Goal: Task Accomplishment & Management: Use online tool/utility

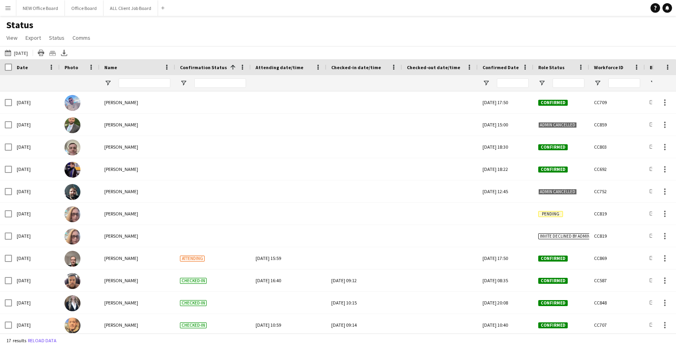
click at [6, 10] on app-icon "Menu" at bounding box center [8, 8] width 6 height 6
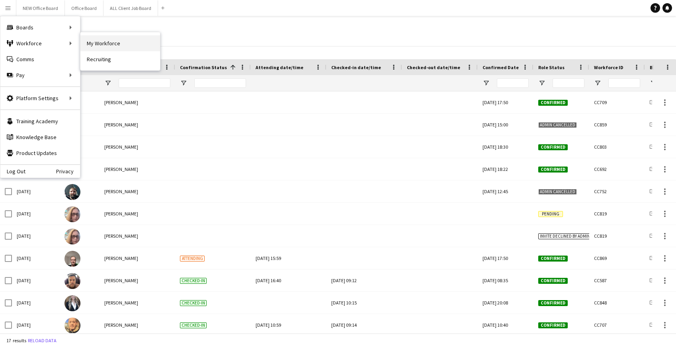
click at [116, 43] on link "My Workforce" at bounding box center [120, 43] width 80 height 16
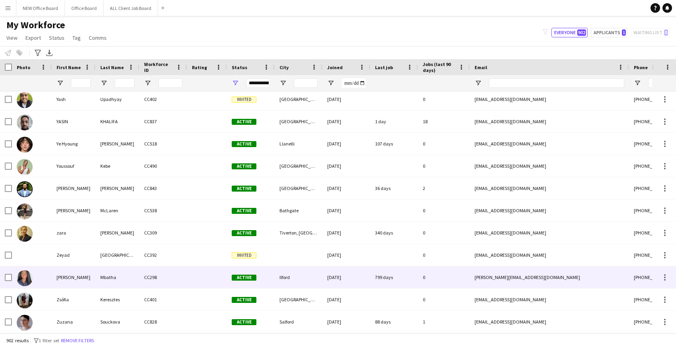
click at [384, 278] on div "799 days" at bounding box center [394, 278] width 48 height 22
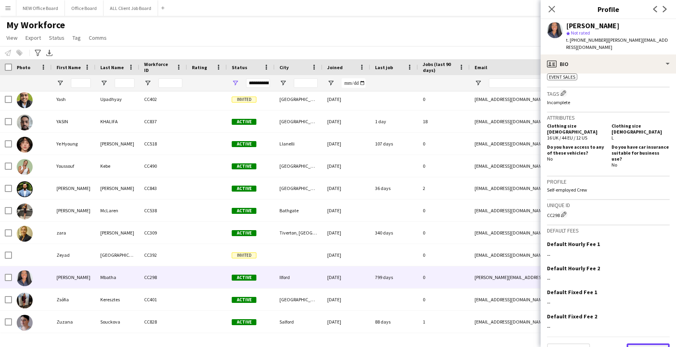
click at [643, 344] on button "Next" at bounding box center [647, 352] width 43 height 16
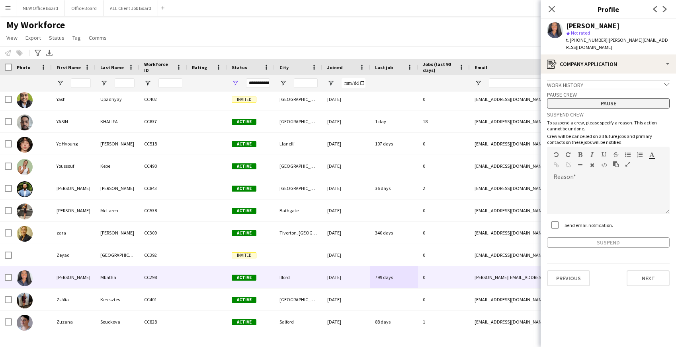
click at [599, 99] on button "Pause" at bounding box center [608, 103] width 123 height 10
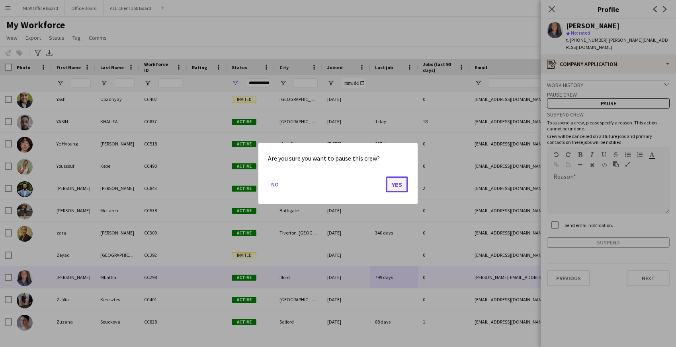
click at [396, 189] on button "Yes" at bounding box center [397, 185] width 22 height 16
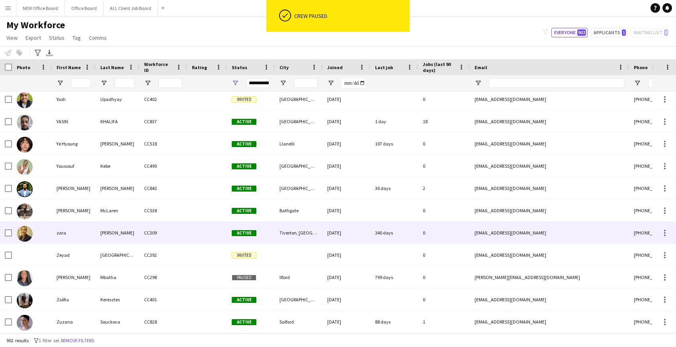
click at [379, 236] on div "340 days" at bounding box center [394, 233] width 48 height 22
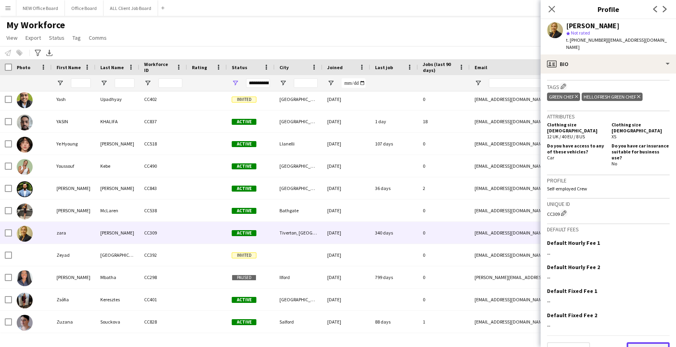
click at [658, 343] on button "Next" at bounding box center [647, 351] width 43 height 16
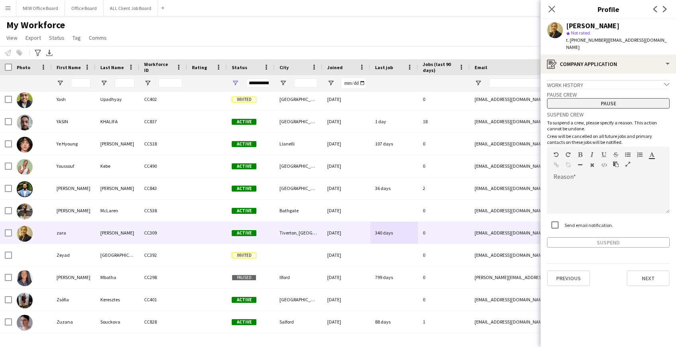
click at [622, 98] on button "Pause" at bounding box center [608, 103] width 123 height 10
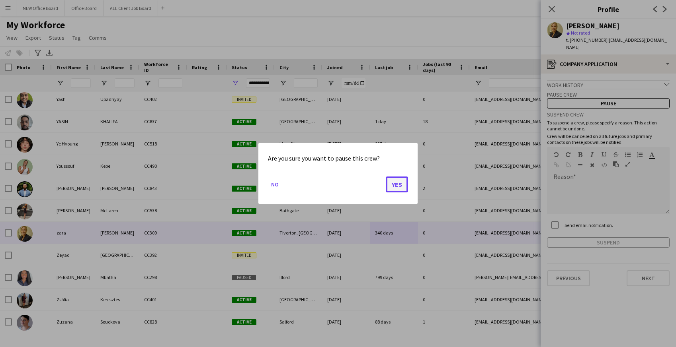
click at [402, 185] on button "Yes" at bounding box center [397, 185] width 22 height 16
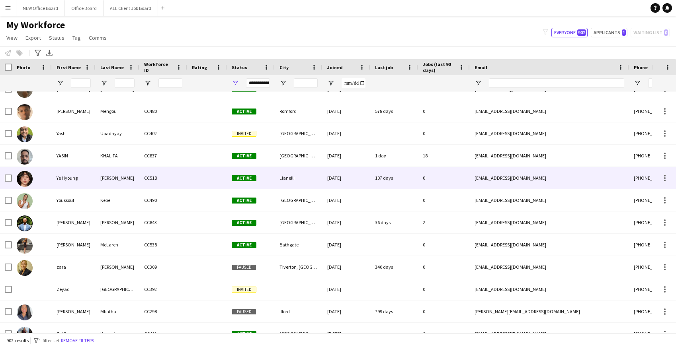
click at [386, 177] on div "107 days" at bounding box center [394, 178] width 48 height 22
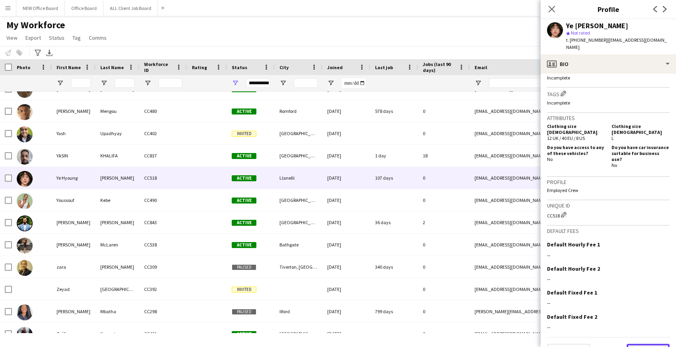
click at [643, 344] on button "Next" at bounding box center [647, 352] width 43 height 16
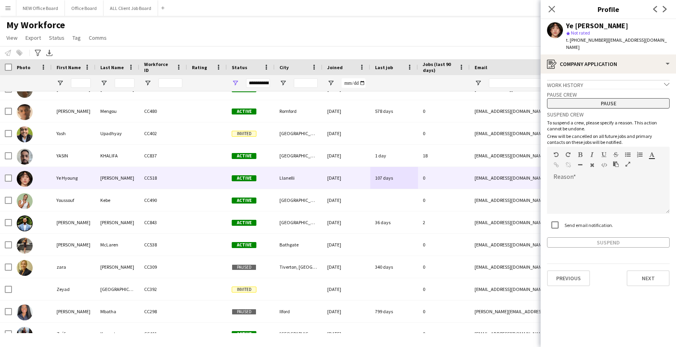
click at [628, 98] on button "Pause" at bounding box center [608, 103] width 123 height 10
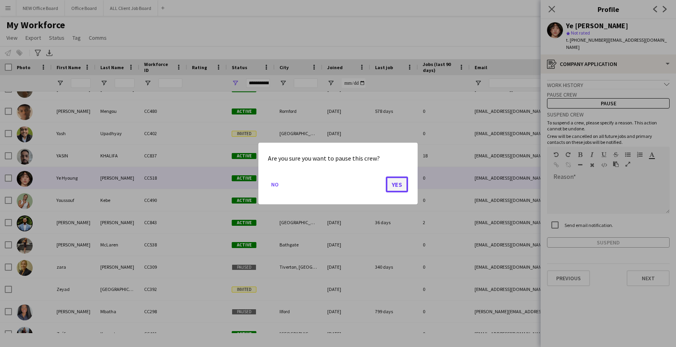
click at [392, 184] on button "Yes" at bounding box center [397, 185] width 22 height 16
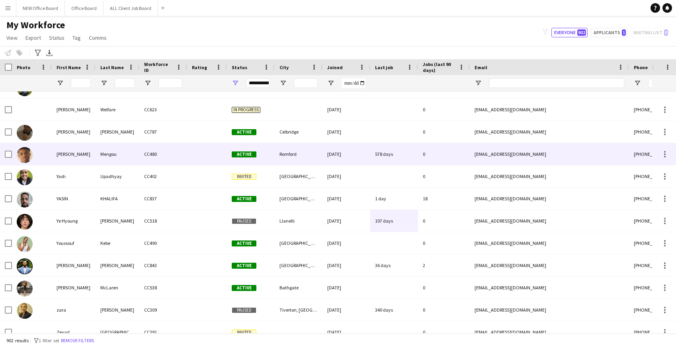
click at [400, 155] on div "578 days" at bounding box center [394, 154] width 48 height 22
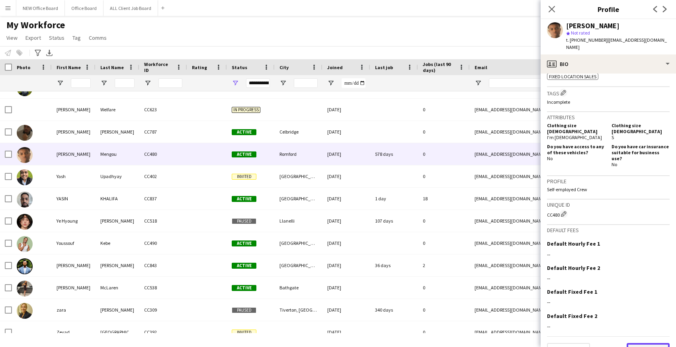
click at [650, 343] on button "Next" at bounding box center [647, 351] width 43 height 16
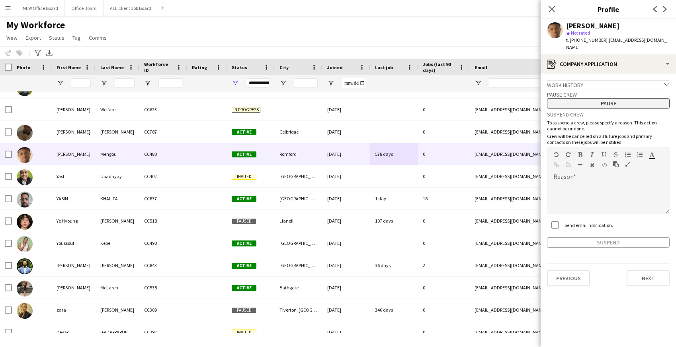
click at [624, 98] on button "Pause" at bounding box center [608, 103] width 123 height 10
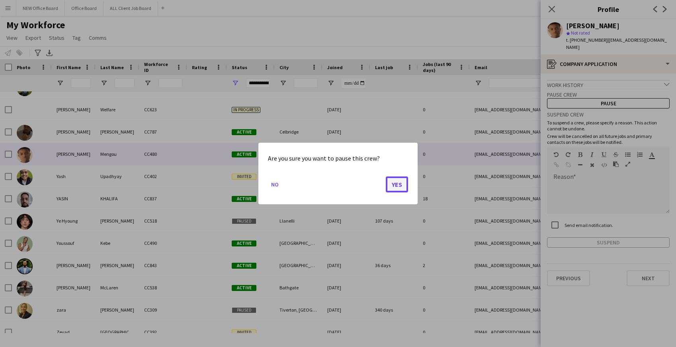
click at [397, 185] on button "Yes" at bounding box center [397, 185] width 22 height 16
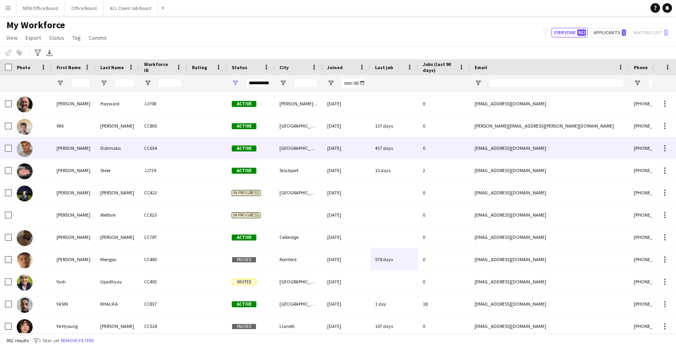
click at [361, 152] on div "[DATE]" at bounding box center [346, 148] width 48 height 22
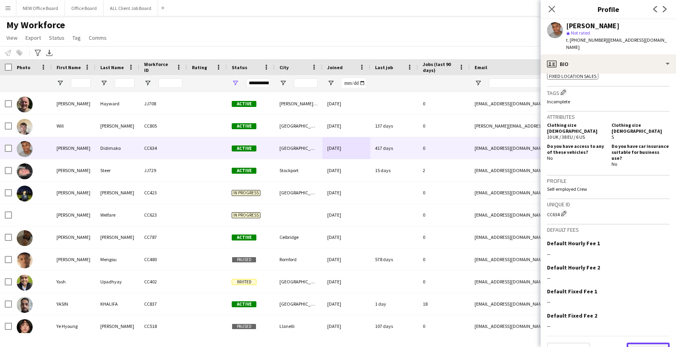
click at [663, 343] on button "Next" at bounding box center [647, 351] width 43 height 16
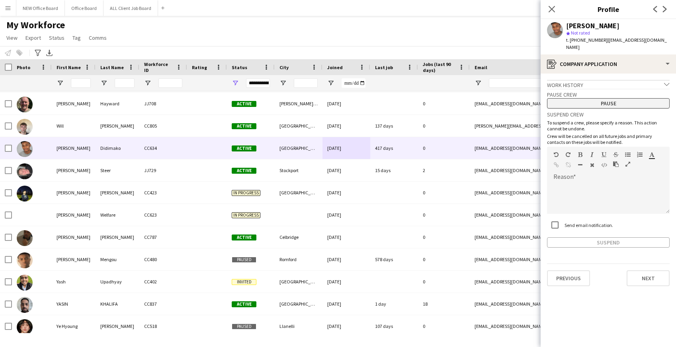
click at [634, 98] on button "Pause" at bounding box center [608, 103] width 123 height 10
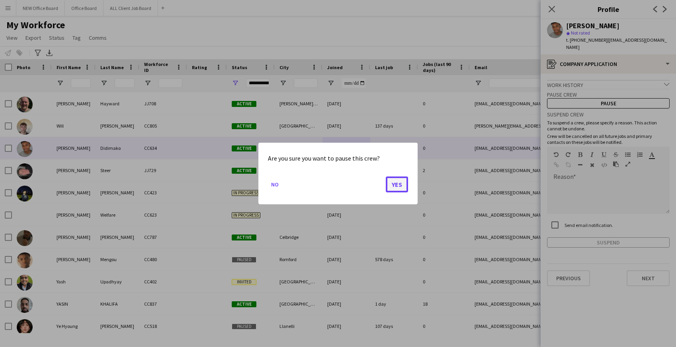
click at [402, 188] on button "Yes" at bounding box center [397, 185] width 22 height 16
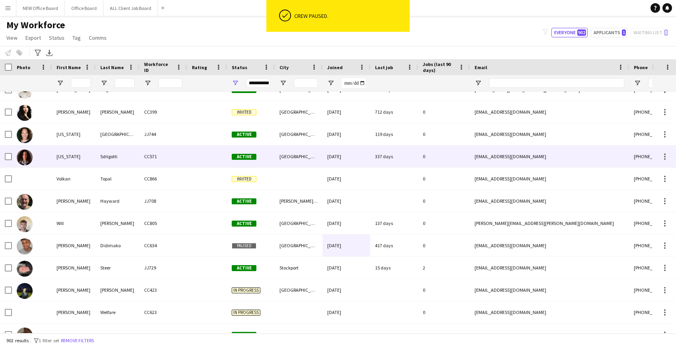
click at [394, 155] on div "337 days" at bounding box center [394, 157] width 48 height 22
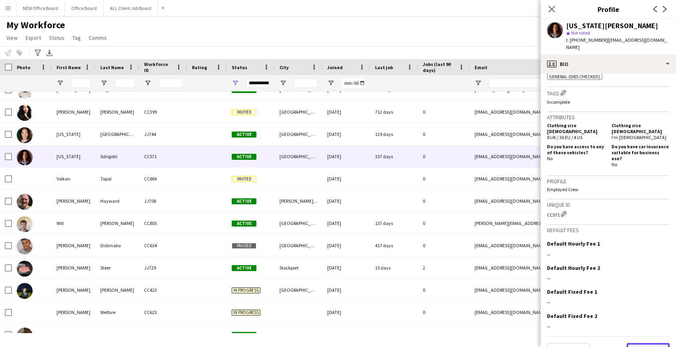
click at [663, 343] on button "Next" at bounding box center [647, 351] width 43 height 16
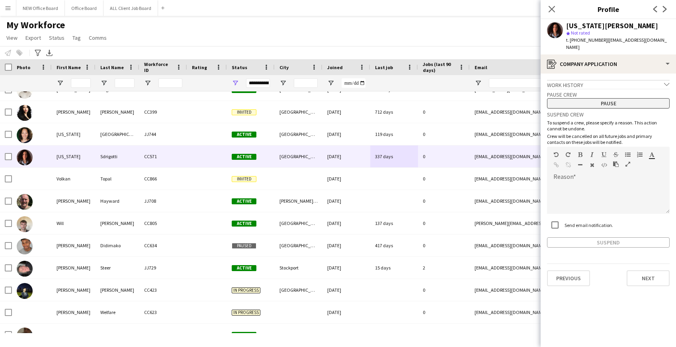
click at [615, 98] on button "Pause" at bounding box center [608, 103] width 123 height 10
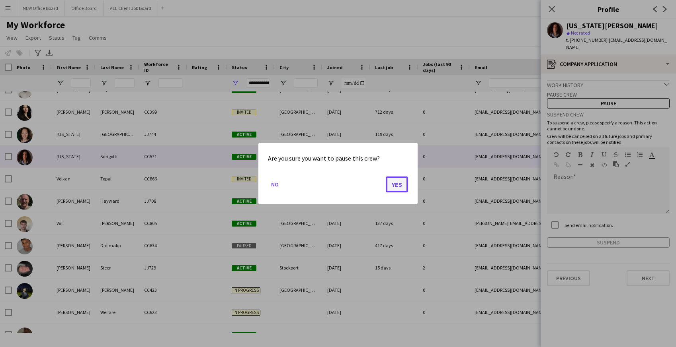
click at [399, 183] on button "Yes" at bounding box center [397, 185] width 22 height 16
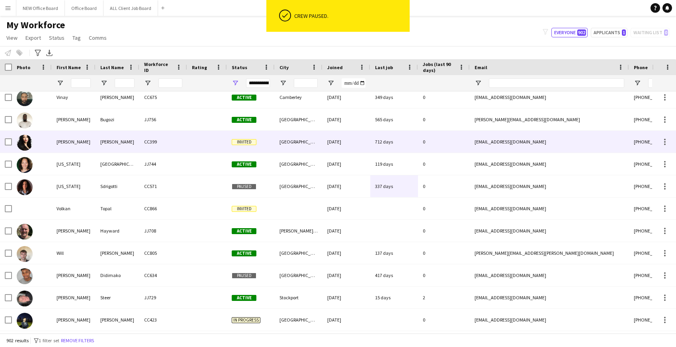
click at [405, 148] on div "712 days" at bounding box center [394, 142] width 48 height 22
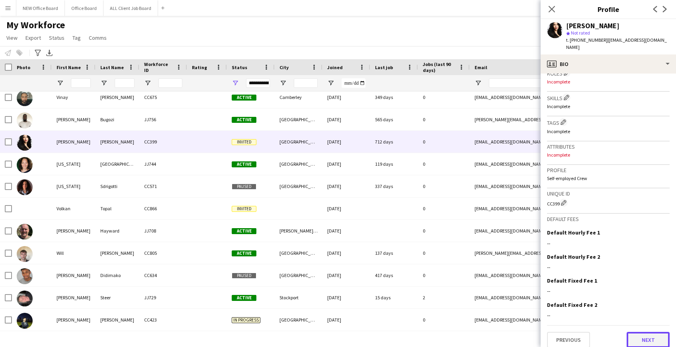
click at [647, 332] on button "Next" at bounding box center [647, 340] width 43 height 16
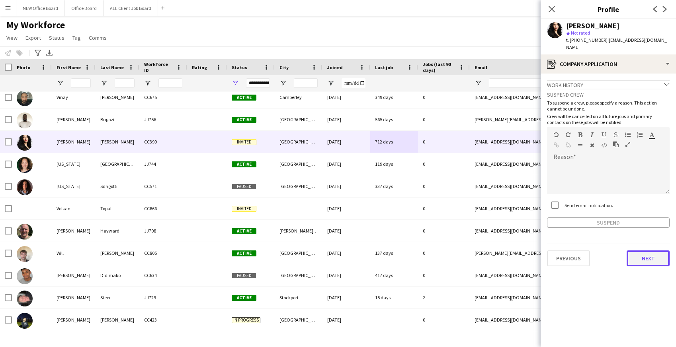
click at [647, 251] on button "Next" at bounding box center [647, 259] width 43 height 16
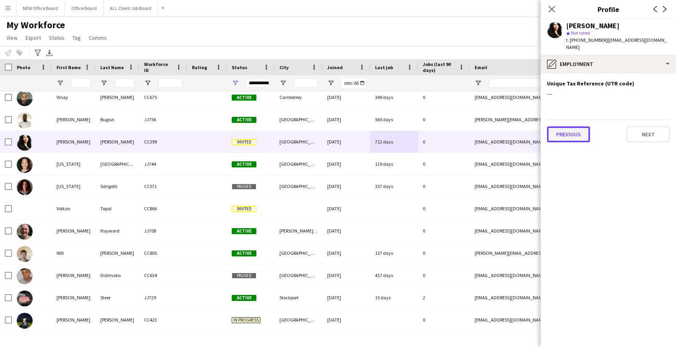
click at [577, 132] on button "Previous" at bounding box center [568, 135] width 43 height 16
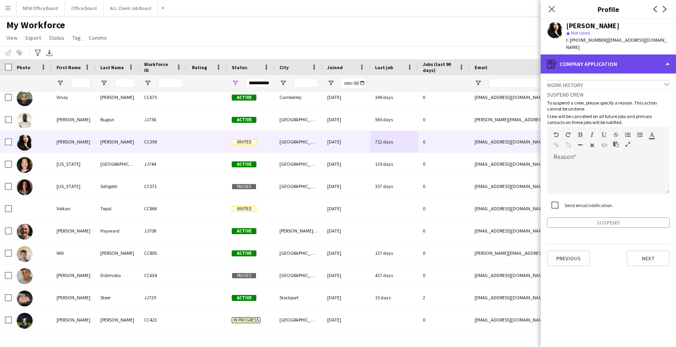
click at [622, 55] on div "register Company application" at bounding box center [607, 64] width 135 height 19
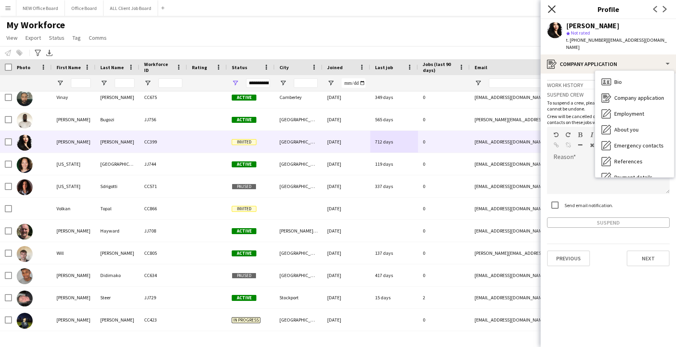
click at [550, 10] on icon at bounding box center [552, 9] width 8 height 8
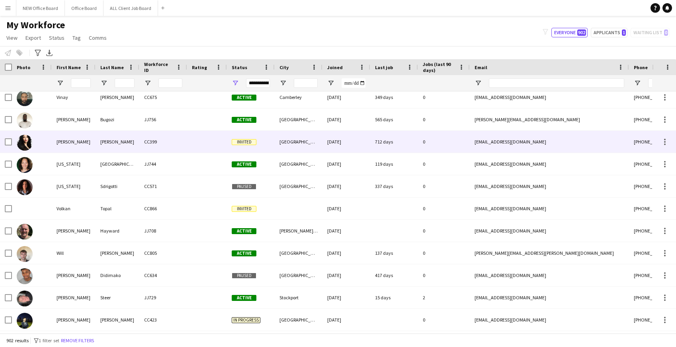
click at [384, 144] on div "712 days" at bounding box center [394, 142] width 48 height 22
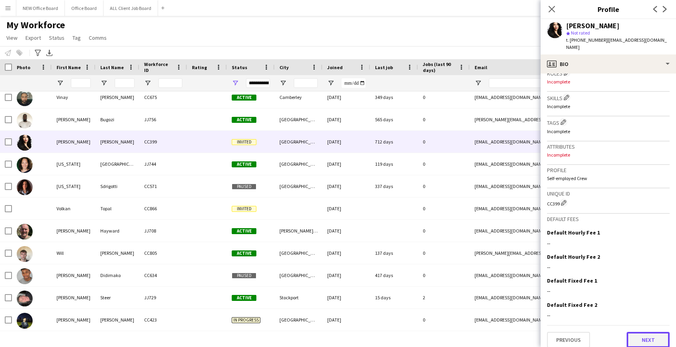
click at [646, 332] on button "Next" at bounding box center [647, 340] width 43 height 16
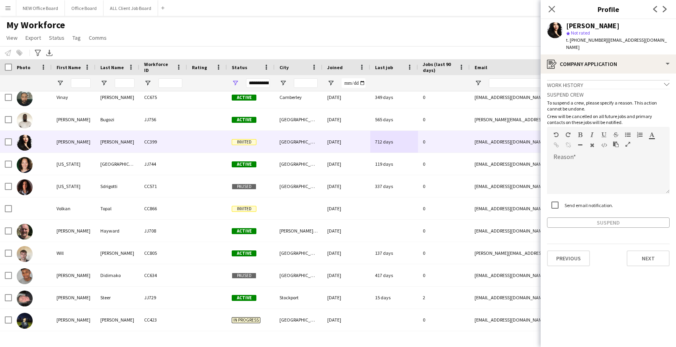
click at [586, 218] on div "Suspend" at bounding box center [608, 223] width 123 height 10
click at [666, 82] on icon "chevron-down" at bounding box center [667, 85] width 6 height 6
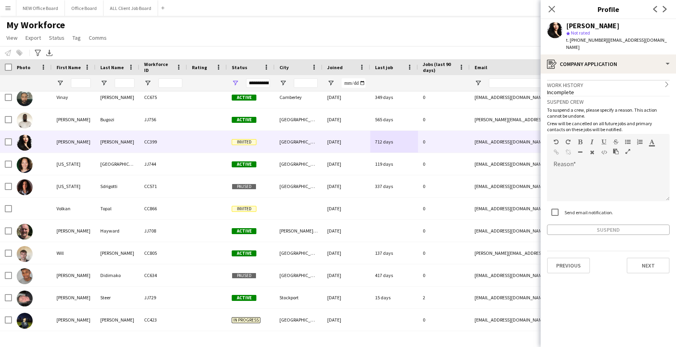
click at [666, 82] on icon "chevron-right" at bounding box center [667, 85] width 6 height 6
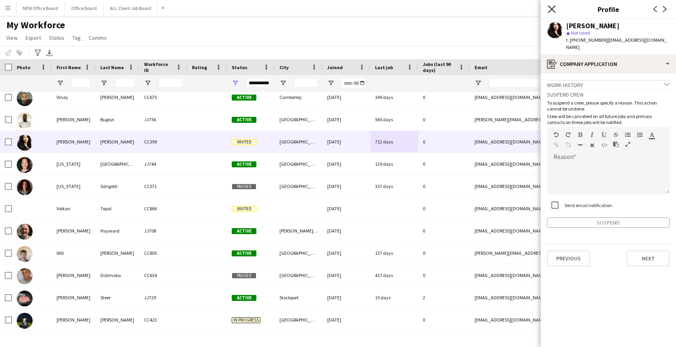
click at [552, 8] on icon "Close pop-in" at bounding box center [552, 9] width 8 height 8
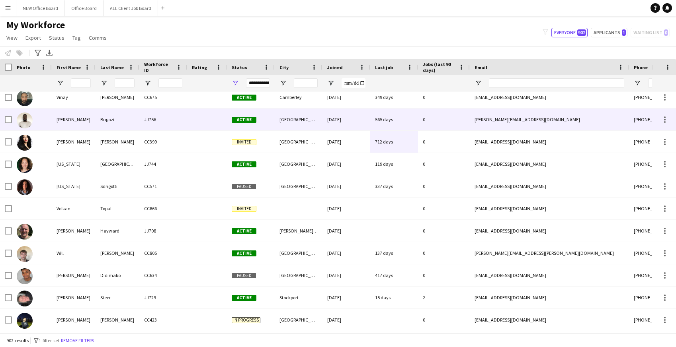
click at [394, 118] on div "565 days" at bounding box center [394, 120] width 48 height 22
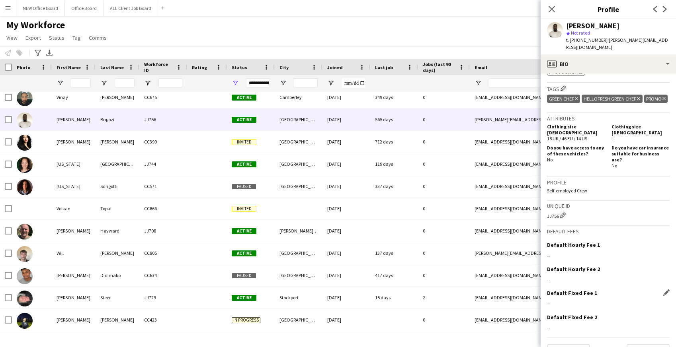
scroll to position [342, 0]
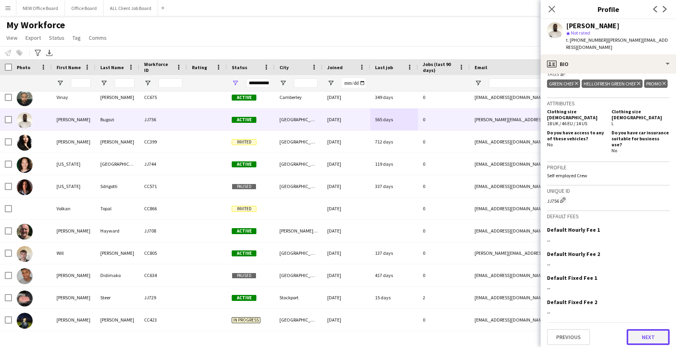
click at [654, 335] on button "Next" at bounding box center [647, 338] width 43 height 16
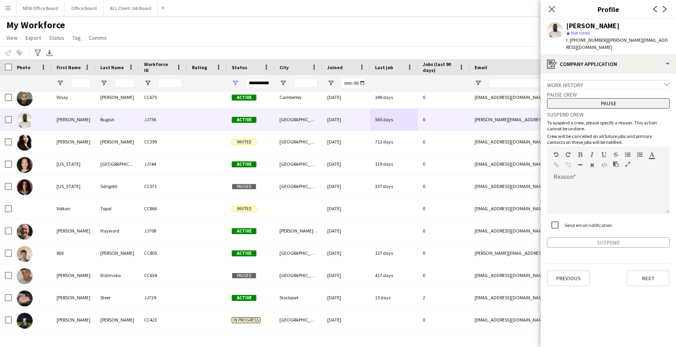
click at [606, 98] on button "Pause" at bounding box center [608, 103] width 123 height 10
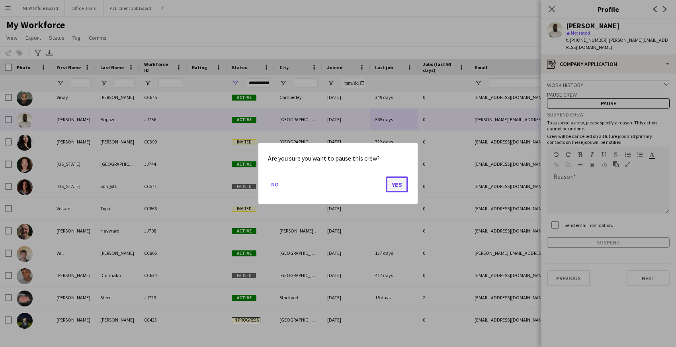
click at [393, 187] on button "Yes" at bounding box center [397, 185] width 22 height 16
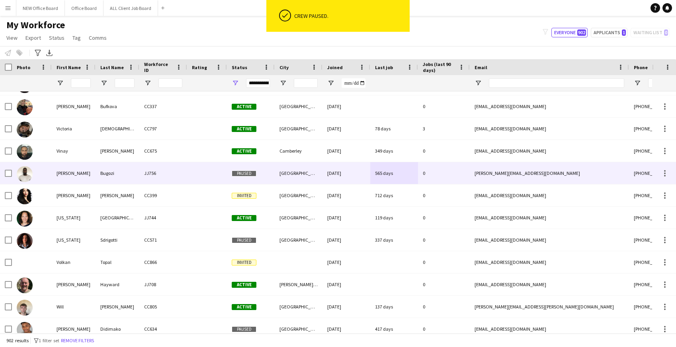
scroll to position [19493, 0]
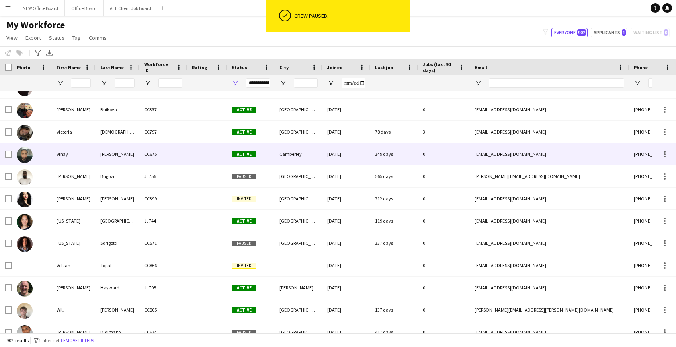
click at [361, 156] on div "[DATE]" at bounding box center [346, 154] width 48 height 22
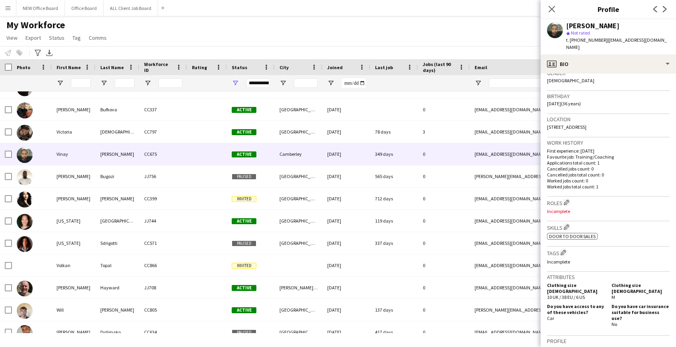
scroll to position [291, 0]
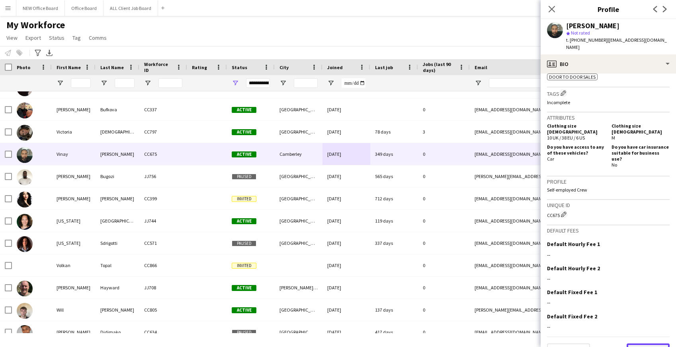
click at [643, 344] on button "Next" at bounding box center [647, 352] width 43 height 16
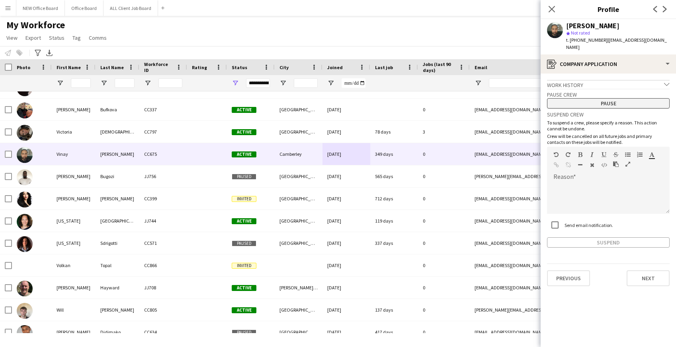
click at [606, 98] on button "Pause" at bounding box center [608, 103] width 123 height 10
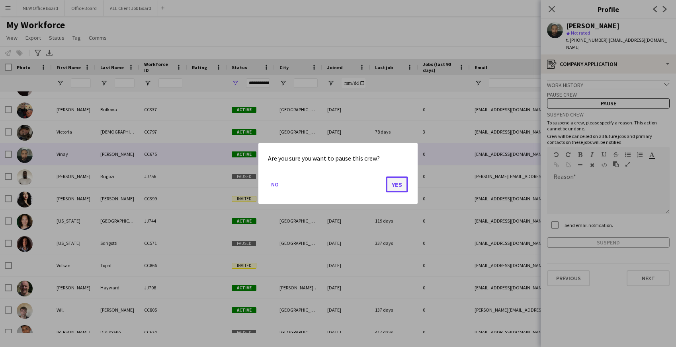
click at [398, 183] on button "Yes" at bounding box center [397, 185] width 22 height 16
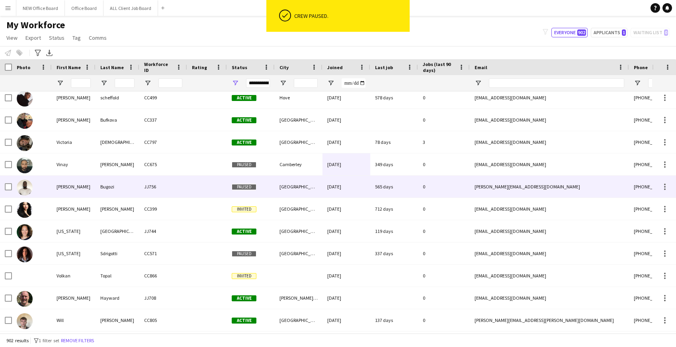
scroll to position [19481, 0]
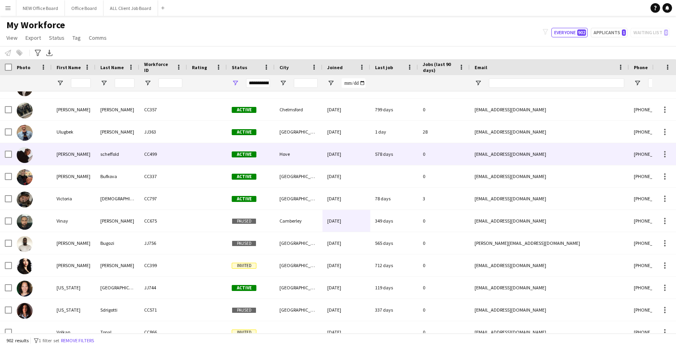
click at [398, 158] on div "578 days" at bounding box center [394, 154] width 48 height 22
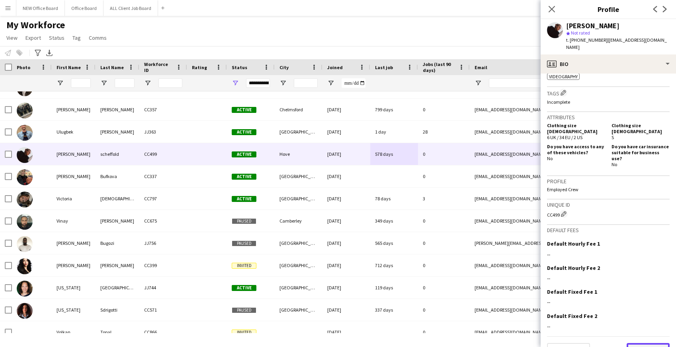
click at [644, 343] on button "Next" at bounding box center [647, 351] width 43 height 16
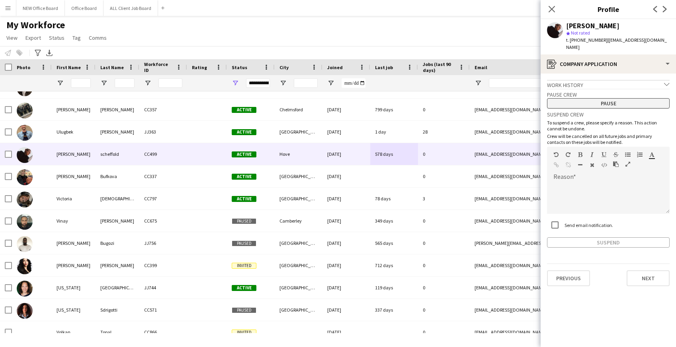
click at [620, 98] on button "Pause" at bounding box center [608, 103] width 123 height 10
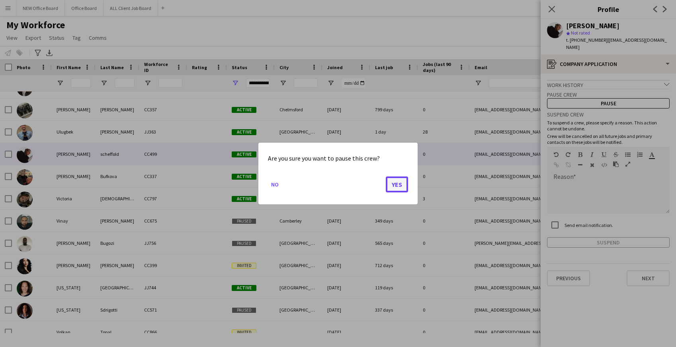
click at [394, 182] on button "Yes" at bounding box center [397, 185] width 22 height 16
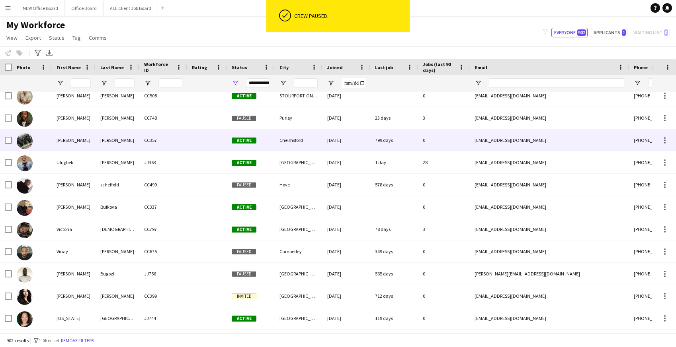
click at [405, 138] on div "799 days" at bounding box center [394, 140] width 48 height 22
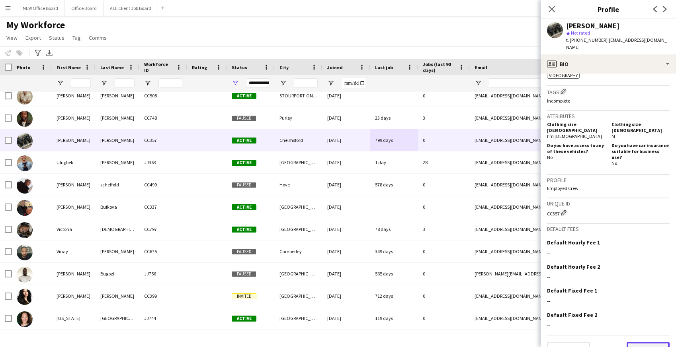
click at [636, 342] on button "Next" at bounding box center [647, 350] width 43 height 16
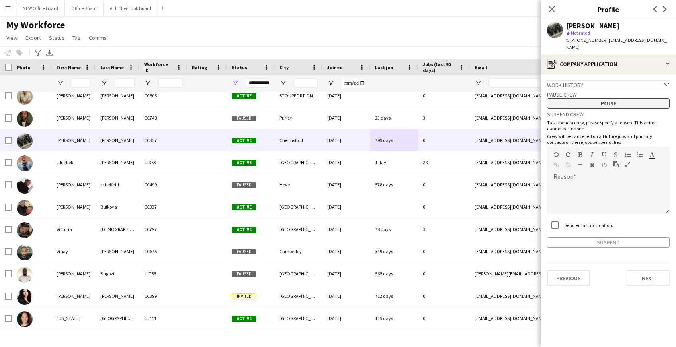
click at [628, 99] on button "Pause" at bounding box center [608, 103] width 123 height 10
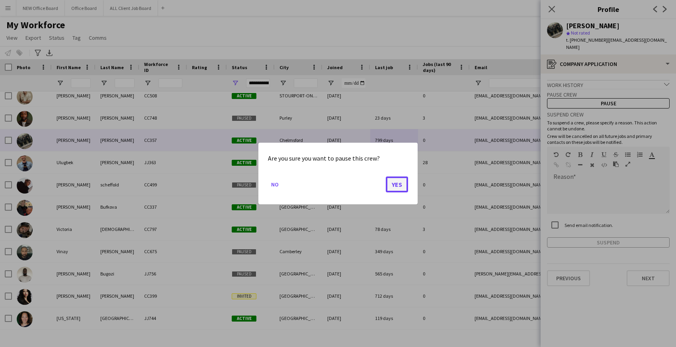
click at [392, 187] on button "Yes" at bounding box center [397, 185] width 22 height 16
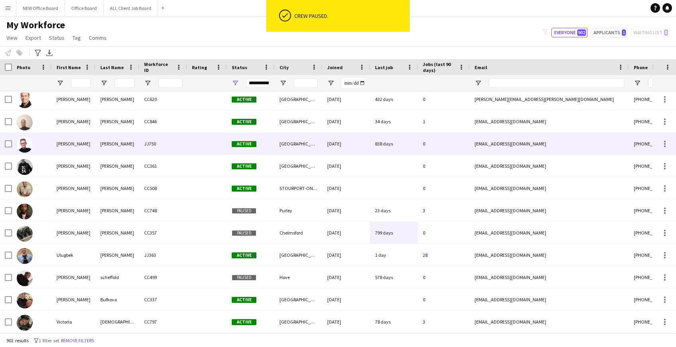
click at [405, 146] on div "838 days" at bounding box center [394, 144] width 48 height 22
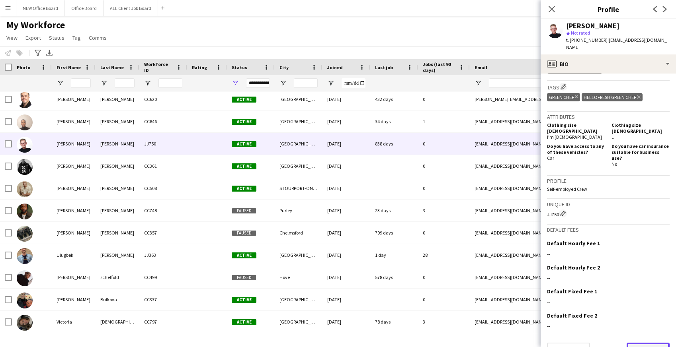
click at [635, 343] on button "Next" at bounding box center [647, 351] width 43 height 16
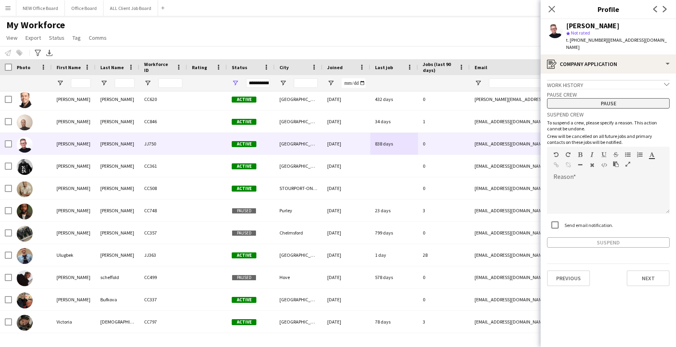
click at [607, 98] on button "Pause" at bounding box center [608, 103] width 123 height 10
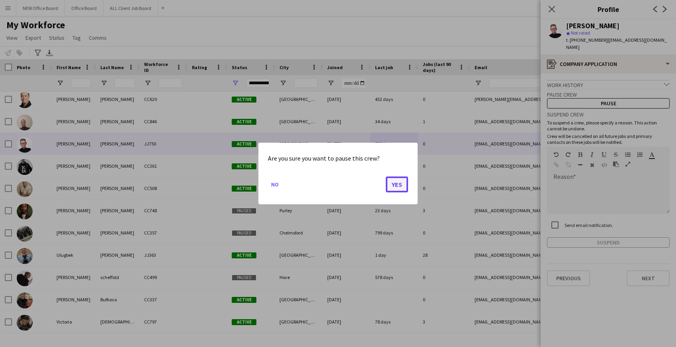
click at [394, 183] on button "Yes" at bounding box center [397, 185] width 22 height 16
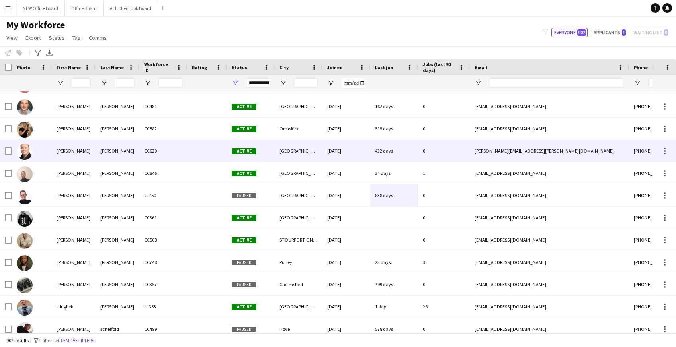
click at [361, 154] on div "[DATE]" at bounding box center [346, 151] width 48 height 22
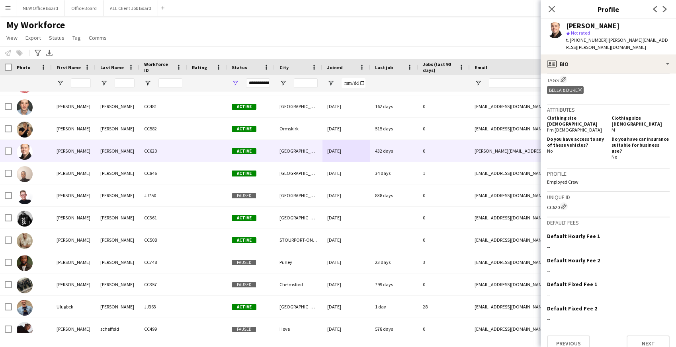
click at [652, 329] on div "Previous Next" at bounding box center [608, 340] width 123 height 23
click at [651, 336] on button "Next" at bounding box center [647, 344] width 43 height 16
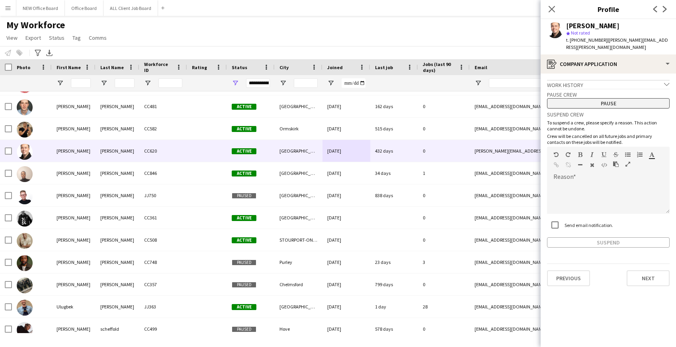
click at [607, 99] on button "Pause" at bounding box center [608, 103] width 123 height 10
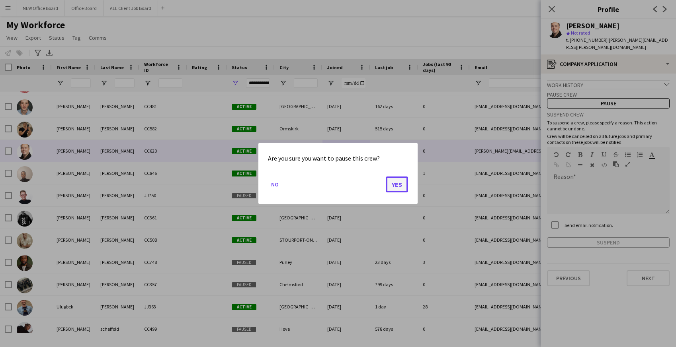
click at [394, 185] on button "Yes" at bounding box center [397, 185] width 22 height 16
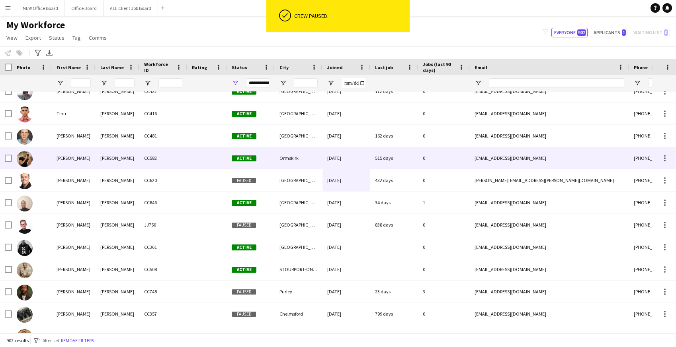
click at [409, 158] on div "515 days" at bounding box center [394, 158] width 48 height 22
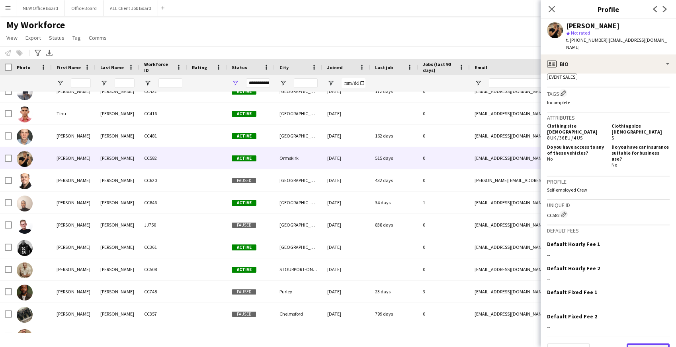
click at [639, 344] on button "Next" at bounding box center [647, 352] width 43 height 16
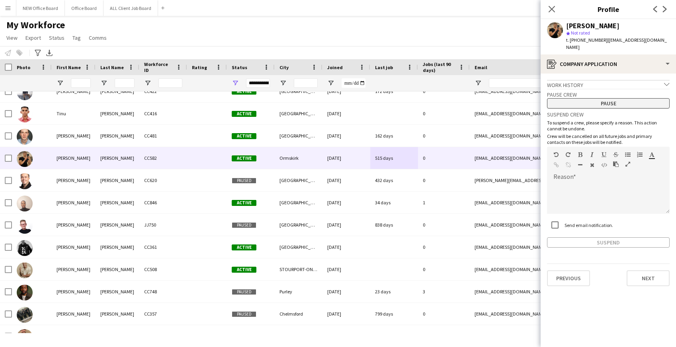
click at [613, 98] on button "Pause" at bounding box center [608, 103] width 123 height 10
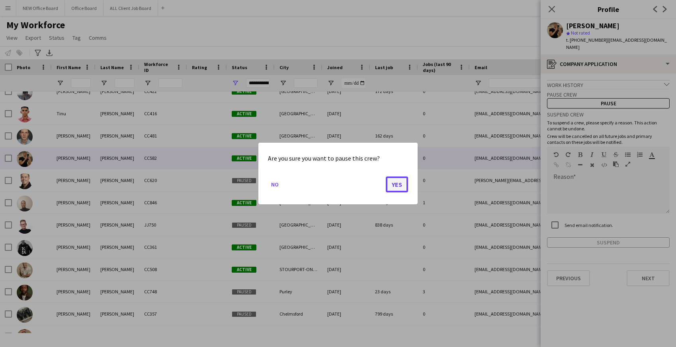
click at [403, 183] on button "Yes" at bounding box center [397, 185] width 22 height 16
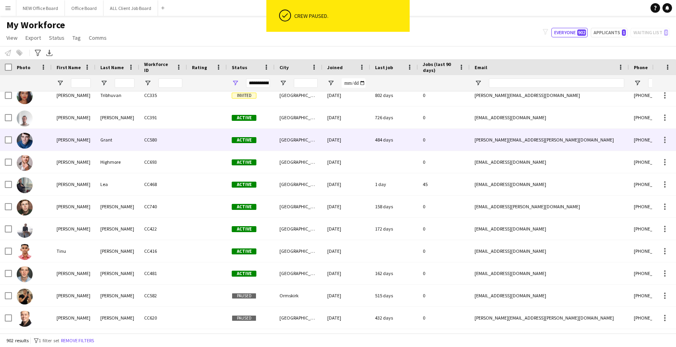
click at [404, 137] on div "484 days" at bounding box center [394, 140] width 48 height 22
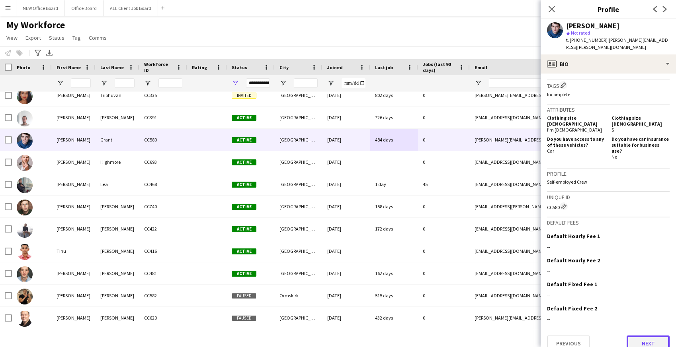
click at [642, 336] on button "Next" at bounding box center [647, 344] width 43 height 16
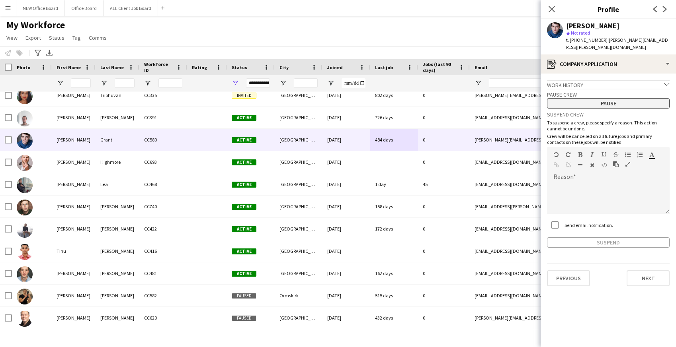
click at [603, 98] on button "Pause" at bounding box center [608, 103] width 123 height 10
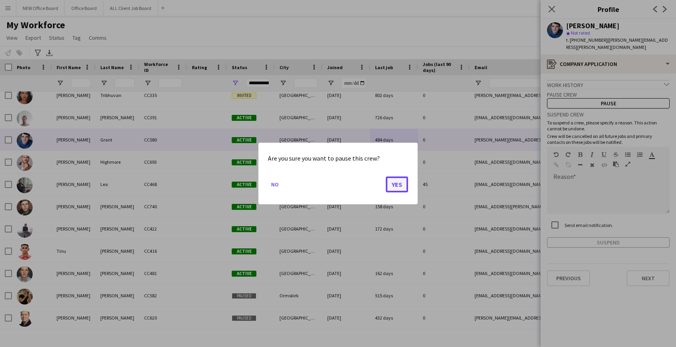
click at [399, 183] on button "Yes" at bounding box center [397, 185] width 22 height 16
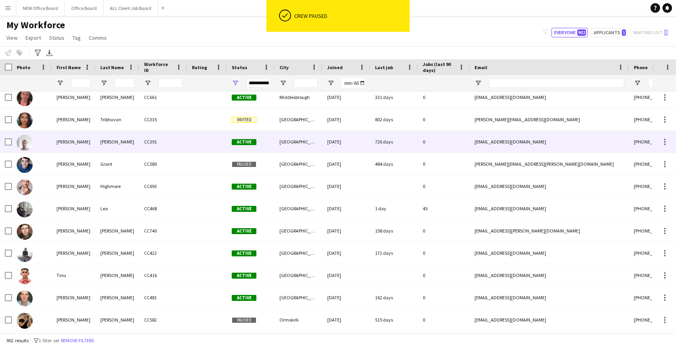
click at [401, 146] on div "726 days" at bounding box center [394, 142] width 48 height 22
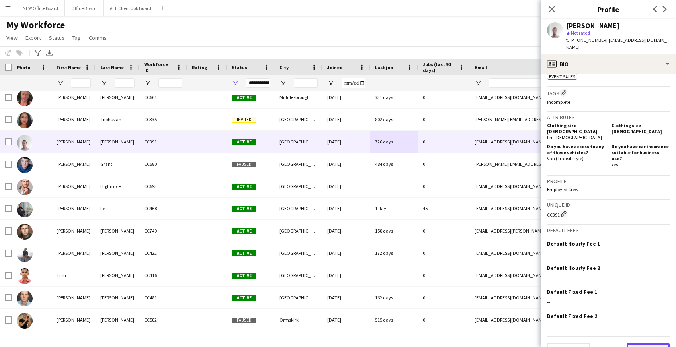
click at [654, 343] on button "Next" at bounding box center [647, 351] width 43 height 16
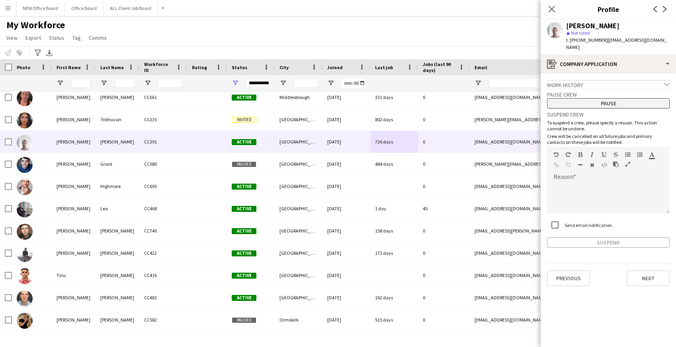
click at [613, 98] on button "Pause" at bounding box center [608, 103] width 123 height 10
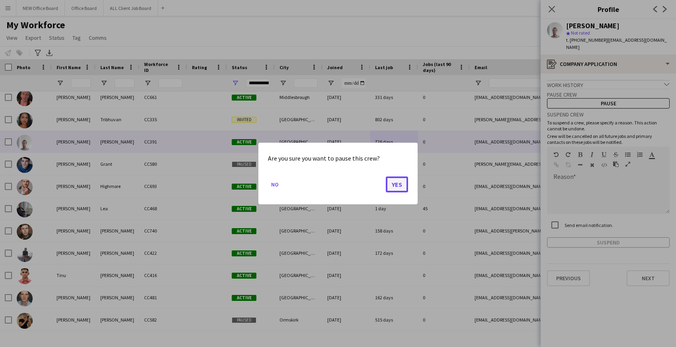
click at [404, 183] on button "Yes" at bounding box center [397, 185] width 22 height 16
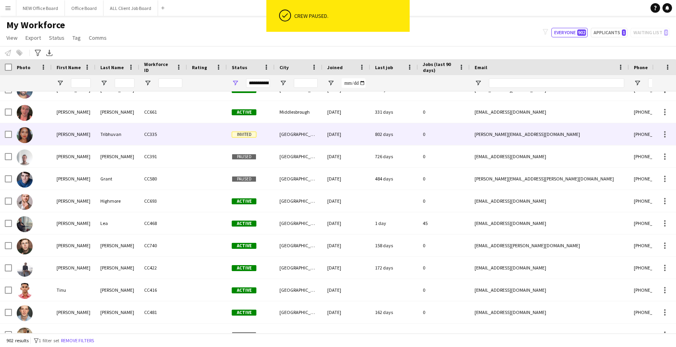
click at [409, 130] on div "802 days" at bounding box center [394, 134] width 48 height 22
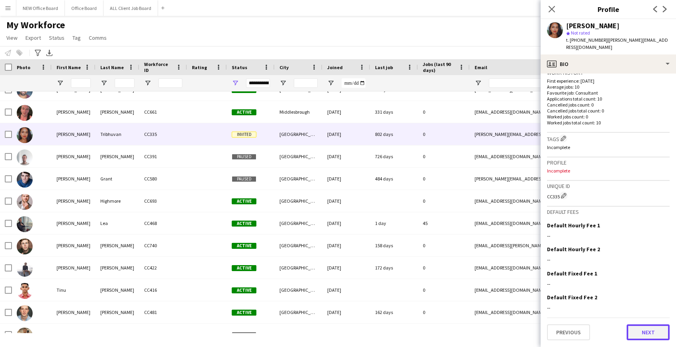
click at [640, 330] on button "Next" at bounding box center [647, 333] width 43 height 16
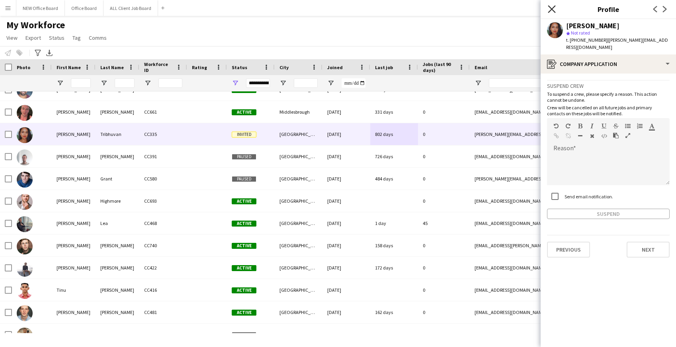
click at [552, 9] on icon at bounding box center [552, 9] width 8 height 8
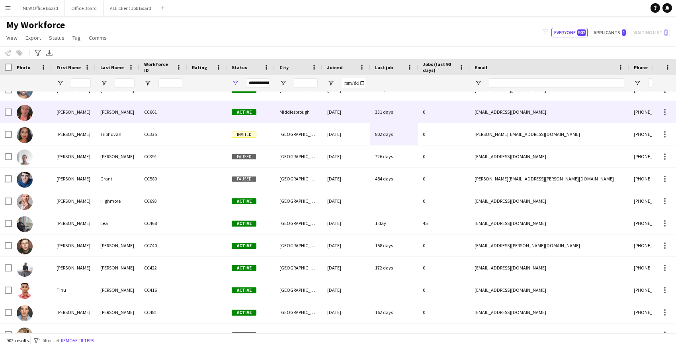
click at [351, 112] on div "15-08-2024" at bounding box center [346, 112] width 48 height 22
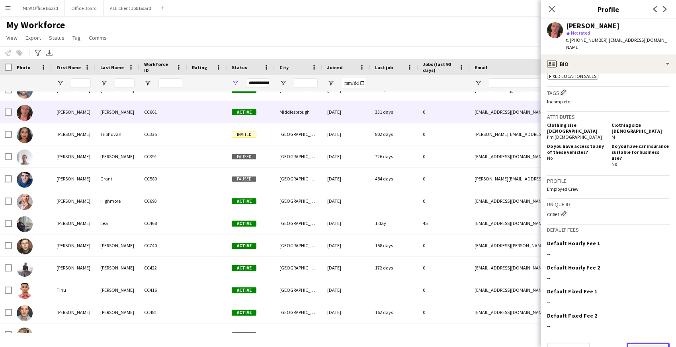
click at [643, 343] on button "Next" at bounding box center [647, 351] width 43 height 16
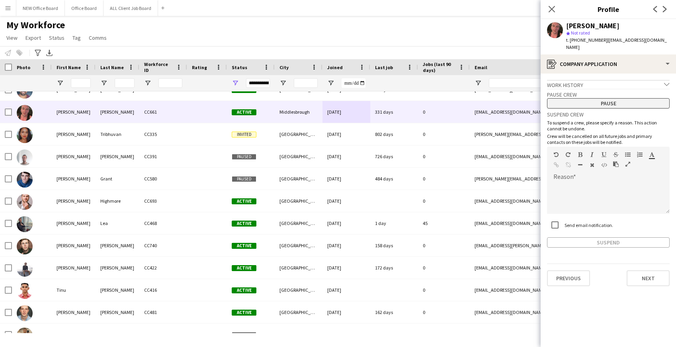
click at [629, 100] on button "Pause" at bounding box center [608, 103] width 123 height 10
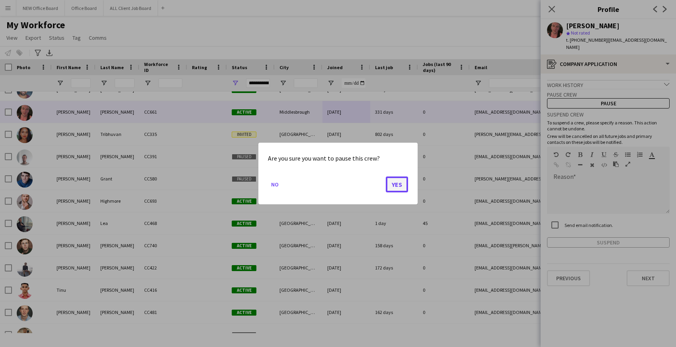
click at [393, 187] on button "Yes" at bounding box center [397, 185] width 22 height 16
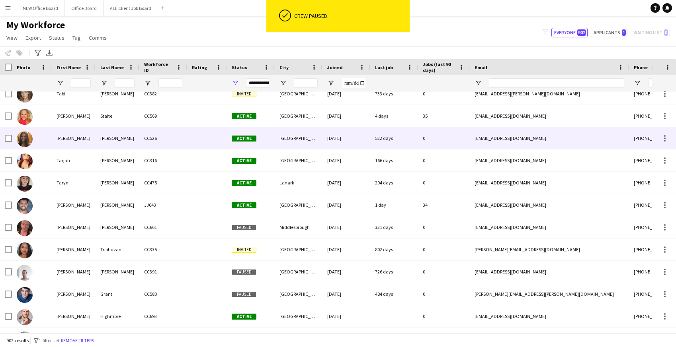
click at [401, 138] on div "522 days" at bounding box center [394, 138] width 48 height 22
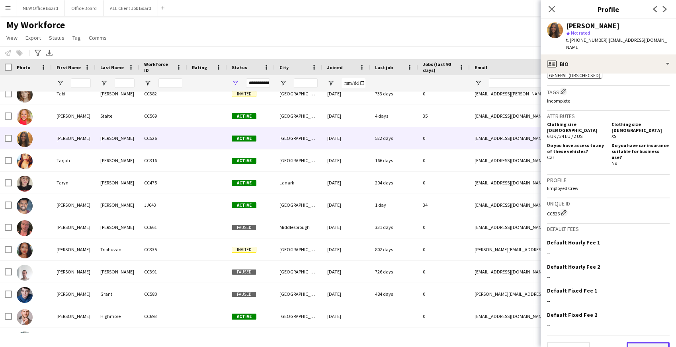
click at [643, 342] on button "Next" at bounding box center [647, 350] width 43 height 16
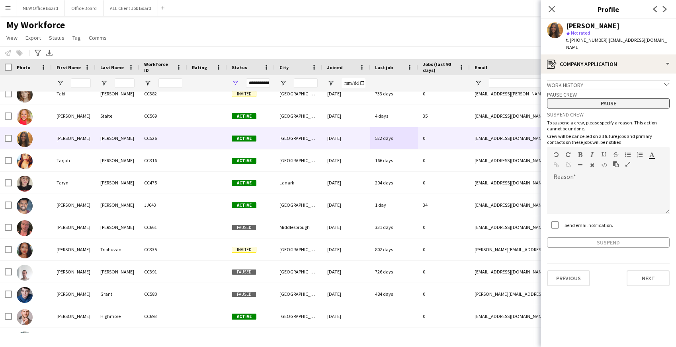
click at [622, 98] on button "Pause" at bounding box center [608, 103] width 123 height 10
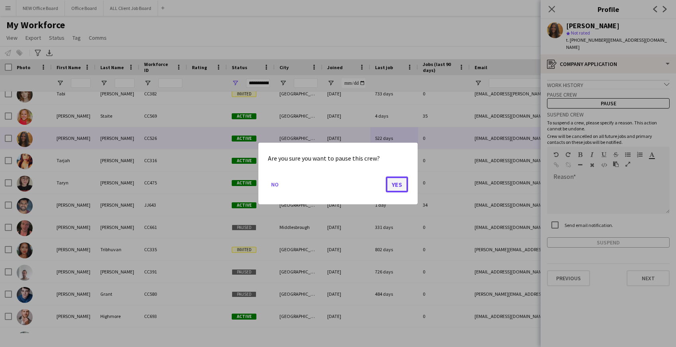
click at [404, 183] on button "Yes" at bounding box center [397, 185] width 22 height 16
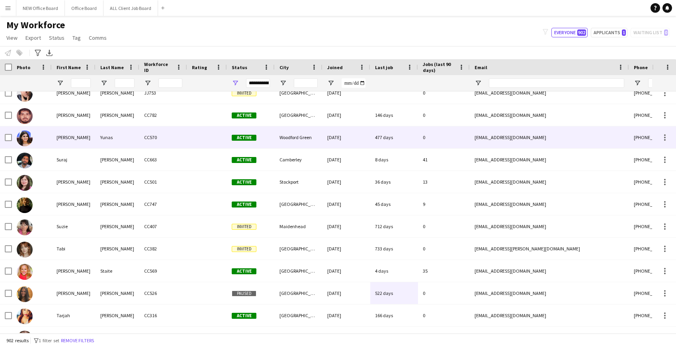
click at [404, 133] on div "477 days" at bounding box center [394, 138] width 48 height 22
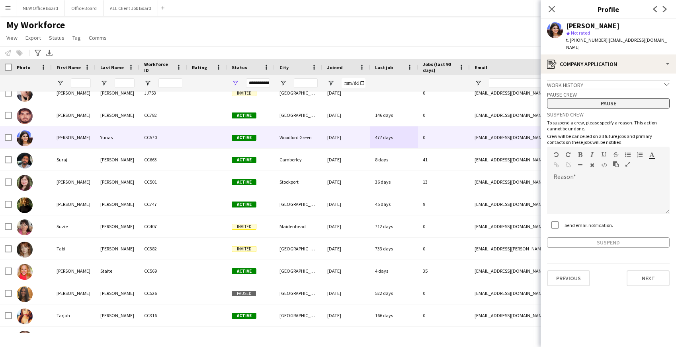
click at [621, 98] on button "Pause" at bounding box center [608, 103] width 123 height 10
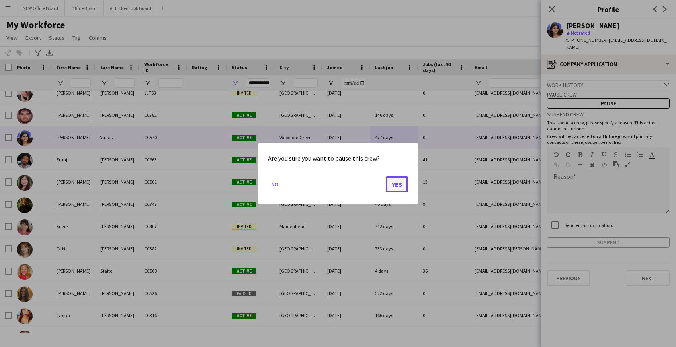
click at [398, 185] on button "Yes" at bounding box center [397, 185] width 22 height 16
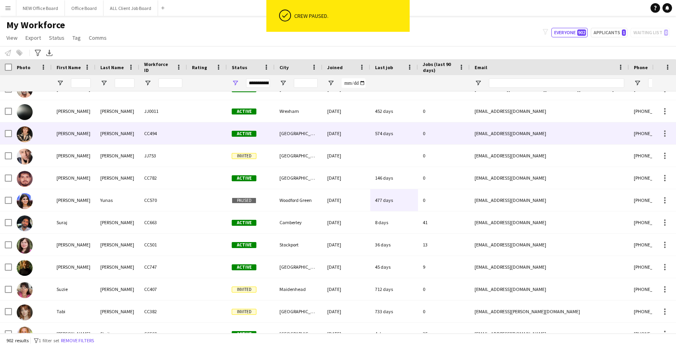
click at [386, 133] on div "574 days" at bounding box center [394, 134] width 48 height 22
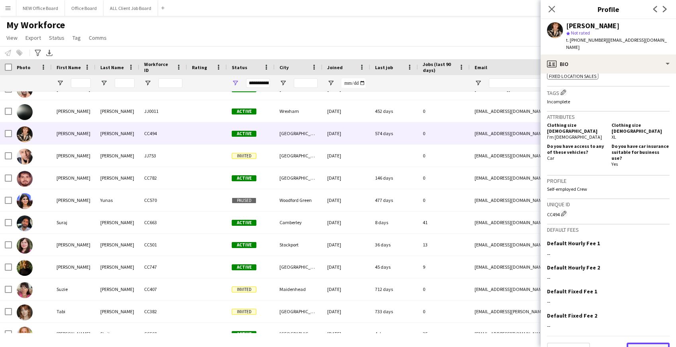
click at [646, 343] on button "Next" at bounding box center [647, 351] width 43 height 16
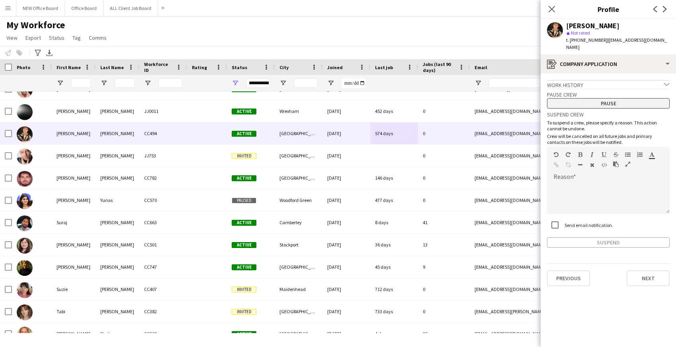
click at [626, 98] on button "Pause" at bounding box center [608, 103] width 123 height 10
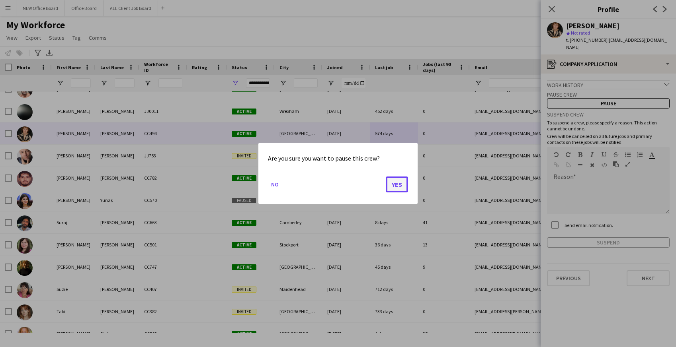
click at [402, 188] on button "Yes" at bounding box center [397, 185] width 22 height 16
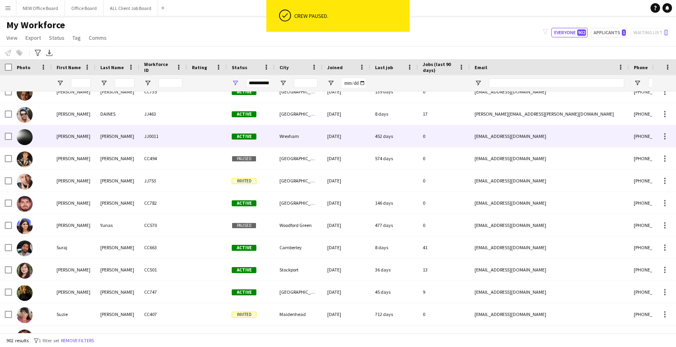
click at [401, 132] on div "452 days" at bounding box center [394, 136] width 48 height 22
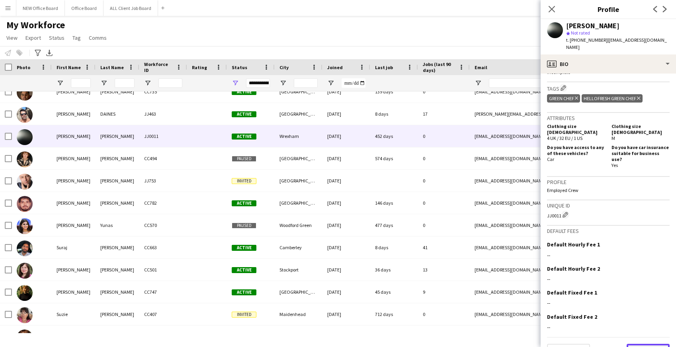
click at [642, 344] on button "Next" at bounding box center [647, 352] width 43 height 16
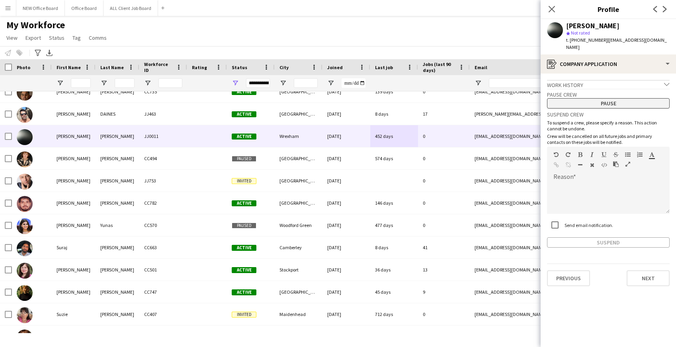
click at [574, 98] on button "Pause" at bounding box center [608, 103] width 123 height 10
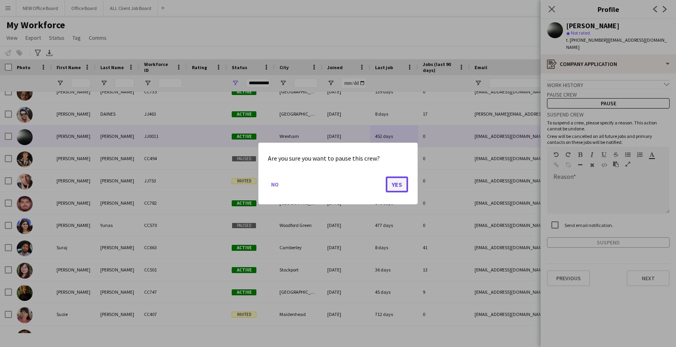
click at [393, 183] on button "Yes" at bounding box center [397, 185] width 22 height 16
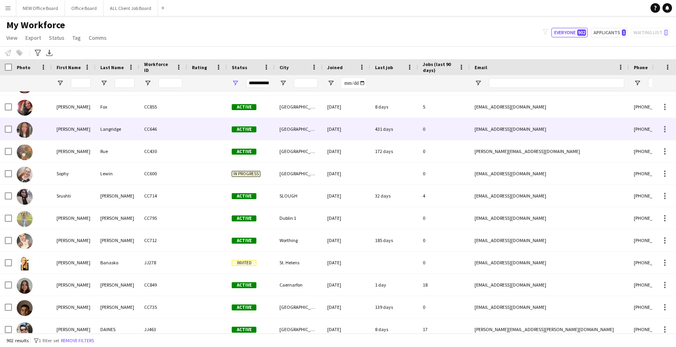
click at [375, 131] on div "431 days" at bounding box center [394, 129] width 48 height 22
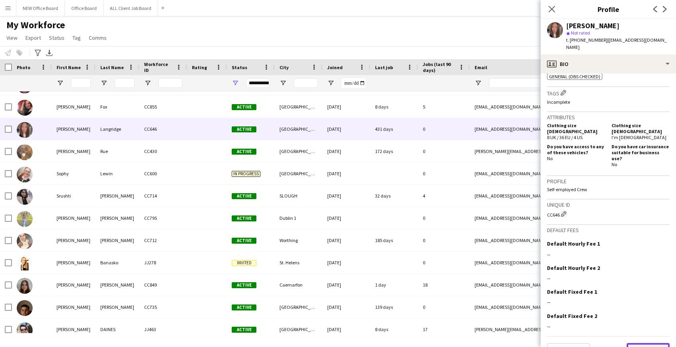
click at [646, 343] on button "Next" at bounding box center [647, 351] width 43 height 16
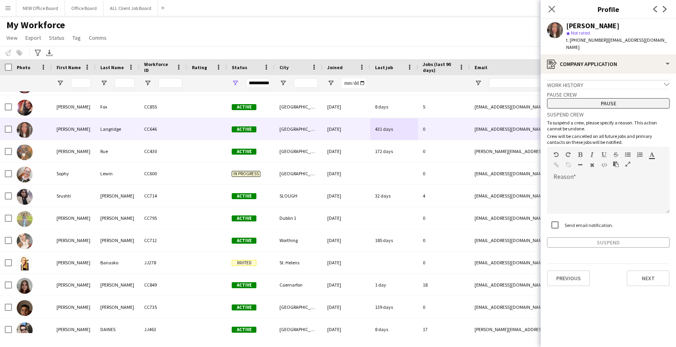
click at [588, 98] on button "Pause" at bounding box center [608, 103] width 123 height 10
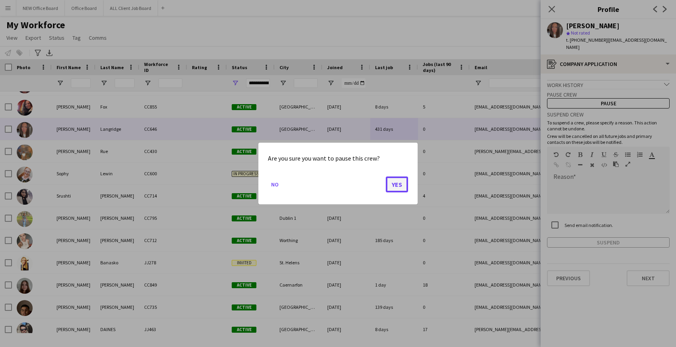
click at [395, 188] on button "Yes" at bounding box center [397, 185] width 22 height 16
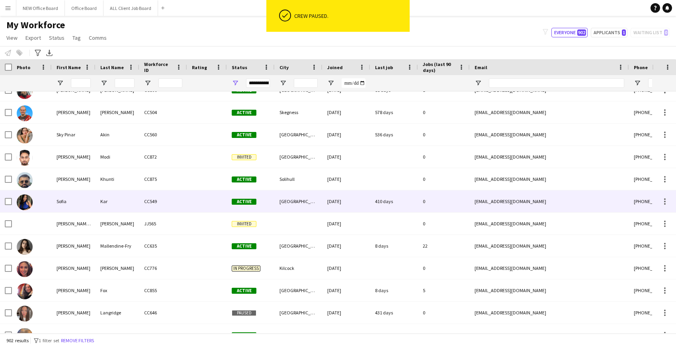
click at [387, 200] on div "410 days" at bounding box center [394, 202] width 48 height 22
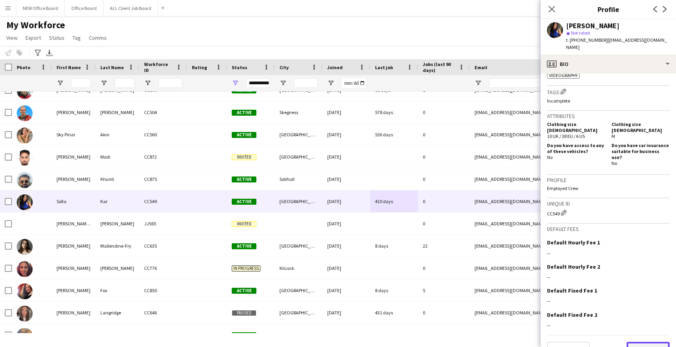
click at [649, 342] on button "Next" at bounding box center [647, 350] width 43 height 16
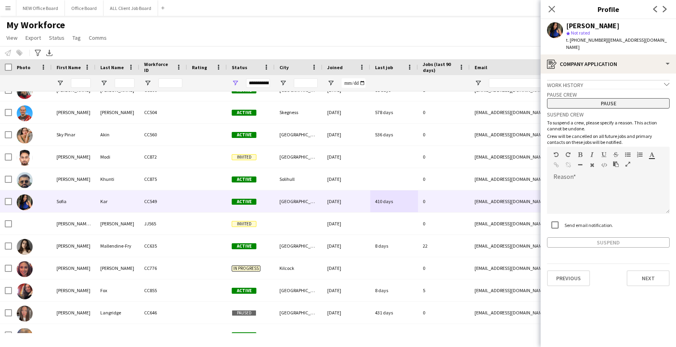
click at [610, 98] on button "Pause" at bounding box center [608, 103] width 123 height 10
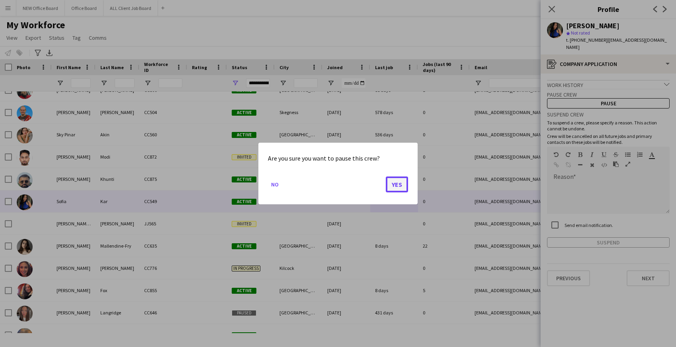
click at [402, 185] on button "Yes" at bounding box center [397, 185] width 22 height 16
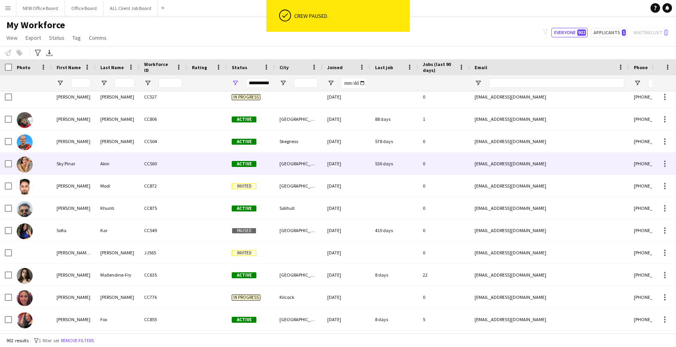
click at [398, 167] on div "536 days" at bounding box center [394, 164] width 48 height 22
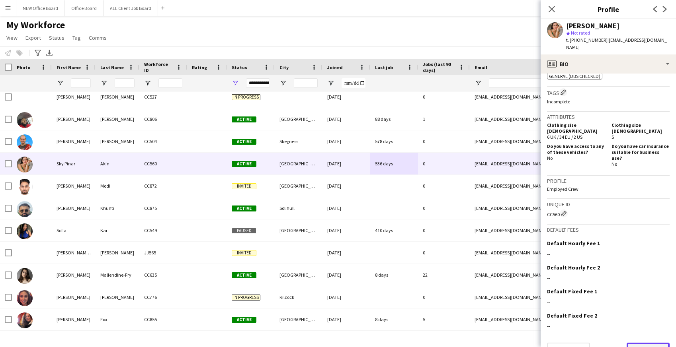
click at [649, 343] on button "Next" at bounding box center [647, 351] width 43 height 16
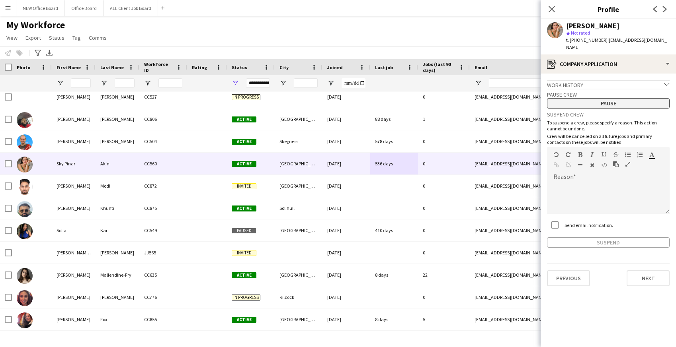
click at [617, 98] on button "Pause" at bounding box center [608, 103] width 123 height 10
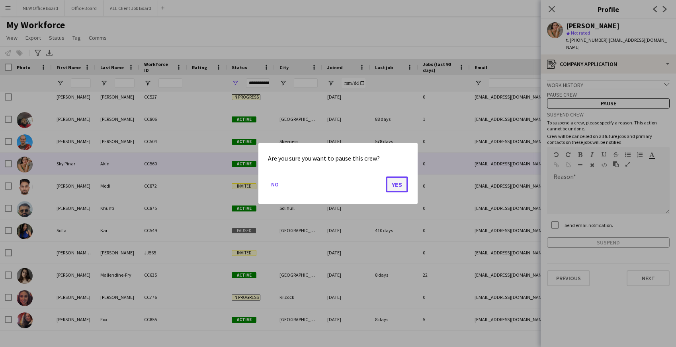
click at [394, 185] on button "Yes" at bounding box center [397, 185] width 22 height 16
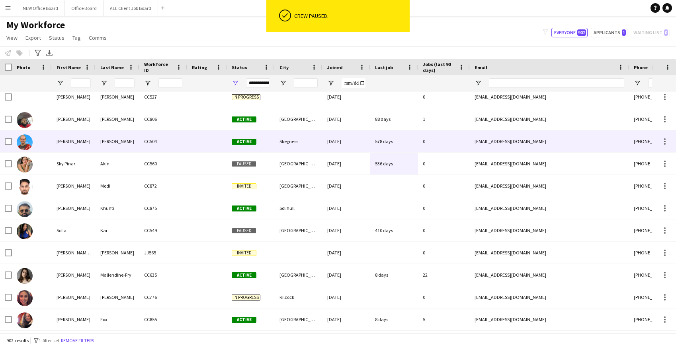
click at [386, 141] on div "578 days" at bounding box center [394, 142] width 48 height 22
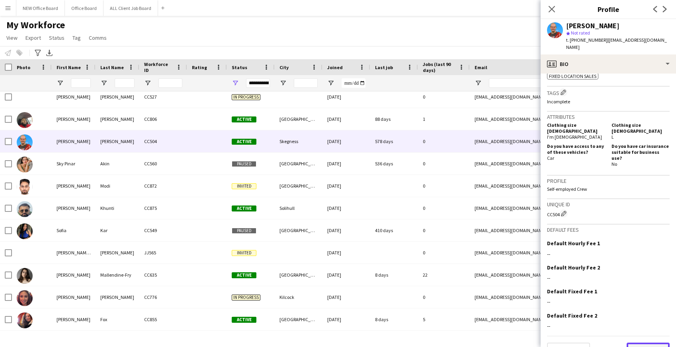
click at [647, 343] on button "Next" at bounding box center [647, 351] width 43 height 16
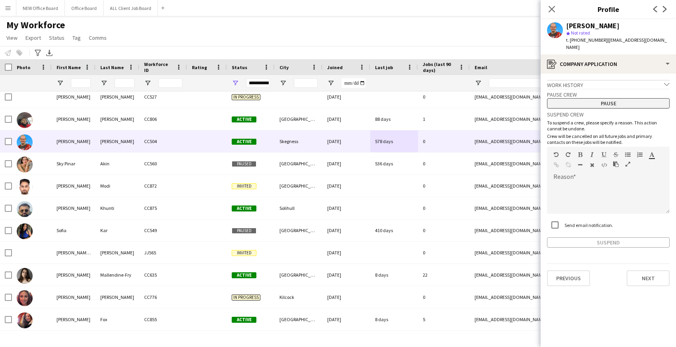
click at [582, 98] on button "Pause" at bounding box center [608, 103] width 123 height 10
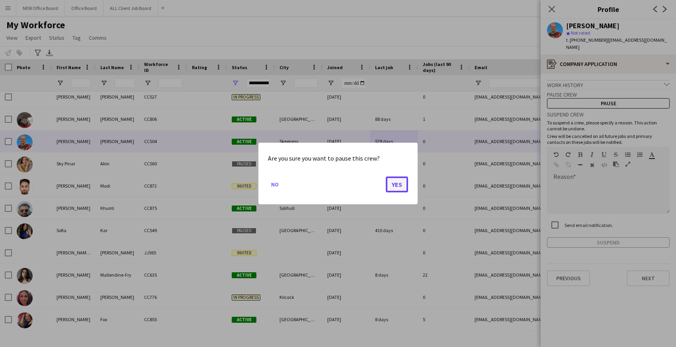
click at [396, 183] on button "Yes" at bounding box center [397, 185] width 22 height 16
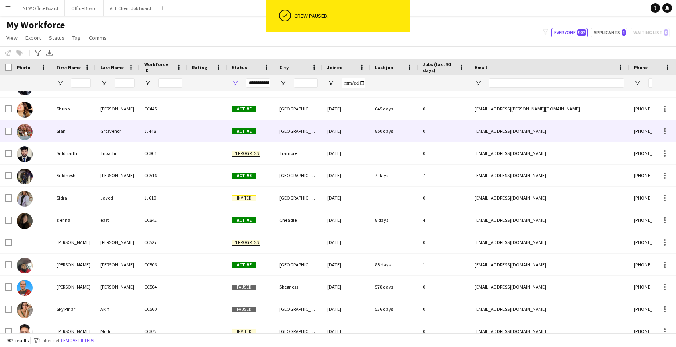
click at [390, 134] on div "850 days" at bounding box center [394, 131] width 48 height 22
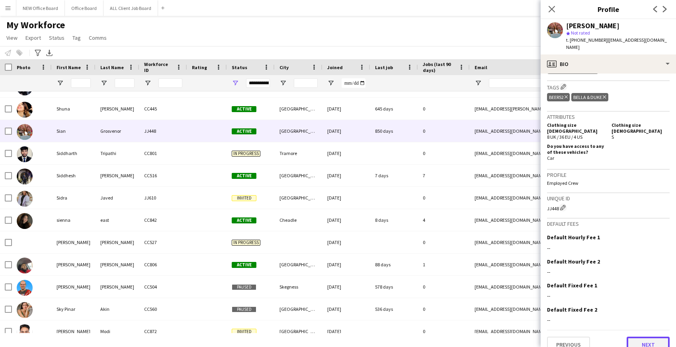
click at [645, 337] on button "Next" at bounding box center [647, 345] width 43 height 16
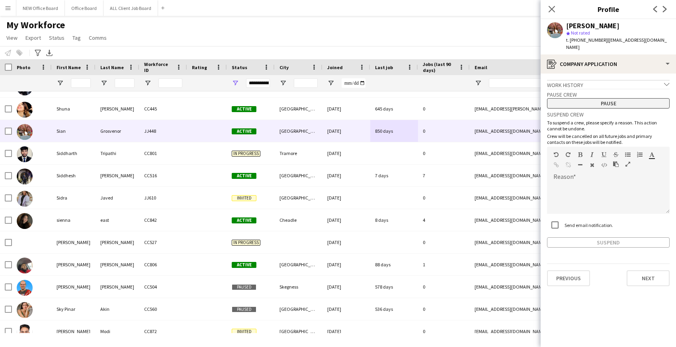
click at [617, 98] on button "Pause" at bounding box center [608, 103] width 123 height 10
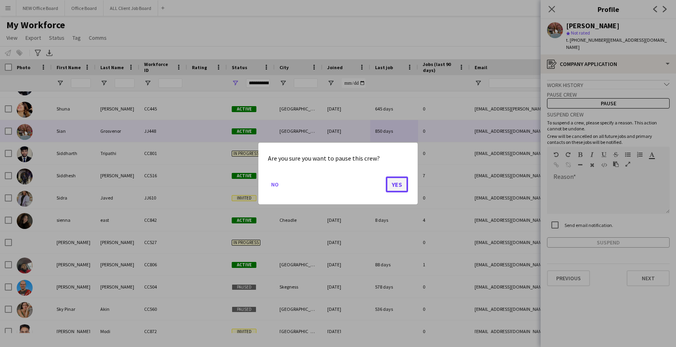
click at [404, 183] on button "Yes" at bounding box center [397, 185] width 22 height 16
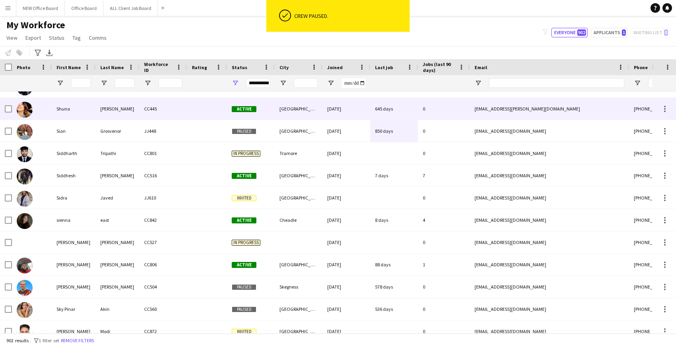
click at [394, 110] on div "645 days" at bounding box center [394, 109] width 48 height 22
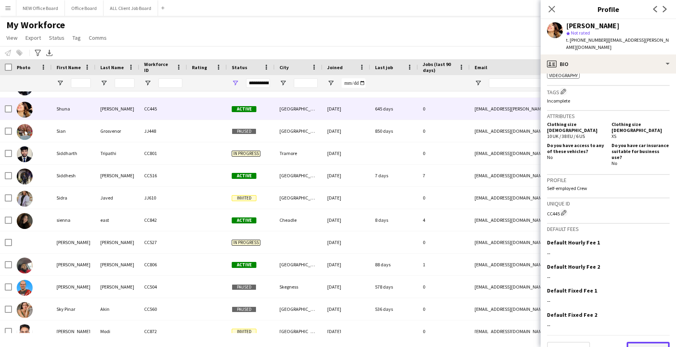
click at [646, 342] on button "Next" at bounding box center [647, 350] width 43 height 16
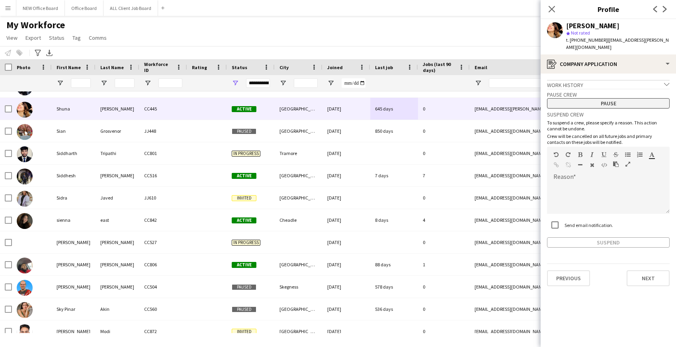
click at [607, 98] on button "Pause" at bounding box center [608, 103] width 123 height 10
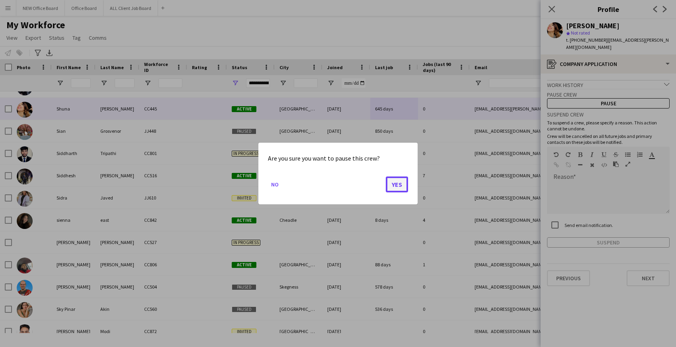
click at [398, 183] on button "Yes" at bounding box center [397, 185] width 22 height 16
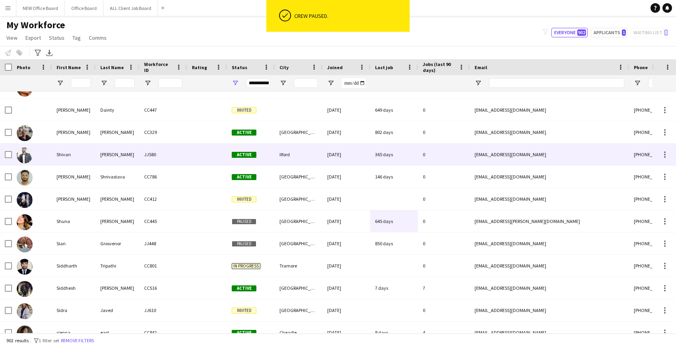
click at [389, 155] on div "365 days" at bounding box center [394, 155] width 48 height 22
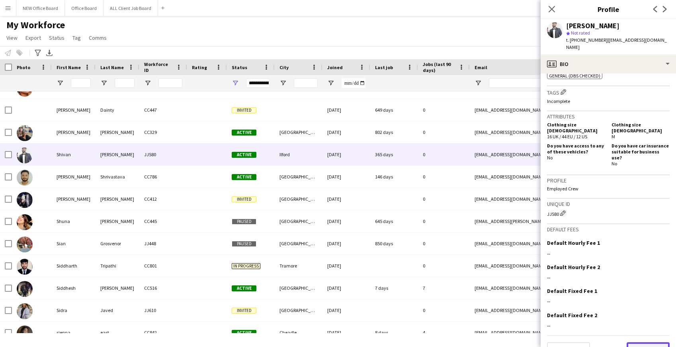
click at [643, 343] on button "Next" at bounding box center [647, 351] width 43 height 16
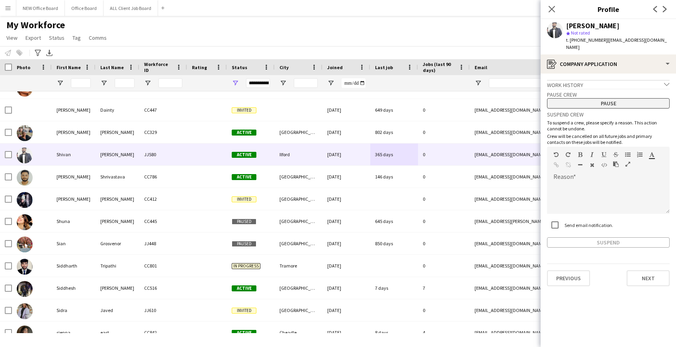
click at [589, 98] on button "Pause" at bounding box center [608, 103] width 123 height 10
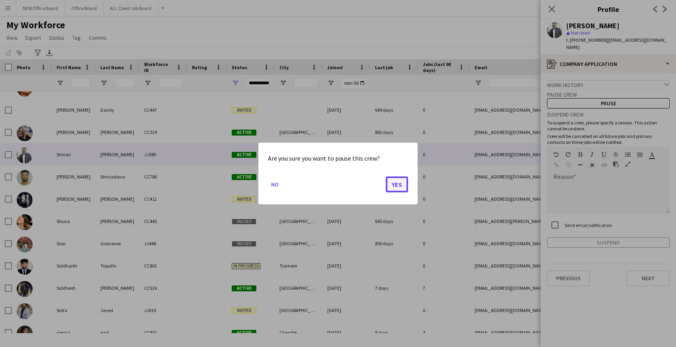
click at [398, 186] on button "Yes" at bounding box center [397, 185] width 22 height 16
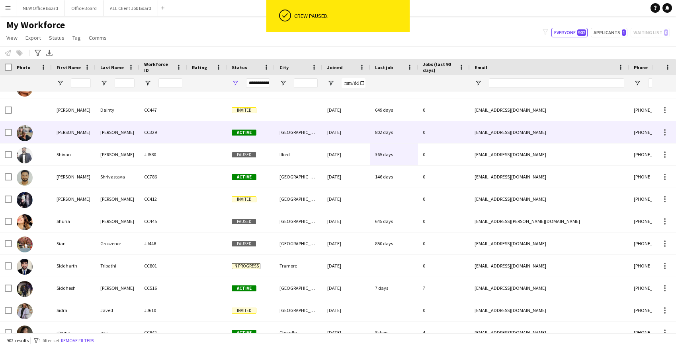
click at [385, 134] on div "802 days" at bounding box center [394, 132] width 48 height 22
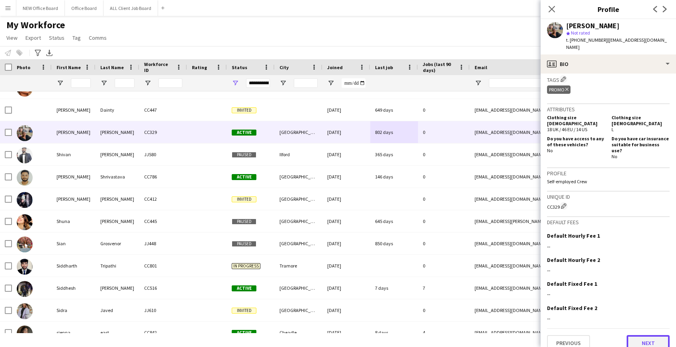
click at [647, 337] on button "Next" at bounding box center [647, 343] width 43 height 16
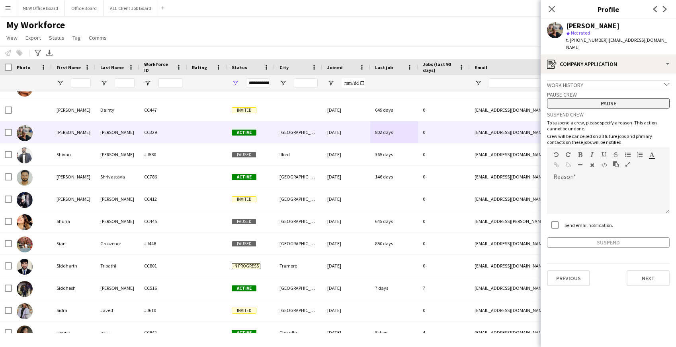
click at [591, 98] on button "Pause" at bounding box center [608, 103] width 123 height 10
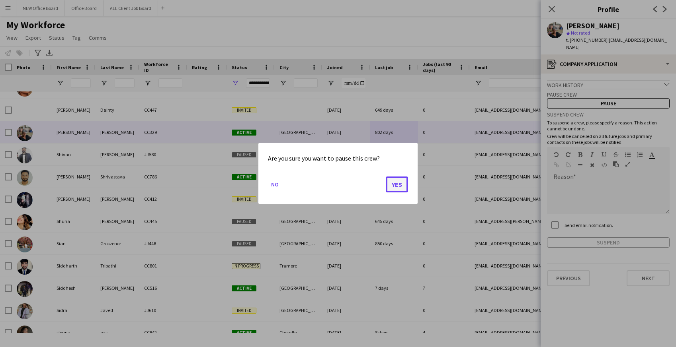
click at [394, 185] on button "Yes" at bounding box center [397, 185] width 22 height 16
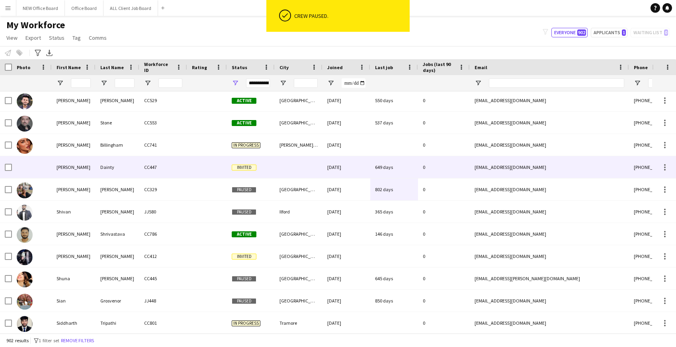
click at [393, 170] on div "649 days" at bounding box center [394, 167] width 48 height 22
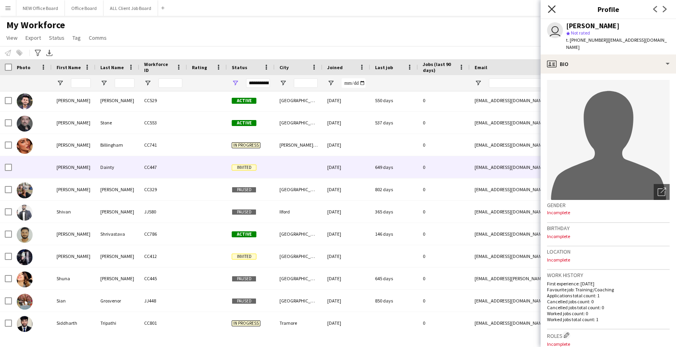
click at [553, 8] on icon at bounding box center [552, 9] width 8 height 8
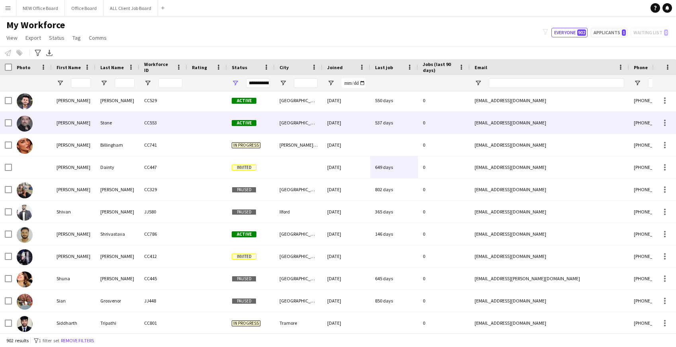
click at [386, 121] on div "537 days" at bounding box center [394, 123] width 48 height 22
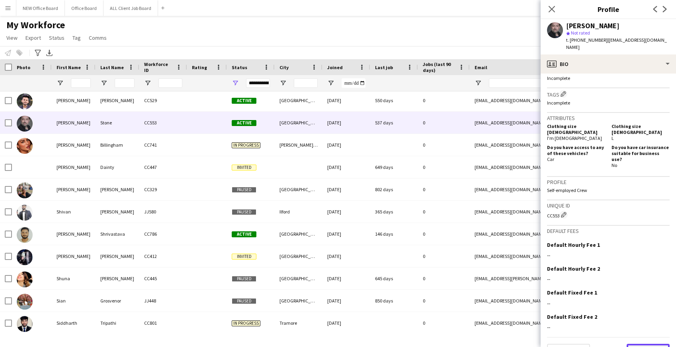
click at [647, 344] on button "Next" at bounding box center [647, 352] width 43 height 16
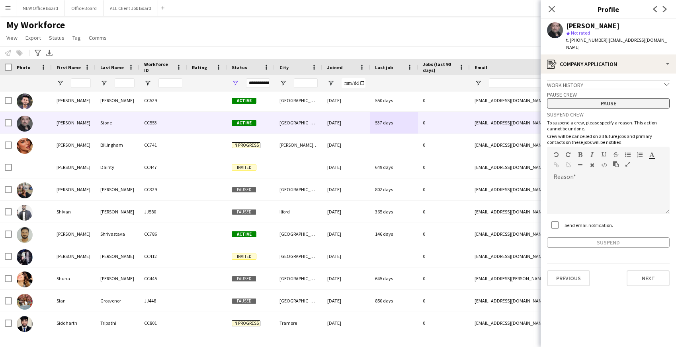
click at [618, 98] on button "Pause" at bounding box center [608, 103] width 123 height 10
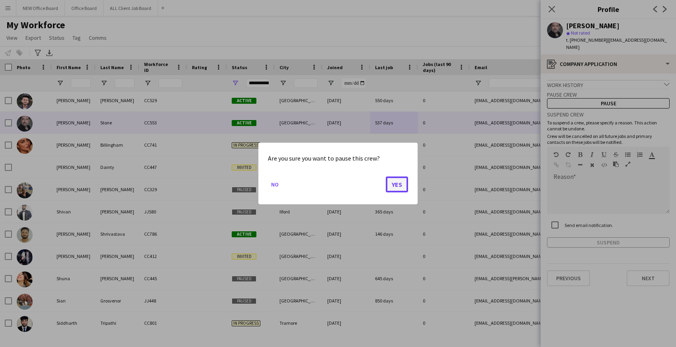
click at [405, 185] on button "Yes" at bounding box center [397, 185] width 22 height 16
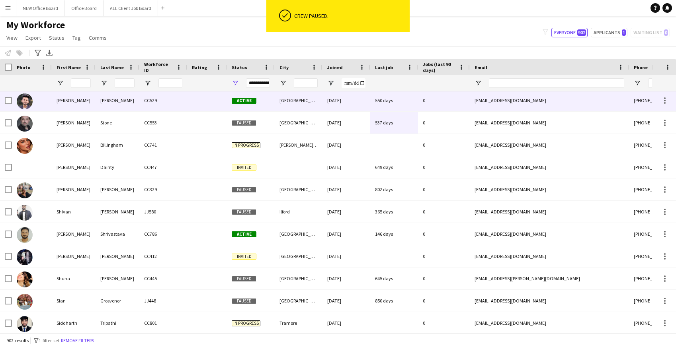
click at [402, 97] on div "550 days" at bounding box center [394, 101] width 48 height 22
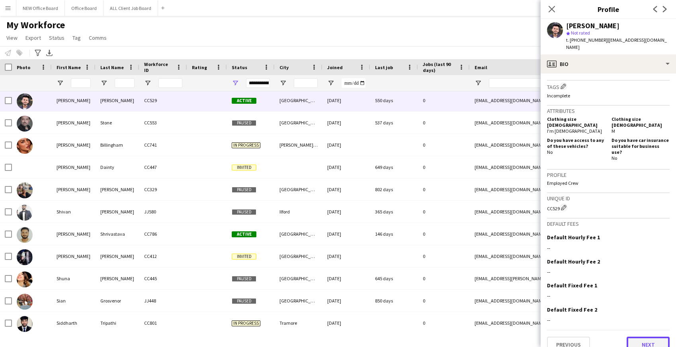
click at [640, 337] on button "Next" at bounding box center [647, 345] width 43 height 16
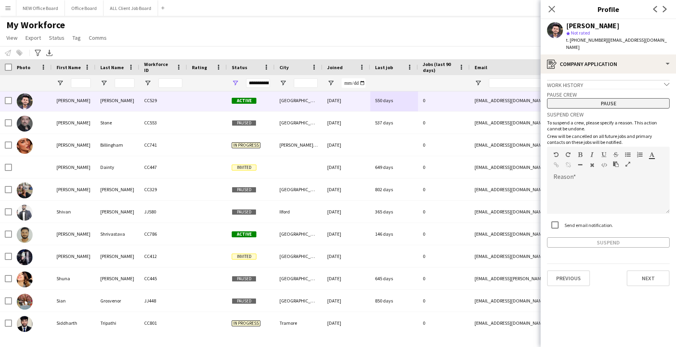
click at [617, 105] on button "Pause" at bounding box center [608, 103] width 123 height 10
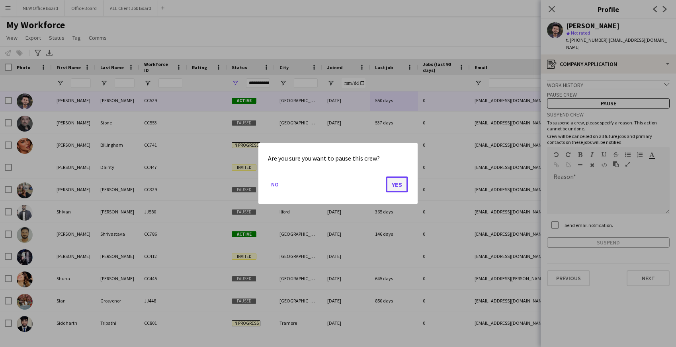
click at [400, 191] on button "Yes" at bounding box center [397, 185] width 22 height 16
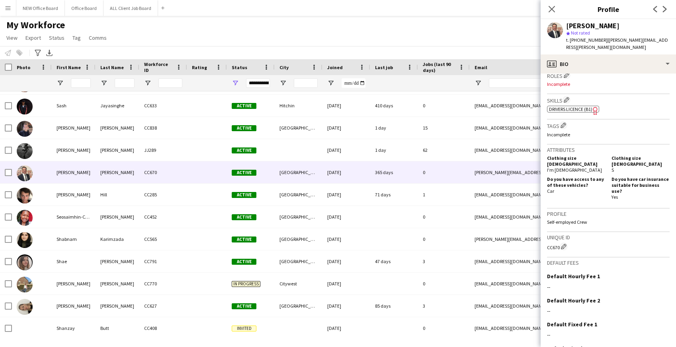
scroll to position [297, 0]
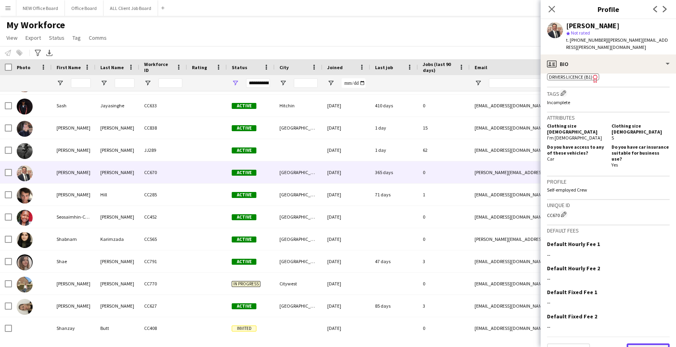
click at [645, 344] on button "Next" at bounding box center [647, 352] width 43 height 16
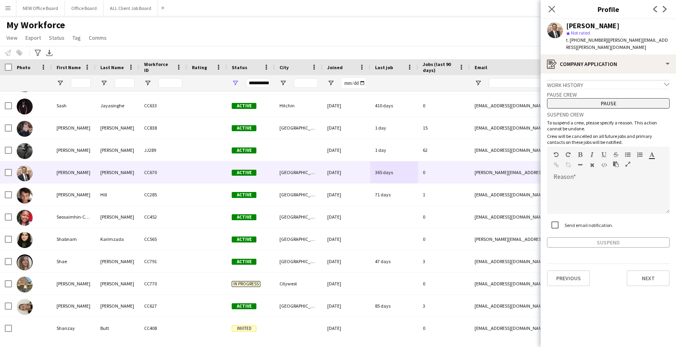
click at [613, 98] on button "Pause" at bounding box center [608, 103] width 123 height 10
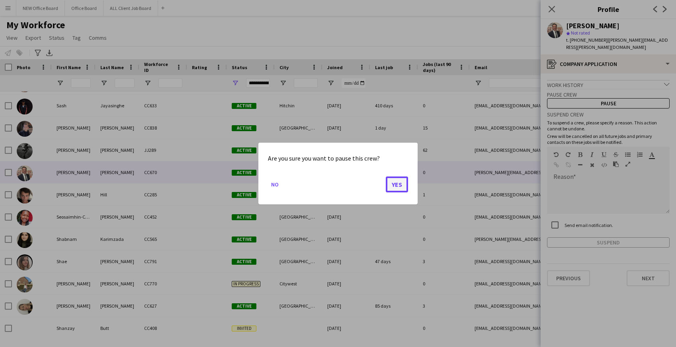
click at [395, 185] on button "Yes" at bounding box center [397, 185] width 22 height 16
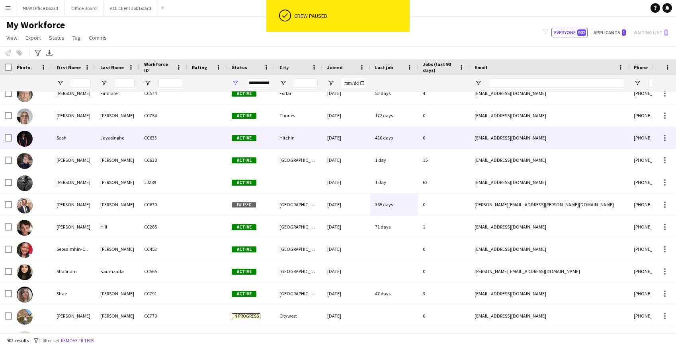
scroll to position [17634, 0]
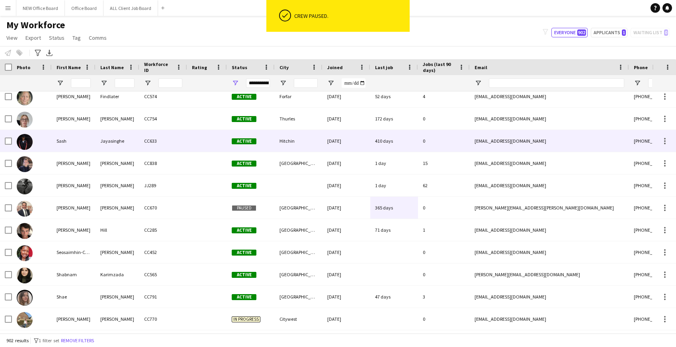
click at [413, 142] on div "410 days" at bounding box center [394, 141] width 48 height 22
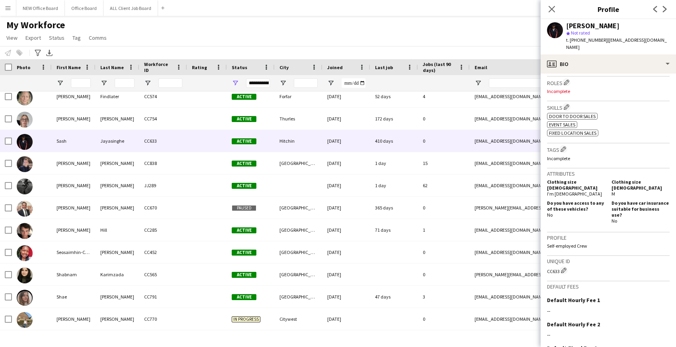
scroll to position [314, 0]
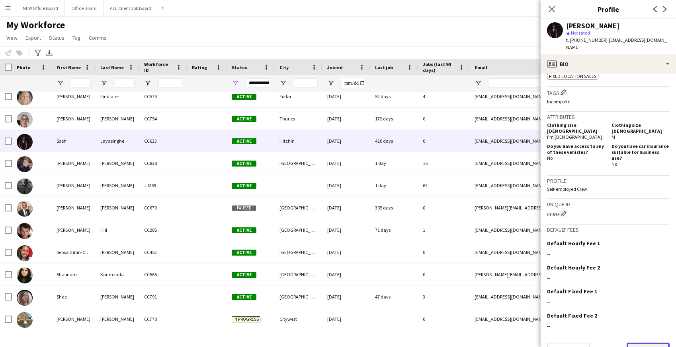
click at [639, 343] on button "Next" at bounding box center [647, 351] width 43 height 16
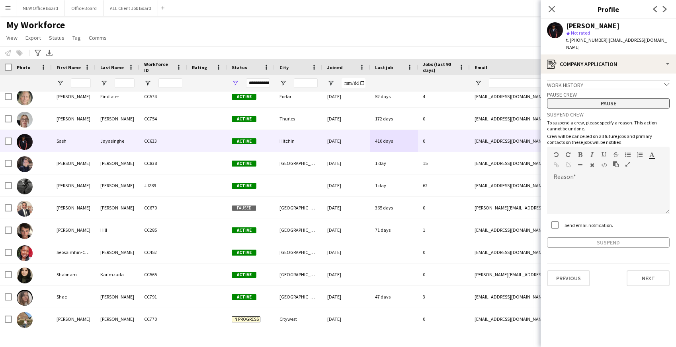
click at [580, 98] on button "Pause" at bounding box center [608, 103] width 123 height 10
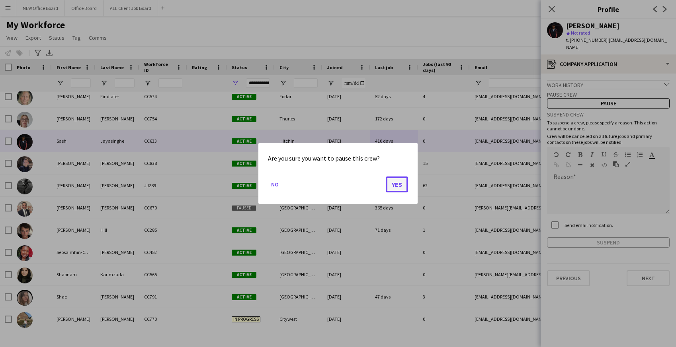
click at [396, 183] on button "Yes" at bounding box center [397, 185] width 22 height 16
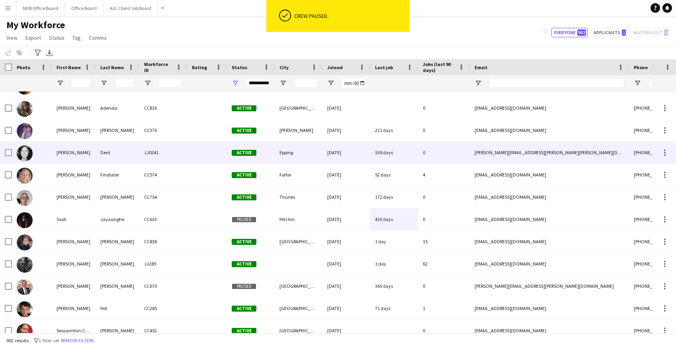
scroll to position [0, 0]
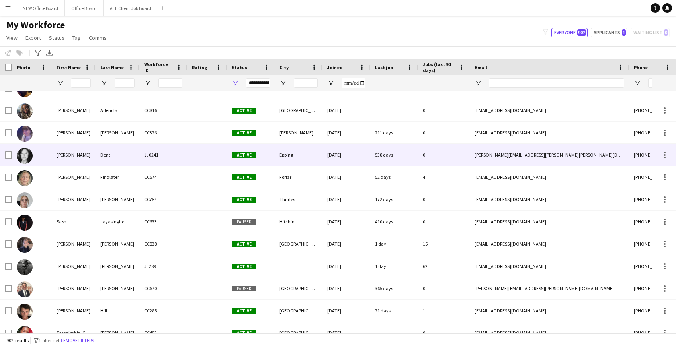
click at [383, 152] on div "538 days" at bounding box center [394, 155] width 48 height 22
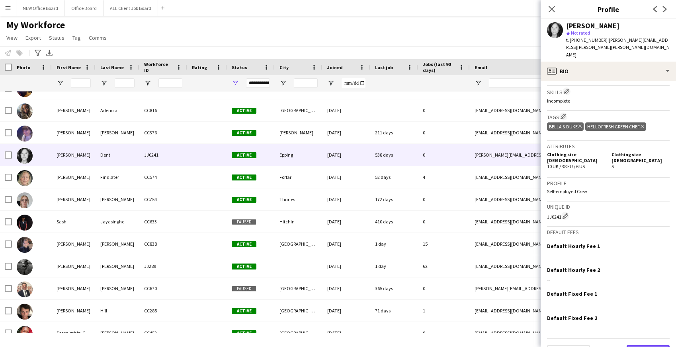
click at [640, 345] on button "Next" at bounding box center [647, 353] width 43 height 16
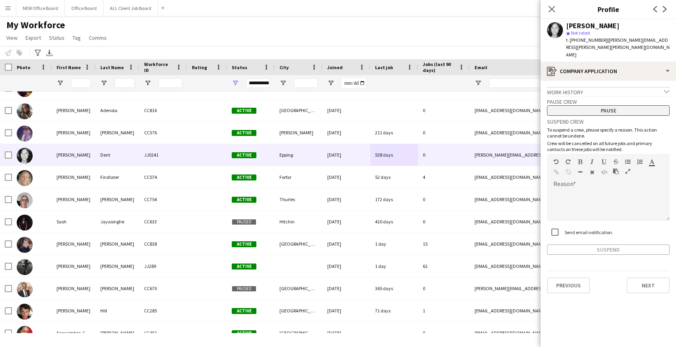
click at [603, 105] on button "Pause" at bounding box center [608, 110] width 123 height 10
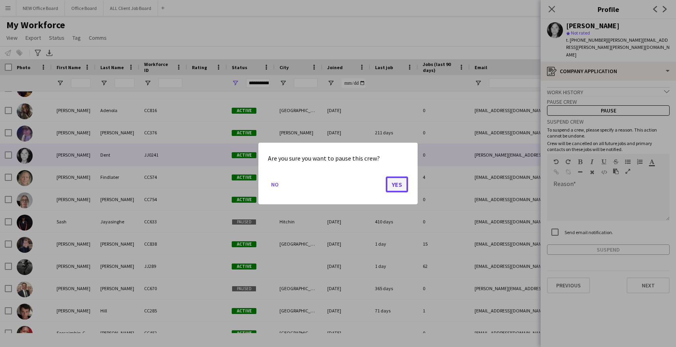
click at [388, 186] on button "Yes" at bounding box center [397, 185] width 22 height 16
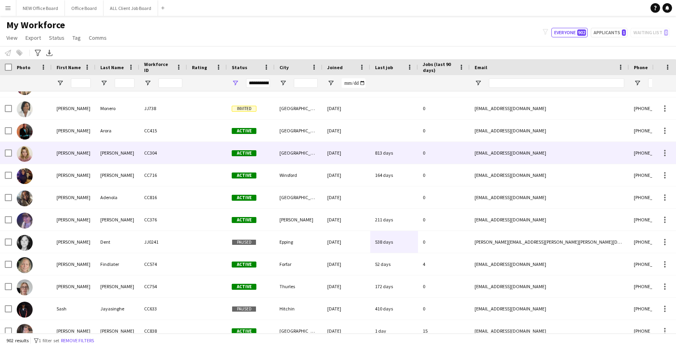
click at [385, 152] on div "813 days" at bounding box center [394, 153] width 48 height 22
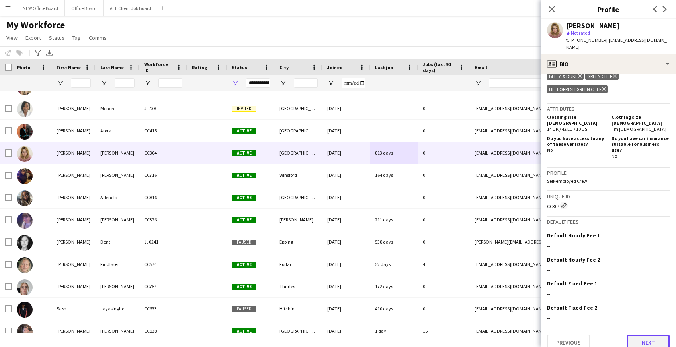
click at [647, 335] on button "Next" at bounding box center [647, 343] width 43 height 16
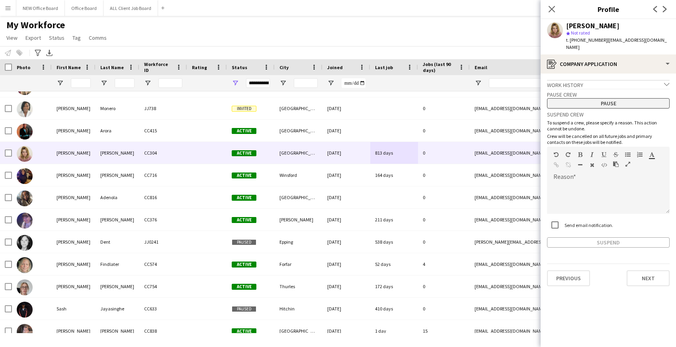
click at [607, 98] on button "Pause" at bounding box center [608, 103] width 123 height 10
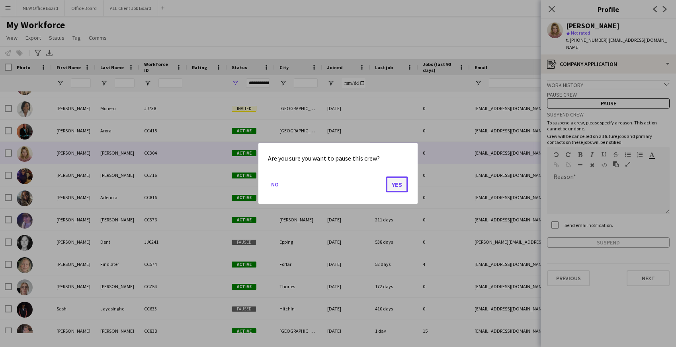
click at [397, 182] on button "Yes" at bounding box center [397, 185] width 22 height 16
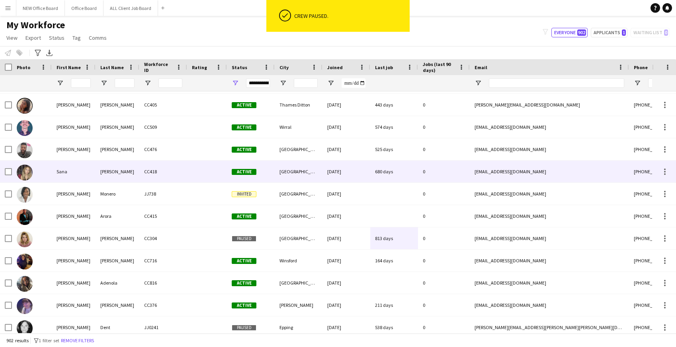
click at [408, 167] on div "680 days" at bounding box center [394, 172] width 48 height 22
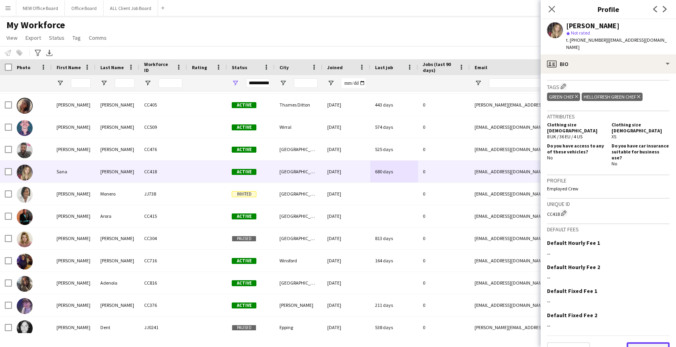
click at [653, 343] on button "Next" at bounding box center [647, 351] width 43 height 16
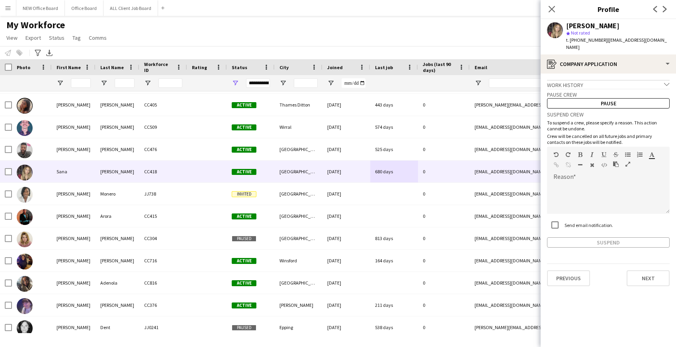
click at [585, 98] on div "Pause" at bounding box center [608, 103] width 123 height 10
click at [585, 98] on button "Pause" at bounding box center [608, 103] width 123 height 10
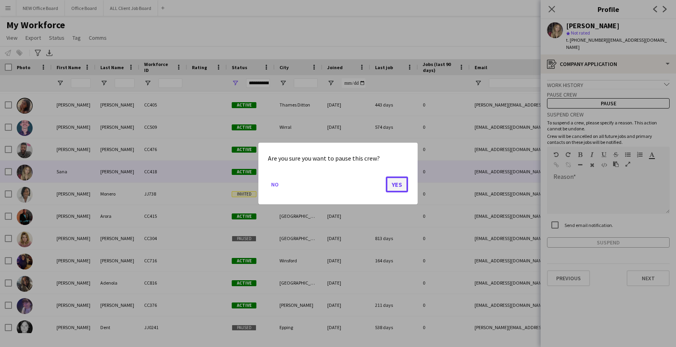
click at [397, 182] on button "Yes" at bounding box center [397, 185] width 22 height 16
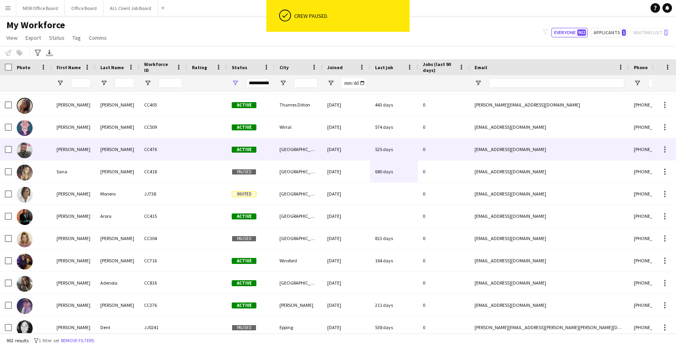
click at [390, 154] on div "525 days" at bounding box center [394, 149] width 48 height 22
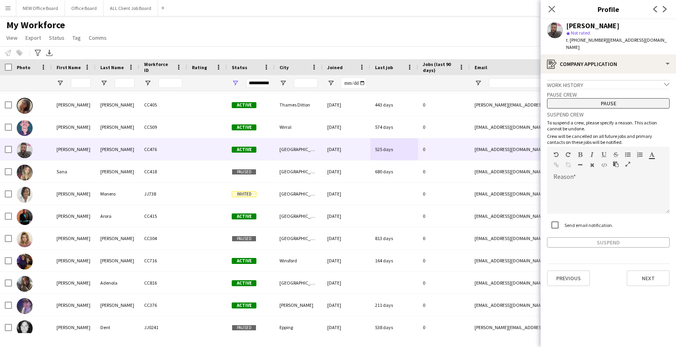
click at [612, 98] on button "Pause" at bounding box center [608, 103] width 123 height 10
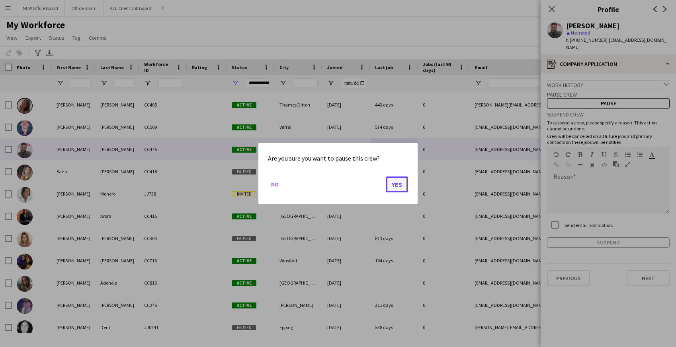
click at [395, 185] on button "Yes" at bounding box center [397, 185] width 22 height 16
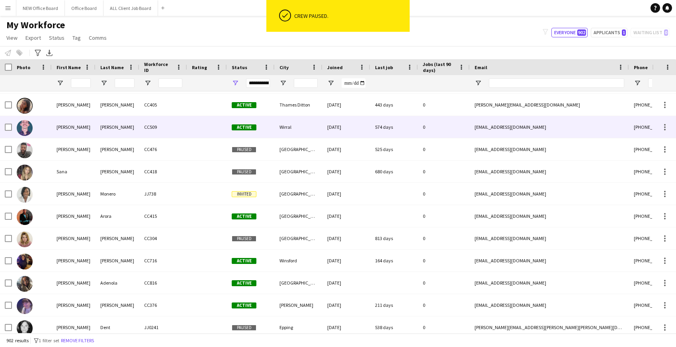
click at [379, 129] on div "574 days" at bounding box center [394, 127] width 48 height 22
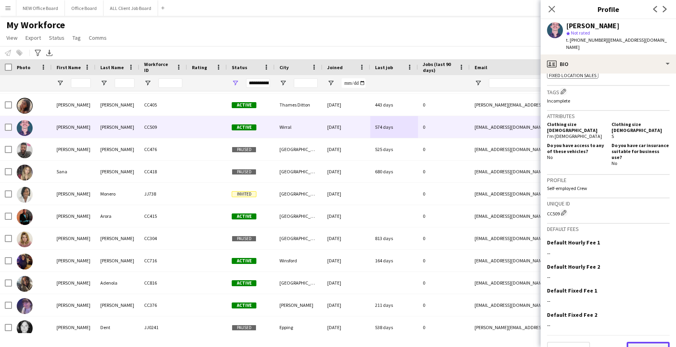
click at [645, 342] on button "Next" at bounding box center [647, 350] width 43 height 16
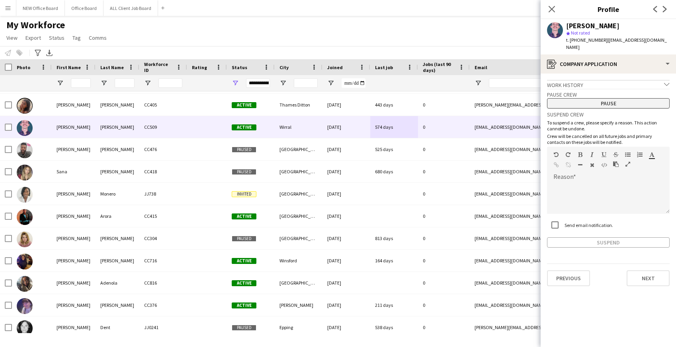
click at [609, 98] on button "Pause" at bounding box center [608, 103] width 123 height 10
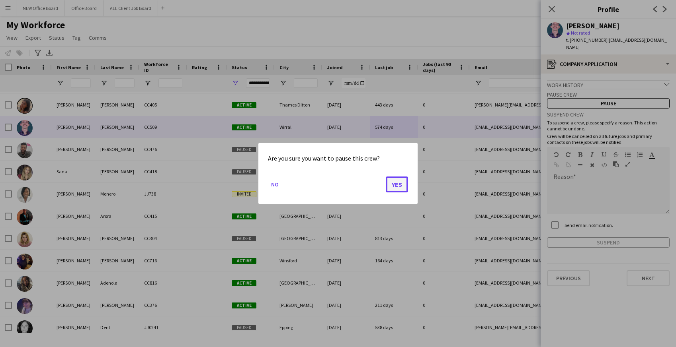
click at [399, 184] on button "Yes" at bounding box center [397, 185] width 22 height 16
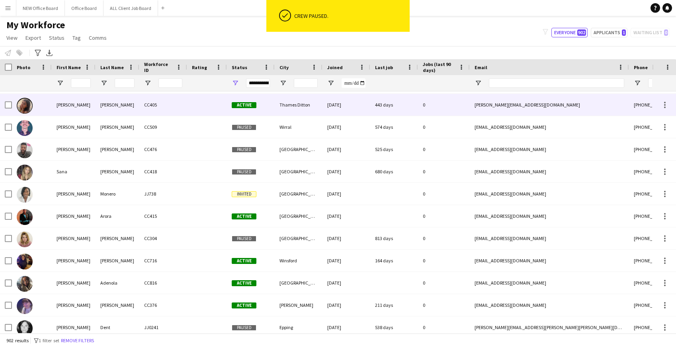
click at [374, 105] on div "443 days" at bounding box center [394, 105] width 48 height 22
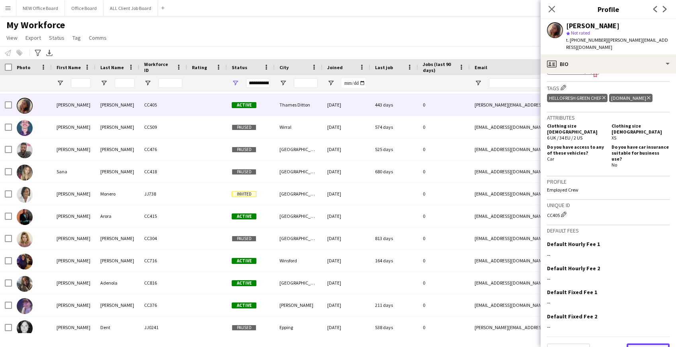
click at [640, 344] on button "Next" at bounding box center [647, 352] width 43 height 16
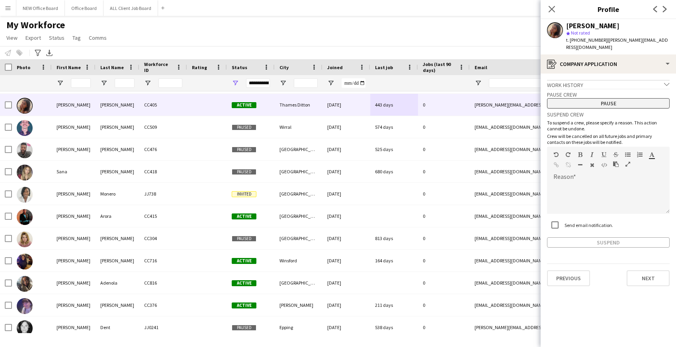
click at [617, 98] on button "Pause" at bounding box center [608, 103] width 123 height 10
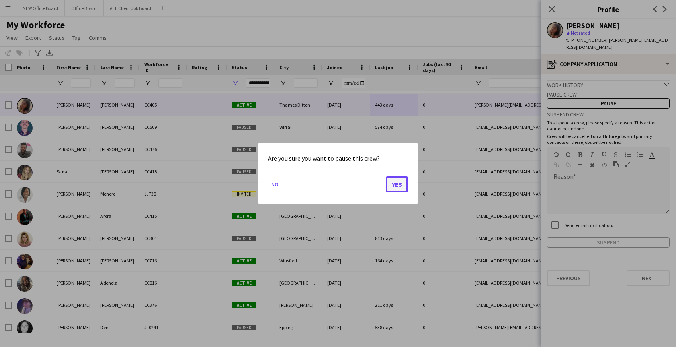
click at [396, 188] on button "Yes" at bounding box center [397, 185] width 22 height 16
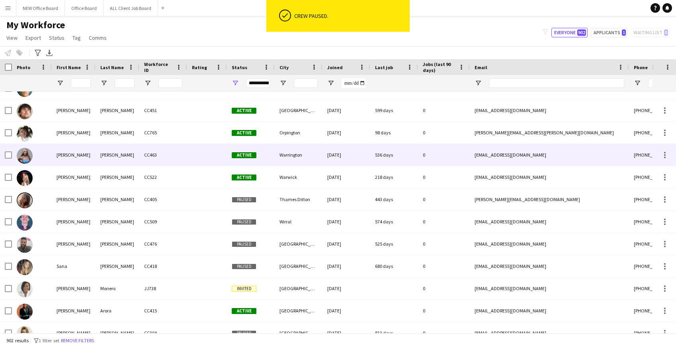
click at [394, 159] on div "536 days" at bounding box center [394, 155] width 48 height 22
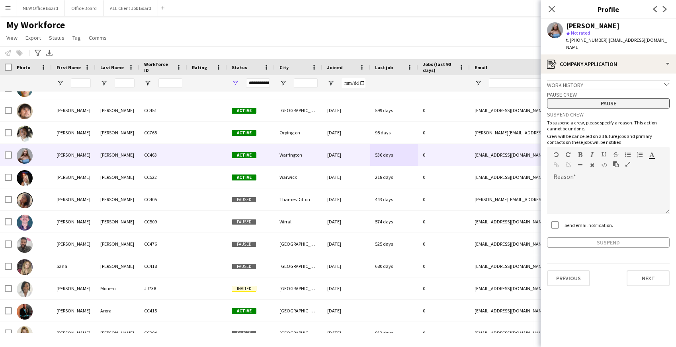
click at [609, 98] on button "Pause" at bounding box center [608, 103] width 123 height 10
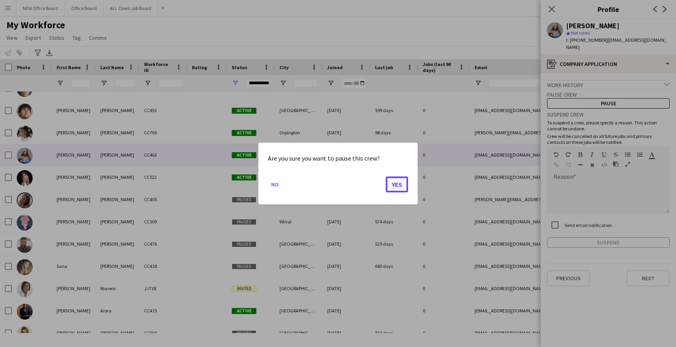
click at [392, 183] on button "Yes" at bounding box center [397, 185] width 22 height 16
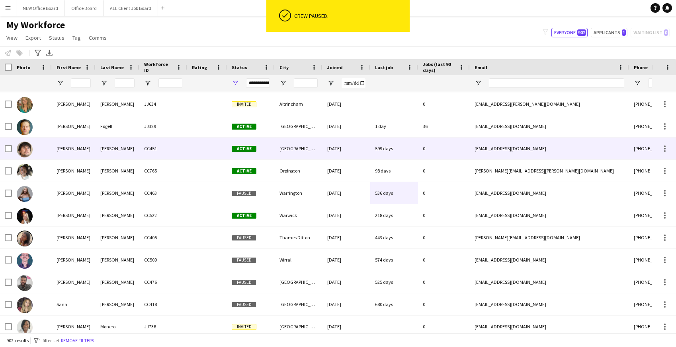
click at [437, 150] on div "0" at bounding box center [444, 149] width 52 height 22
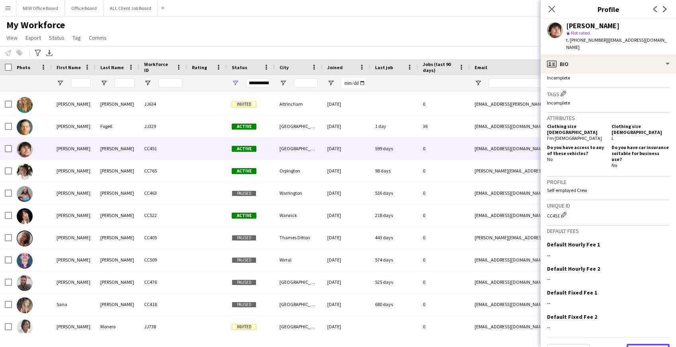
click at [647, 344] on button "Next" at bounding box center [647, 352] width 43 height 16
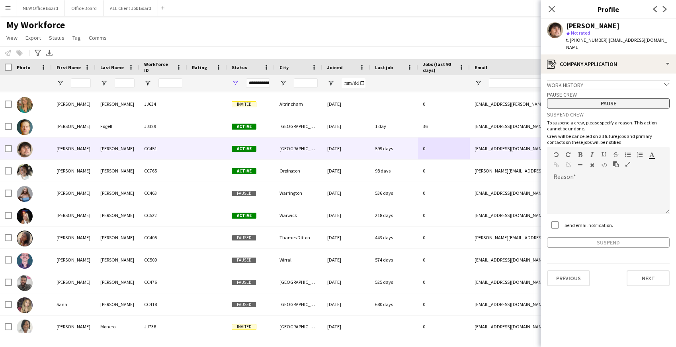
click at [612, 98] on button "Pause" at bounding box center [608, 103] width 123 height 10
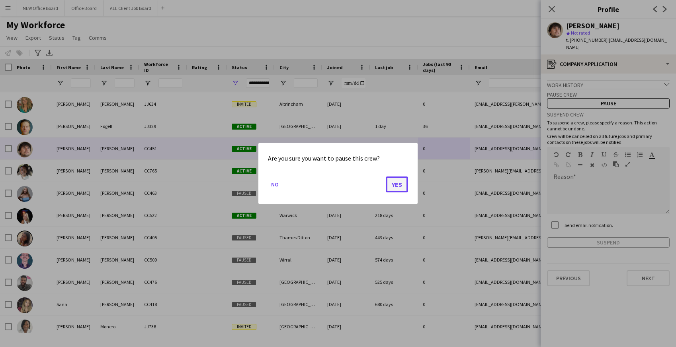
click at [398, 184] on button "Yes" at bounding box center [397, 185] width 22 height 16
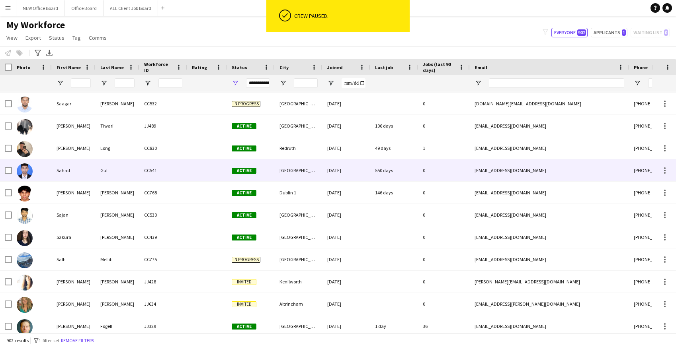
click at [400, 171] on div "550 days" at bounding box center [394, 171] width 48 height 22
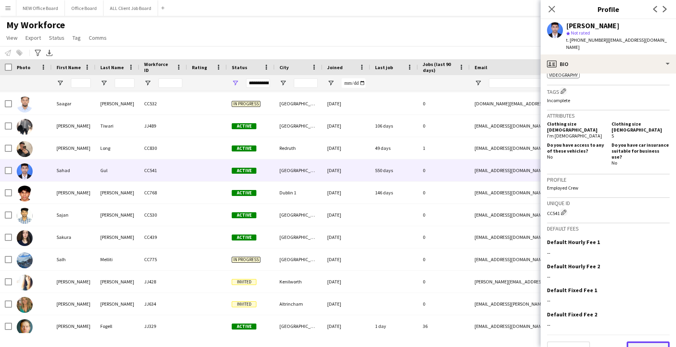
click at [642, 342] on button "Next" at bounding box center [647, 350] width 43 height 16
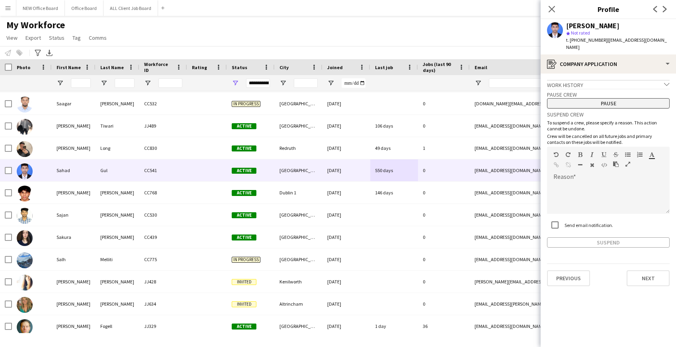
click at [623, 98] on button "Pause" at bounding box center [608, 103] width 123 height 10
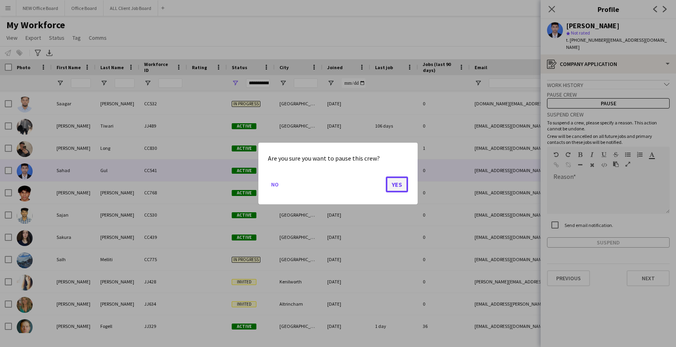
click at [400, 184] on button "Yes" at bounding box center [397, 185] width 22 height 16
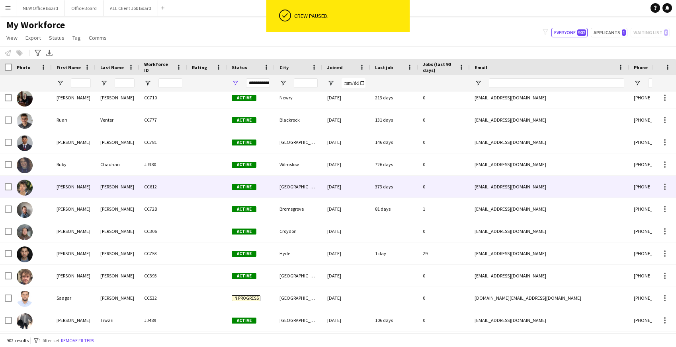
click at [400, 184] on div "373 days" at bounding box center [394, 187] width 48 height 22
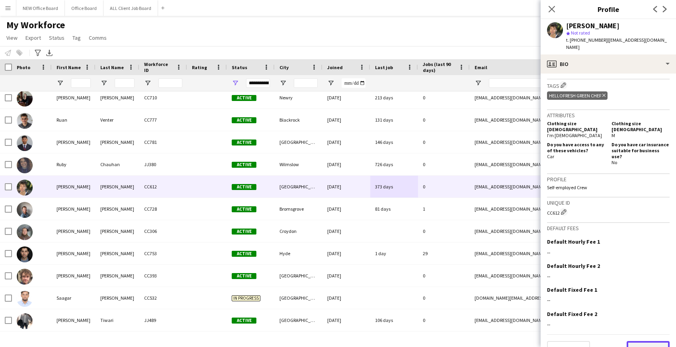
click at [658, 341] on button "Next" at bounding box center [647, 349] width 43 height 16
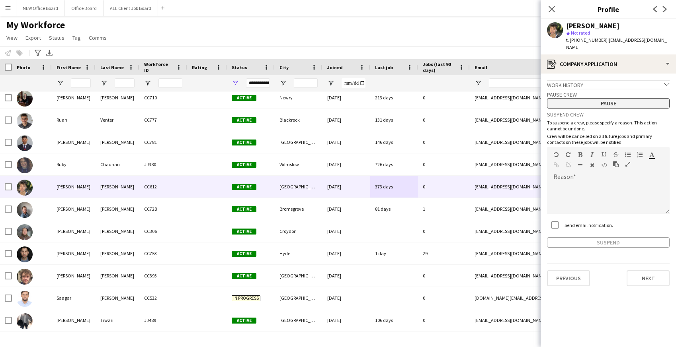
click at [596, 98] on button "Pause" at bounding box center [608, 103] width 123 height 10
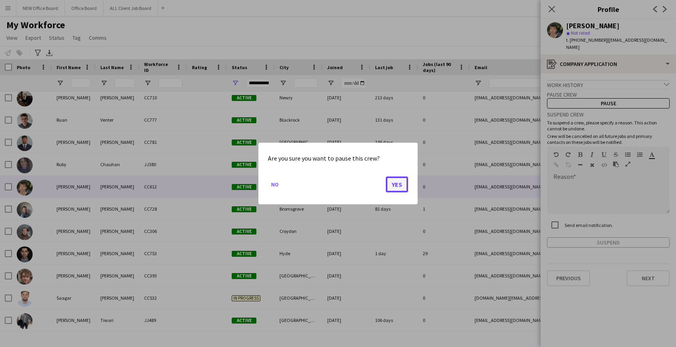
click at [406, 177] on button "Yes" at bounding box center [397, 185] width 22 height 16
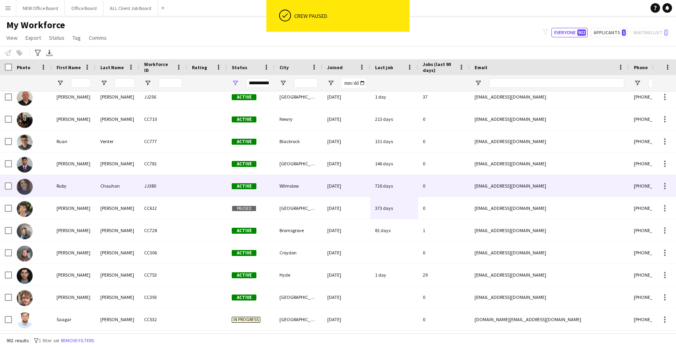
click at [400, 189] on div "726 days" at bounding box center [394, 186] width 48 height 22
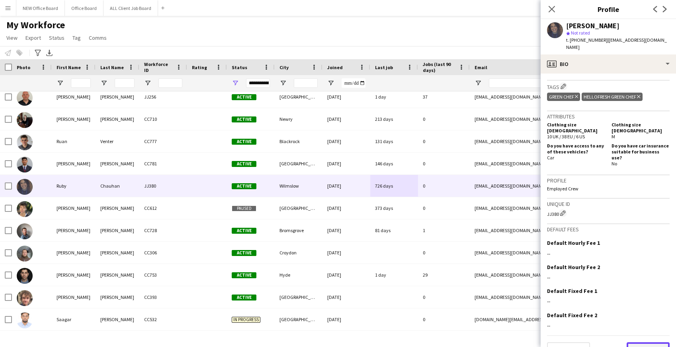
click at [649, 343] on button "Next" at bounding box center [647, 351] width 43 height 16
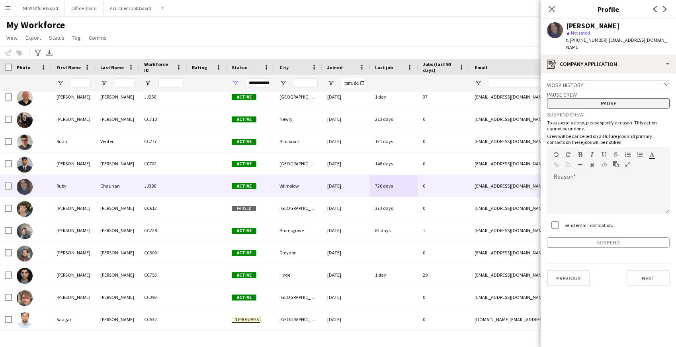
click at [621, 98] on button "Pause" at bounding box center [608, 103] width 123 height 10
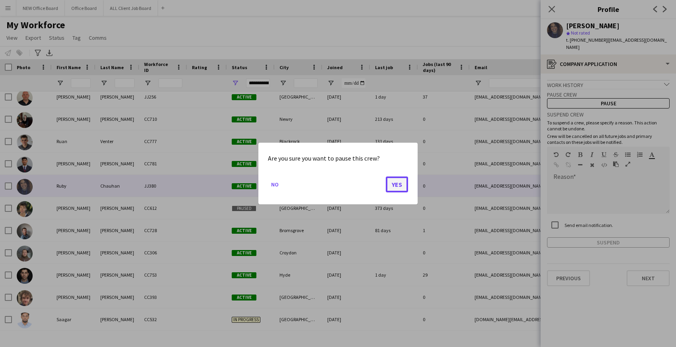
click at [395, 185] on button "Yes" at bounding box center [397, 185] width 22 height 16
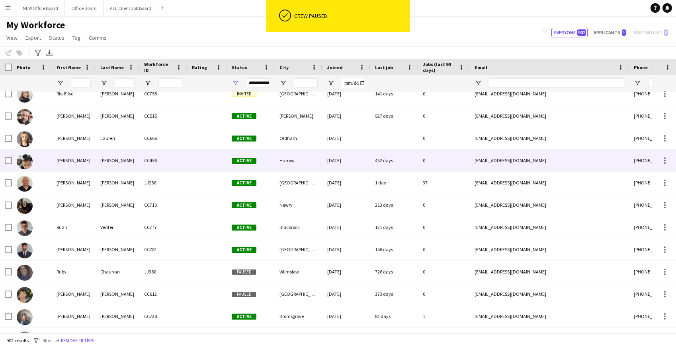
click at [394, 163] on div "442 days" at bounding box center [394, 161] width 48 height 22
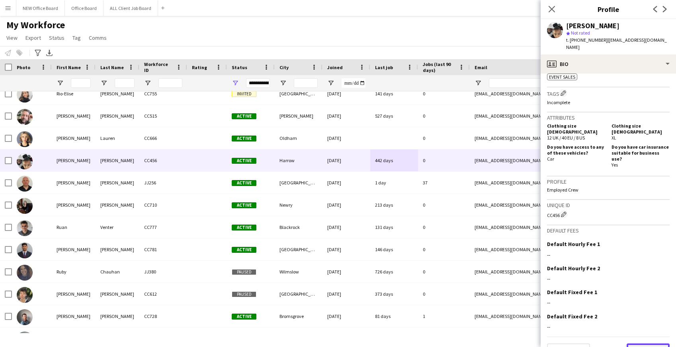
click at [638, 344] on button "Next" at bounding box center [647, 352] width 43 height 16
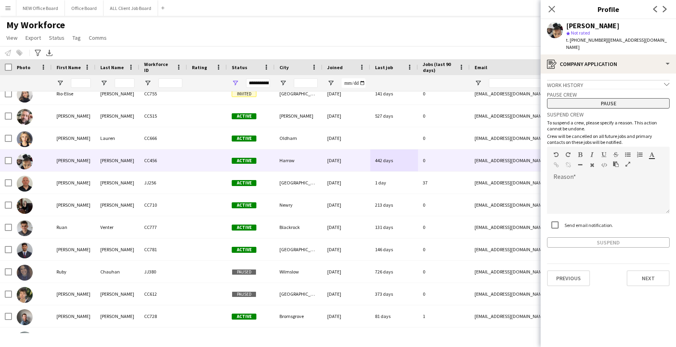
click at [620, 98] on button "Pause" at bounding box center [608, 103] width 123 height 10
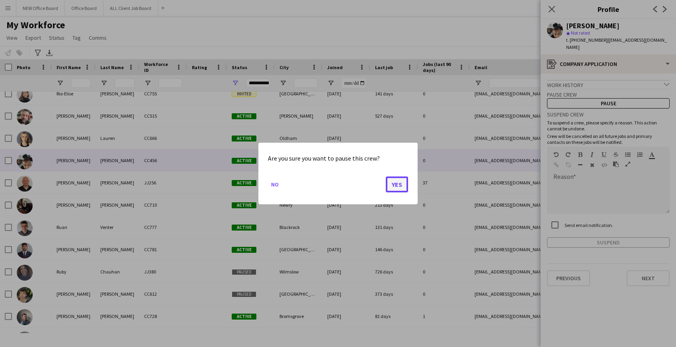
click at [399, 187] on button "Yes" at bounding box center [397, 185] width 22 height 16
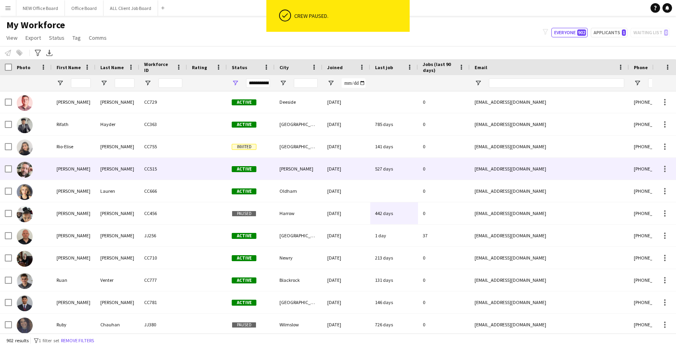
click at [398, 170] on div "527 days" at bounding box center [394, 169] width 48 height 22
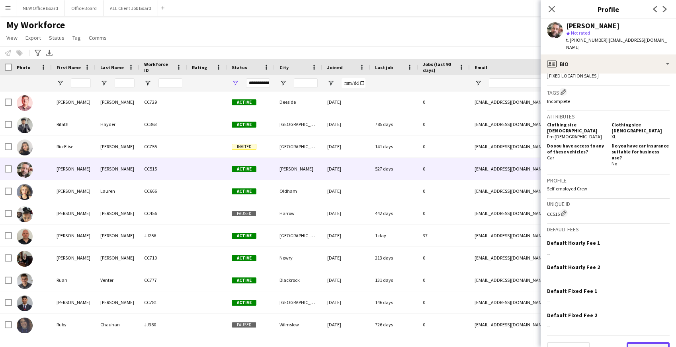
click at [651, 343] on button "Next" at bounding box center [647, 351] width 43 height 16
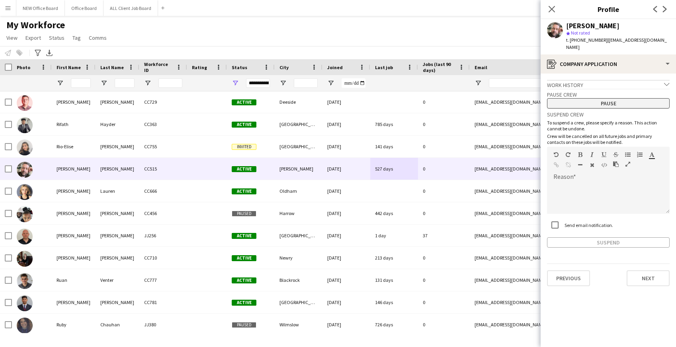
click at [628, 98] on button "Pause" at bounding box center [608, 103] width 123 height 10
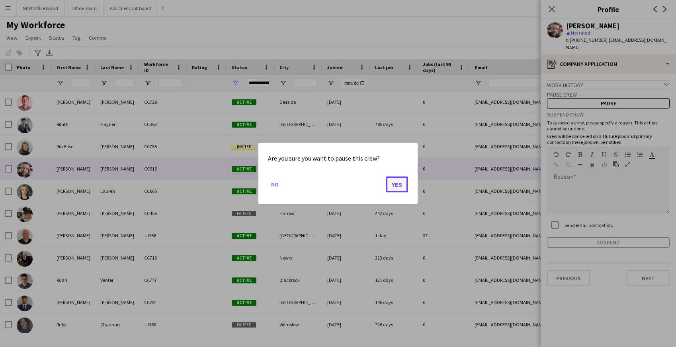
click at [401, 183] on button "Yes" at bounding box center [397, 185] width 22 height 16
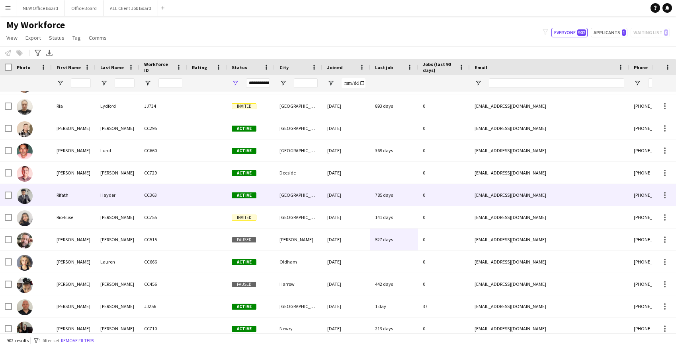
click at [367, 189] on div "[DATE]" at bounding box center [346, 195] width 48 height 22
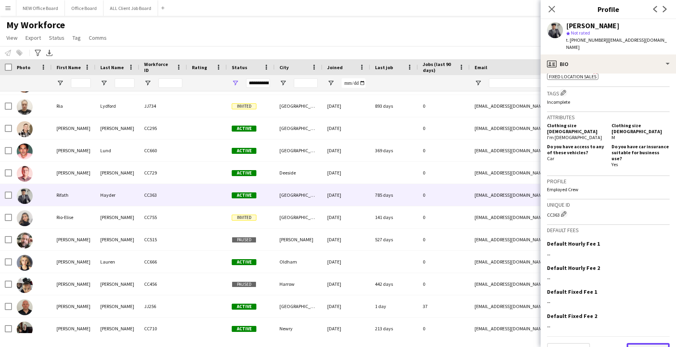
click at [646, 343] on button "Next" at bounding box center [647, 351] width 43 height 16
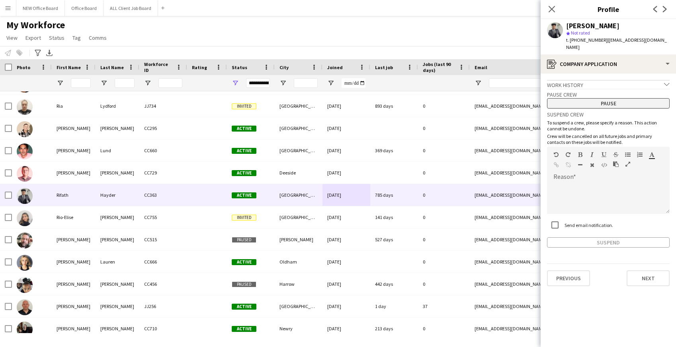
click at [610, 98] on button "Pause" at bounding box center [608, 103] width 123 height 10
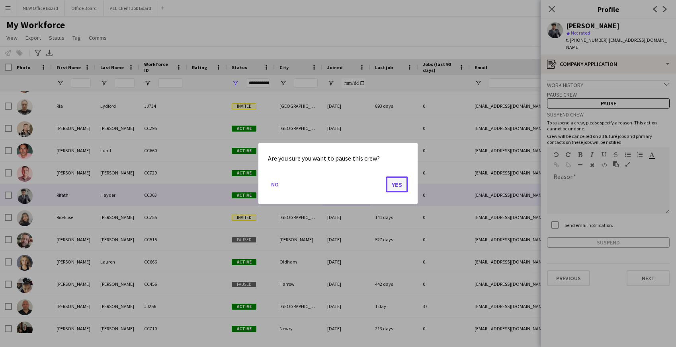
click at [396, 189] on button "Yes" at bounding box center [397, 185] width 22 height 16
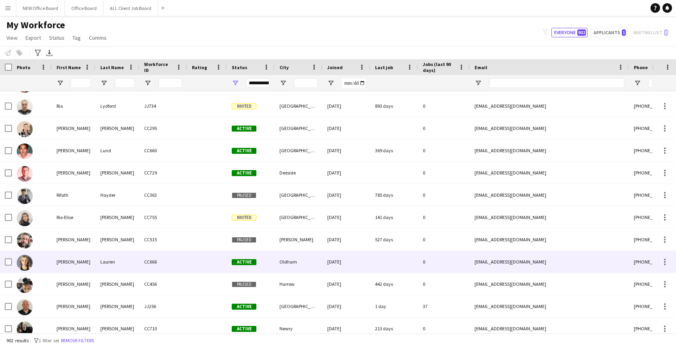
click at [380, 256] on div at bounding box center [394, 262] width 48 height 22
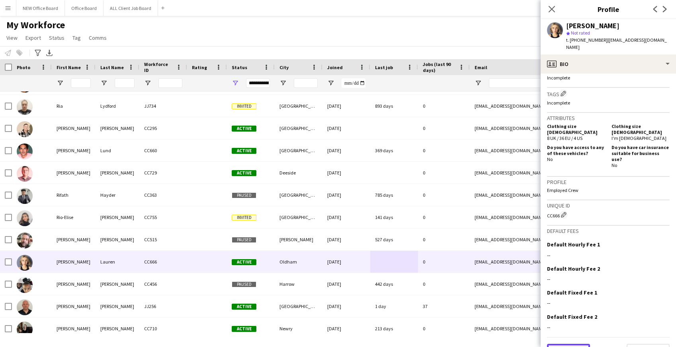
click at [558, 344] on button "Previous" at bounding box center [568, 352] width 43 height 16
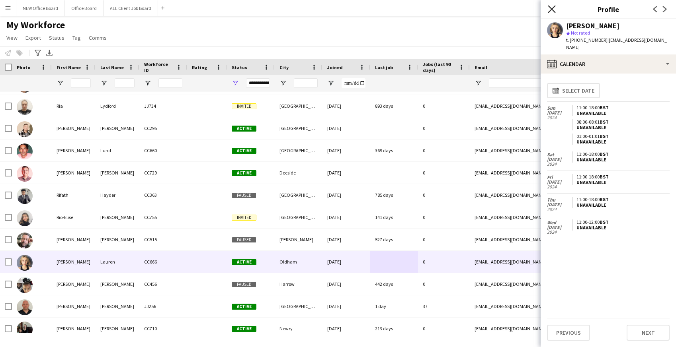
click at [552, 11] on icon "Close pop-in" at bounding box center [552, 9] width 8 height 8
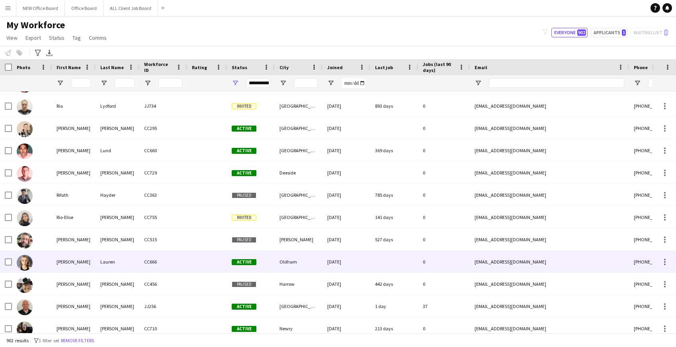
click at [300, 262] on div "Oldham" at bounding box center [299, 262] width 48 height 22
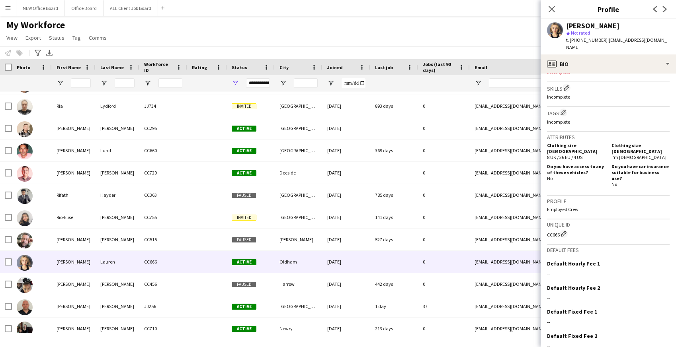
scroll to position [278, 0]
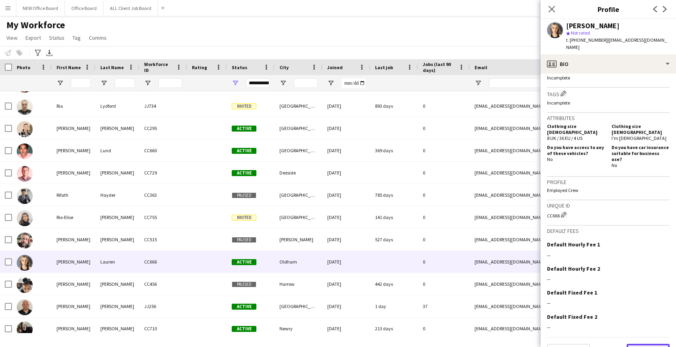
click at [638, 344] on button "Next" at bounding box center [647, 352] width 43 height 16
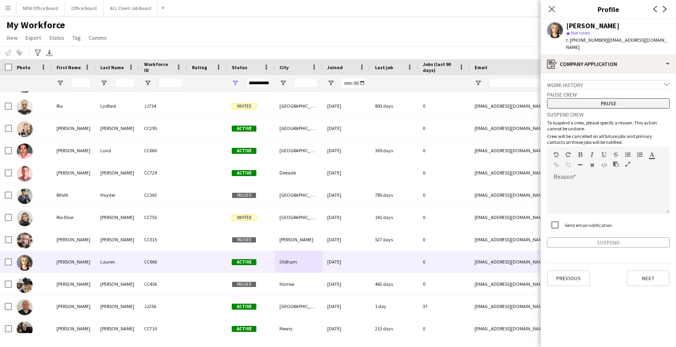
click at [614, 98] on button "Pause" at bounding box center [608, 103] width 123 height 10
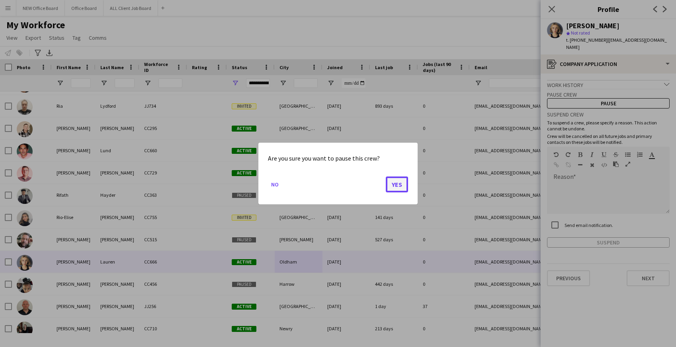
click at [404, 184] on button "Yes" at bounding box center [397, 185] width 22 height 16
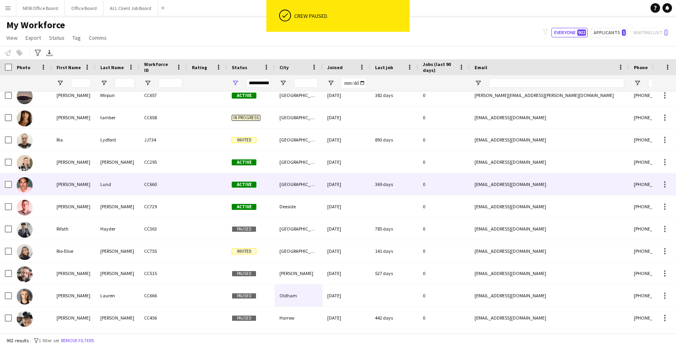
scroll to position [16588, 0]
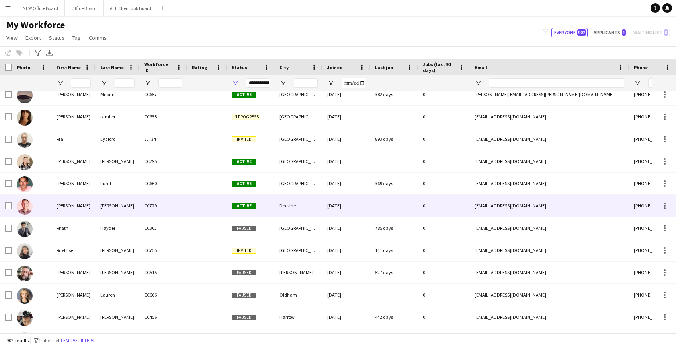
click at [385, 203] on div at bounding box center [394, 206] width 48 height 22
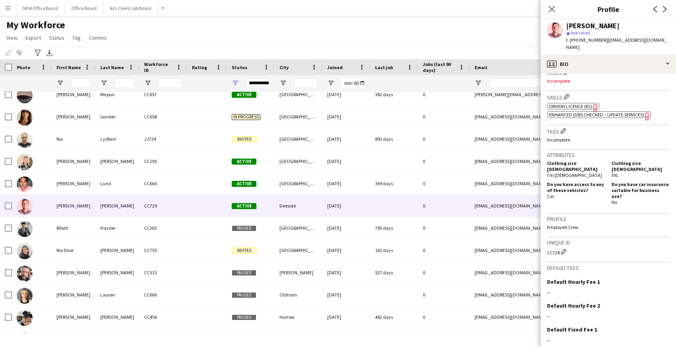
scroll to position [295, 0]
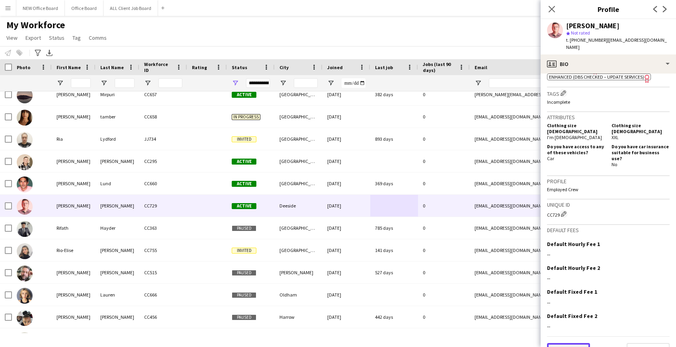
click at [558, 343] on button "Previous" at bounding box center [568, 351] width 43 height 16
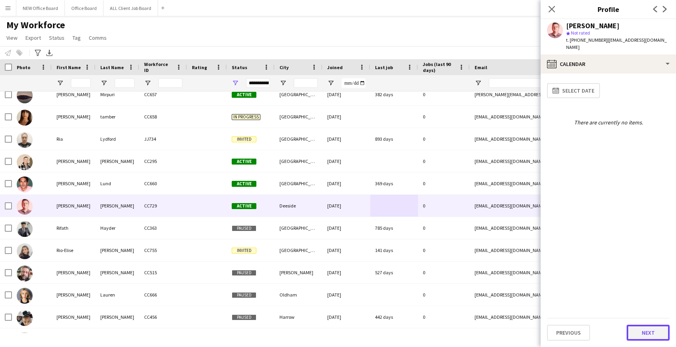
click at [634, 339] on button "Next" at bounding box center [647, 333] width 43 height 16
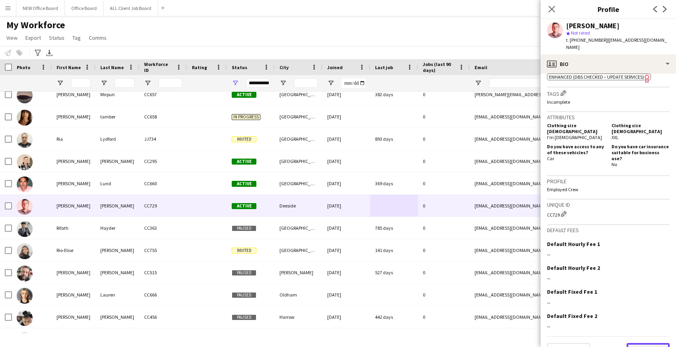
click at [640, 343] on button "Next" at bounding box center [647, 351] width 43 height 16
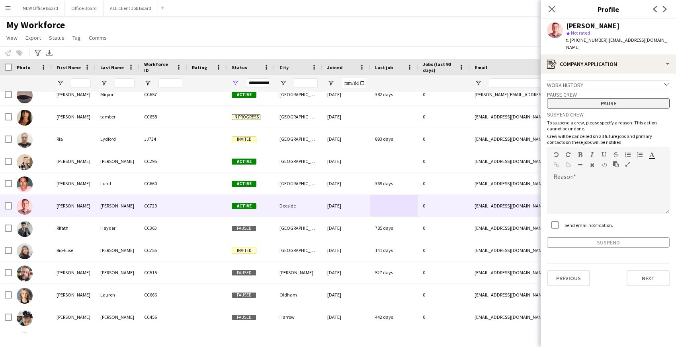
click at [583, 98] on button "Pause" at bounding box center [608, 103] width 123 height 10
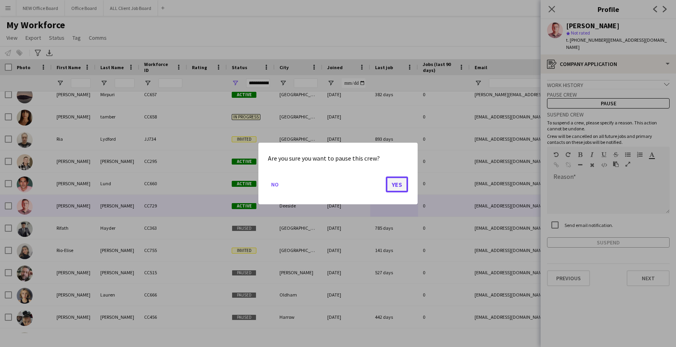
click at [393, 185] on button "Yes" at bounding box center [397, 185] width 22 height 16
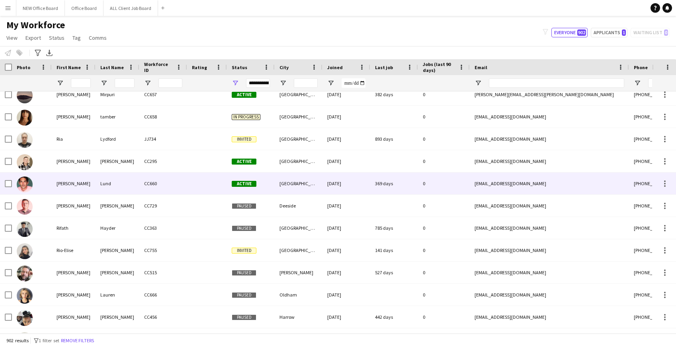
click at [377, 187] on div "369 days" at bounding box center [394, 184] width 48 height 22
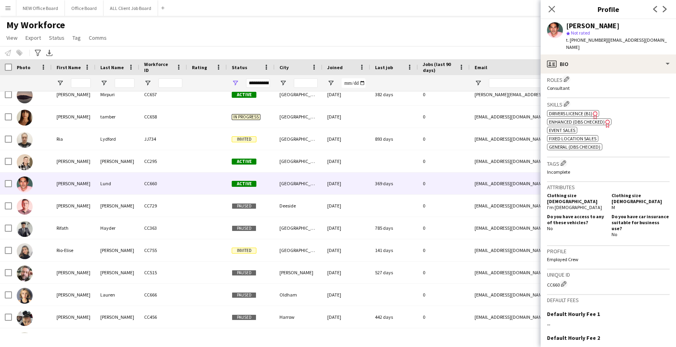
scroll to position [333, 0]
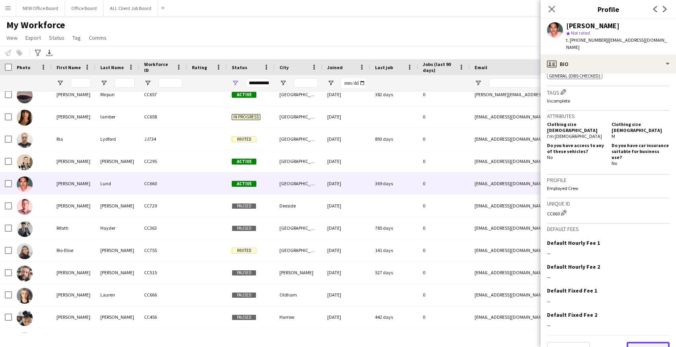
click at [643, 342] on button "Next" at bounding box center [647, 350] width 43 height 16
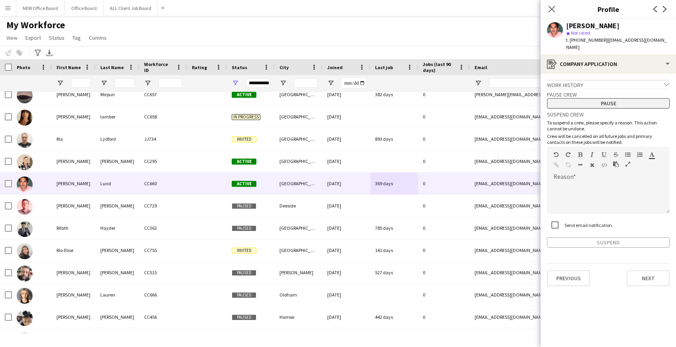
click at [610, 98] on button "Pause" at bounding box center [608, 103] width 123 height 10
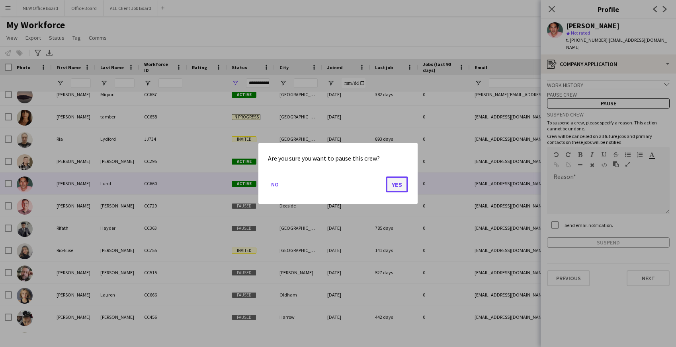
click at [396, 188] on button "Yes" at bounding box center [397, 185] width 22 height 16
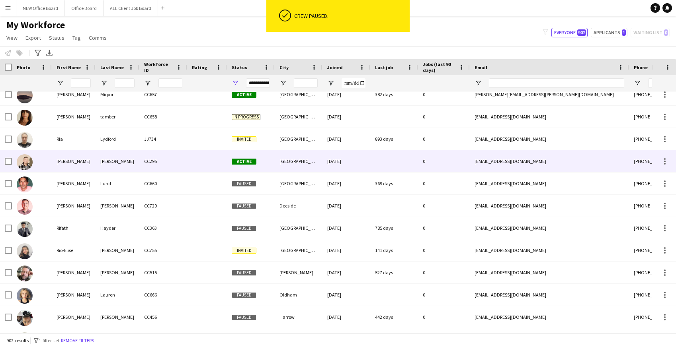
click at [395, 168] on div at bounding box center [394, 161] width 48 height 22
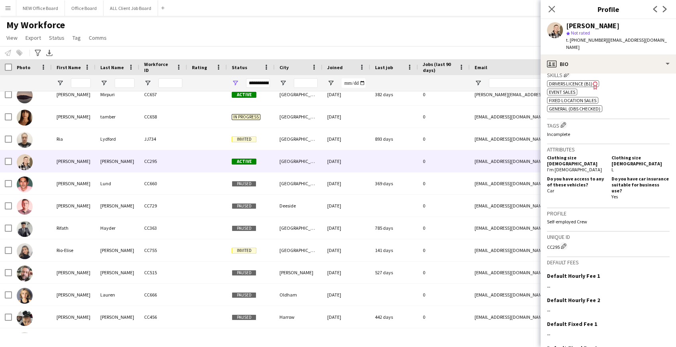
scroll to position [305, 0]
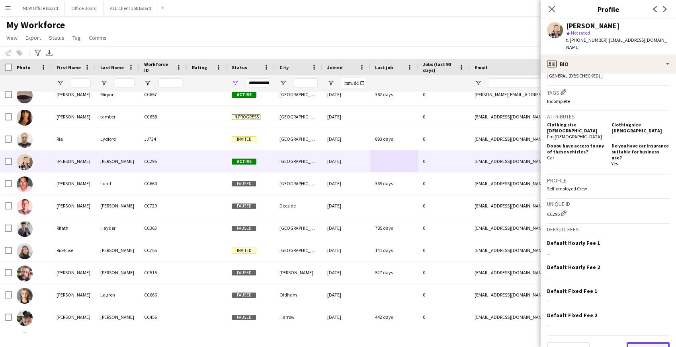
click at [646, 343] on button "Next" at bounding box center [647, 351] width 43 height 16
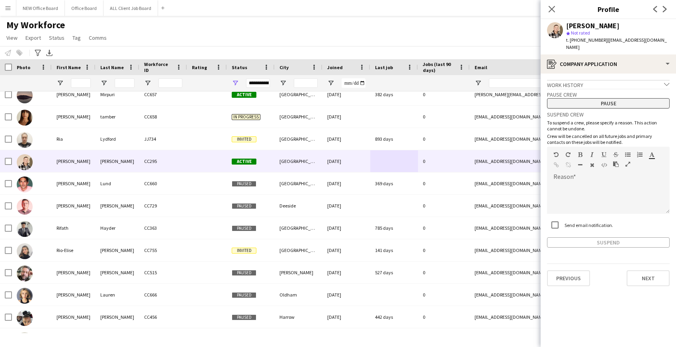
click at [611, 98] on button "Pause" at bounding box center [608, 103] width 123 height 10
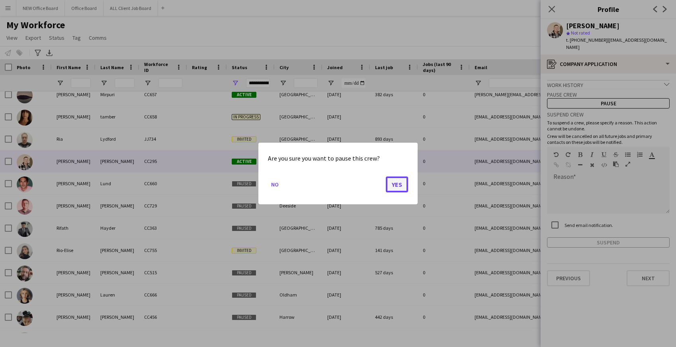
click at [394, 190] on button "Yes" at bounding box center [397, 185] width 22 height 16
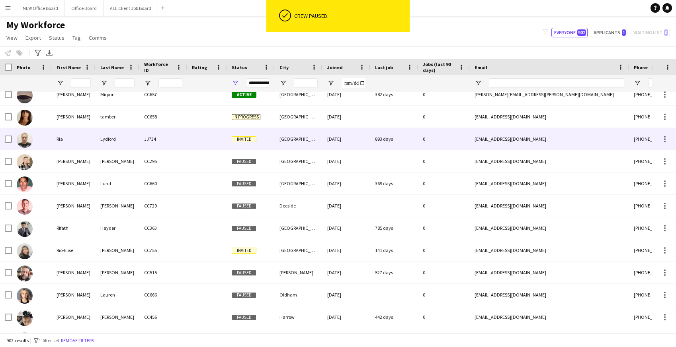
click at [393, 143] on div "893 days" at bounding box center [394, 139] width 48 height 22
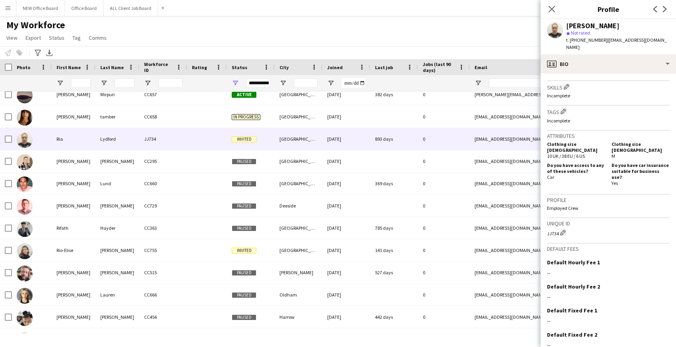
scroll to position [296, 0]
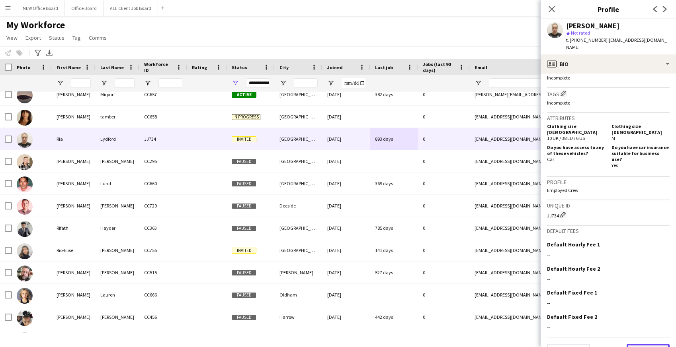
click at [654, 344] on button "Next" at bounding box center [647, 352] width 43 height 16
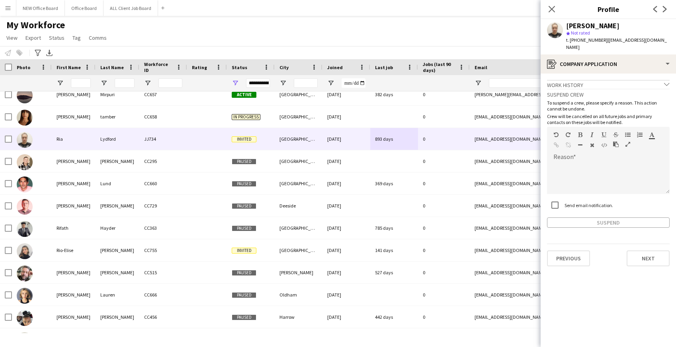
click at [608, 80] on div "Work history chevron-down" at bounding box center [608, 84] width 123 height 9
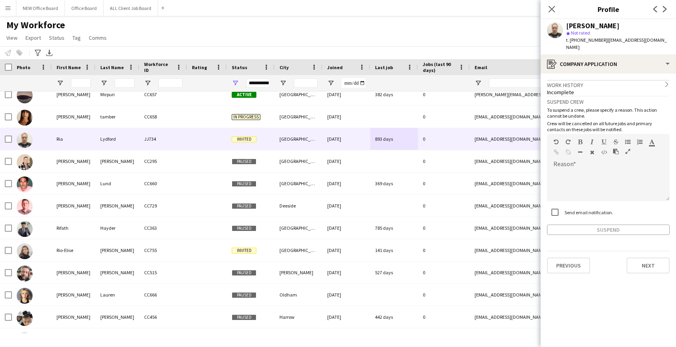
click at [608, 80] on div "Work history chevron-right" at bounding box center [608, 84] width 123 height 9
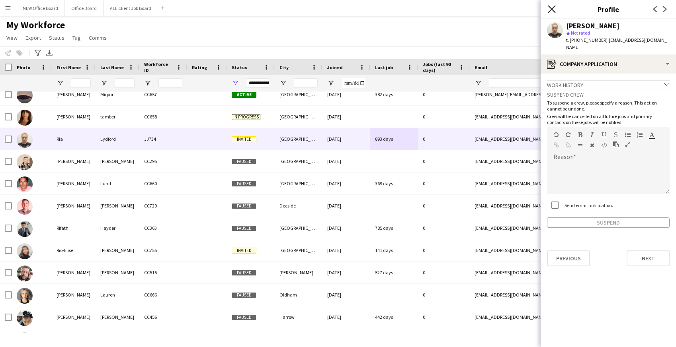
click at [552, 8] on icon "Close pop-in" at bounding box center [552, 9] width 8 height 8
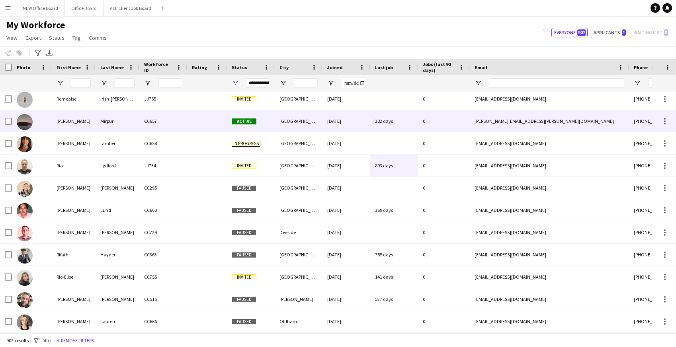
scroll to position [16560, 0]
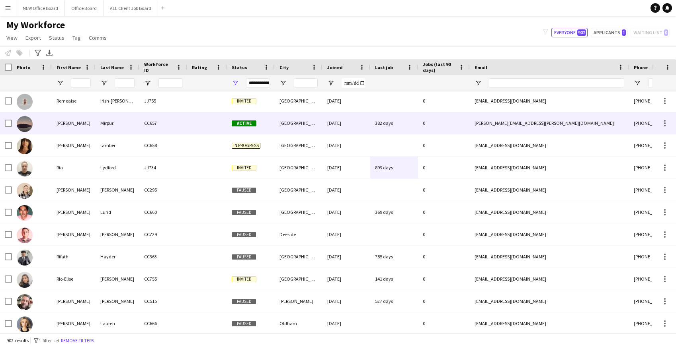
click at [400, 122] on div "382 days" at bounding box center [394, 123] width 48 height 22
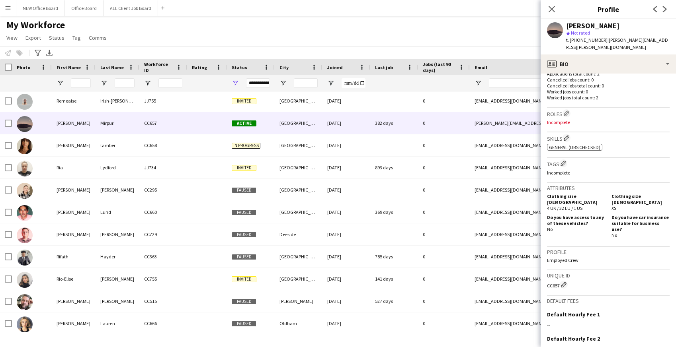
scroll to position [291, 0]
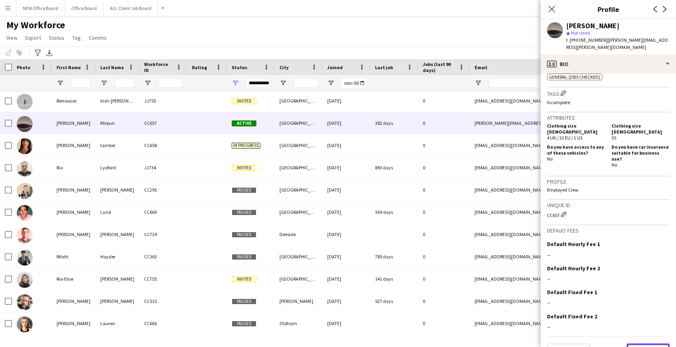
click at [647, 344] on button "Next" at bounding box center [647, 352] width 43 height 16
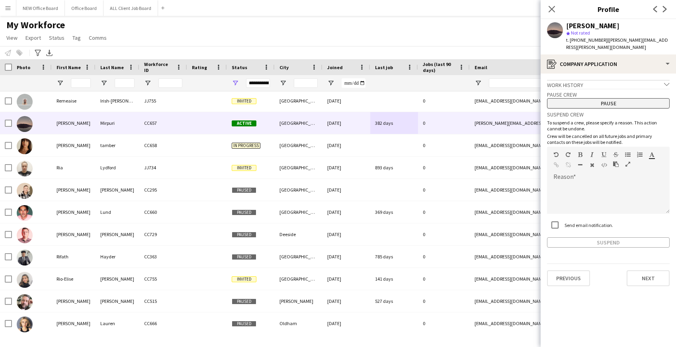
click at [626, 98] on button "Pause" at bounding box center [608, 103] width 123 height 10
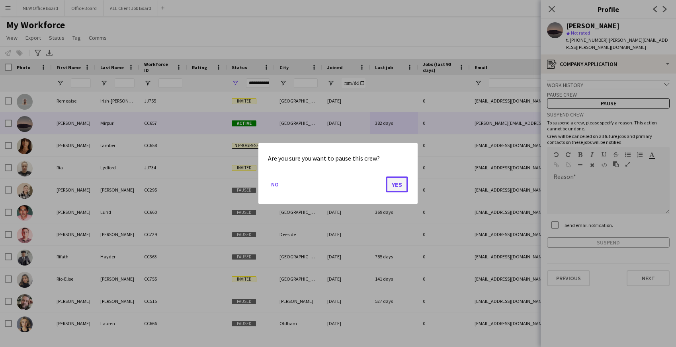
click at [395, 187] on button "Yes" at bounding box center [397, 185] width 22 height 16
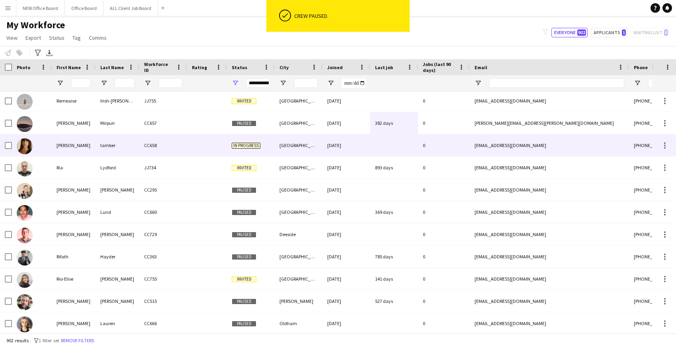
click at [404, 148] on div at bounding box center [394, 146] width 48 height 22
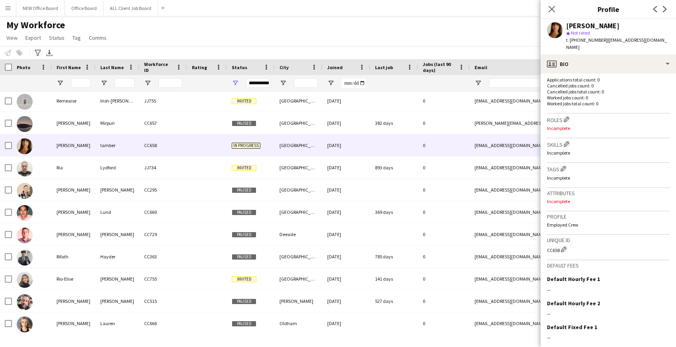
scroll to position [249, 0]
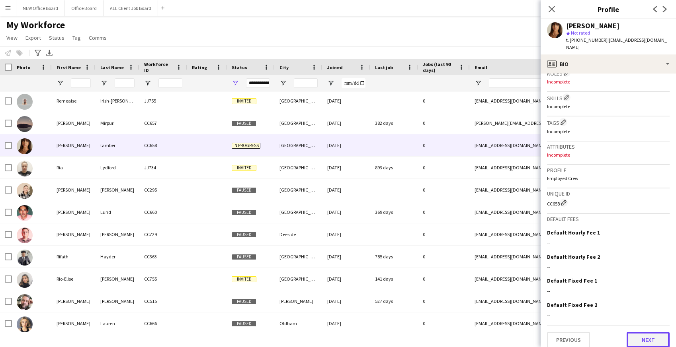
click at [638, 333] on button "Next" at bounding box center [647, 340] width 43 height 16
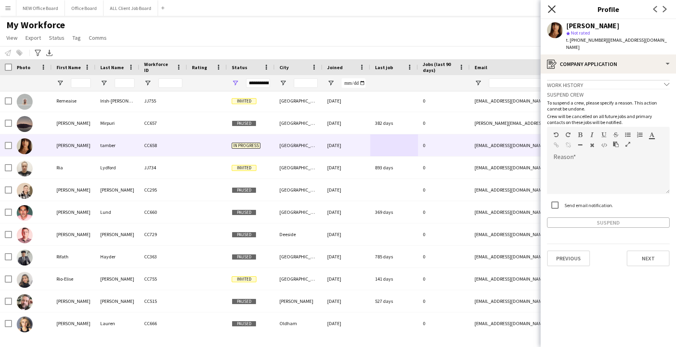
click at [552, 10] on icon at bounding box center [552, 9] width 8 height 8
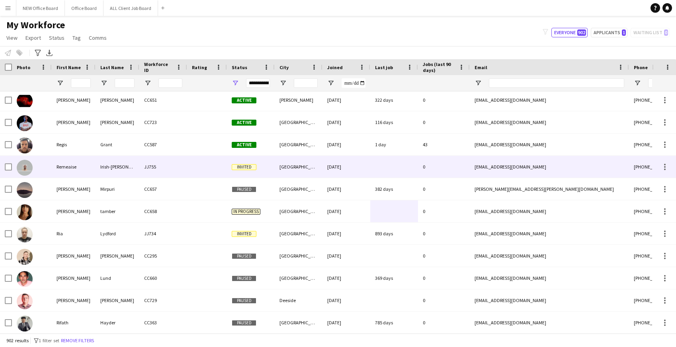
scroll to position [16490, 0]
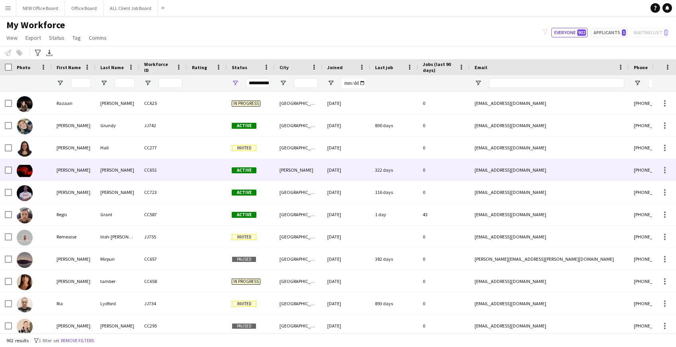
click at [377, 170] on div "322 days" at bounding box center [394, 170] width 48 height 22
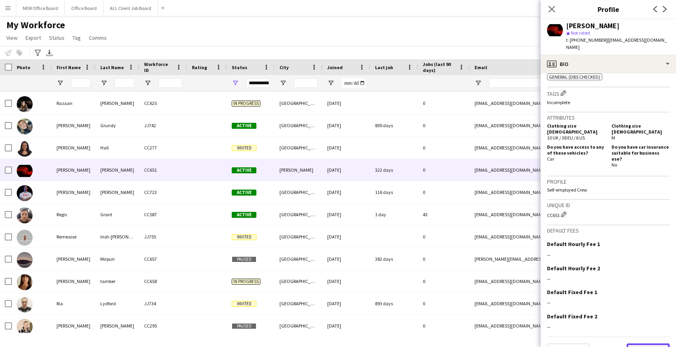
click at [642, 344] on button "Next" at bounding box center [647, 352] width 43 height 16
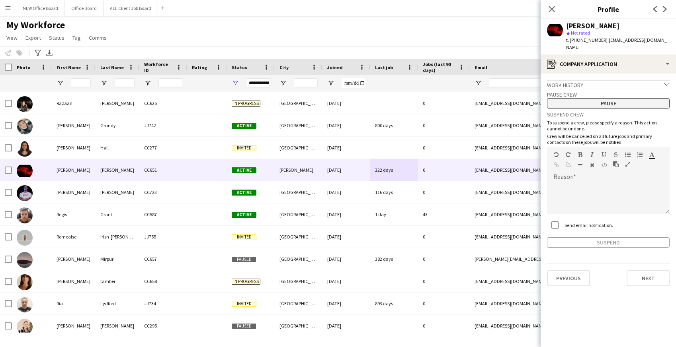
click at [621, 98] on button "Pause" at bounding box center [608, 103] width 123 height 10
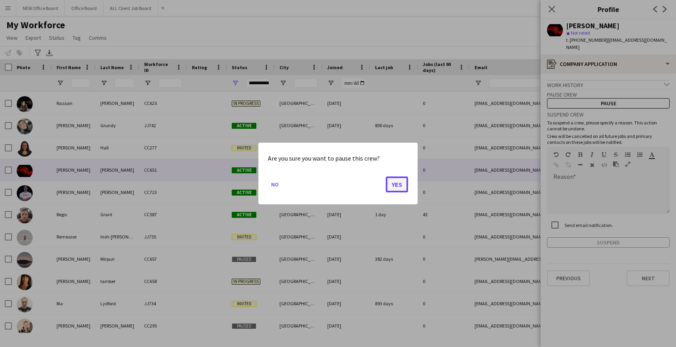
click at [390, 187] on button "Yes" at bounding box center [397, 185] width 22 height 16
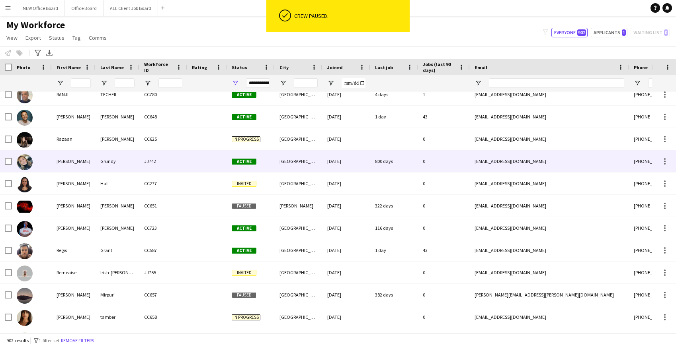
click at [358, 166] on div "16-02-2023" at bounding box center [346, 161] width 48 height 22
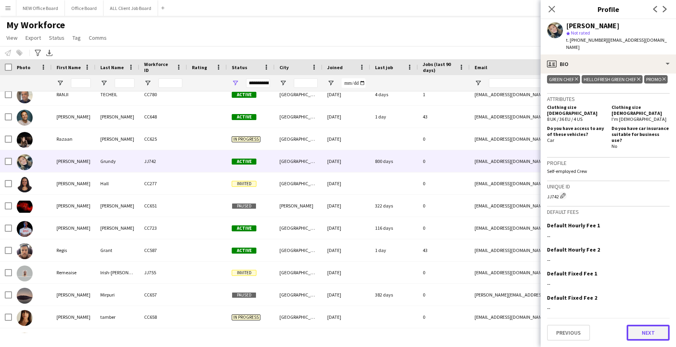
click at [644, 331] on button "Next" at bounding box center [647, 333] width 43 height 16
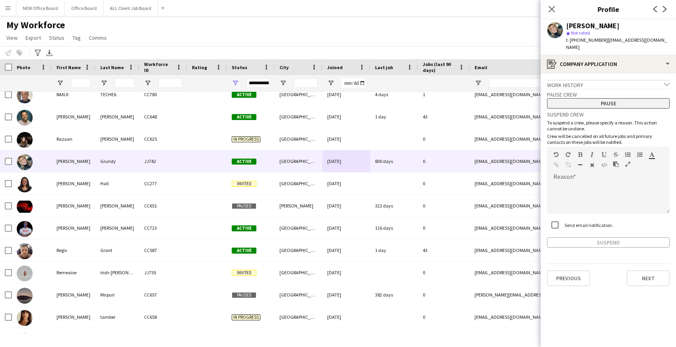
click at [602, 104] on button "Pause" at bounding box center [608, 103] width 123 height 10
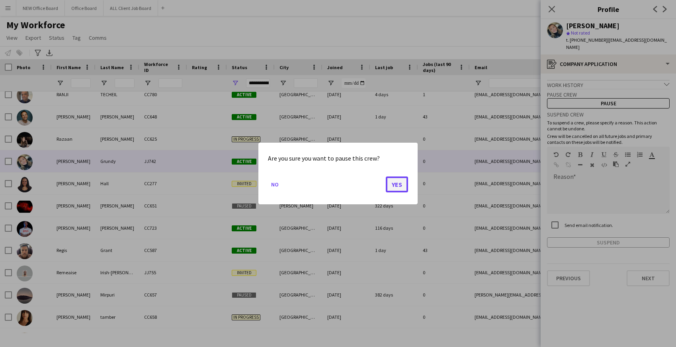
click at [399, 187] on button "Yes" at bounding box center [397, 185] width 22 height 16
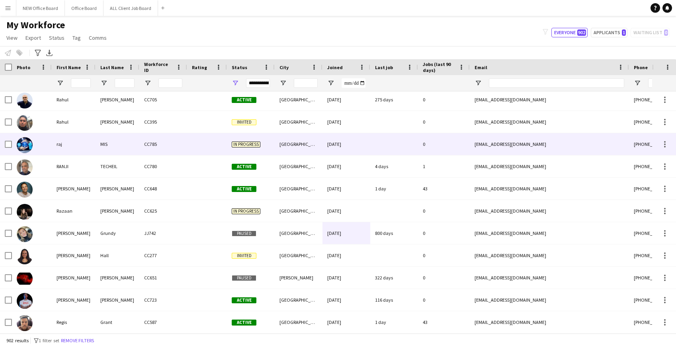
scroll to position [16305, 0]
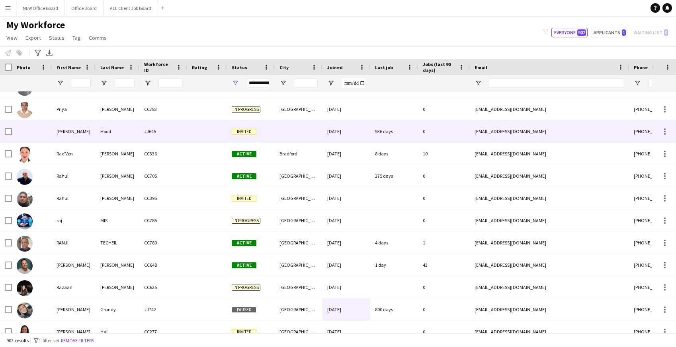
click at [369, 129] on div "02-03-2022" at bounding box center [346, 132] width 48 height 22
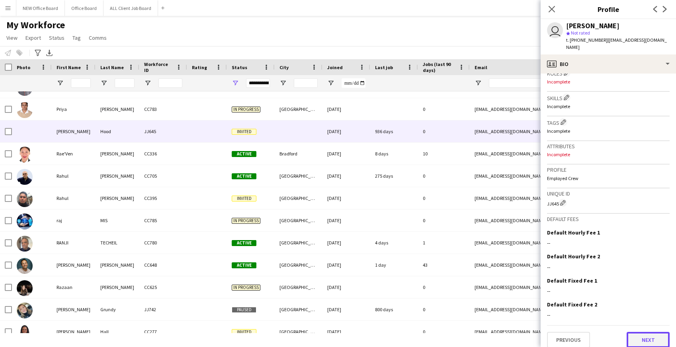
click at [638, 332] on button "Next" at bounding box center [647, 340] width 43 height 16
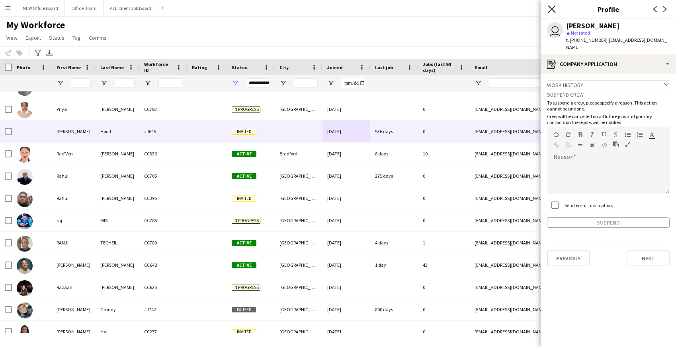
click at [549, 7] on icon at bounding box center [552, 9] width 8 height 8
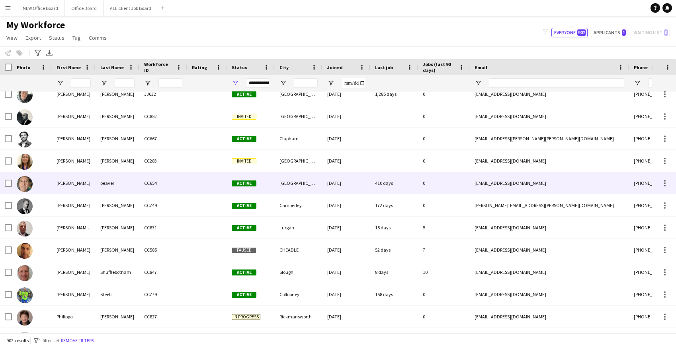
click at [387, 179] on div "410 days" at bounding box center [394, 183] width 48 height 22
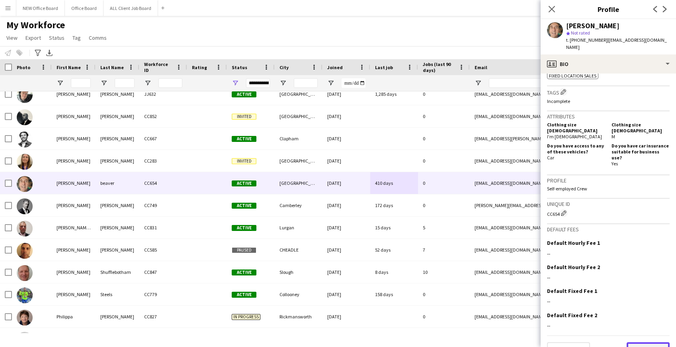
click at [635, 343] on button "Next" at bounding box center [647, 351] width 43 height 16
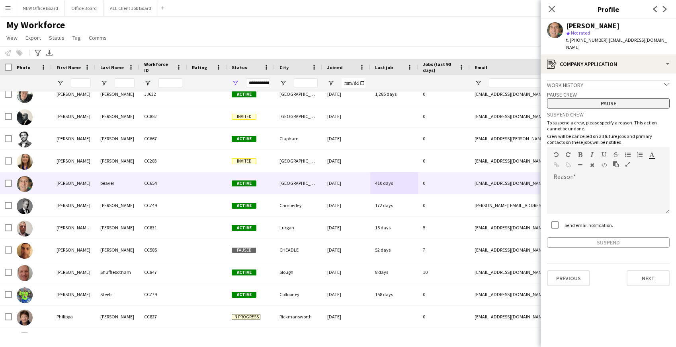
click at [575, 98] on button "Pause" at bounding box center [608, 103] width 123 height 10
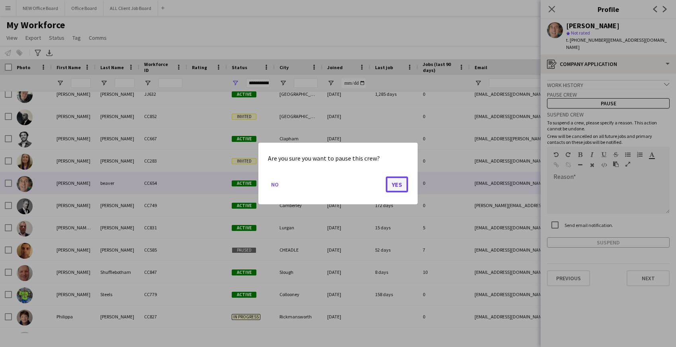
click at [388, 184] on button "Yes" at bounding box center [397, 185] width 22 height 16
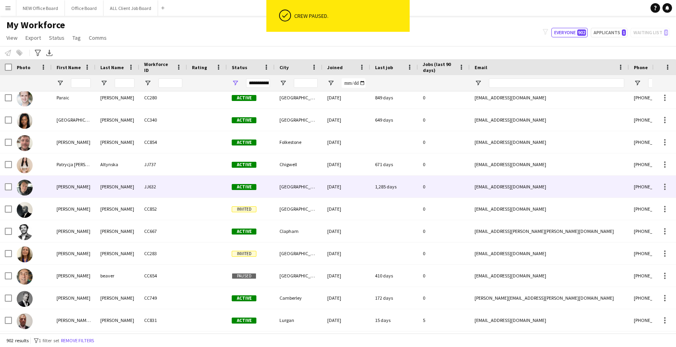
click at [388, 184] on div "1,285 days" at bounding box center [394, 187] width 48 height 22
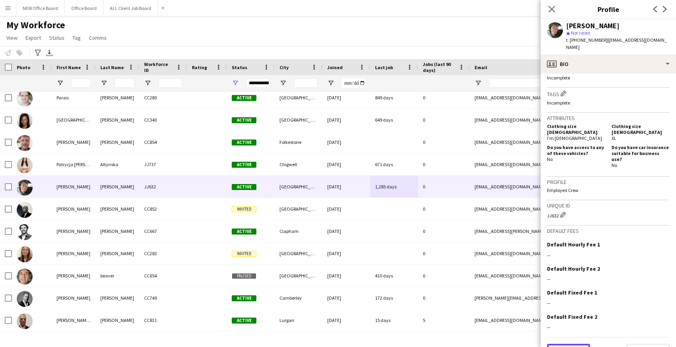
click at [560, 344] on button "Previous" at bounding box center [568, 352] width 43 height 16
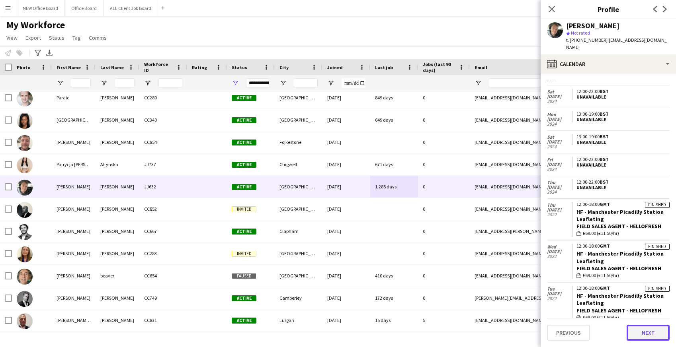
click at [649, 333] on button "Next" at bounding box center [647, 333] width 43 height 16
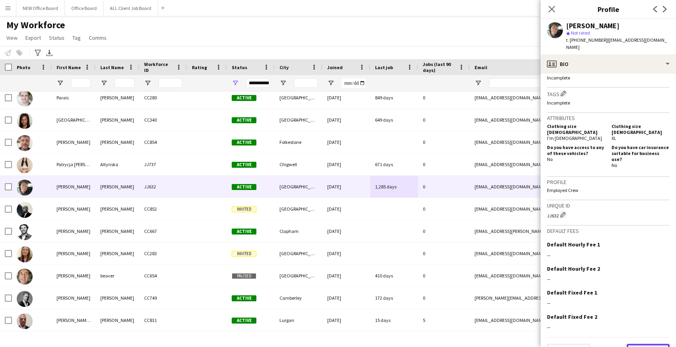
click at [651, 344] on button "Next" at bounding box center [647, 352] width 43 height 16
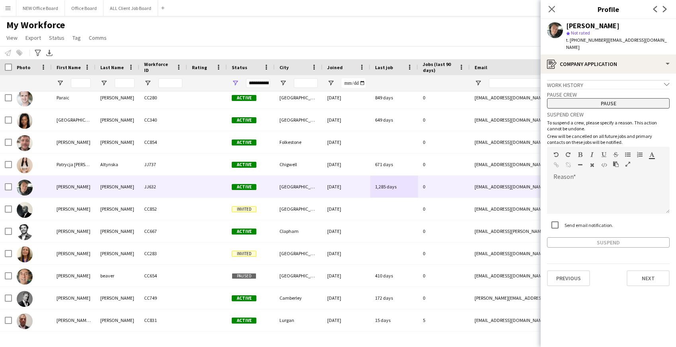
click at [616, 98] on button "Pause" at bounding box center [608, 103] width 123 height 10
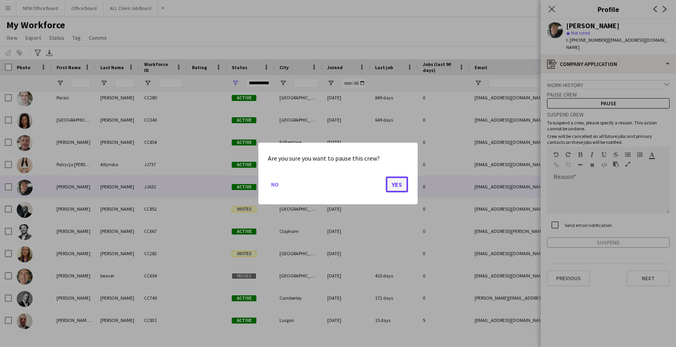
click at [395, 189] on button "Yes" at bounding box center [397, 185] width 22 height 16
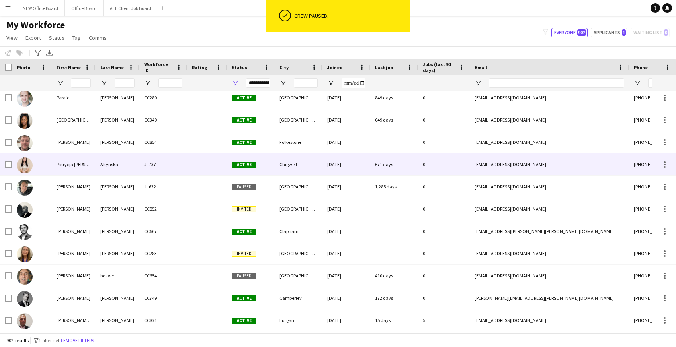
click at [396, 167] on div "671 days" at bounding box center [394, 165] width 48 height 22
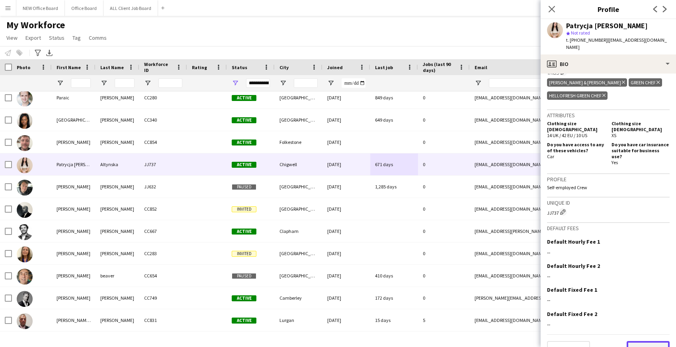
click at [639, 341] on button "Next" at bounding box center [647, 349] width 43 height 16
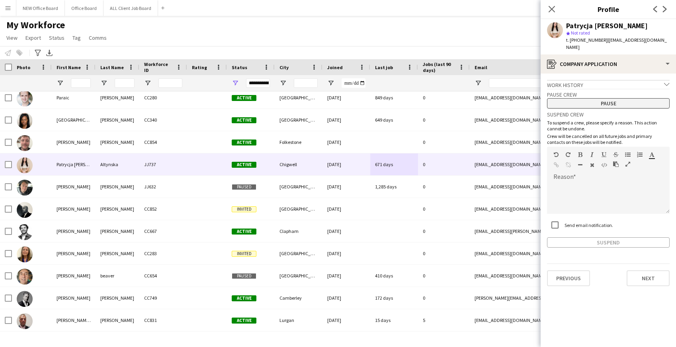
click at [601, 98] on button "Pause" at bounding box center [608, 103] width 123 height 10
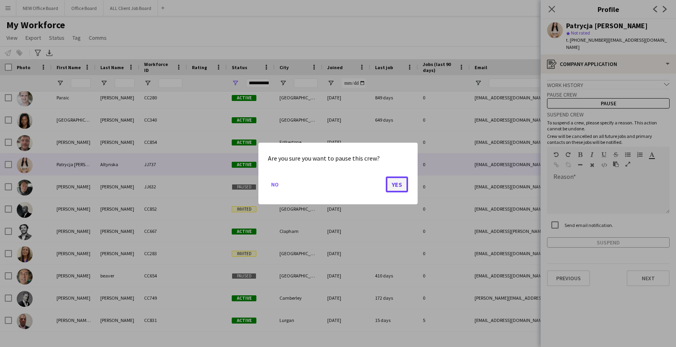
click at [398, 183] on button "Yes" at bounding box center [397, 185] width 22 height 16
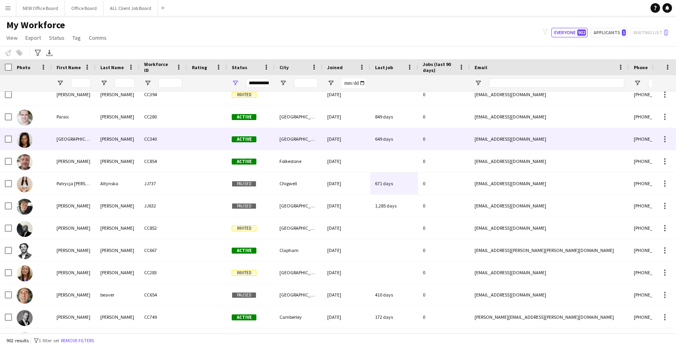
scroll to position [15875, 0]
click at [387, 144] on div "649 days" at bounding box center [394, 140] width 48 height 22
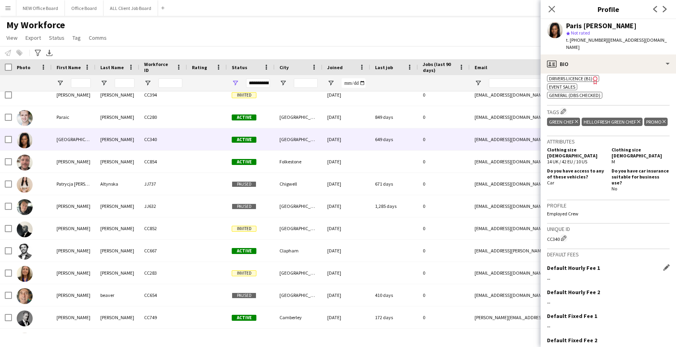
scroll to position [349, 0]
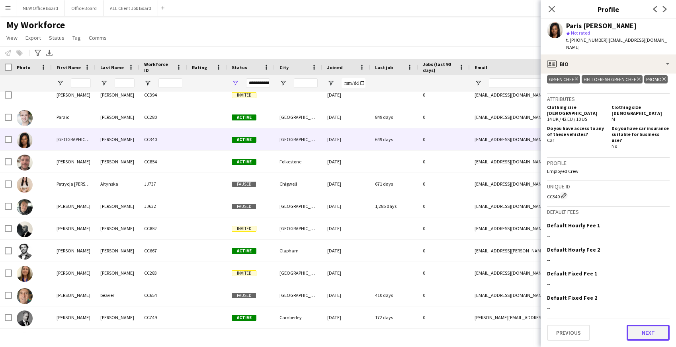
click at [647, 332] on button "Next" at bounding box center [647, 333] width 43 height 16
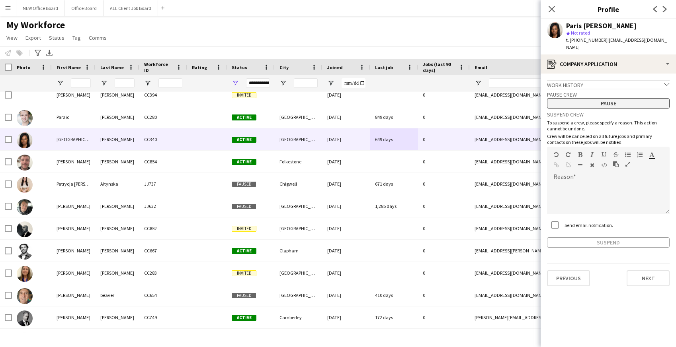
click at [607, 98] on button "Pause" at bounding box center [608, 103] width 123 height 10
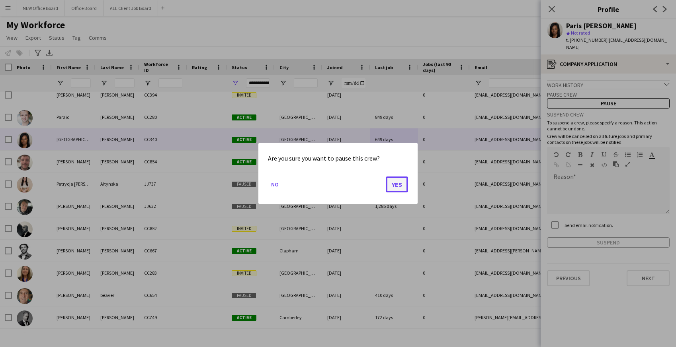
click at [394, 187] on button "Yes" at bounding box center [397, 185] width 22 height 16
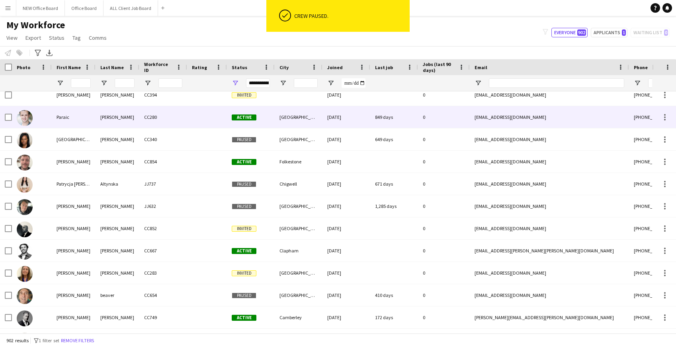
click at [391, 111] on div "849 days" at bounding box center [394, 117] width 48 height 22
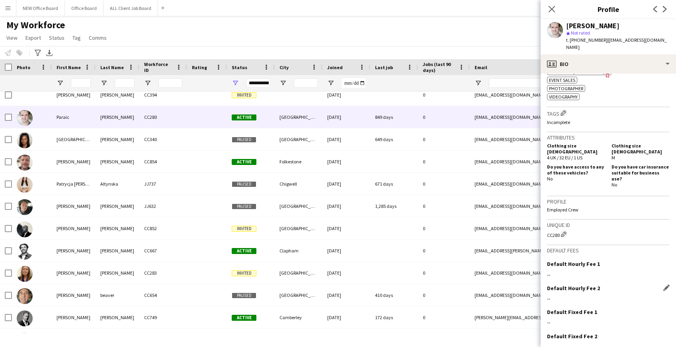
scroll to position [342, 0]
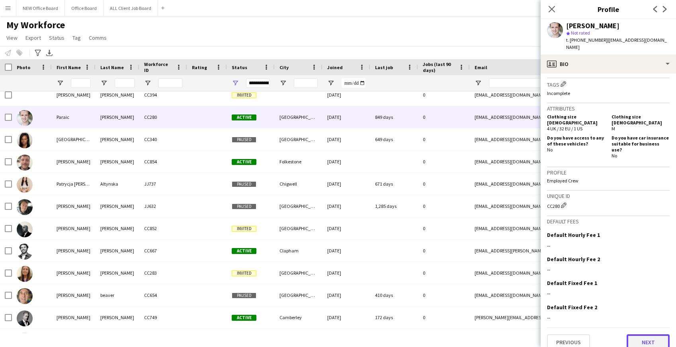
click at [647, 335] on button "Next" at bounding box center [647, 343] width 43 height 16
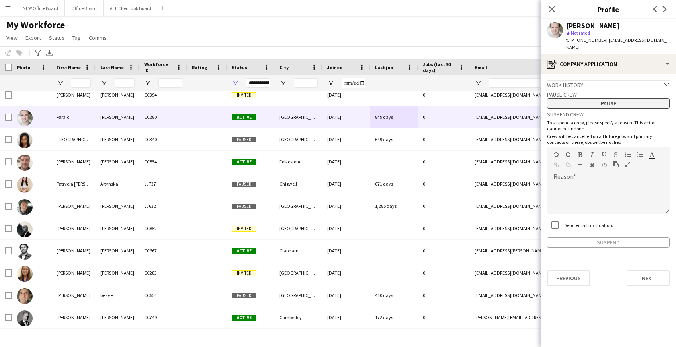
click at [612, 103] on button "Pause" at bounding box center [608, 103] width 123 height 10
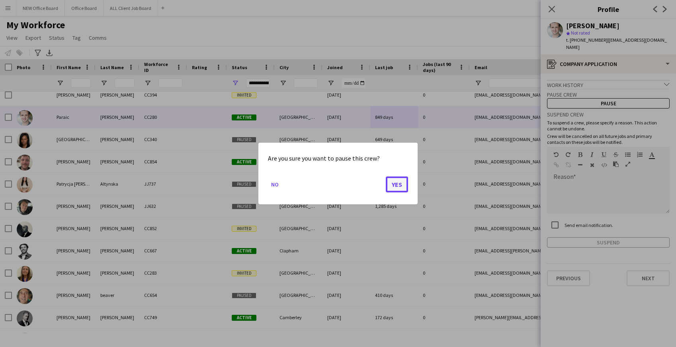
click at [402, 183] on button "Yes" at bounding box center [397, 185] width 22 height 16
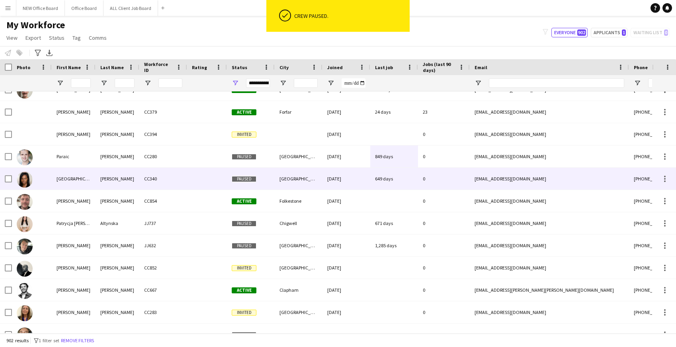
scroll to position [15815, 0]
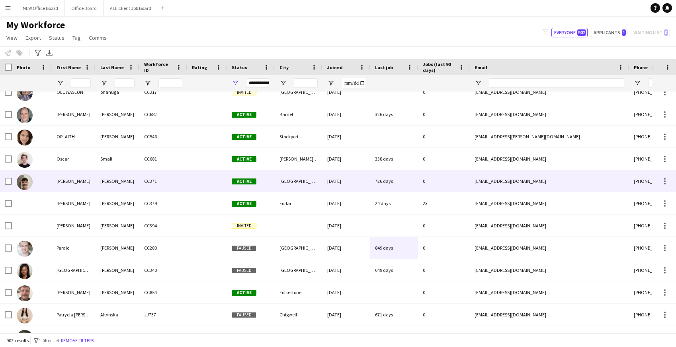
click at [402, 183] on div "726 days" at bounding box center [394, 181] width 48 height 22
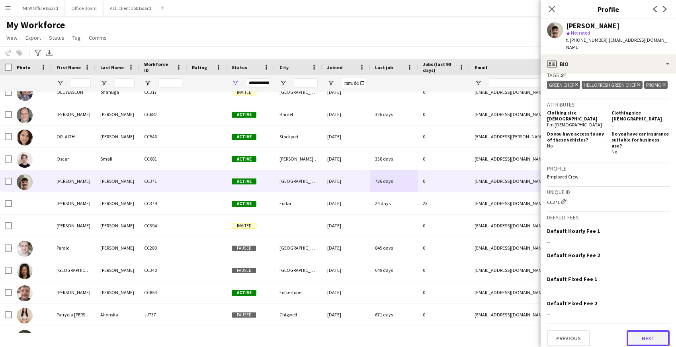
click at [647, 331] on button "Next" at bounding box center [647, 339] width 43 height 16
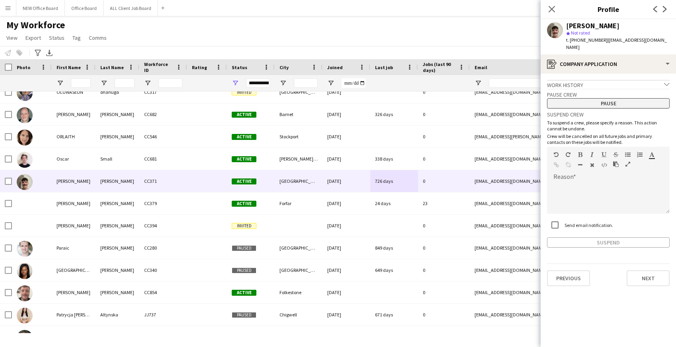
click at [613, 98] on button "Pause" at bounding box center [608, 103] width 123 height 10
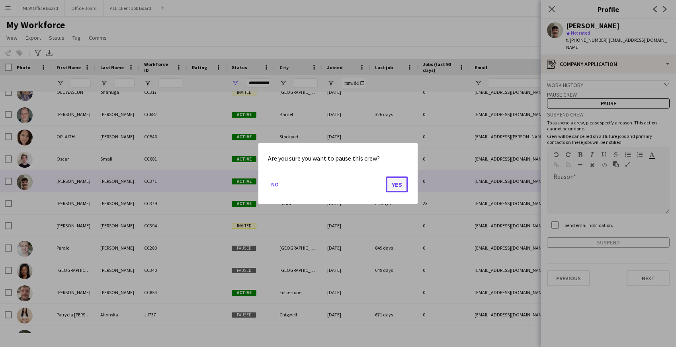
click at [399, 181] on button "Yes" at bounding box center [397, 185] width 22 height 16
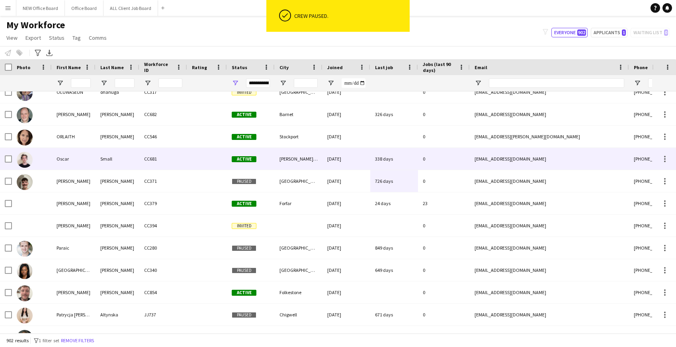
click at [391, 162] on div "338 days" at bounding box center [394, 159] width 48 height 22
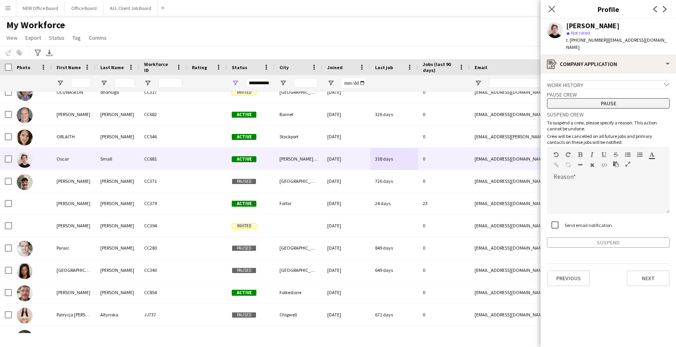
click at [605, 98] on button "Pause" at bounding box center [608, 103] width 123 height 10
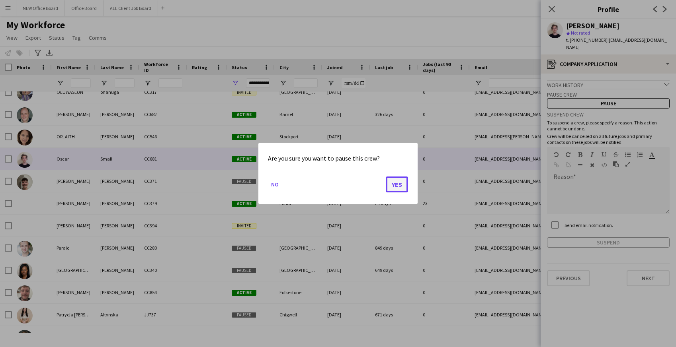
click at [391, 185] on button "Yes" at bounding box center [397, 185] width 22 height 16
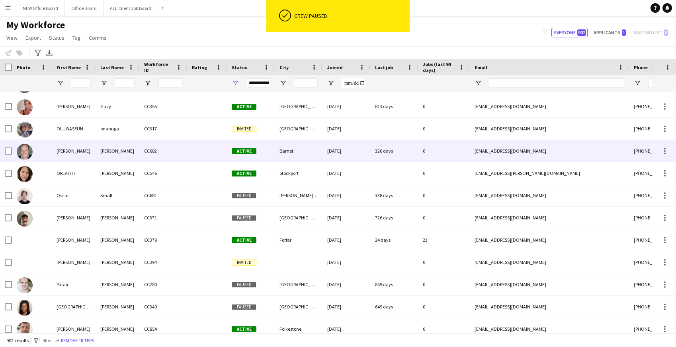
click at [391, 149] on div "326 days" at bounding box center [394, 151] width 48 height 22
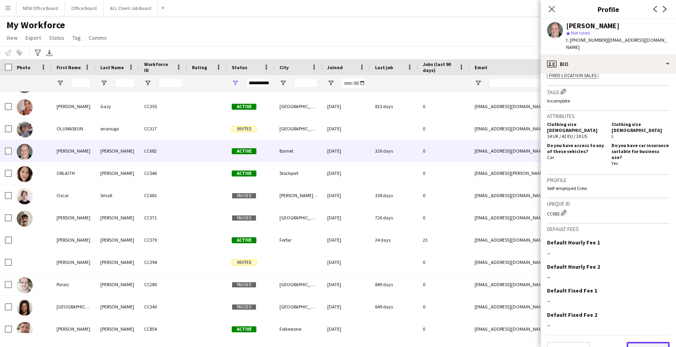
click at [639, 342] on button "Next" at bounding box center [647, 350] width 43 height 16
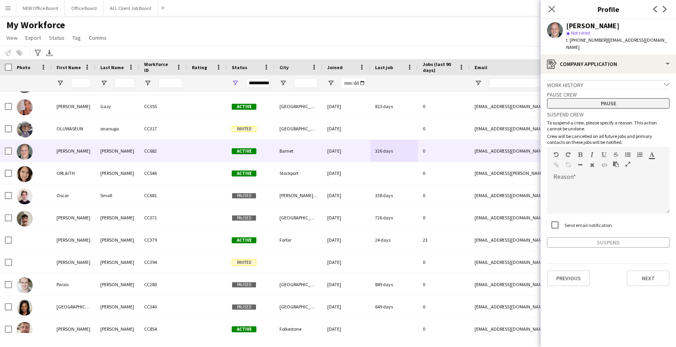
click at [607, 98] on button "Pause" at bounding box center [608, 103] width 123 height 10
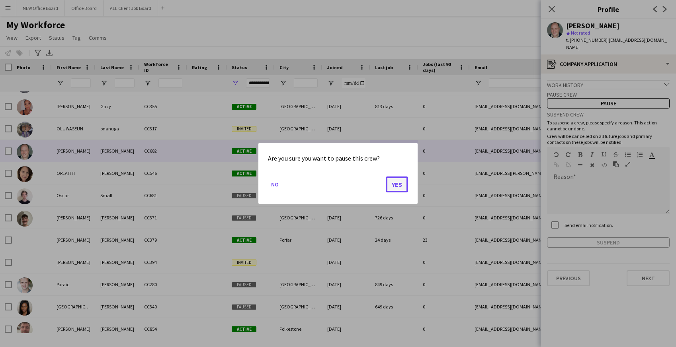
click at [398, 179] on button "Yes" at bounding box center [397, 185] width 22 height 16
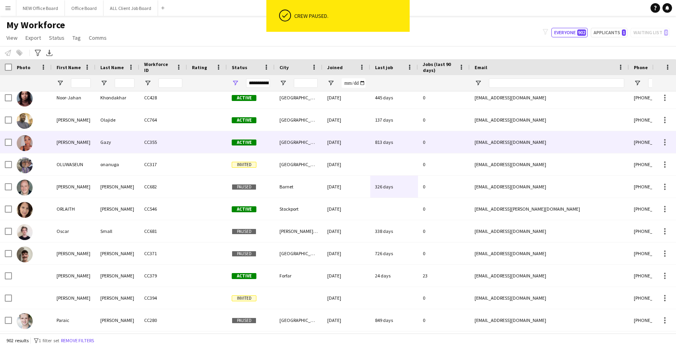
click at [402, 141] on div "813 days" at bounding box center [394, 142] width 48 height 22
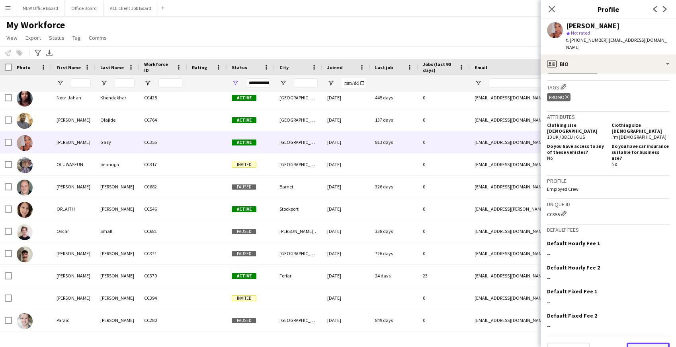
click at [652, 343] on button "Next" at bounding box center [647, 351] width 43 height 16
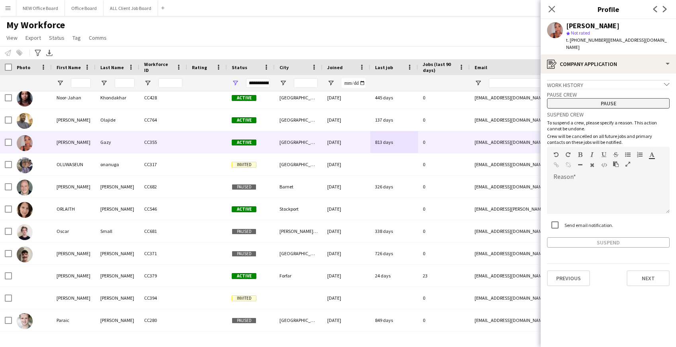
click at [621, 98] on button "Pause" at bounding box center [608, 103] width 123 height 10
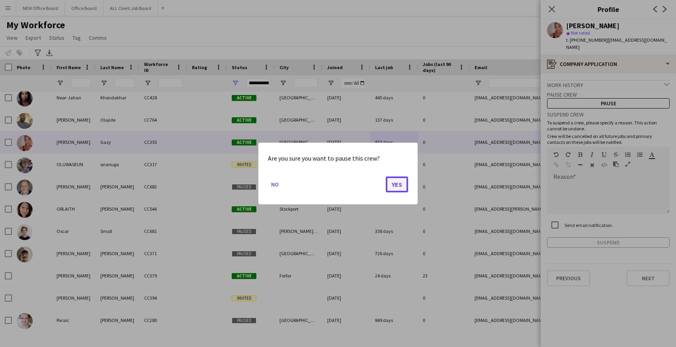
click at [396, 187] on button "Yes" at bounding box center [397, 185] width 22 height 16
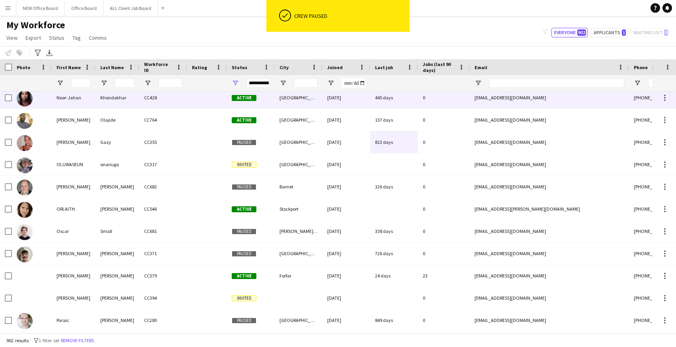
click at [367, 101] on div "03-10-2023" at bounding box center [346, 98] width 48 height 22
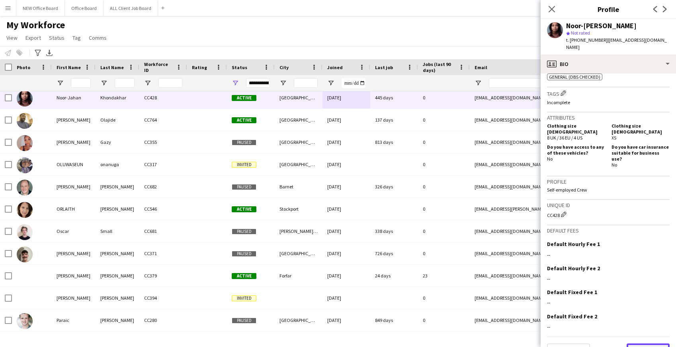
click at [638, 344] on button "Next" at bounding box center [647, 352] width 43 height 16
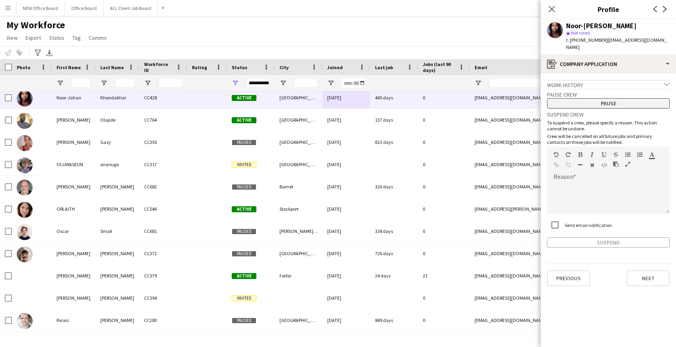
click at [608, 100] on button "Pause" at bounding box center [608, 103] width 123 height 10
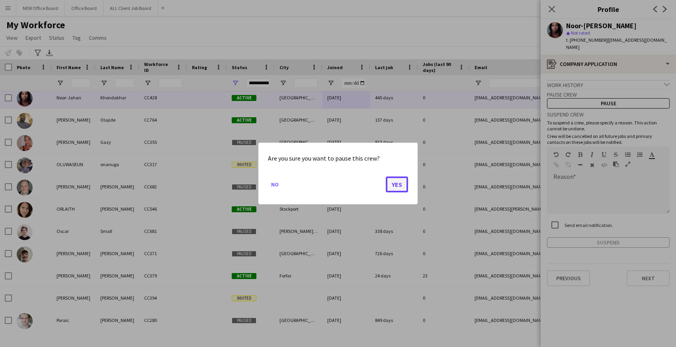
click at [395, 191] on button "Yes" at bounding box center [397, 185] width 22 height 16
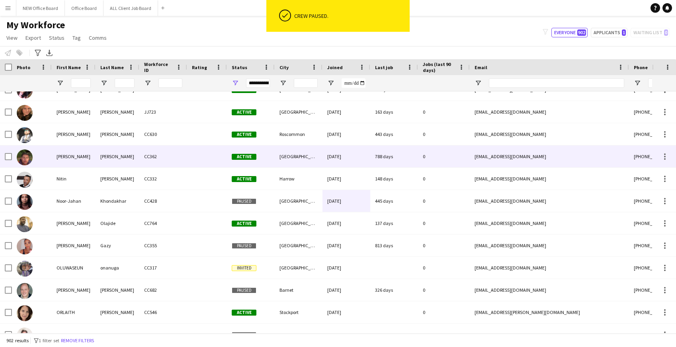
click at [392, 162] on div "788 days" at bounding box center [394, 157] width 48 height 22
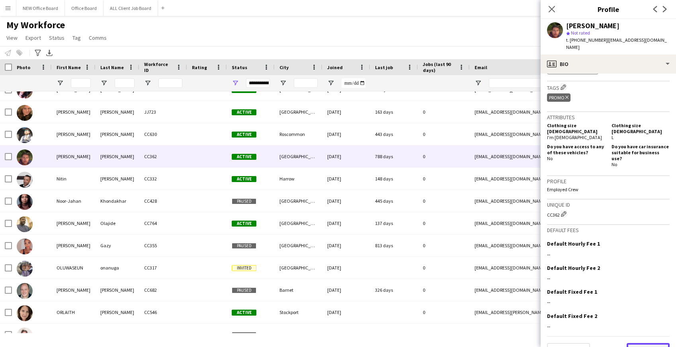
click at [643, 343] on button "Next" at bounding box center [647, 351] width 43 height 16
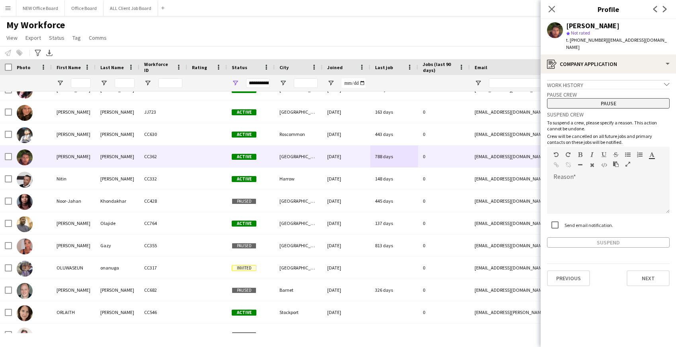
click at [613, 98] on button "Pause" at bounding box center [608, 103] width 123 height 10
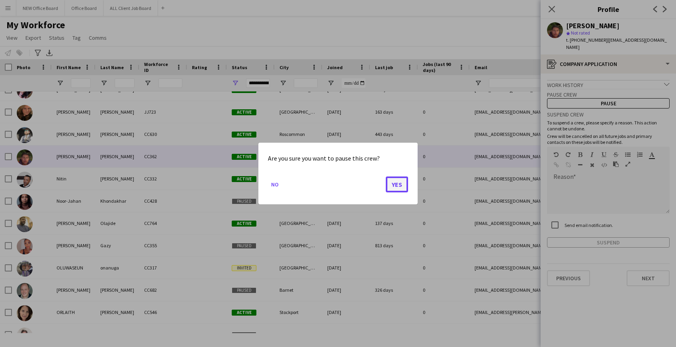
click at [401, 182] on button "Yes" at bounding box center [397, 185] width 22 height 16
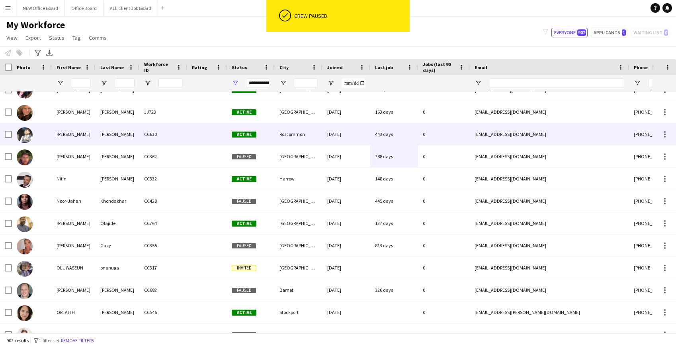
click at [389, 135] on div "443 days" at bounding box center [394, 134] width 48 height 22
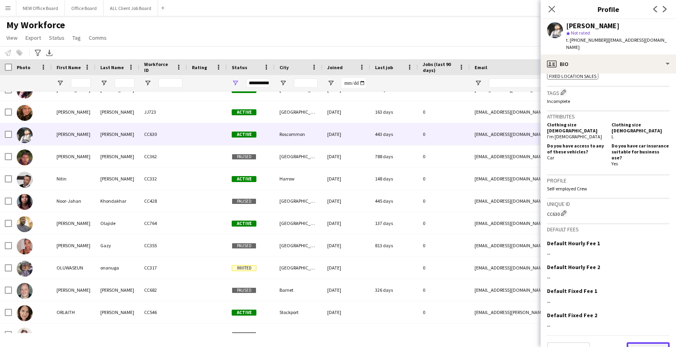
click at [647, 343] on button "Next" at bounding box center [647, 351] width 43 height 16
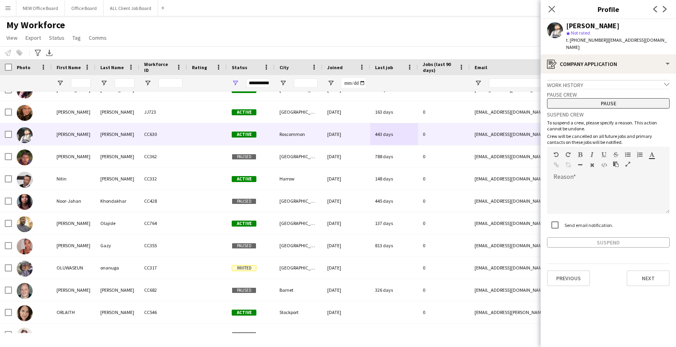
click at [610, 98] on button "Pause" at bounding box center [608, 103] width 123 height 10
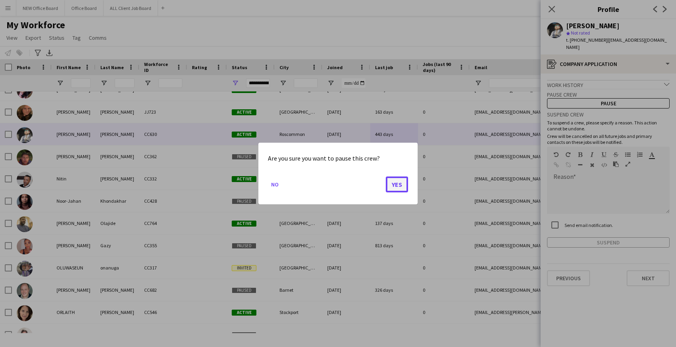
click at [394, 189] on button "Yes" at bounding box center [397, 185] width 22 height 16
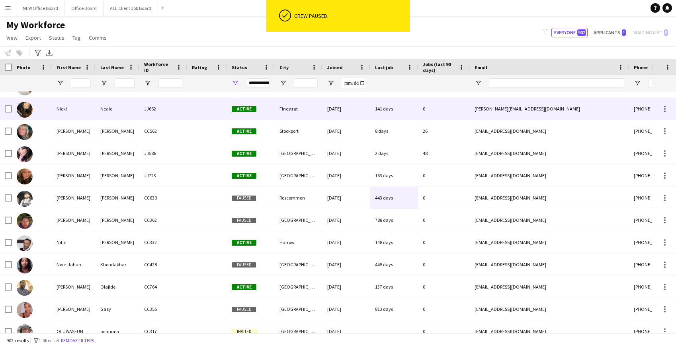
scroll to position [15492, 0]
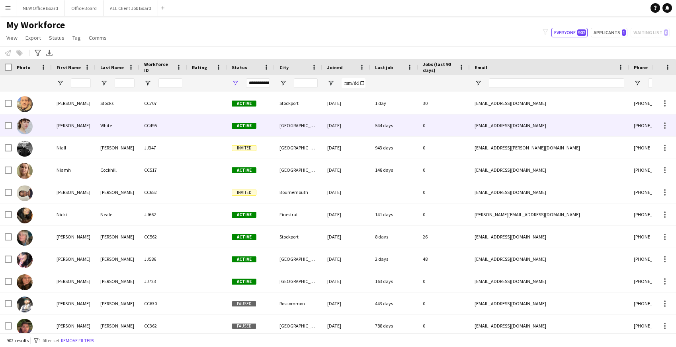
click at [384, 125] on div "544 days" at bounding box center [394, 126] width 48 height 22
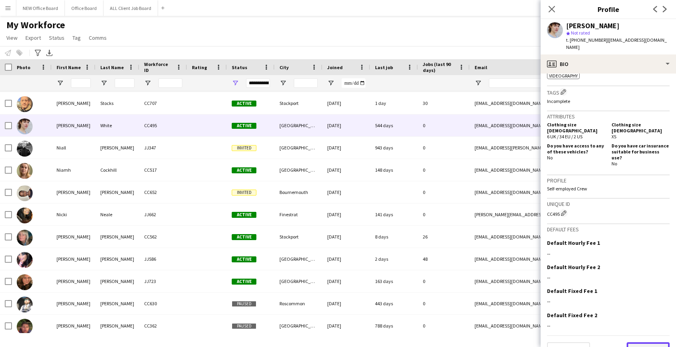
click at [642, 343] on button "Next" at bounding box center [647, 351] width 43 height 16
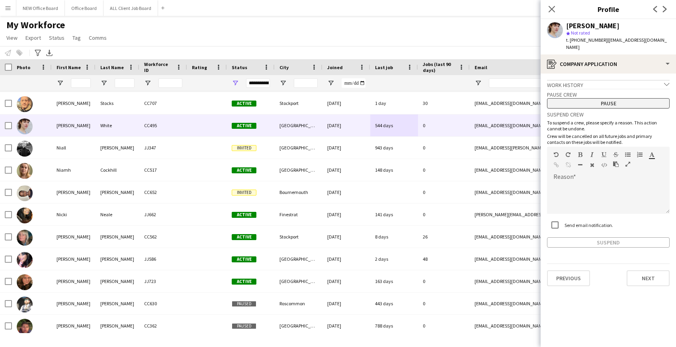
click at [629, 98] on button "Pause" at bounding box center [608, 103] width 123 height 10
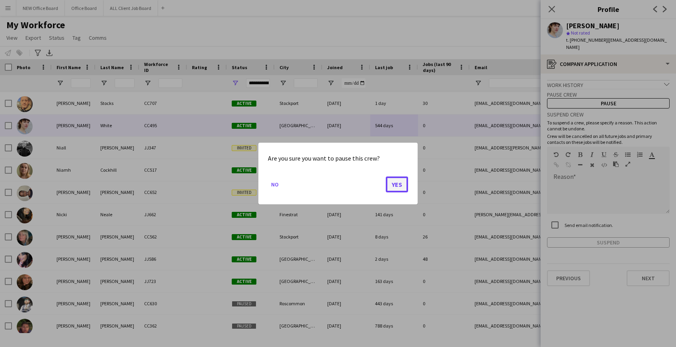
click at [390, 185] on button "Yes" at bounding box center [397, 185] width 22 height 16
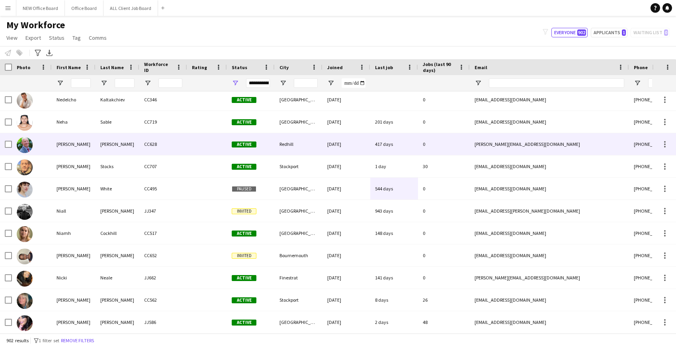
click at [386, 144] on div "417 days" at bounding box center [394, 144] width 48 height 22
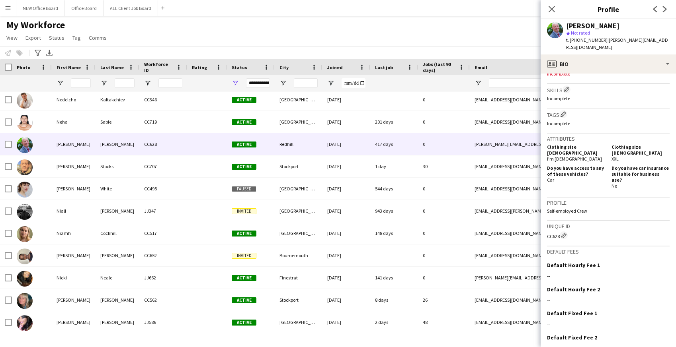
scroll to position [296, 0]
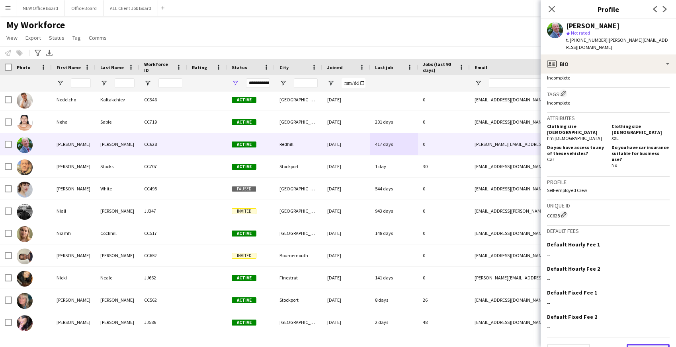
click at [638, 344] on button "Next" at bounding box center [647, 352] width 43 height 16
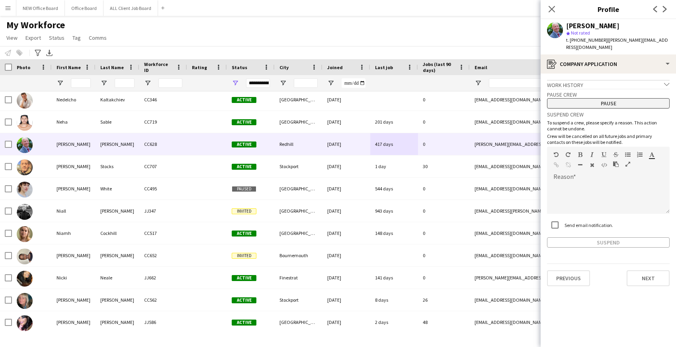
click at [617, 98] on button "Pause" at bounding box center [608, 103] width 123 height 10
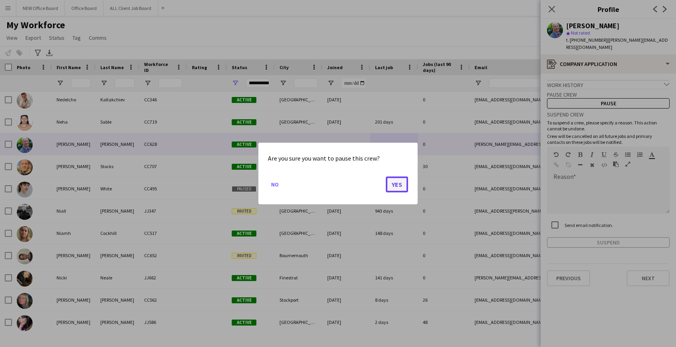
click at [392, 185] on button "Yes" at bounding box center [397, 185] width 22 height 16
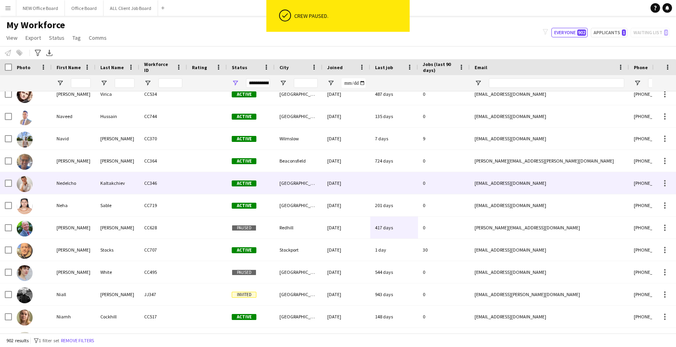
scroll to position [15215, 0]
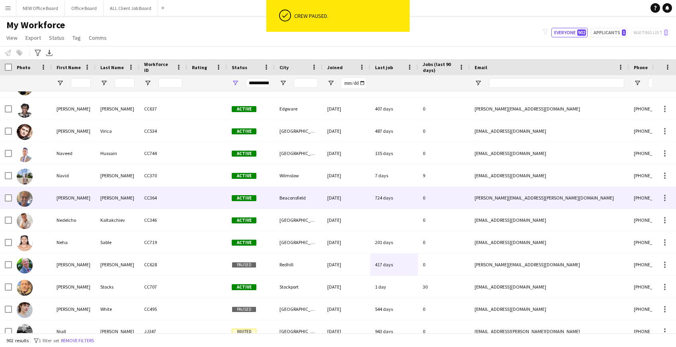
click at [390, 198] on div "724 days" at bounding box center [394, 198] width 48 height 22
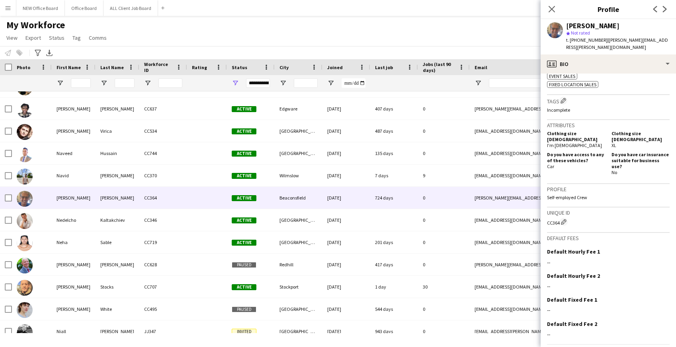
scroll to position [323, 0]
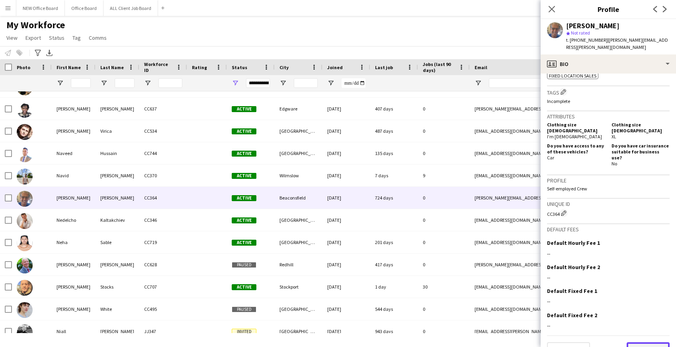
click at [636, 343] on button "Next" at bounding box center [647, 351] width 43 height 16
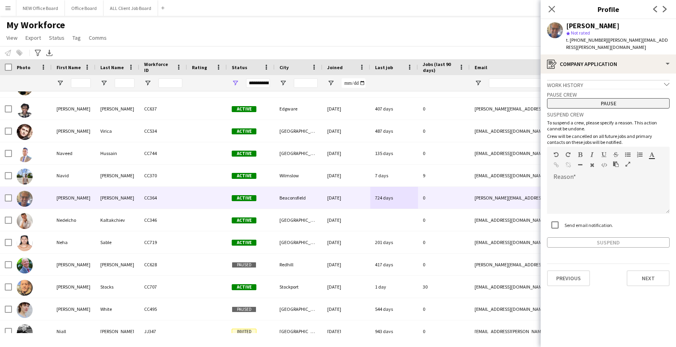
click at [606, 99] on button "Pause" at bounding box center [608, 103] width 123 height 10
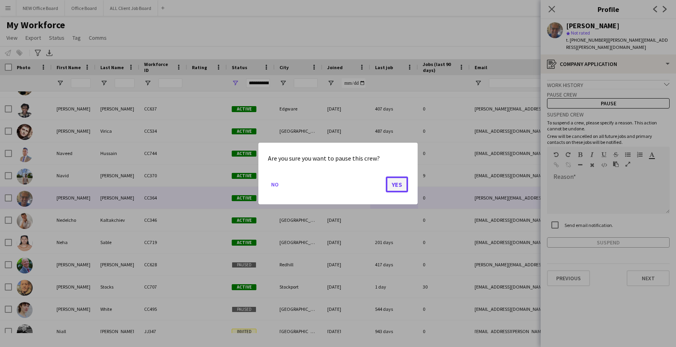
click at [395, 182] on button "Yes" at bounding box center [397, 185] width 22 height 16
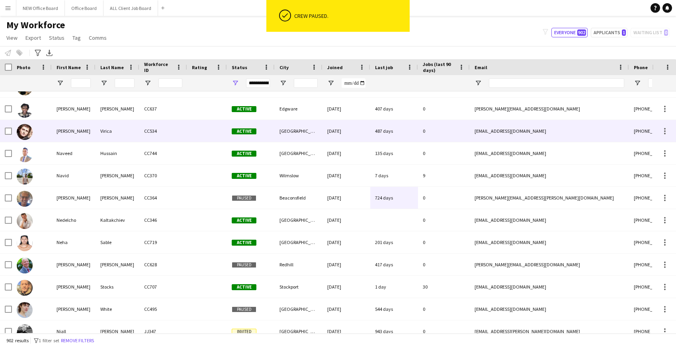
click at [388, 128] on div "487 days" at bounding box center [394, 131] width 48 height 22
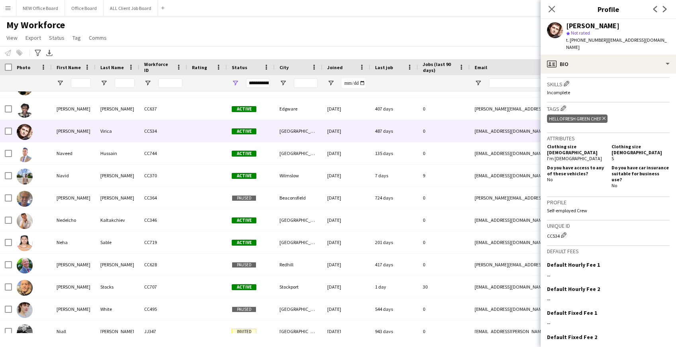
scroll to position [308, 0]
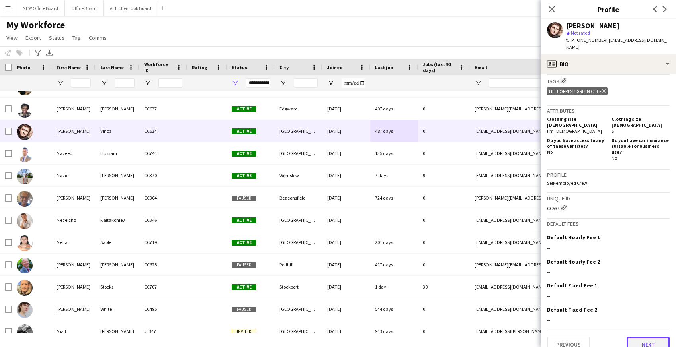
click at [647, 337] on button "Next" at bounding box center [647, 345] width 43 height 16
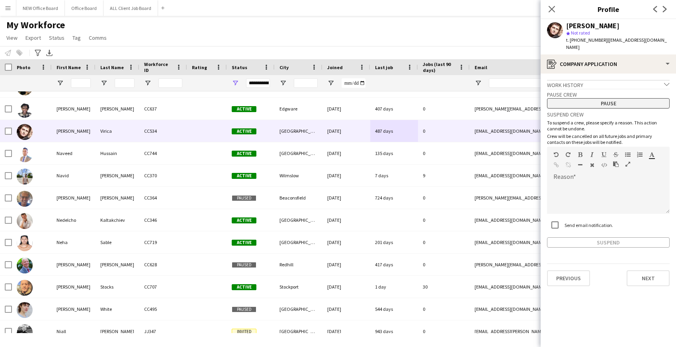
click at [593, 103] on button "Pause" at bounding box center [608, 103] width 123 height 10
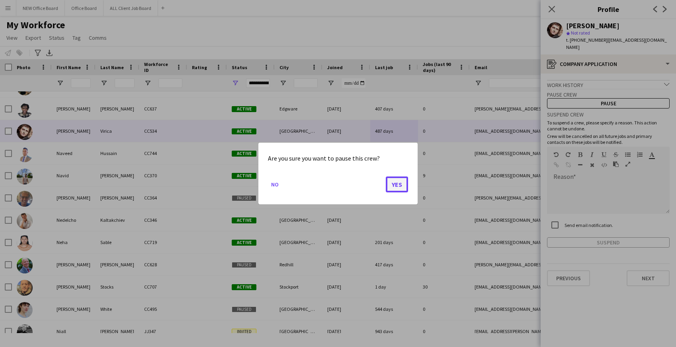
click at [401, 181] on button "Yes" at bounding box center [397, 185] width 22 height 16
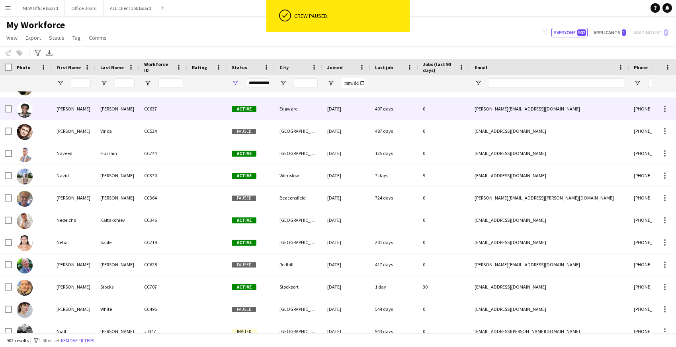
click at [394, 113] on div "407 days" at bounding box center [394, 109] width 48 height 22
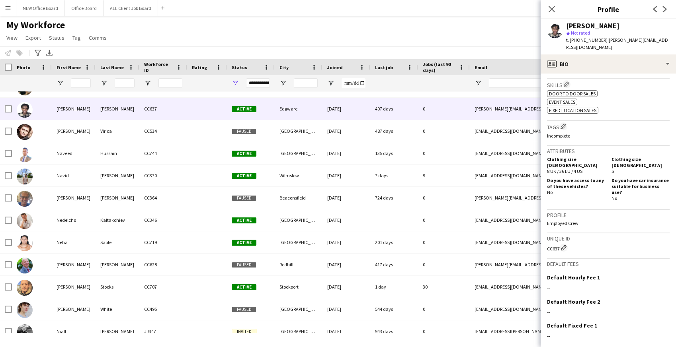
scroll to position [314, 0]
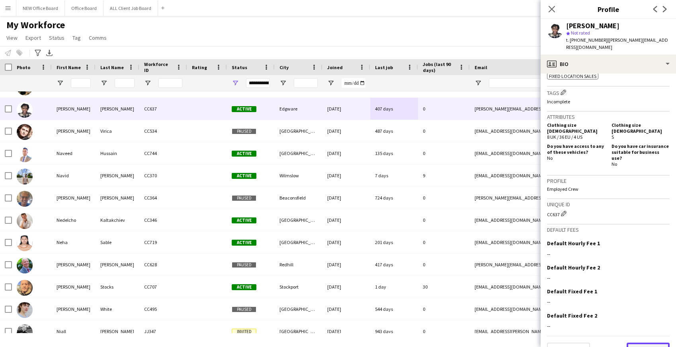
click at [659, 343] on button "Next" at bounding box center [647, 351] width 43 height 16
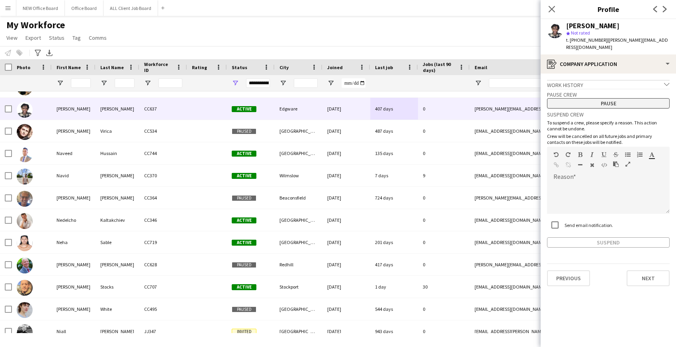
click at [587, 98] on button "Pause" at bounding box center [608, 103] width 123 height 10
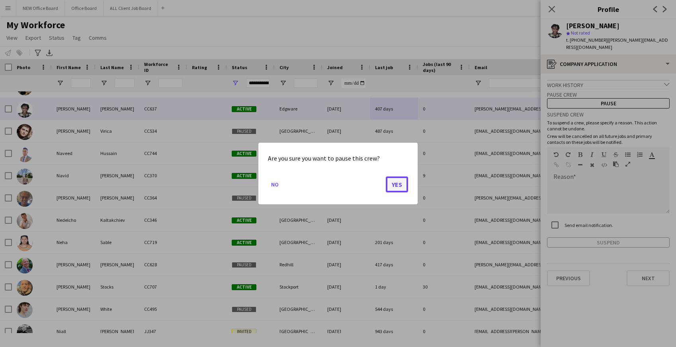
click at [398, 184] on button "Yes" at bounding box center [397, 185] width 22 height 16
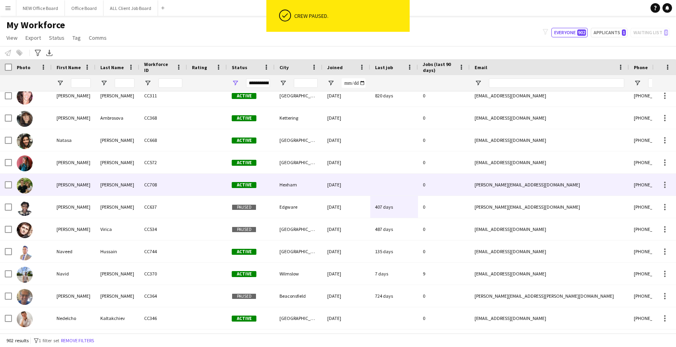
scroll to position [15098, 0]
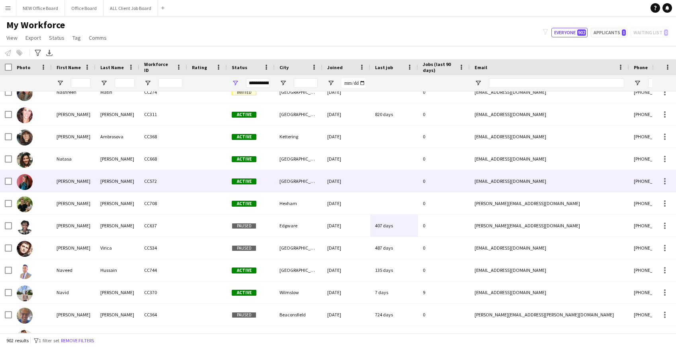
click at [339, 183] on div "16-03-2024" at bounding box center [346, 181] width 48 height 22
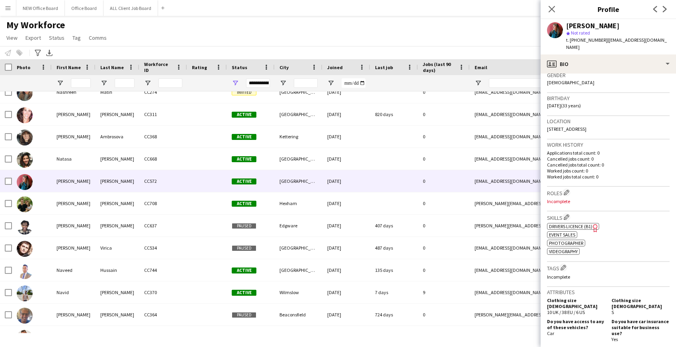
scroll to position [305, 0]
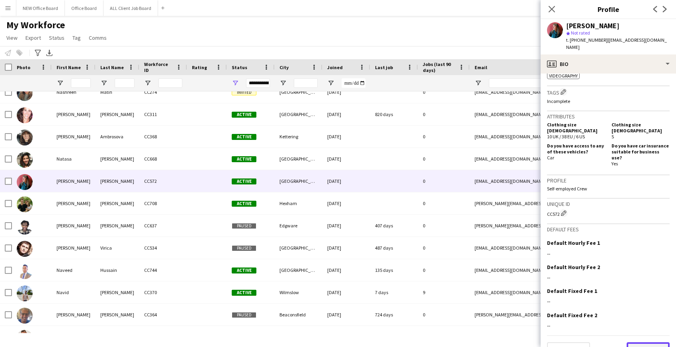
click at [641, 343] on button "Next" at bounding box center [647, 351] width 43 height 16
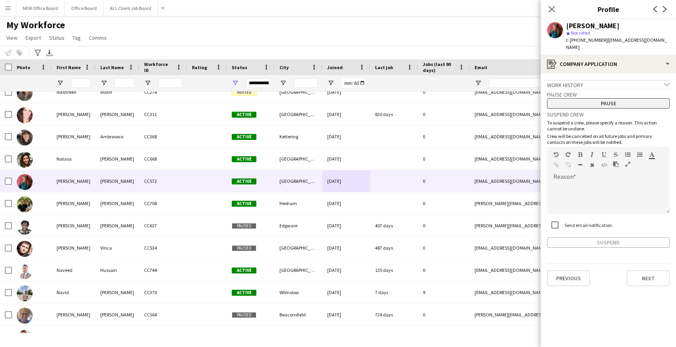
click at [590, 98] on button "Pause" at bounding box center [608, 103] width 123 height 10
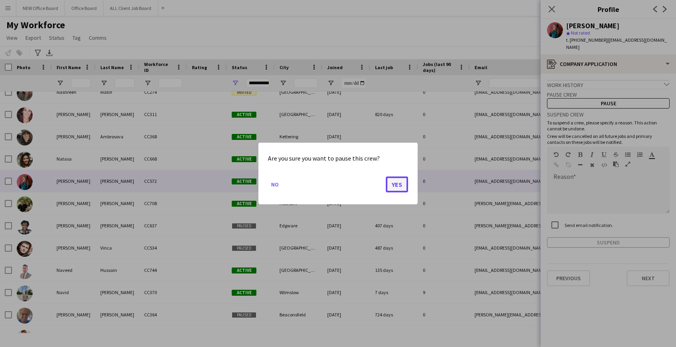
click at [403, 185] on button "Yes" at bounding box center [397, 185] width 22 height 16
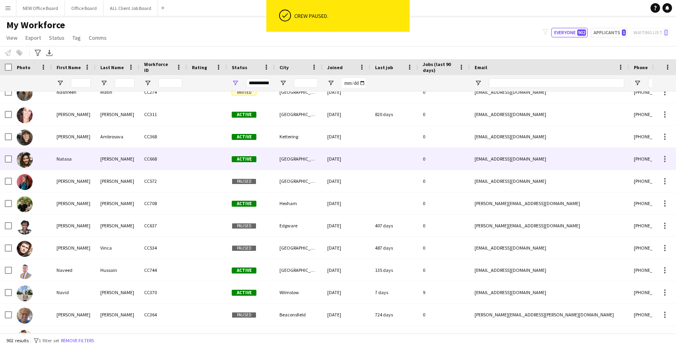
click at [340, 162] on div "27-08-2024" at bounding box center [346, 159] width 48 height 22
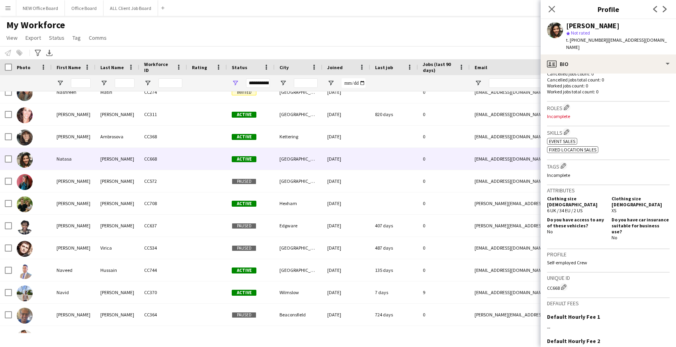
scroll to position [288, 0]
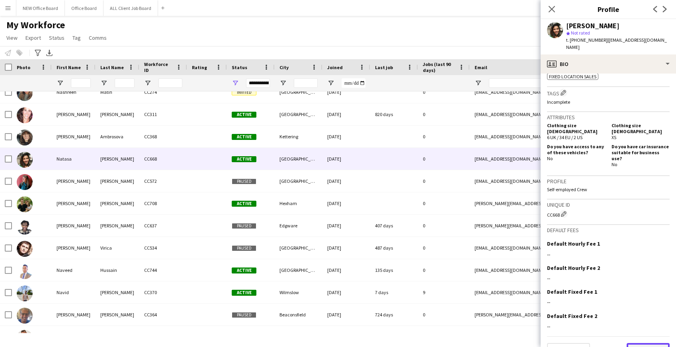
click at [646, 343] on button "Next" at bounding box center [647, 351] width 43 height 16
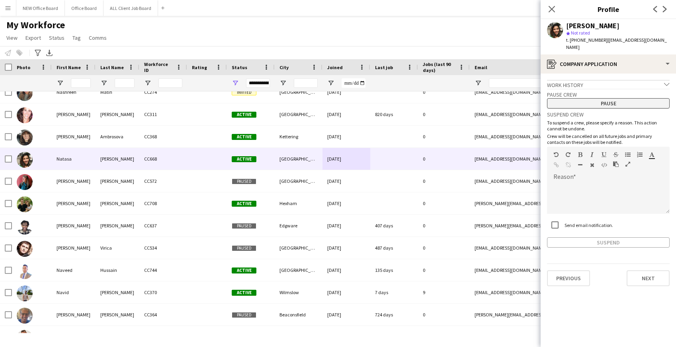
click at [605, 98] on button "Pause" at bounding box center [608, 103] width 123 height 10
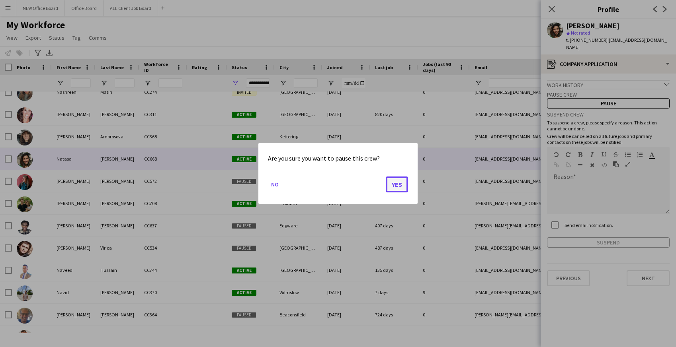
click at [392, 183] on button "Yes" at bounding box center [397, 185] width 22 height 16
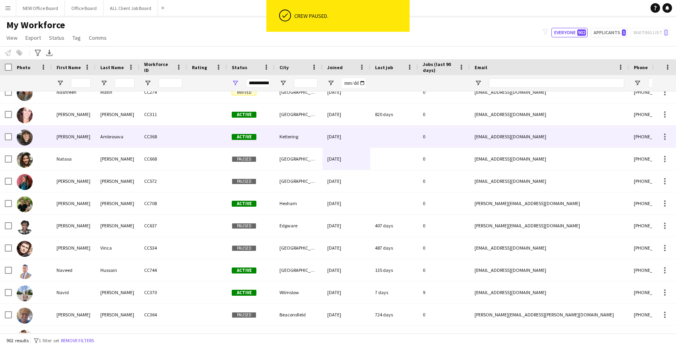
click at [320, 135] on div "Kettering" at bounding box center [299, 137] width 48 height 22
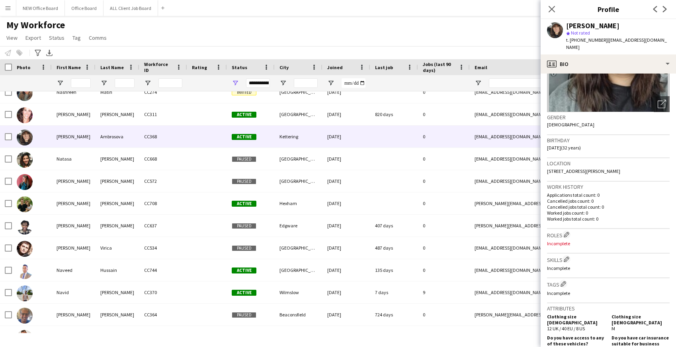
scroll to position [278, 0]
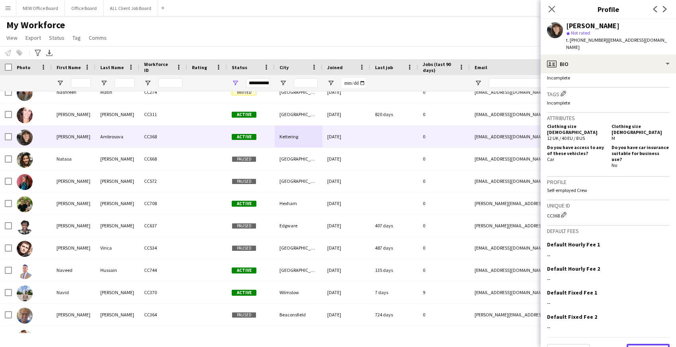
click at [644, 344] on button "Next" at bounding box center [647, 352] width 43 height 16
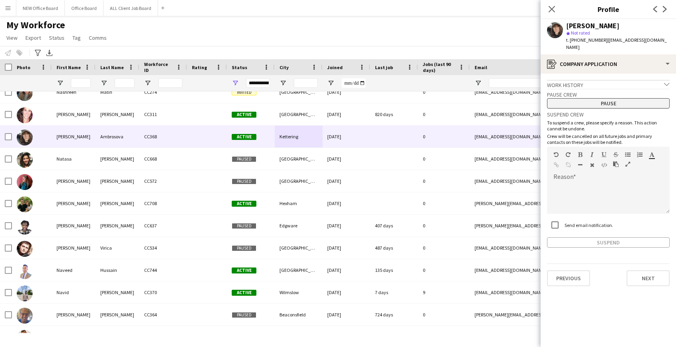
click at [604, 98] on button "Pause" at bounding box center [608, 103] width 123 height 10
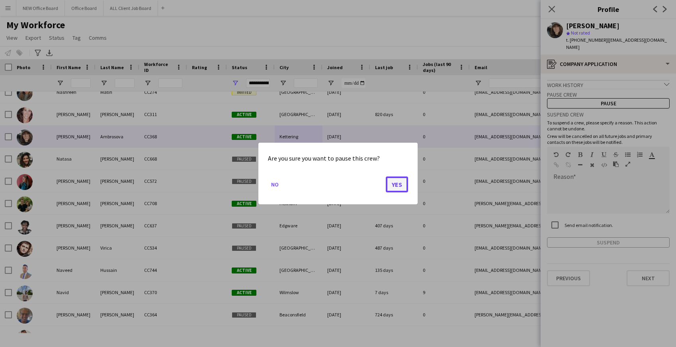
click at [396, 183] on button "Yes" at bounding box center [397, 185] width 22 height 16
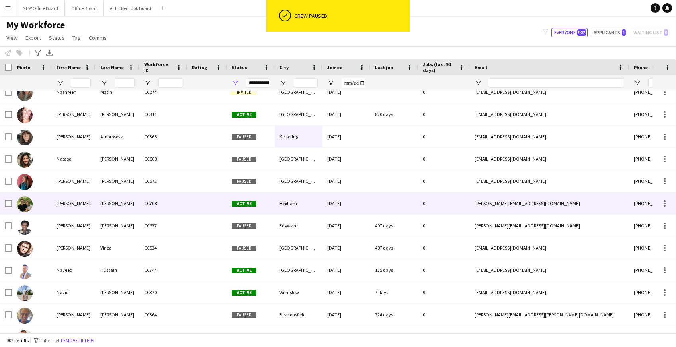
click at [343, 206] on div "[DATE]" at bounding box center [346, 204] width 48 height 22
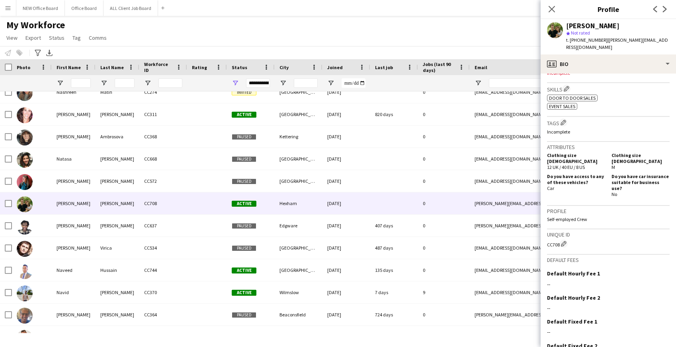
scroll to position [282, 0]
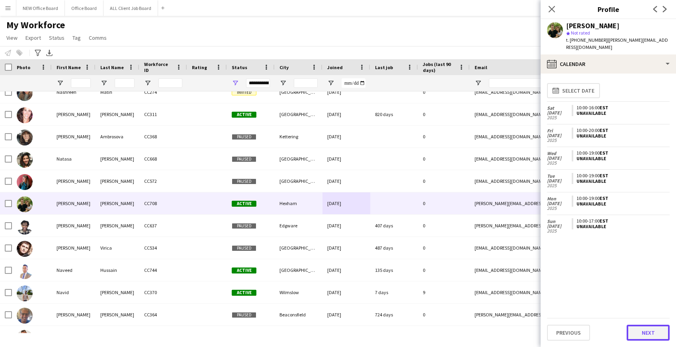
click at [643, 328] on button "Next" at bounding box center [647, 333] width 43 height 16
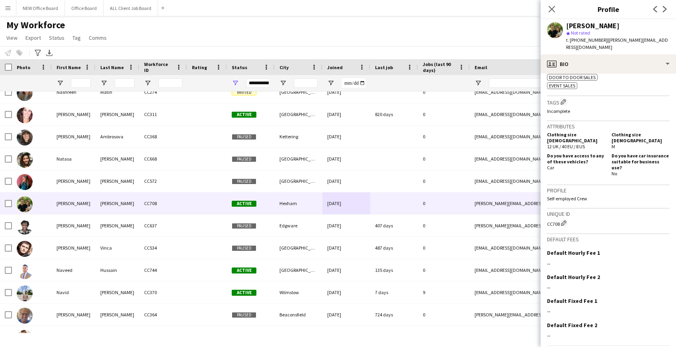
scroll to position [288, 0]
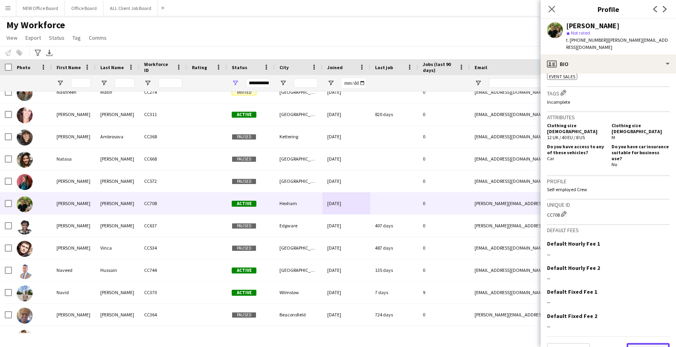
click at [649, 343] on button "Next" at bounding box center [647, 351] width 43 height 16
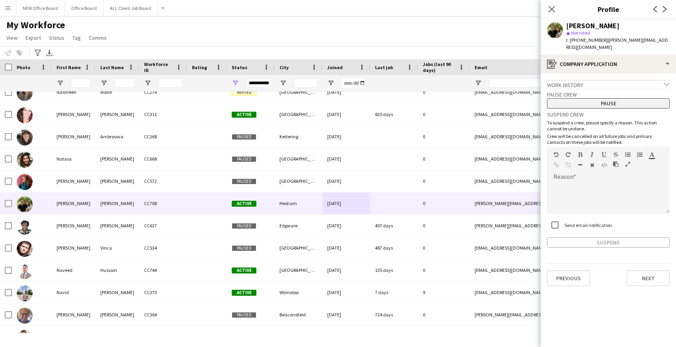
click at [618, 98] on button "Pause" at bounding box center [608, 103] width 123 height 10
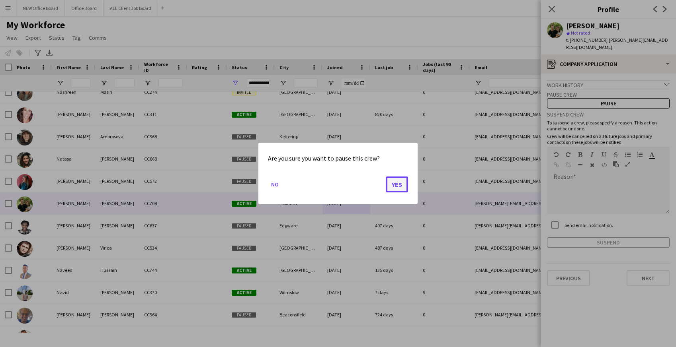
click at [395, 177] on button "Yes" at bounding box center [397, 185] width 22 height 16
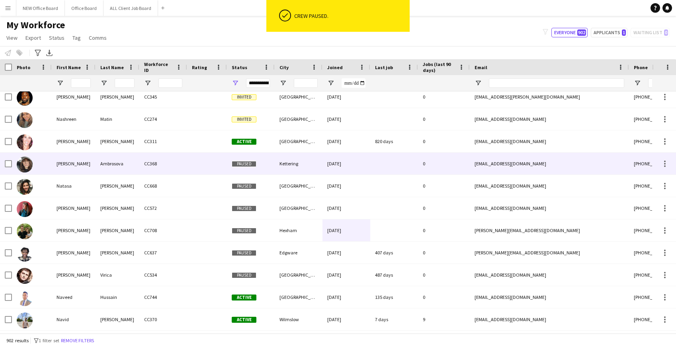
scroll to position [15068, 0]
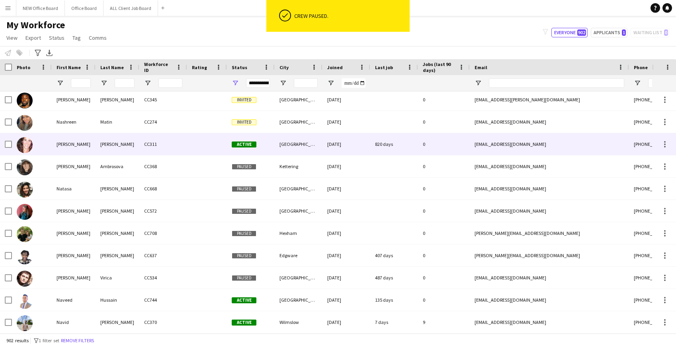
click at [393, 147] on div "820 days" at bounding box center [394, 144] width 48 height 22
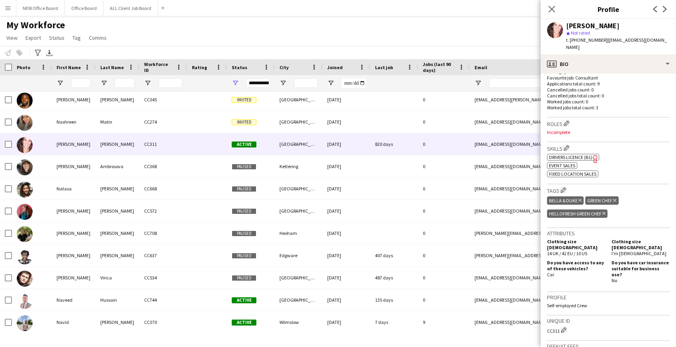
scroll to position [333, 0]
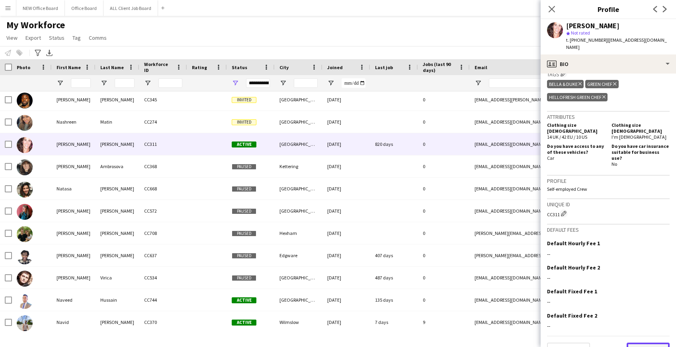
click at [647, 343] on button "Next" at bounding box center [647, 351] width 43 height 16
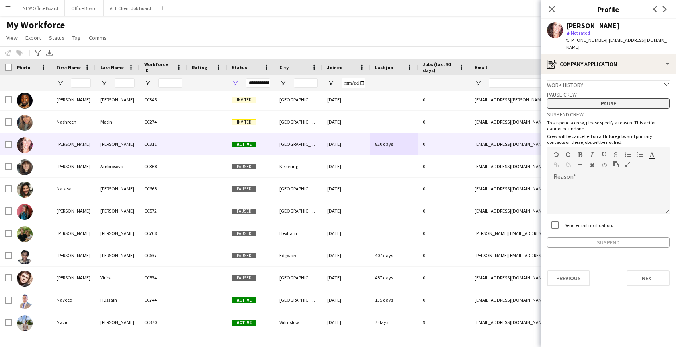
click at [610, 98] on button "Pause" at bounding box center [608, 103] width 123 height 10
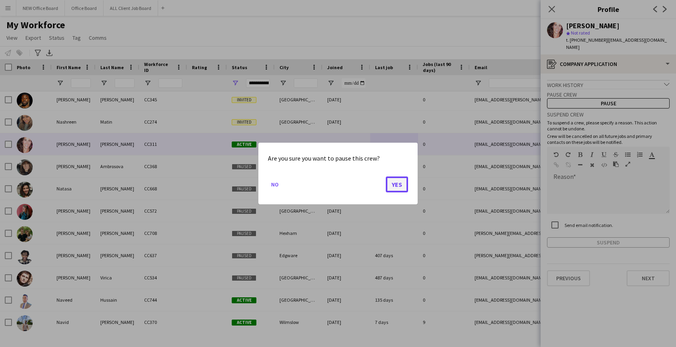
click at [396, 184] on button "Yes" at bounding box center [397, 185] width 22 height 16
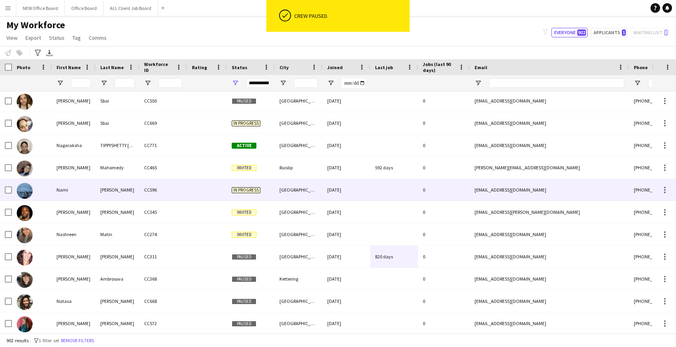
scroll to position [0, 0]
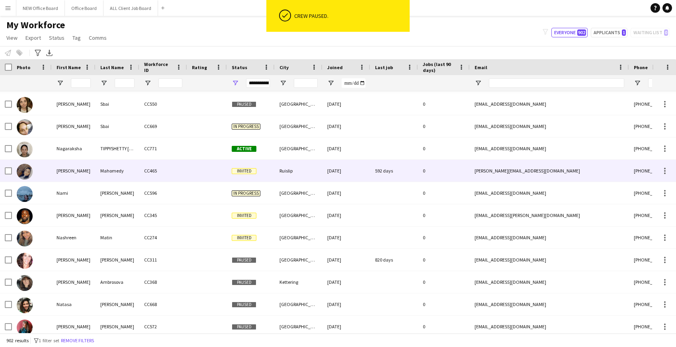
click at [392, 169] on div "592 days" at bounding box center [394, 171] width 48 height 22
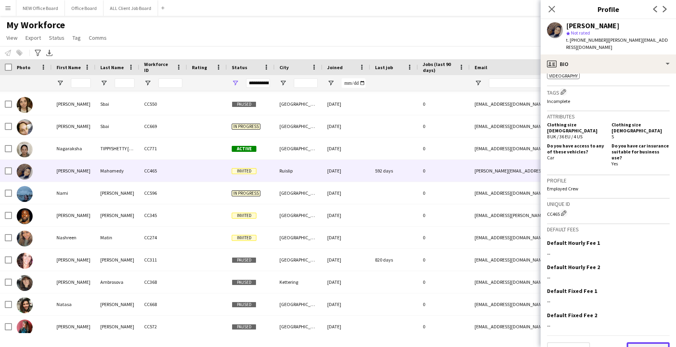
click at [641, 343] on button "Next" at bounding box center [647, 351] width 43 height 16
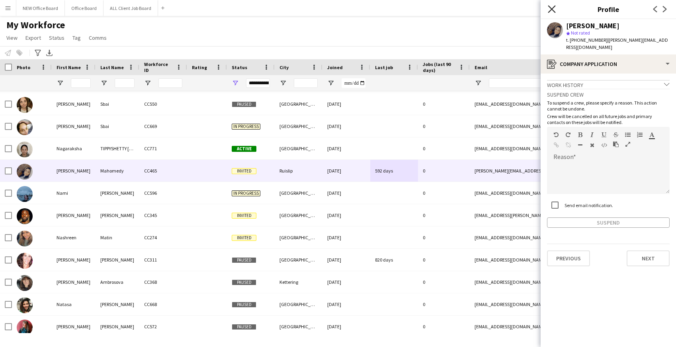
click at [554, 13] on icon at bounding box center [552, 9] width 8 height 8
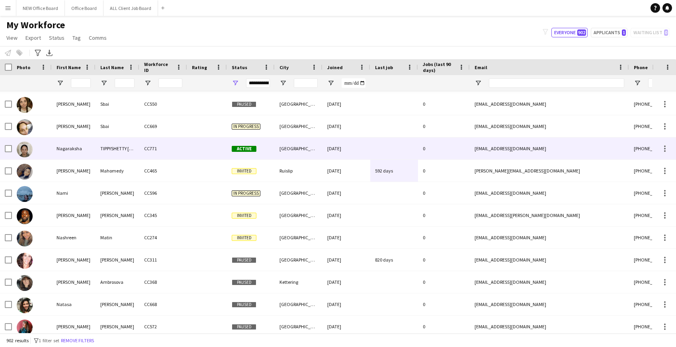
click at [393, 147] on div at bounding box center [394, 149] width 48 height 22
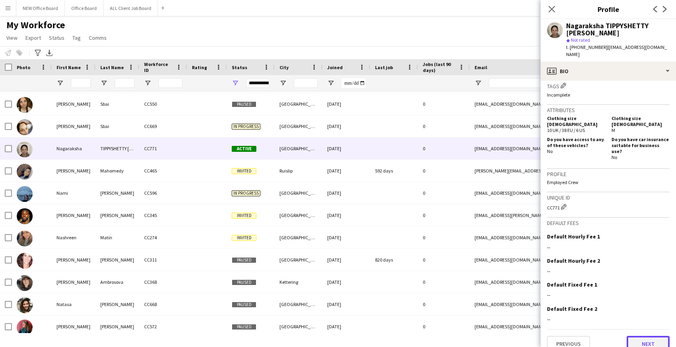
click at [645, 336] on button "Next" at bounding box center [647, 344] width 43 height 16
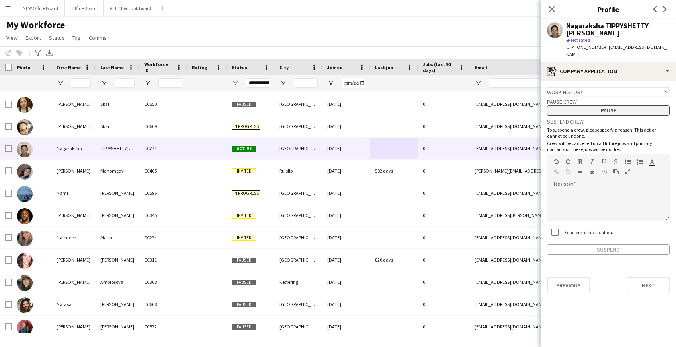
click at [621, 105] on button "Pause" at bounding box center [608, 110] width 123 height 10
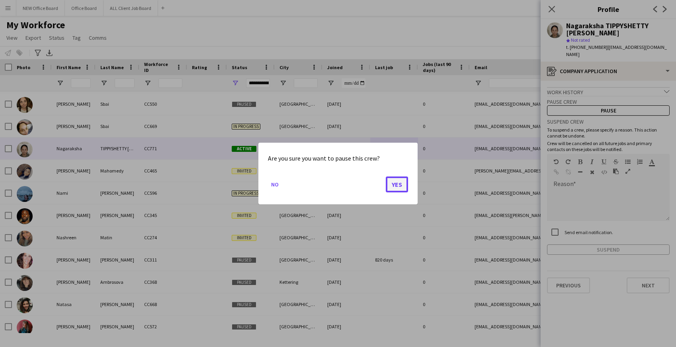
click at [399, 182] on button "Yes" at bounding box center [397, 185] width 22 height 16
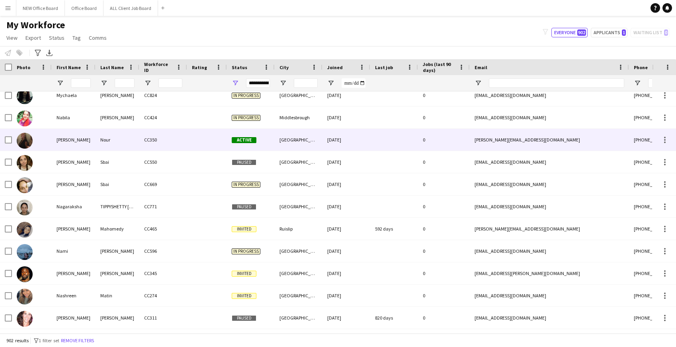
click at [379, 148] on div at bounding box center [394, 140] width 48 height 22
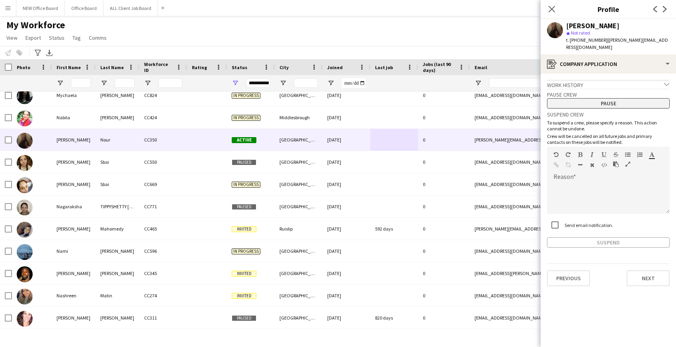
click at [630, 99] on button "Pause" at bounding box center [608, 103] width 123 height 10
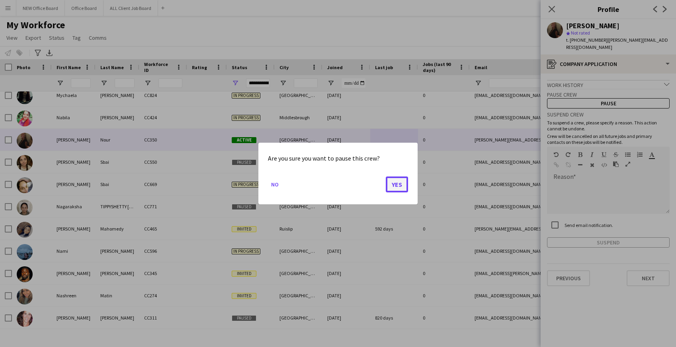
click at [398, 181] on button "Yes" at bounding box center [397, 185] width 22 height 16
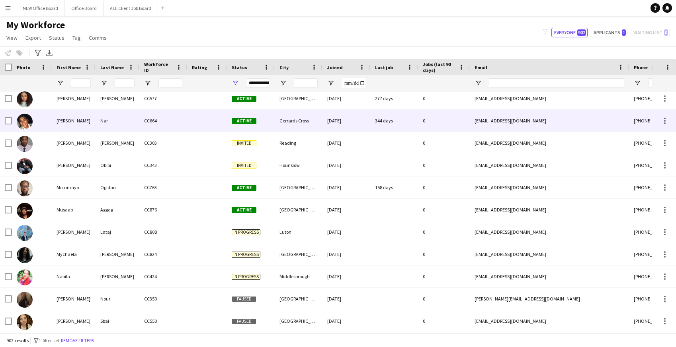
click at [389, 124] on div "344 days" at bounding box center [394, 121] width 48 height 22
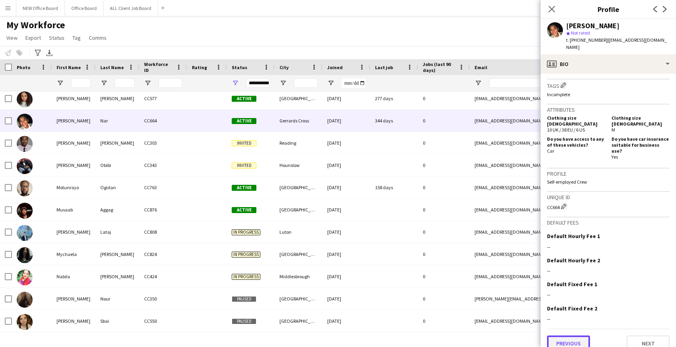
click at [549, 336] on button "Previous" at bounding box center [568, 344] width 43 height 16
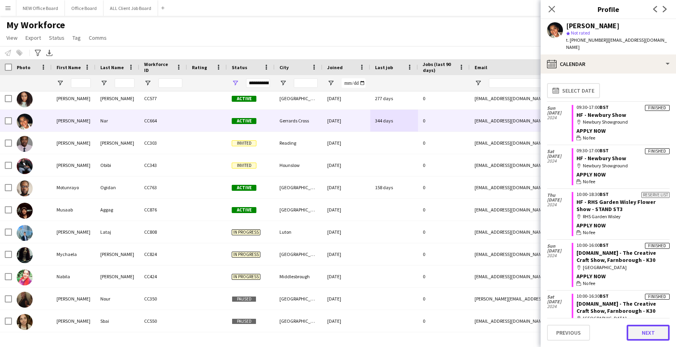
click at [668, 331] on button "Next" at bounding box center [647, 333] width 43 height 16
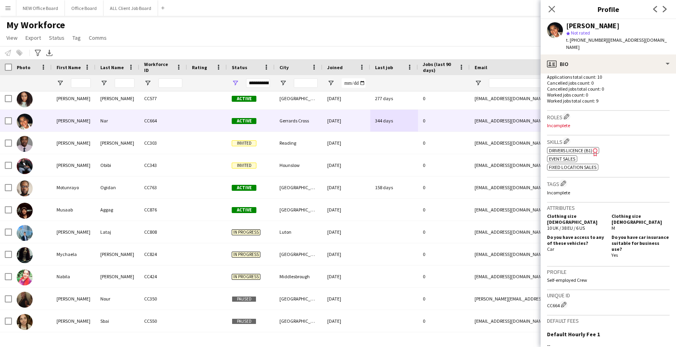
scroll to position [322, 0]
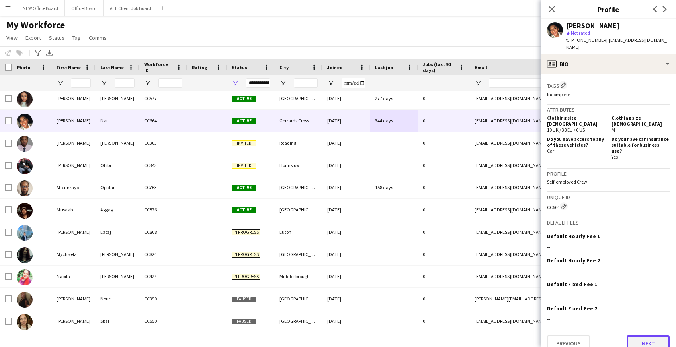
click at [655, 336] on button "Next" at bounding box center [647, 344] width 43 height 16
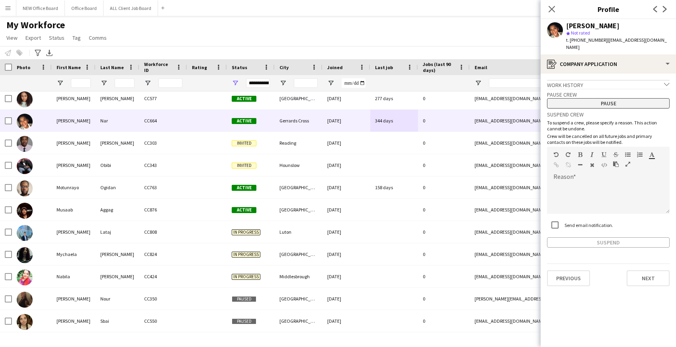
click at [604, 98] on button "Pause" at bounding box center [608, 103] width 123 height 10
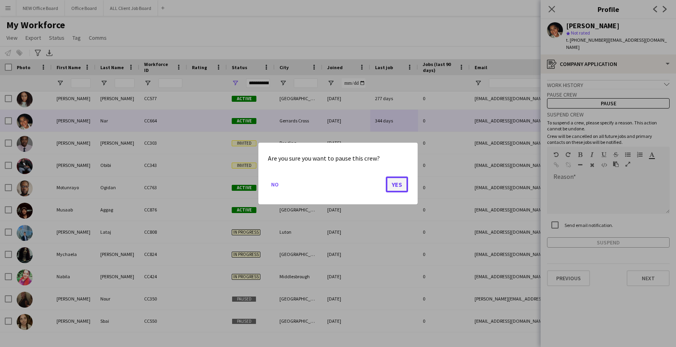
click at [397, 182] on button "Yes" at bounding box center [397, 185] width 22 height 16
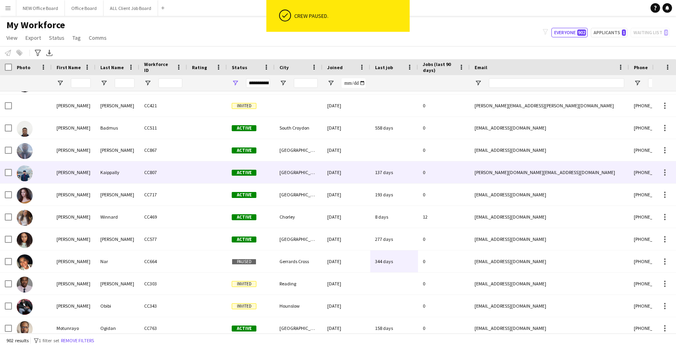
scroll to position [14585, 0]
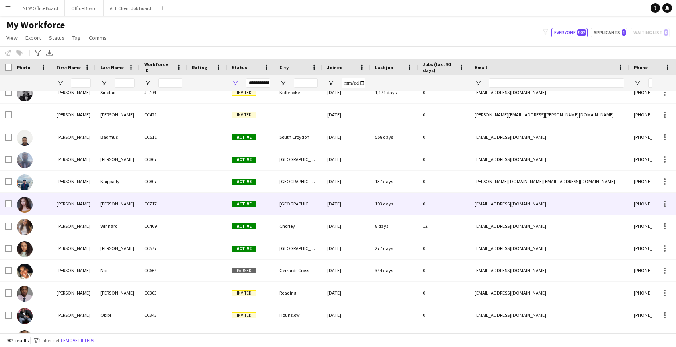
click at [181, 206] on div "CC717" at bounding box center [163, 204] width 48 height 22
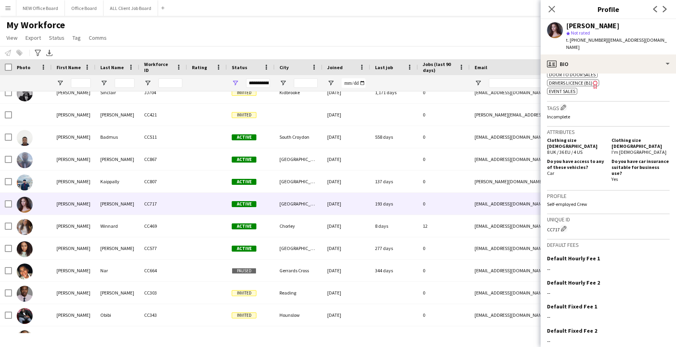
scroll to position [316, 0]
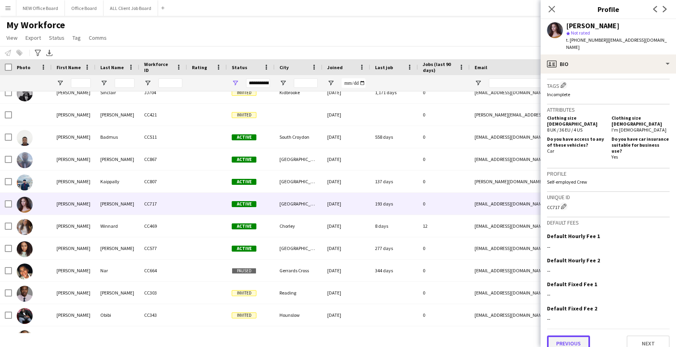
click at [572, 336] on button "Previous" at bounding box center [568, 344] width 43 height 16
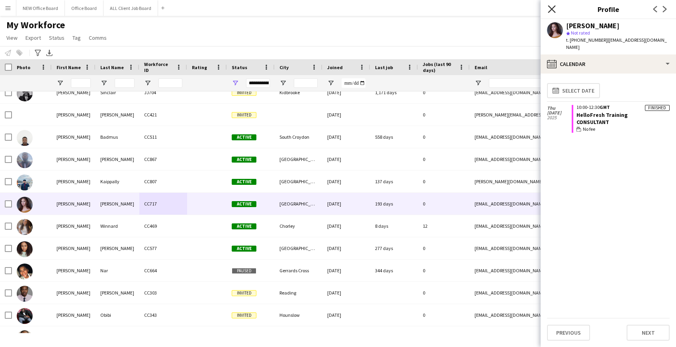
click at [552, 9] on icon at bounding box center [552, 9] width 8 height 8
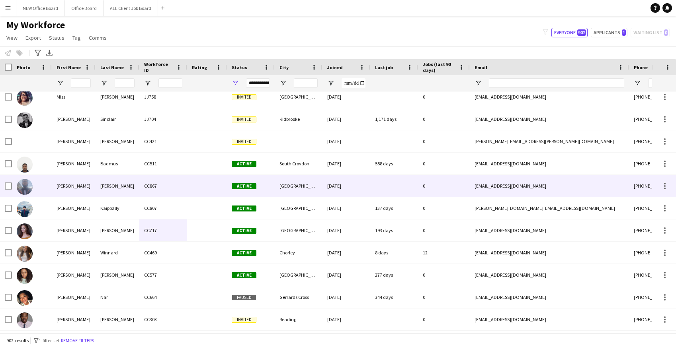
scroll to position [14558, 0]
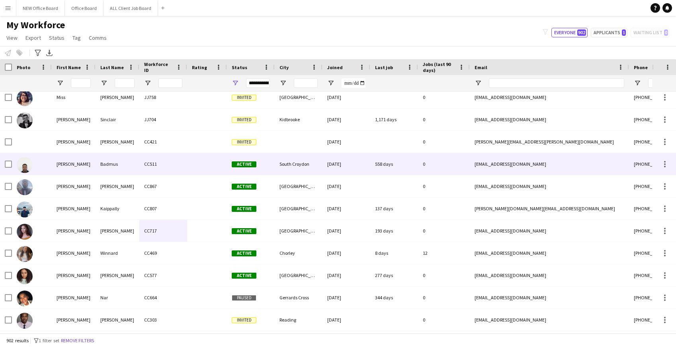
click at [369, 172] on div "[DATE]" at bounding box center [346, 164] width 48 height 22
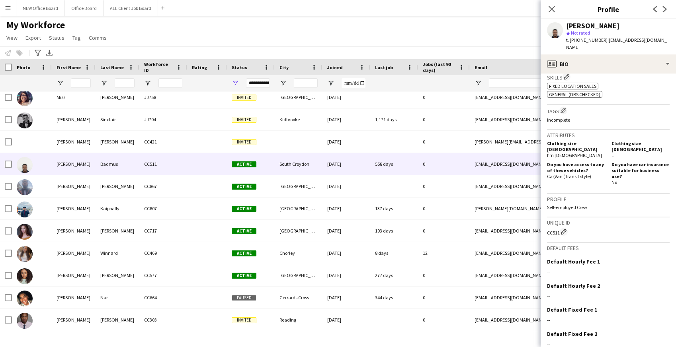
scroll to position [307, 0]
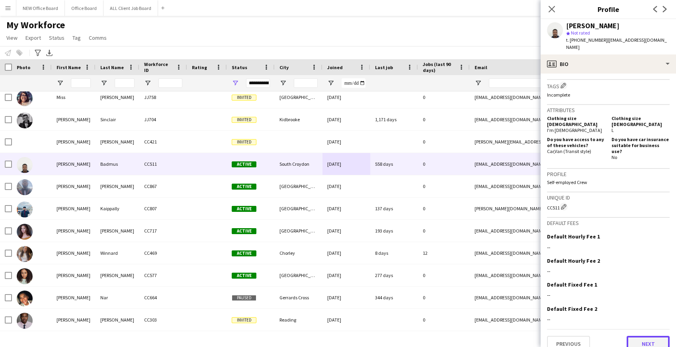
click at [641, 336] on button "Next" at bounding box center [647, 344] width 43 height 16
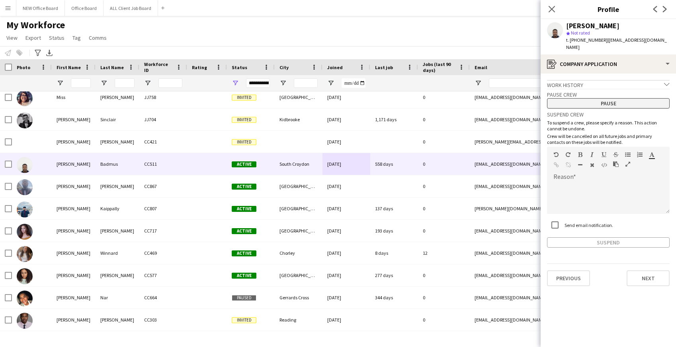
click at [613, 98] on button "Pause" at bounding box center [608, 103] width 123 height 10
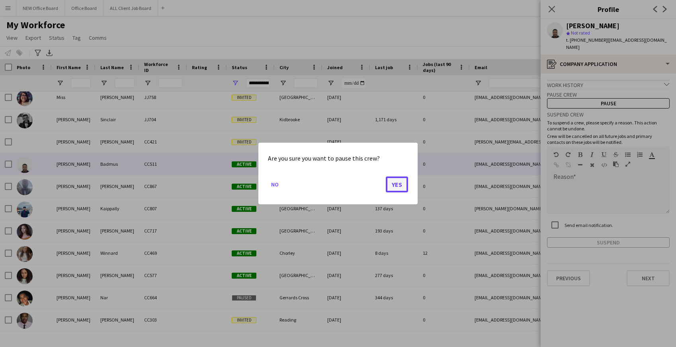
click at [401, 185] on button "Yes" at bounding box center [397, 185] width 22 height 16
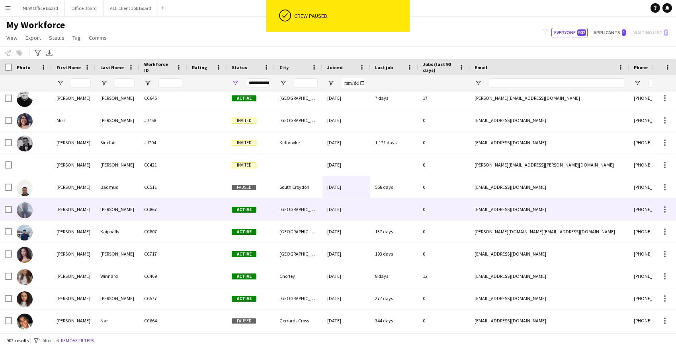
scroll to position [14534, 0]
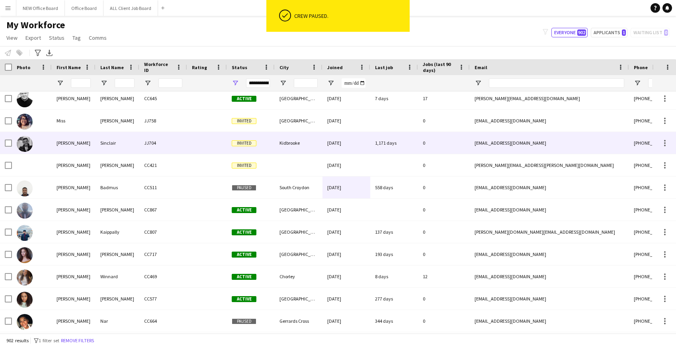
click at [349, 144] on div "[DATE]" at bounding box center [346, 143] width 48 height 22
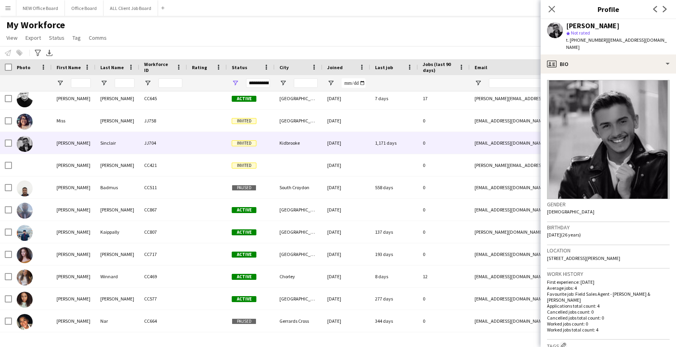
scroll to position [194, 0]
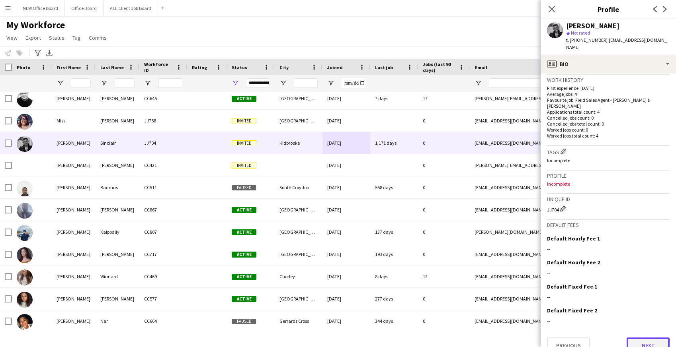
click at [640, 338] on button "Next" at bounding box center [647, 346] width 43 height 16
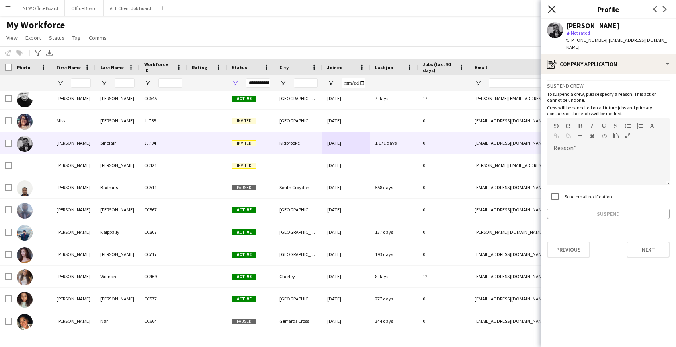
click at [551, 10] on icon "Close pop-in" at bounding box center [552, 9] width 8 height 8
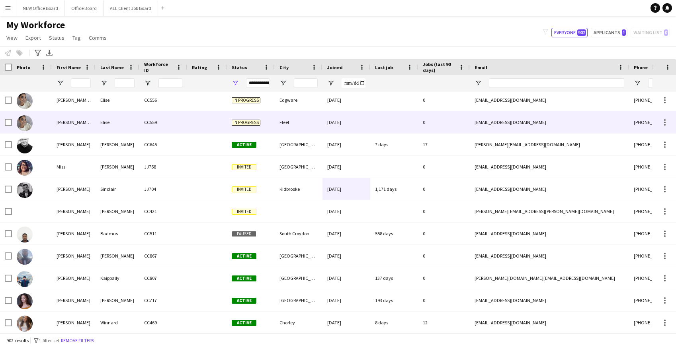
scroll to position [14476, 0]
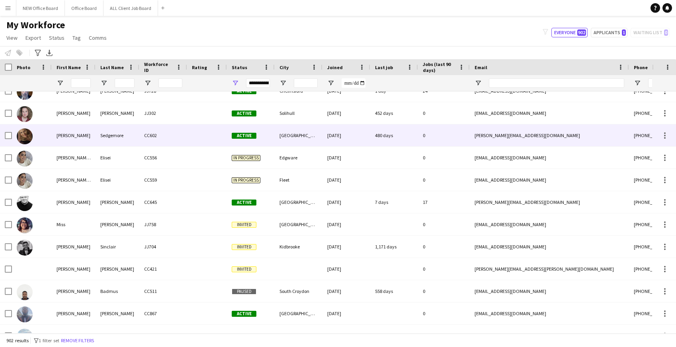
click at [367, 138] on div "[DATE]" at bounding box center [346, 136] width 48 height 22
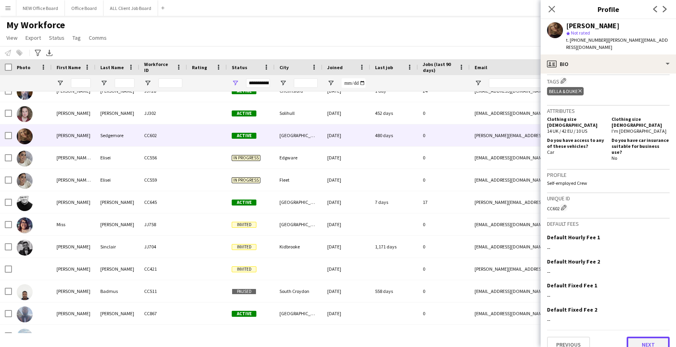
click at [638, 337] on button "Next" at bounding box center [647, 345] width 43 height 16
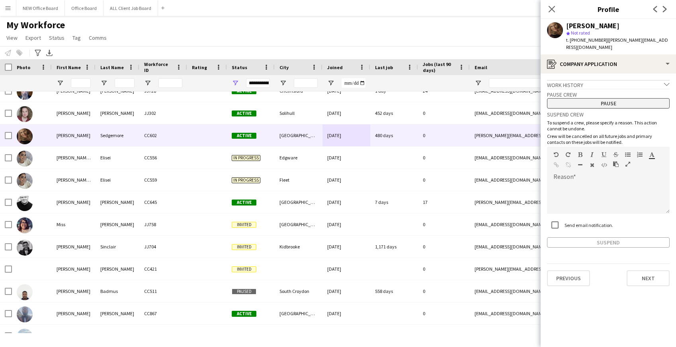
click at [632, 101] on button "Pause" at bounding box center [608, 103] width 123 height 10
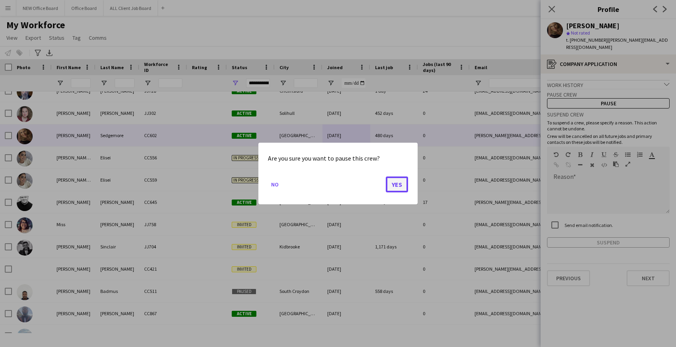
click at [397, 184] on button "Yes" at bounding box center [397, 185] width 22 height 16
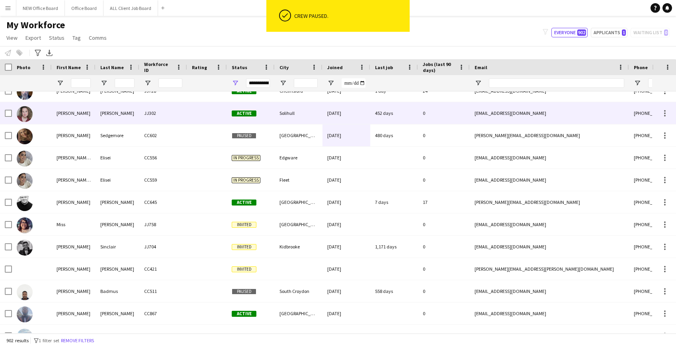
click at [390, 117] on div "452 days" at bounding box center [394, 113] width 48 height 22
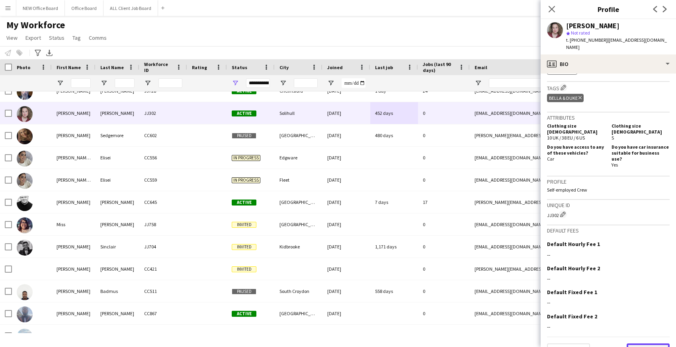
click at [654, 344] on button "Next" at bounding box center [647, 352] width 43 height 16
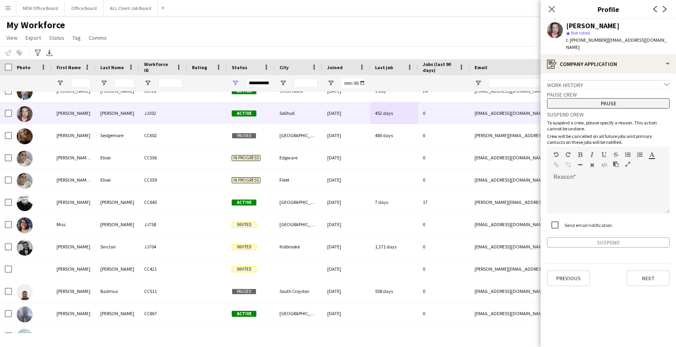
click at [607, 100] on button "Pause" at bounding box center [608, 103] width 123 height 10
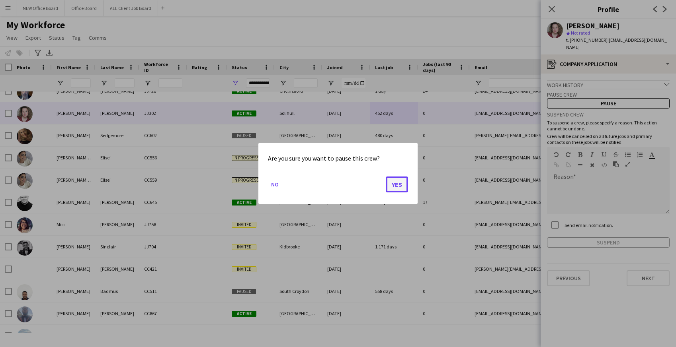
click at [392, 182] on button "Yes" at bounding box center [397, 185] width 22 height 16
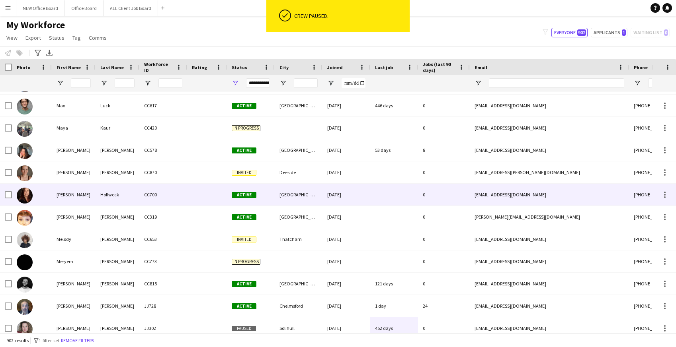
click at [361, 199] on div "[DATE]" at bounding box center [346, 195] width 48 height 22
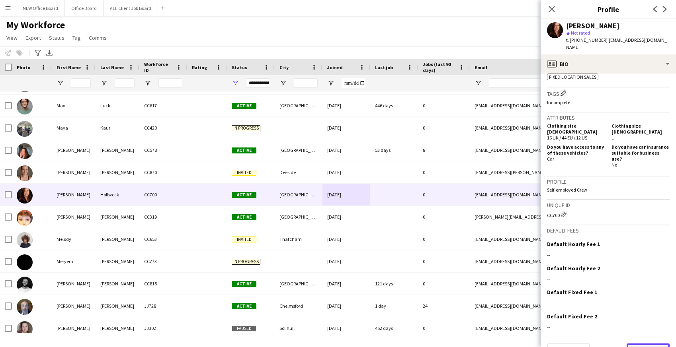
click at [643, 344] on button "Next" at bounding box center [647, 352] width 43 height 16
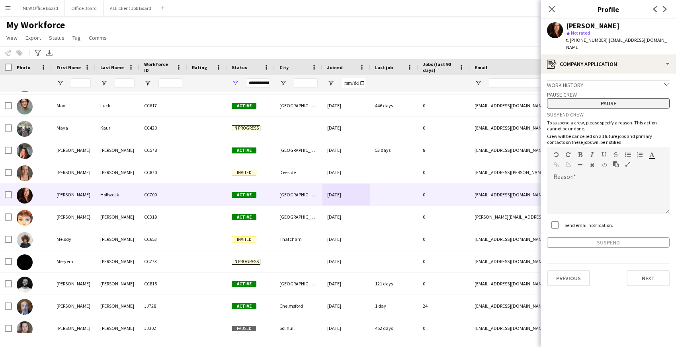
click at [616, 99] on button "Pause" at bounding box center [608, 103] width 123 height 10
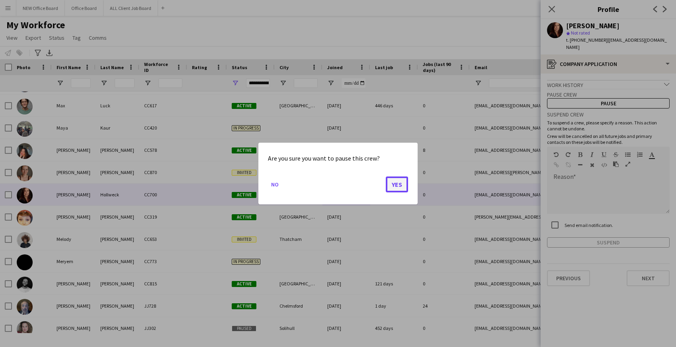
click at [406, 181] on button "Yes" at bounding box center [397, 185] width 22 height 16
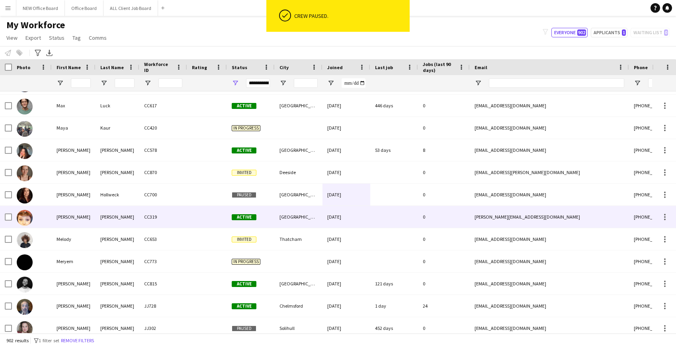
click at [388, 220] on div at bounding box center [394, 217] width 48 height 22
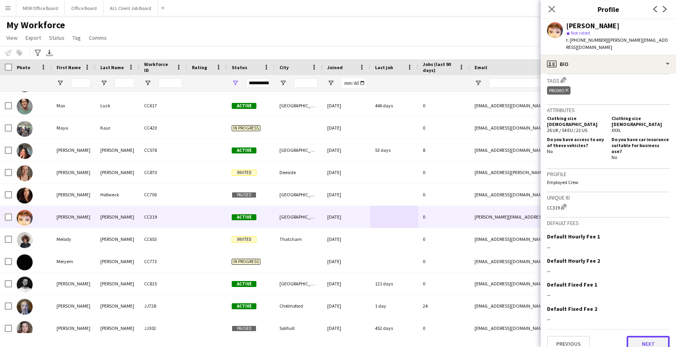
click at [643, 336] on button "Next" at bounding box center [647, 344] width 43 height 16
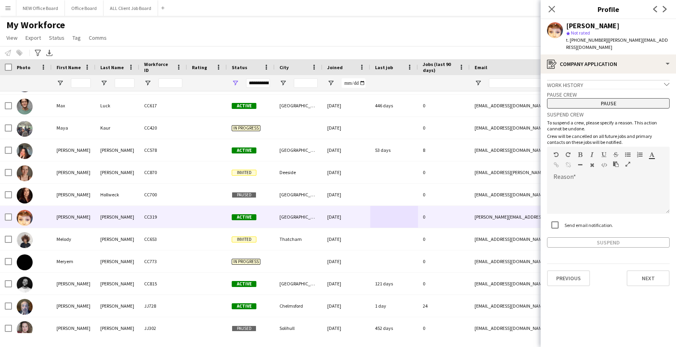
click at [608, 101] on button "Pause" at bounding box center [608, 103] width 123 height 10
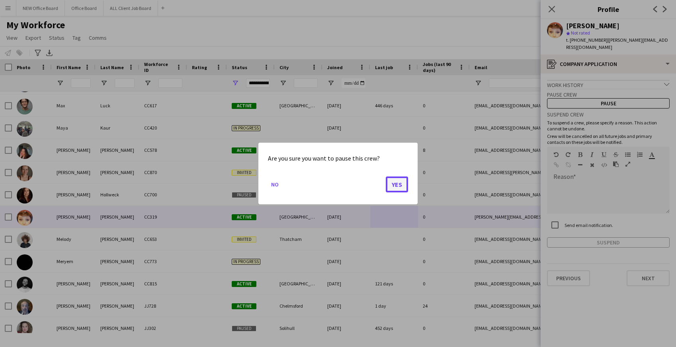
click at [399, 183] on button "Yes" at bounding box center [397, 185] width 22 height 16
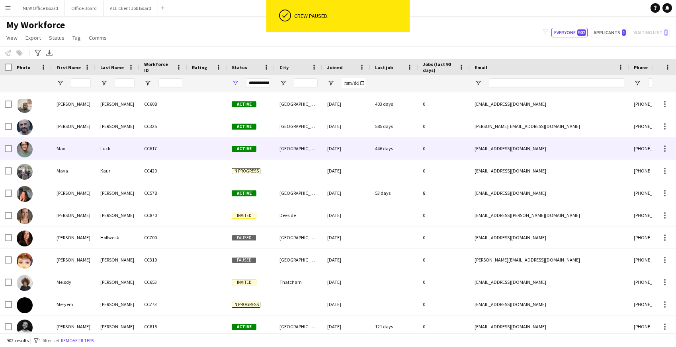
click at [407, 146] on div "446 days" at bounding box center [394, 149] width 48 height 22
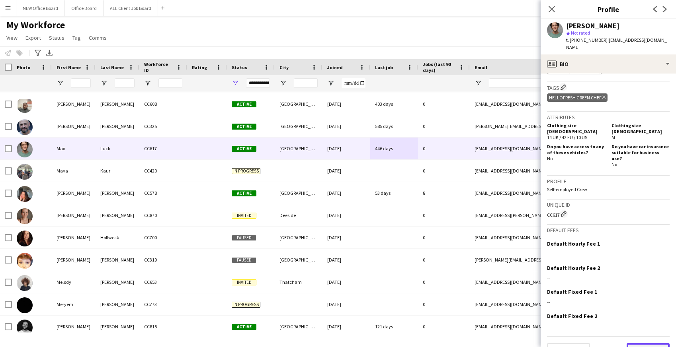
click at [645, 343] on button "Next" at bounding box center [647, 351] width 43 height 16
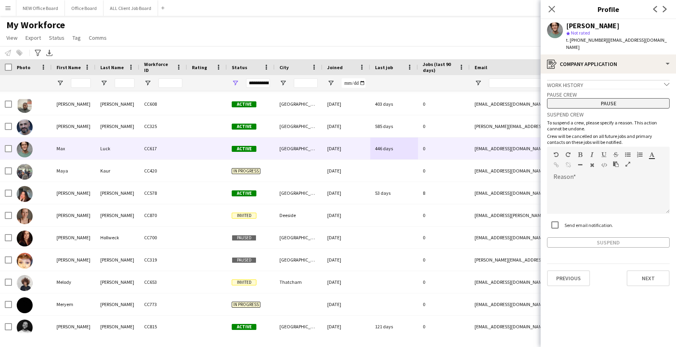
click at [594, 98] on button "Pause" at bounding box center [608, 103] width 123 height 10
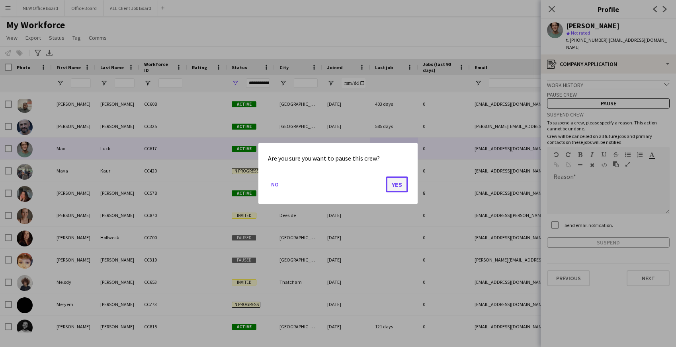
click at [392, 188] on button "Yes" at bounding box center [397, 185] width 22 height 16
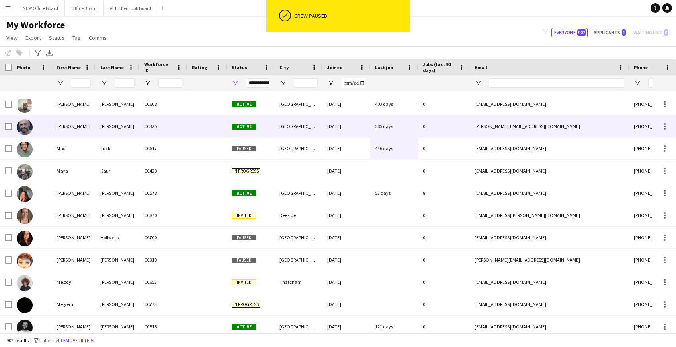
click at [369, 124] on div "[DATE]" at bounding box center [346, 126] width 48 height 22
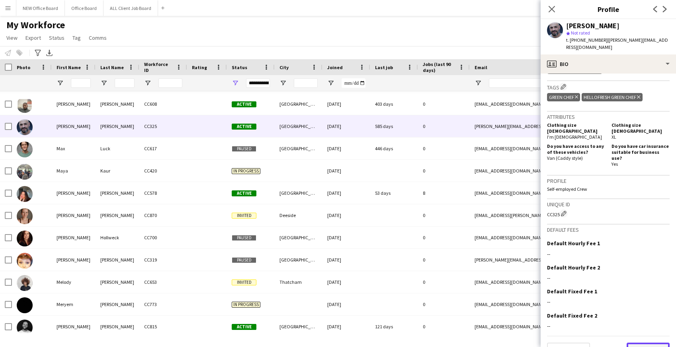
click at [650, 343] on button "Next" at bounding box center [647, 351] width 43 height 16
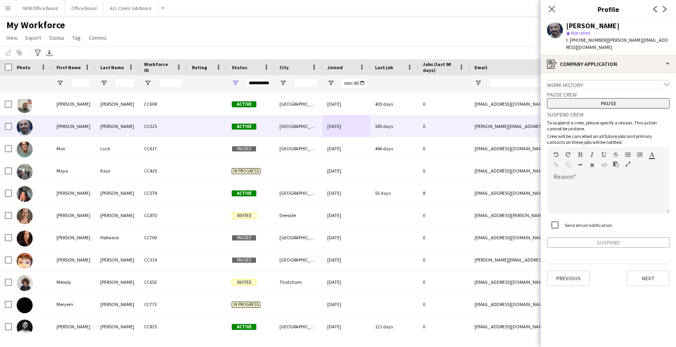
click at [583, 98] on button "Pause" at bounding box center [608, 103] width 123 height 10
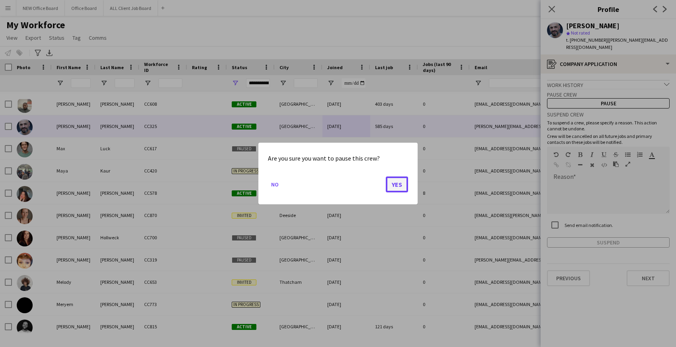
click at [395, 188] on button "Yes" at bounding box center [397, 185] width 22 height 16
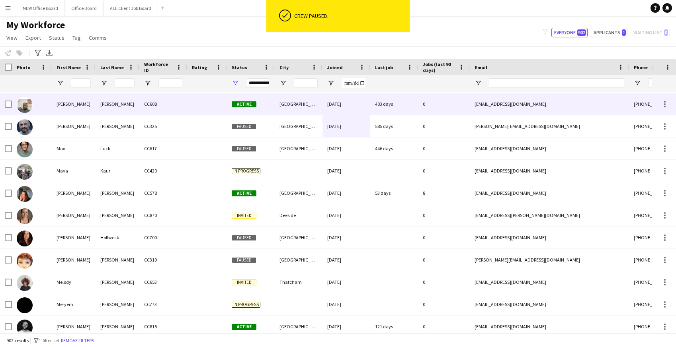
click at [392, 106] on div "403 days" at bounding box center [394, 104] width 48 height 22
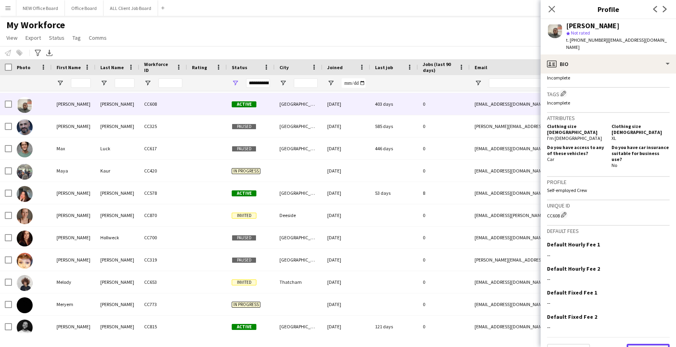
click at [644, 344] on button "Next" at bounding box center [647, 352] width 43 height 16
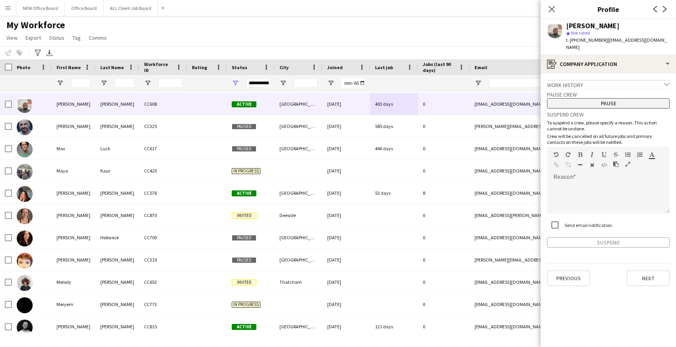
click at [624, 98] on button "Pause" at bounding box center [608, 103] width 123 height 10
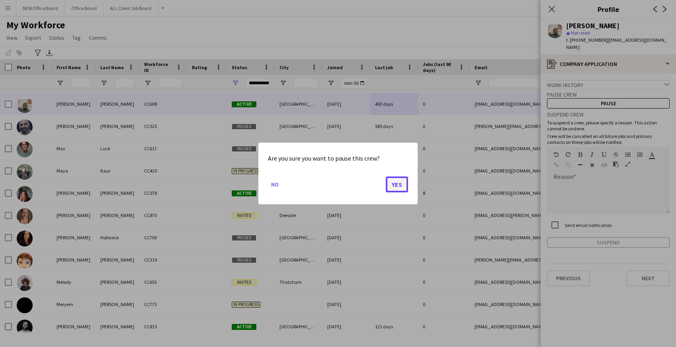
click at [400, 186] on button "Yes" at bounding box center [397, 185] width 22 height 16
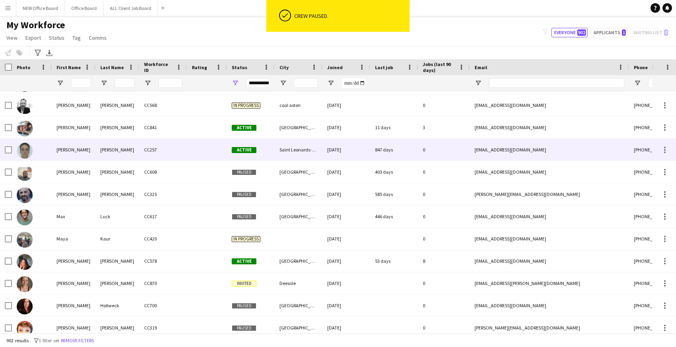
click at [398, 149] on div "847 days" at bounding box center [394, 150] width 48 height 22
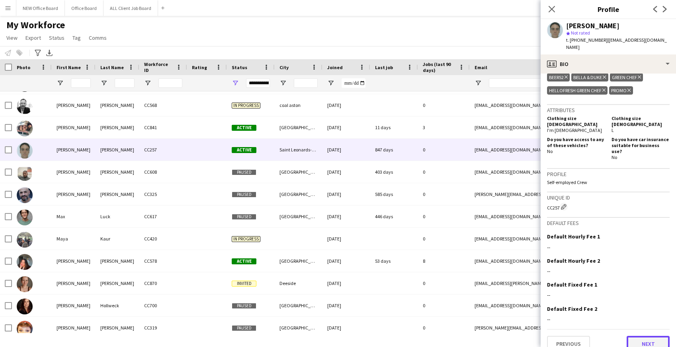
click at [643, 336] on button "Next" at bounding box center [647, 344] width 43 height 16
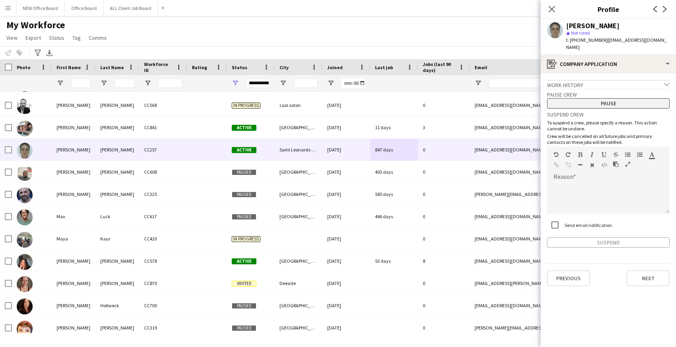
click at [606, 107] on button "Pause" at bounding box center [608, 103] width 123 height 10
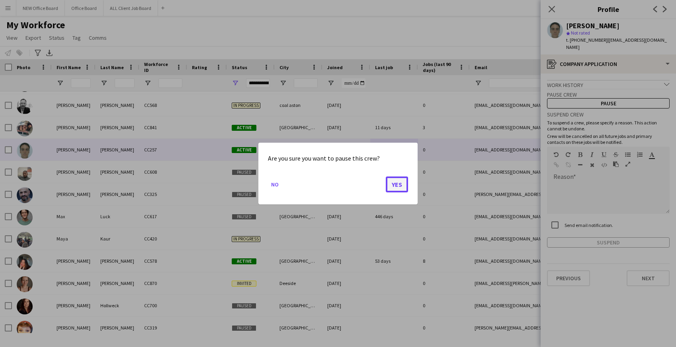
click at [401, 181] on button "Yes" at bounding box center [397, 185] width 22 height 16
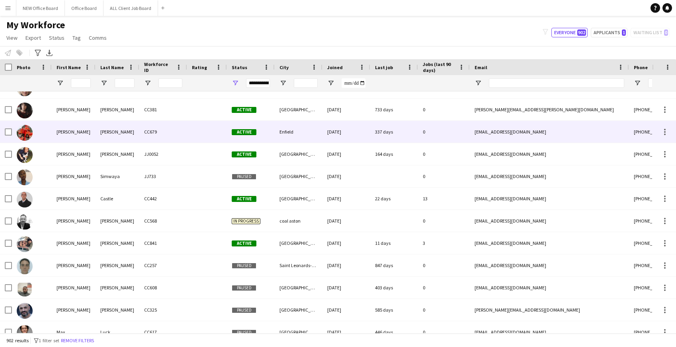
click at [399, 131] on div "337 days" at bounding box center [394, 132] width 48 height 22
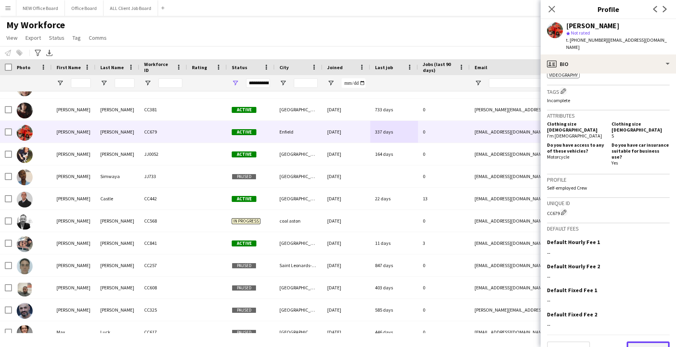
click at [636, 342] on button "Next" at bounding box center [647, 350] width 43 height 16
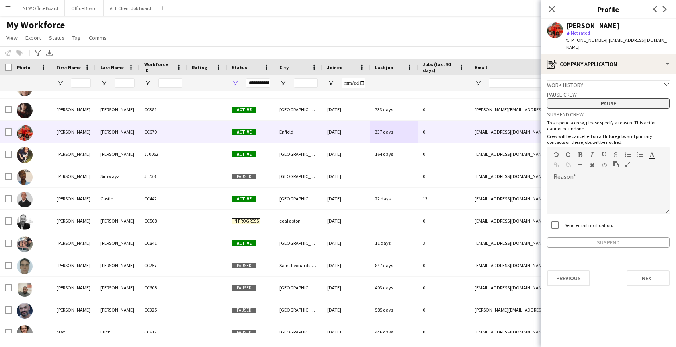
click at [596, 98] on button "Pause" at bounding box center [608, 103] width 123 height 10
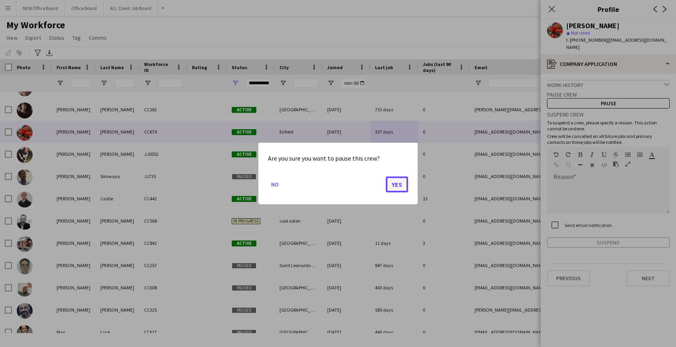
click at [393, 185] on button "Yes" at bounding box center [397, 185] width 22 height 16
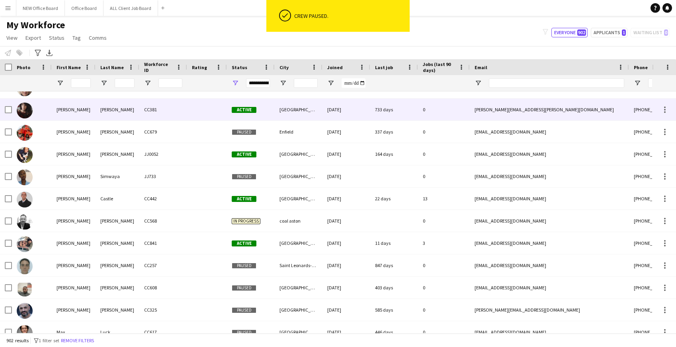
click at [363, 114] on div "17-08-2023" at bounding box center [346, 110] width 48 height 22
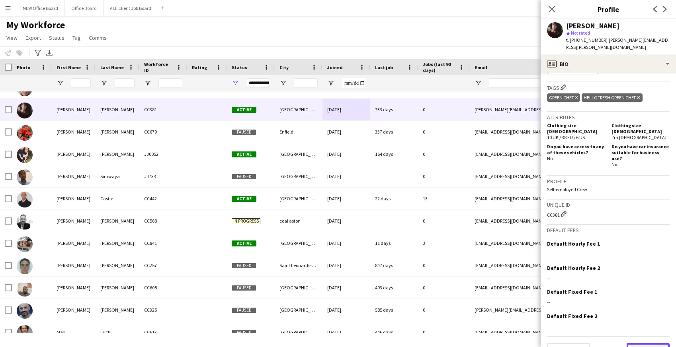
click at [649, 343] on button "Next" at bounding box center [647, 351] width 43 height 16
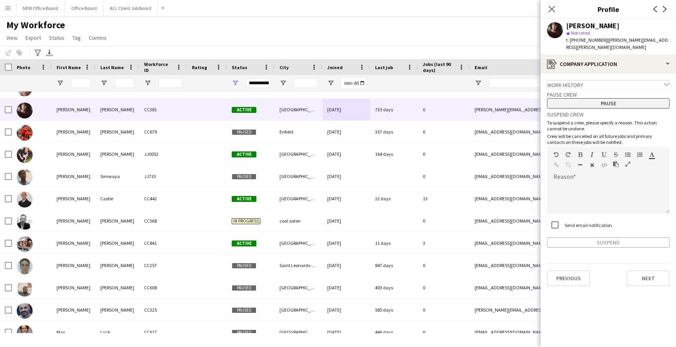
click at [563, 98] on button "Pause" at bounding box center [608, 103] width 123 height 10
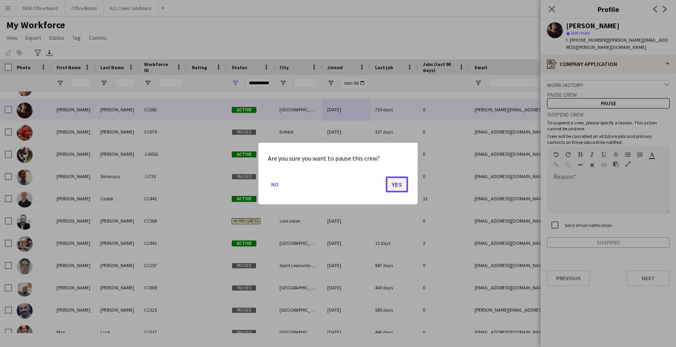
click at [396, 183] on button "Yes" at bounding box center [397, 185] width 22 height 16
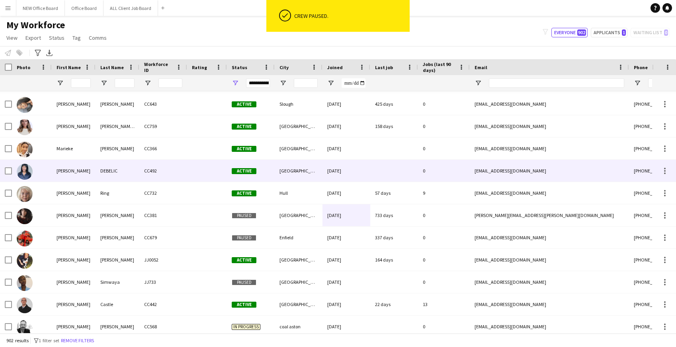
click at [390, 168] on div at bounding box center [394, 171] width 48 height 22
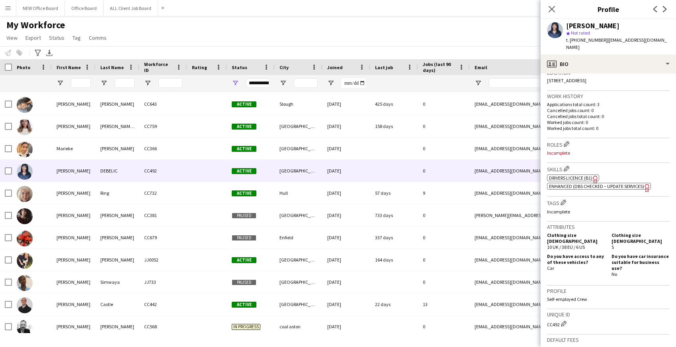
scroll to position [288, 0]
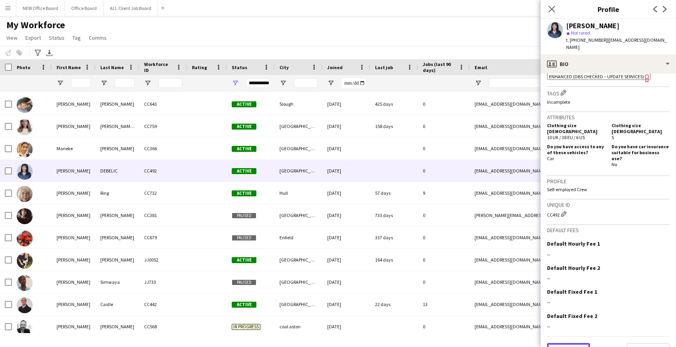
click at [567, 343] on button "Previous" at bounding box center [568, 351] width 43 height 16
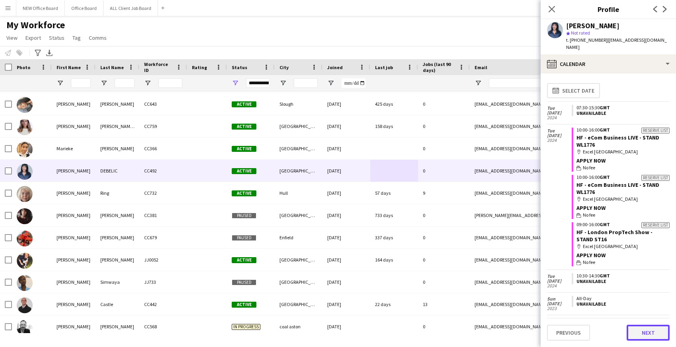
click at [644, 333] on button "Next" at bounding box center [647, 333] width 43 height 16
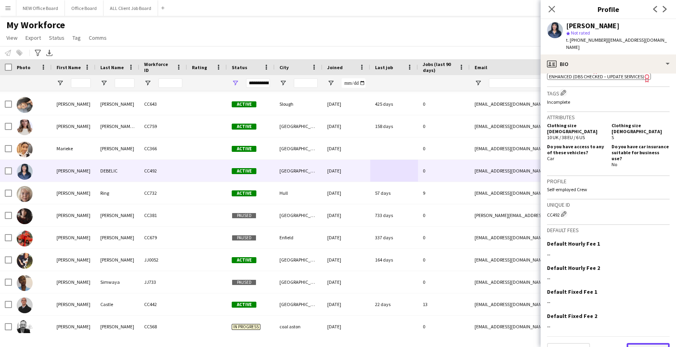
click at [651, 343] on button "Next" at bounding box center [647, 351] width 43 height 16
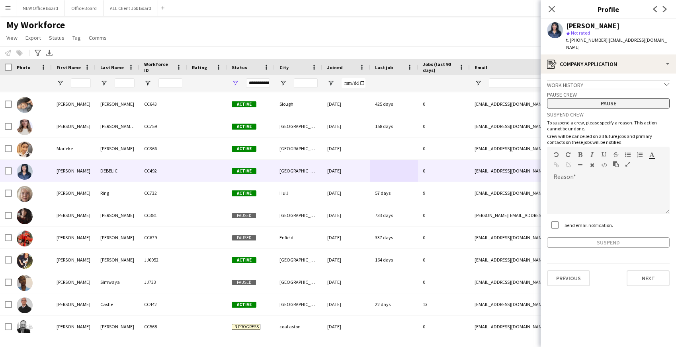
click at [616, 98] on button "Pause" at bounding box center [608, 103] width 123 height 10
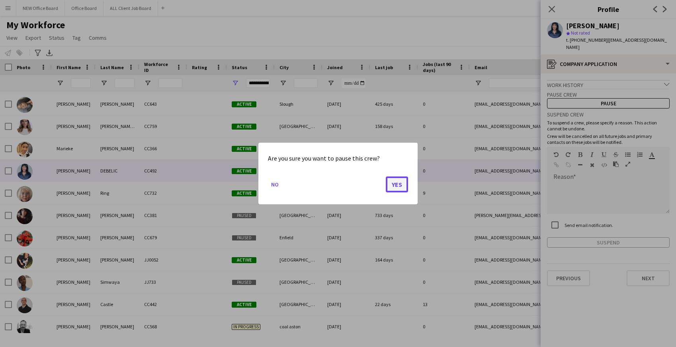
click at [394, 188] on button "Yes" at bounding box center [397, 185] width 22 height 16
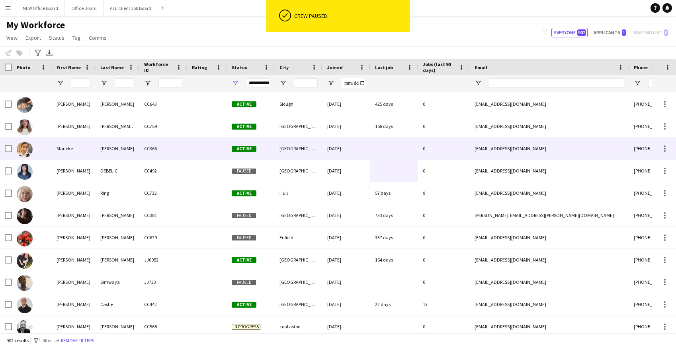
click at [378, 144] on div at bounding box center [394, 149] width 48 height 22
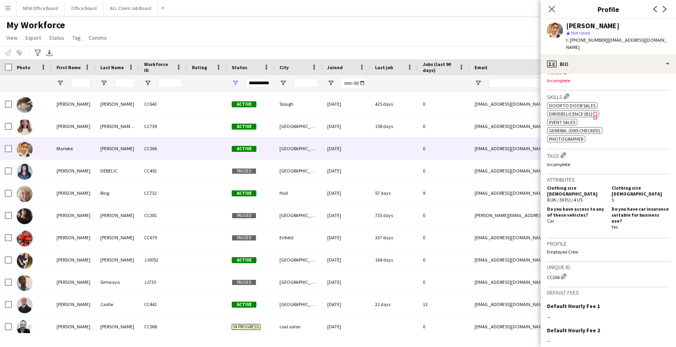
scroll to position [321, 0]
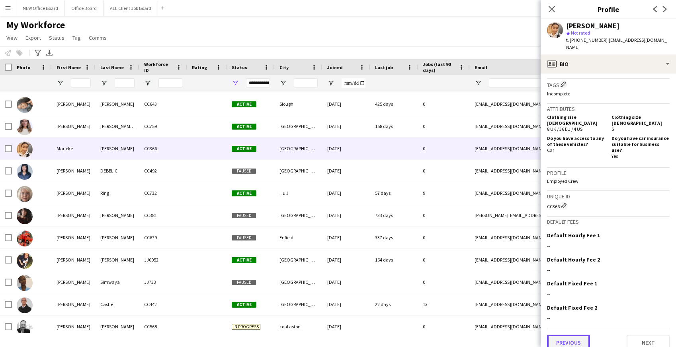
click at [566, 335] on button "Previous" at bounding box center [568, 343] width 43 height 16
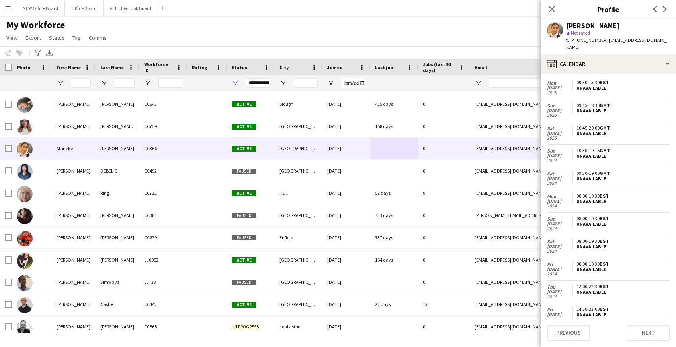
scroll to position [287, 0]
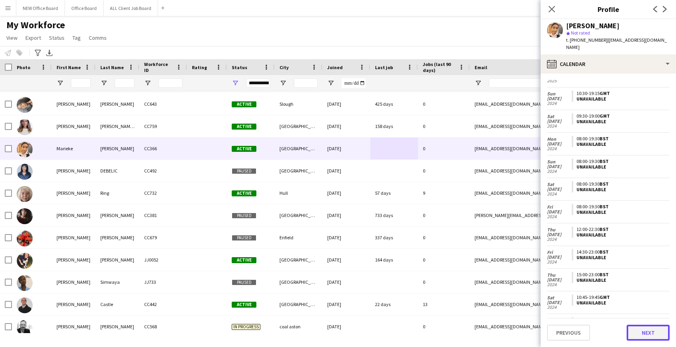
click at [648, 333] on button "Next" at bounding box center [647, 333] width 43 height 16
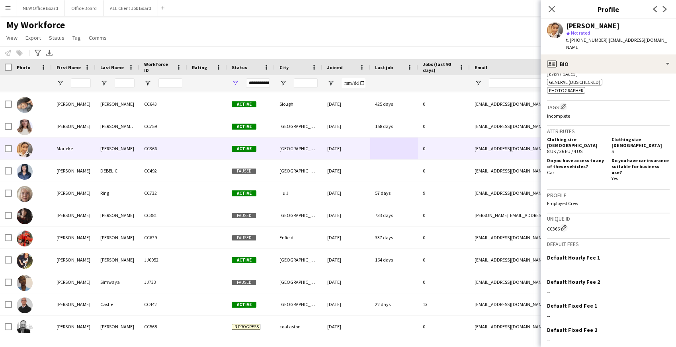
scroll to position [321, 0]
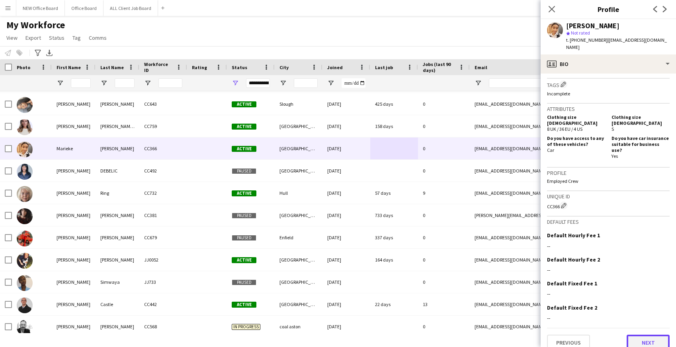
click at [651, 335] on button "Next" at bounding box center [647, 343] width 43 height 16
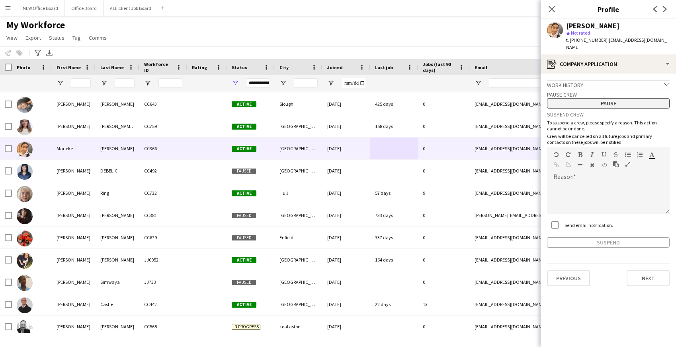
click at [595, 98] on button "Pause" at bounding box center [608, 103] width 123 height 10
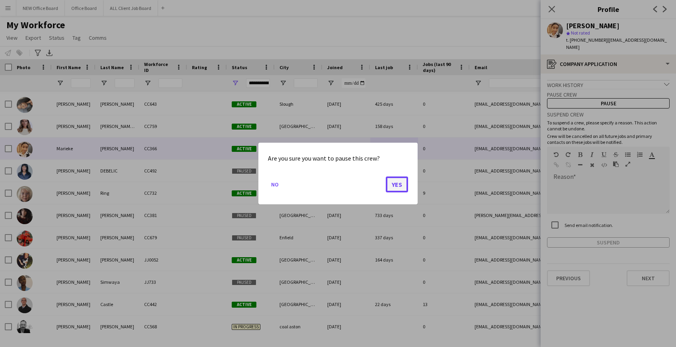
click at [397, 184] on button "Yes" at bounding box center [397, 185] width 22 height 16
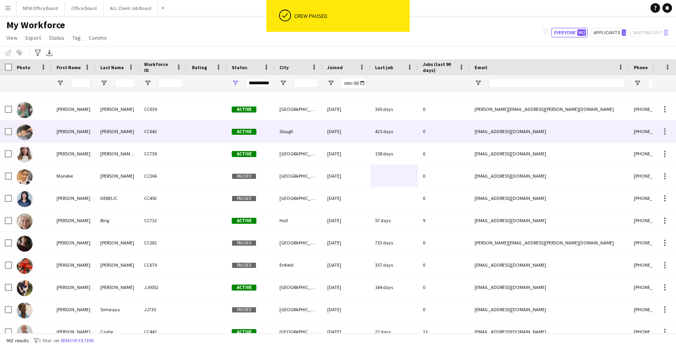
scroll to position [13852, 0]
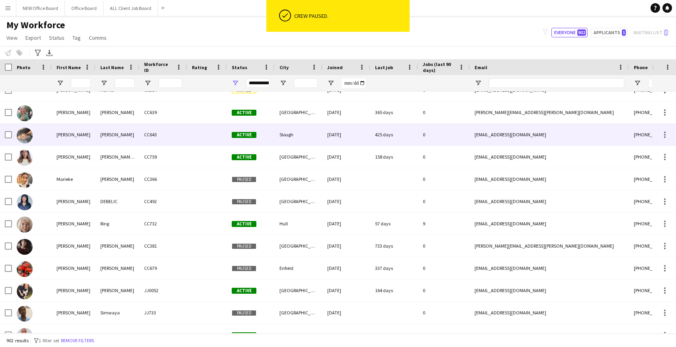
click at [396, 136] on div "425 days" at bounding box center [394, 135] width 48 height 22
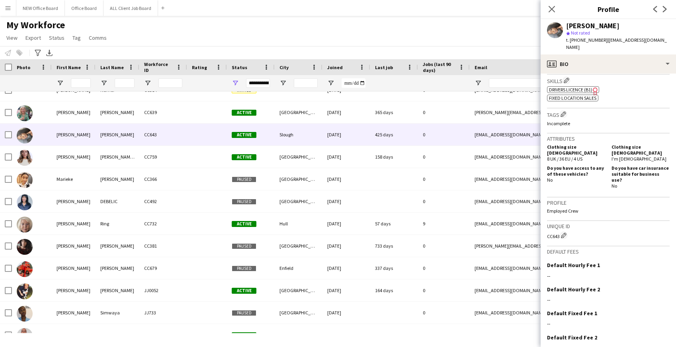
scroll to position [306, 0]
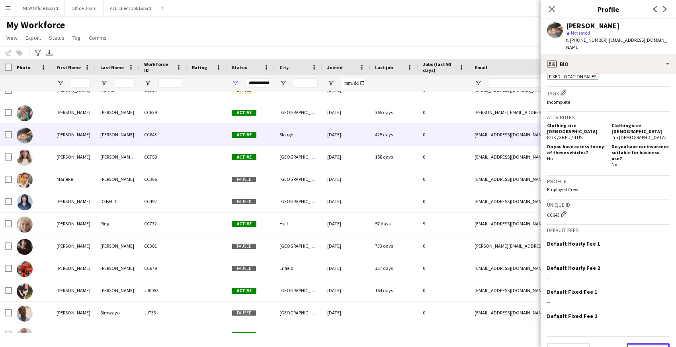
click at [643, 343] on button "Next" at bounding box center [647, 351] width 43 height 16
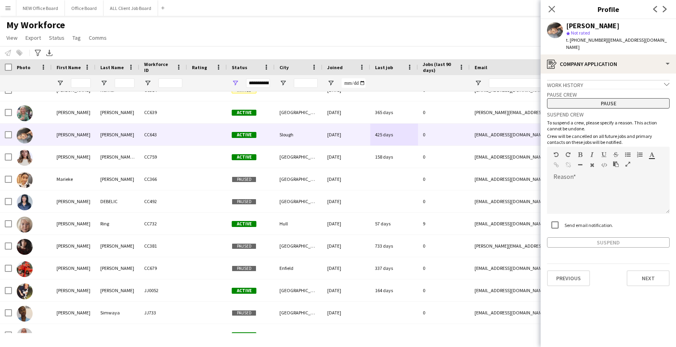
click at [609, 98] on button "Pause" at bounding box center [608, 103] width 123 height 10
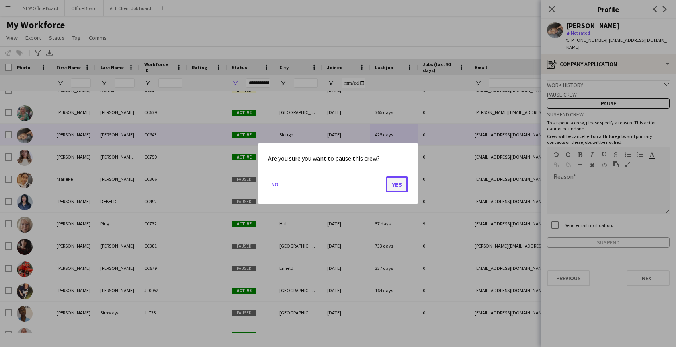
click at [392, 184] on button "Yes" at bounding box center [397, 185] width 22 height 16
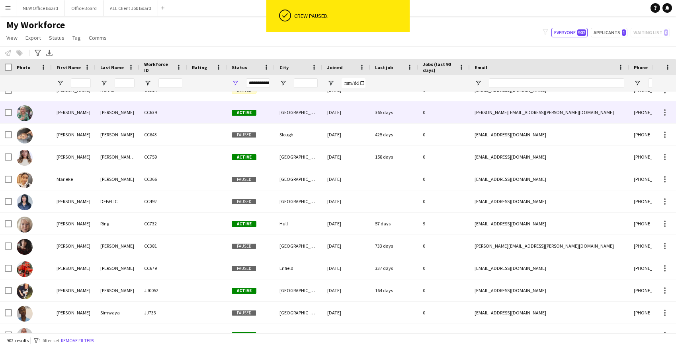
click at [386, 110] on div "365 days" at bounding box center [394, 112] width 48 height 22
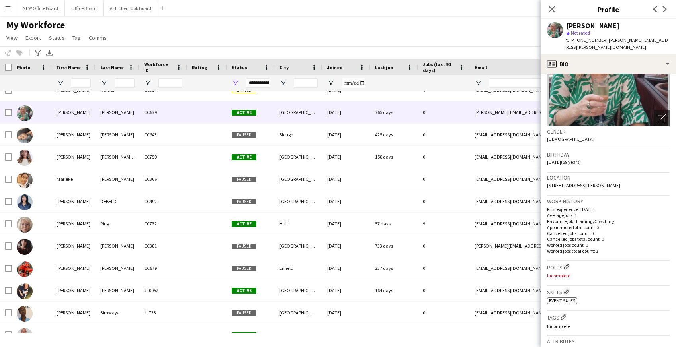
scroll to position [297, 0]
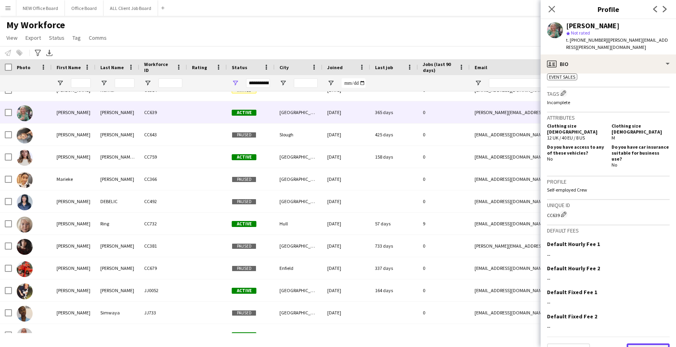
click at [652, 344] on button "Next" at bounding box center [647, 352] width 43 height 16
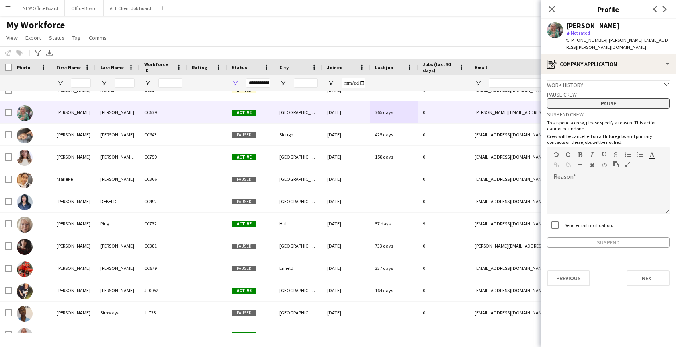
click at [605, 101] on button "Pause" at bounding box center [608, 103] width 123 height 10
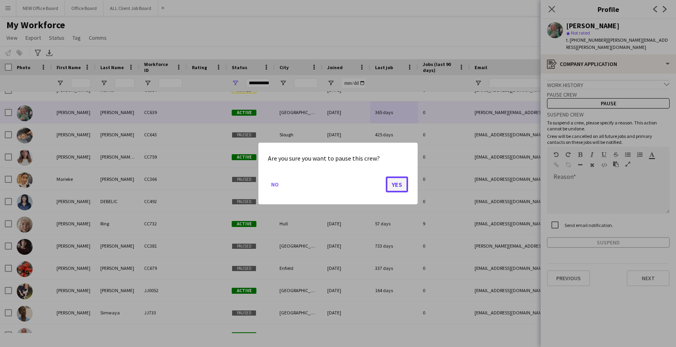
click at [401, 179] on button "Yes" at bounding box center [397, 185] width 22 height 16
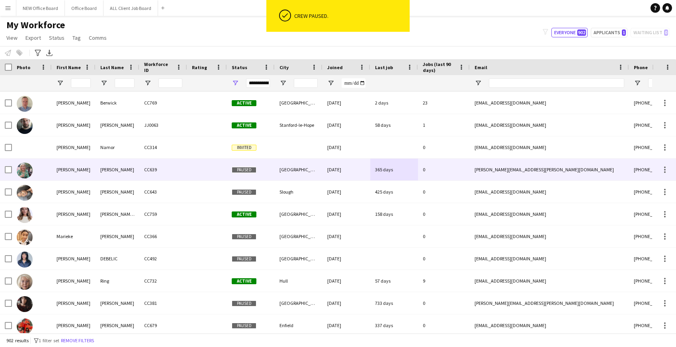
scroll to position [13752, 0]
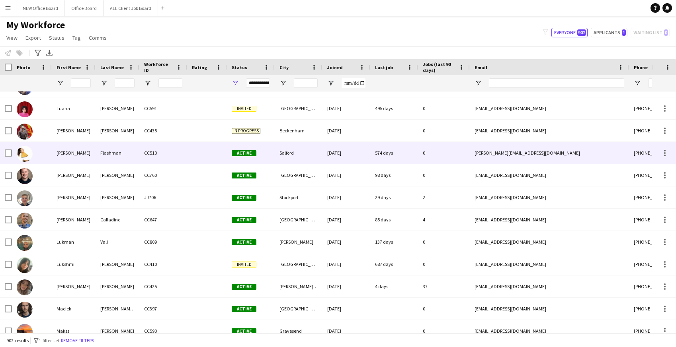
click at [381, 155] on div "574 days" at bounding box center [394, 153] width 48 height 22
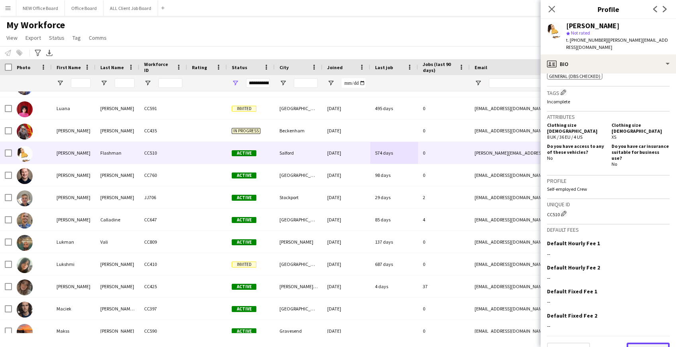
click at [633, 343] on button "Next" at bounding box center [647, 351] width 43 height 16
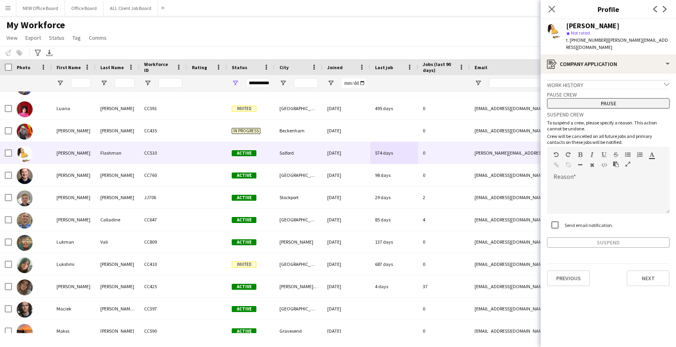
click at [576, 98] on button "Pause" at bounding box center [608, 103] width 123 height 10
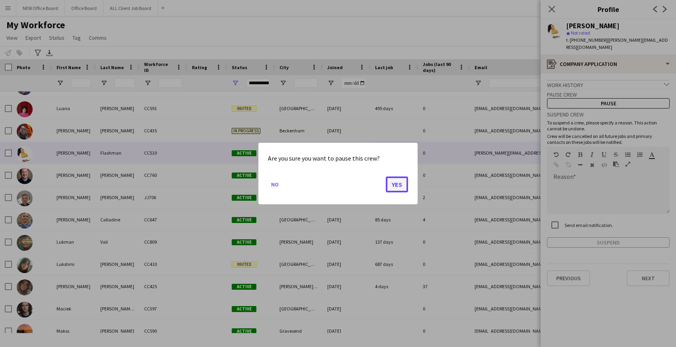
click at [398, 185] on button "Yes" at bounding box center [397, 185] width 22 height 16
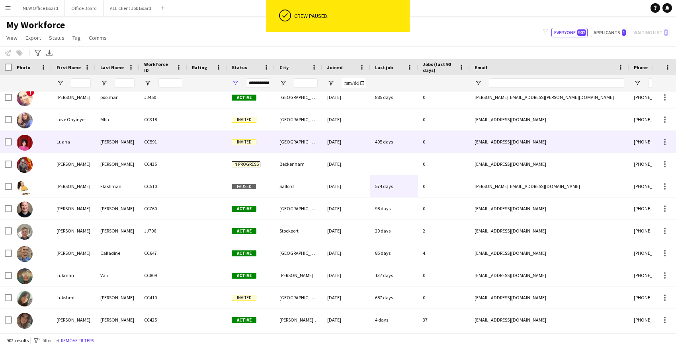
click at [386, 138] on div "495 days" at bounding box center [394, 142] width 48 height 22
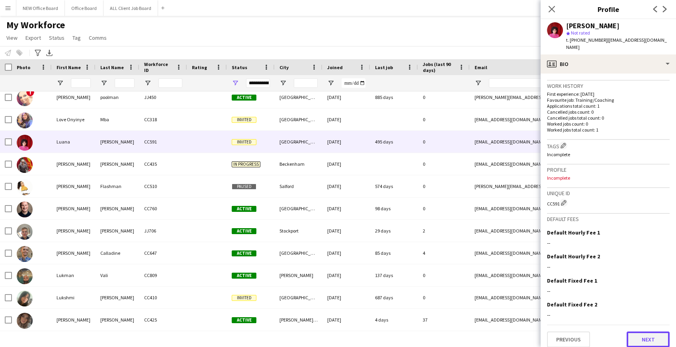
click at [651, 335] on button "Next" at bounding box center [647, 340] width 43 height 16
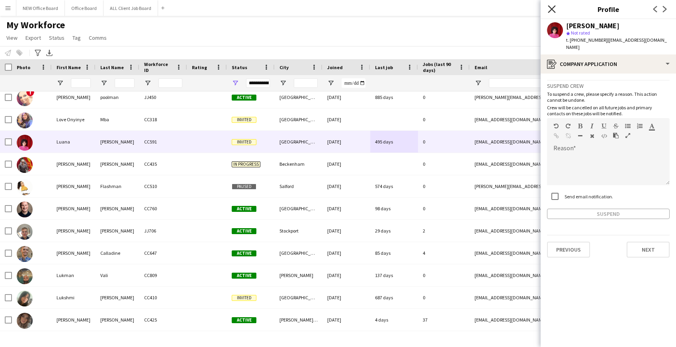
click at [550, 8] on icon "Close pop-in" at bounding box center [552, 9] width 8 height 8
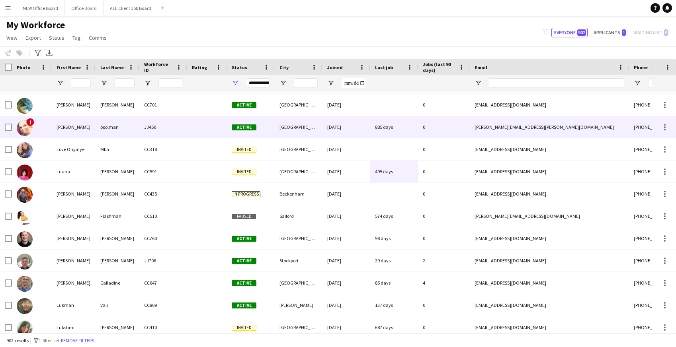
click at [387, 130] on div "885 days" at bounding box center [394, 127] width 48 height 22
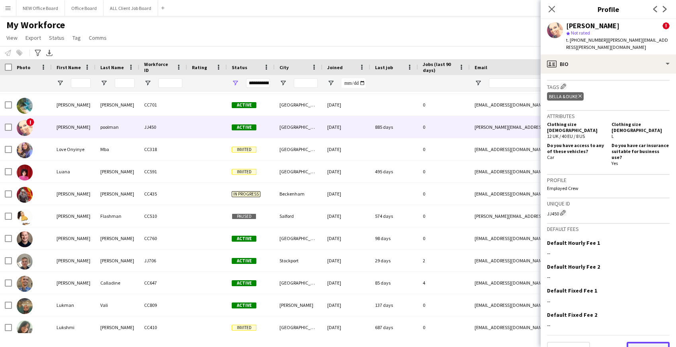
click at [653, 342] on button "Next" at bounding box center [647, 350] width 43 height 16
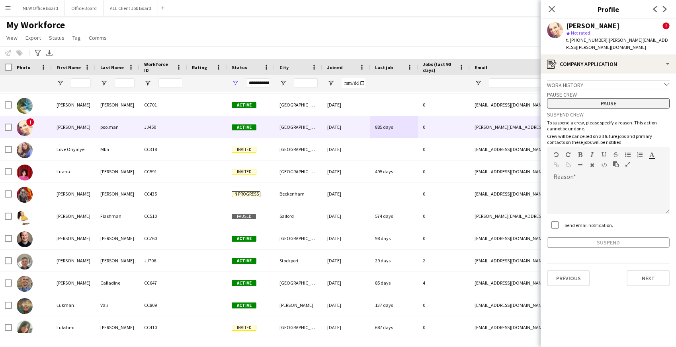
click at [632, 98] on button "Pause" at bounding box center [608, 103] width 123 height 10
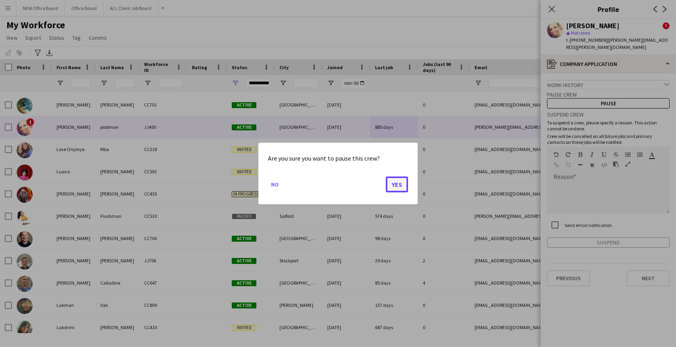
click at [407, 187] on button "Yes" at bounding box center [397, 185] width 22 height 16
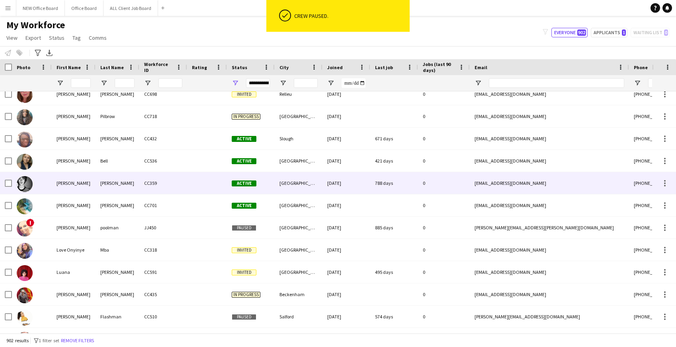
click at [407, 187] on div "788 days" at bounding box center [394, 183] width 48 height 22
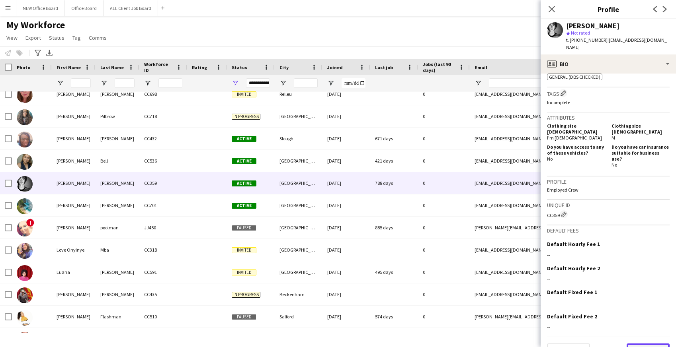
click at [649, 344] on button "Next" at bounding box center [647, 352] width 43 height 16
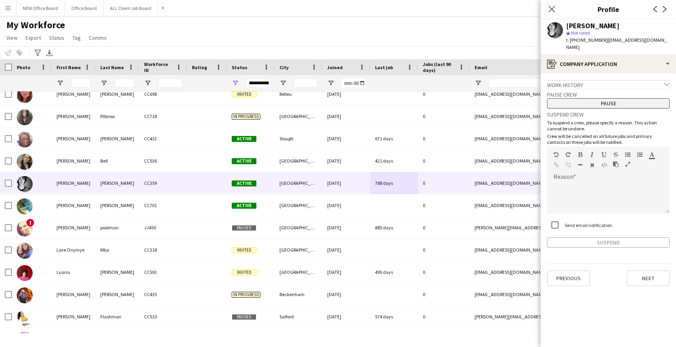
click at [591, 98] on button "Pause" at bounding box center [608, 103] width 123 height 10
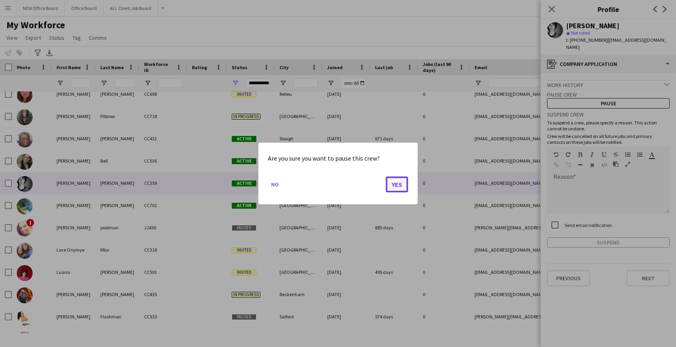
click at [398, 182] on button "Yes" at bounding box center [397, 185] width 22 height 16
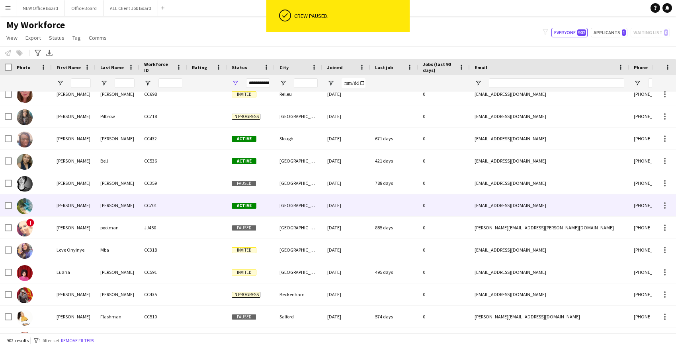
click at [382, 206] on div at bounding box center [394, 206] width 48 height 22
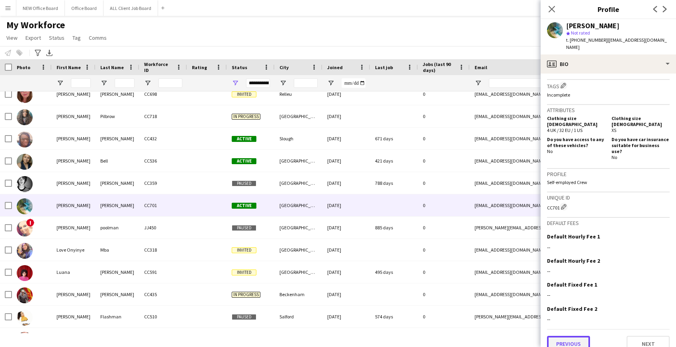
click at [576, 337] on button "Previous" at bounding box center [568, 344] width 43 height 16
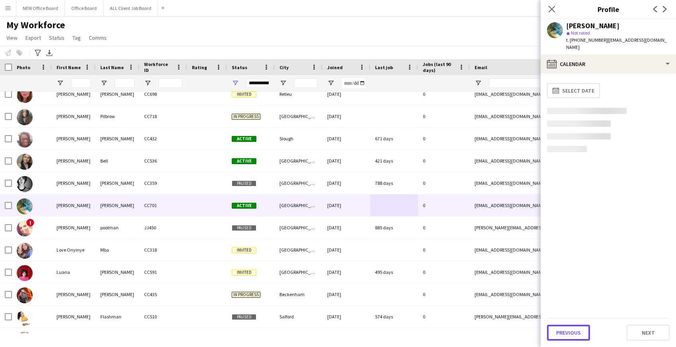
click at [576, 337] on button "Previous" at bounding box center [568, 333] width 43 height 16
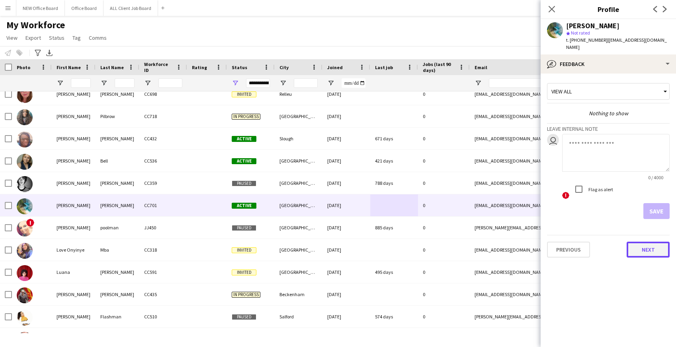
click at [655, 251] on button "Next" at bounding box center [647, 250] width 43 height 16
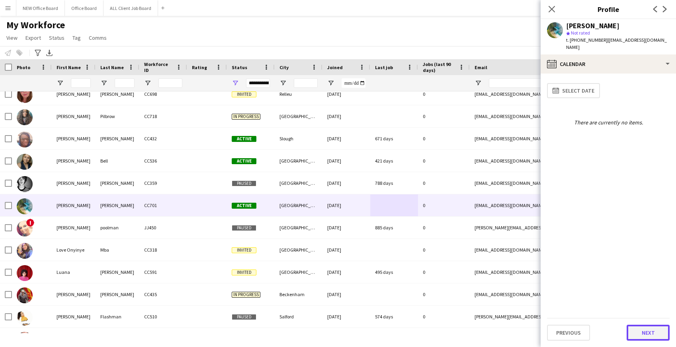
click at [645, 328] on button "Next" at bounding box center [647, 333] width 43 height 16
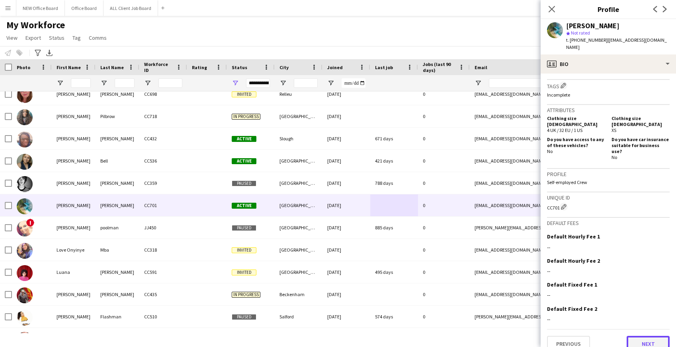
click at [643, 336] on button "Next" at bounding box center [647, 344] width 43 height 16
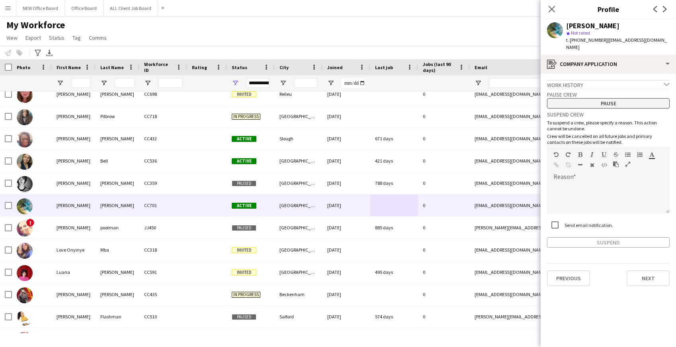
click at [628, 108] on button "Pause" at bounding box center [608, 103] width 123 height 10
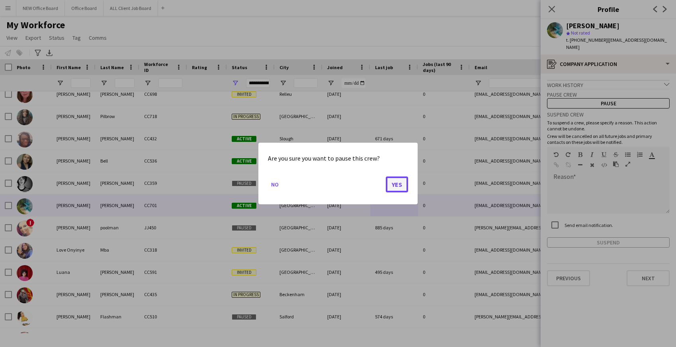
click at [403, 180] on button "Yes" at bounding box center [397, 185] width 22 height 16
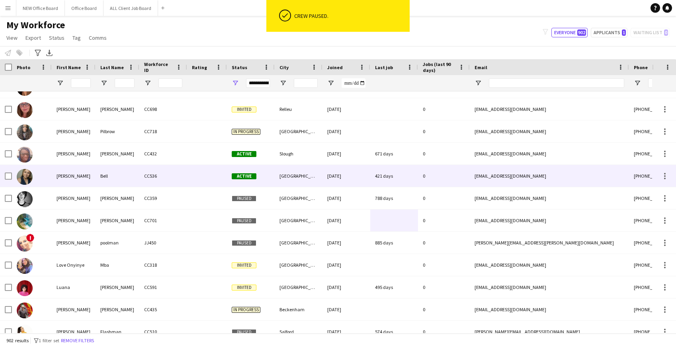
click at [385, 181] on div "421 days" at bounding box center [394, 176] width 48 height 22
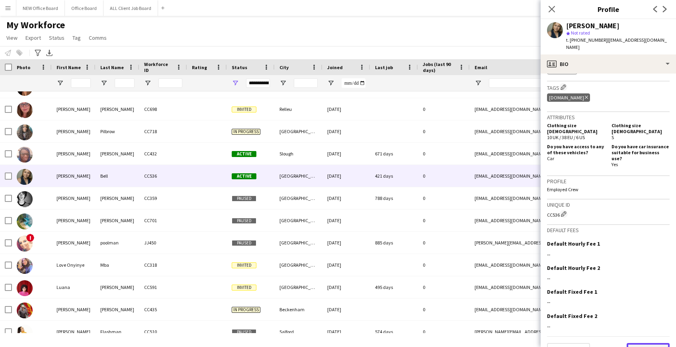
click at [645, 343] on button "Next" at bounding box center [647, 351] width 43 height 16
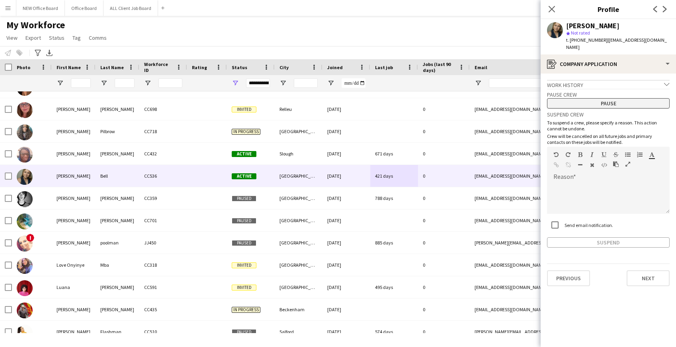
click at [590, 98] on button "Pause" at bounding box center [608, 103] width 123 height 10
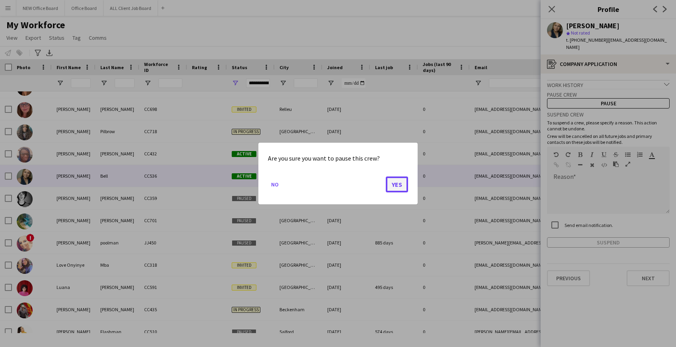
click at [394, 187] on button "Yes" at bounding box center [397, 185] width 22 height 16
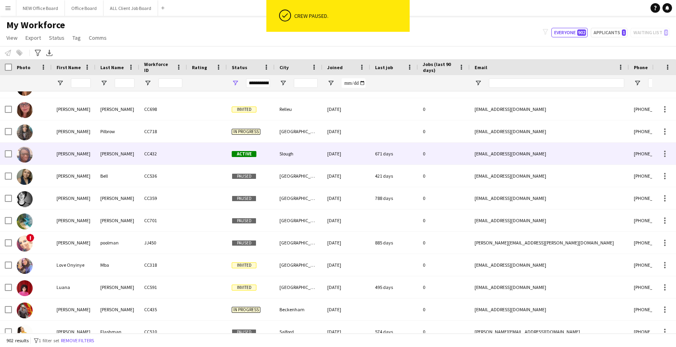
click at [442, 152] on div "0" at bounding box center [444, 154] width 52 height 22
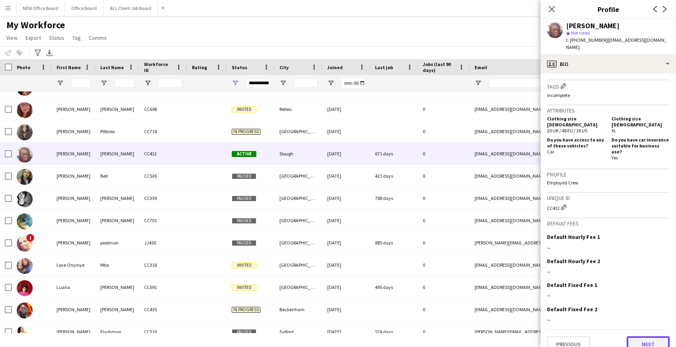
click at [641, 337] on button "Next" at bounding box center [647, 345] width 43 height 16
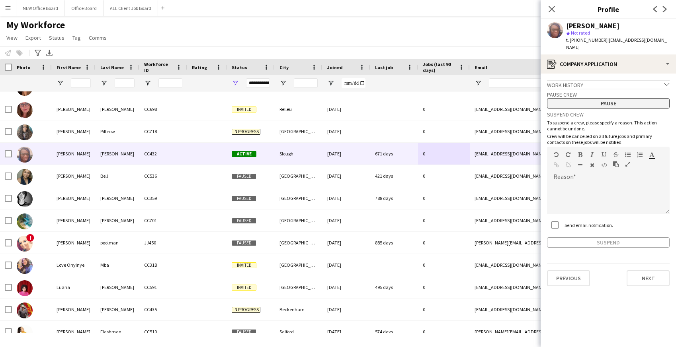
click at [617, 99] on button "Pause" at bounding box center [608, 103] width 123 height 10
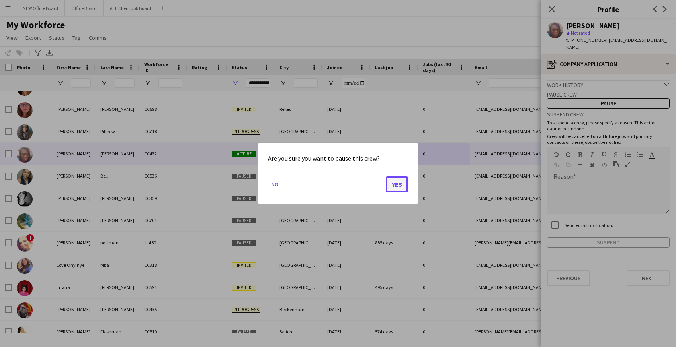
click at [401, 184] on button "Yes" at bounding box center [397, 185] width 22 height 16
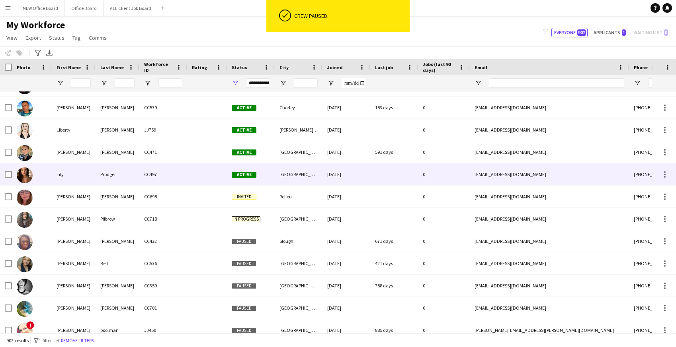
click at [401, 176] on div at bounding box center [394, 175] width 48 height 22
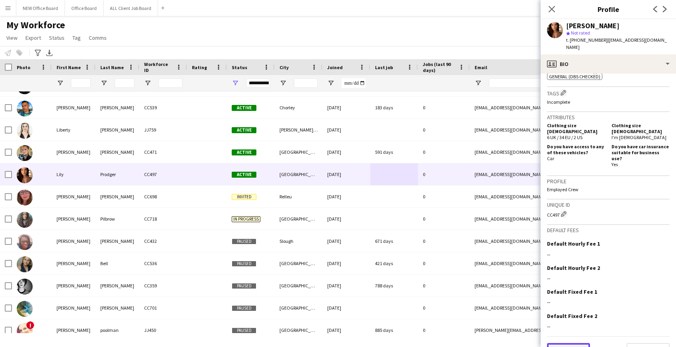
click at [565, 343] on button "Previous" at bounding box center [568, 351] width 43 height 16
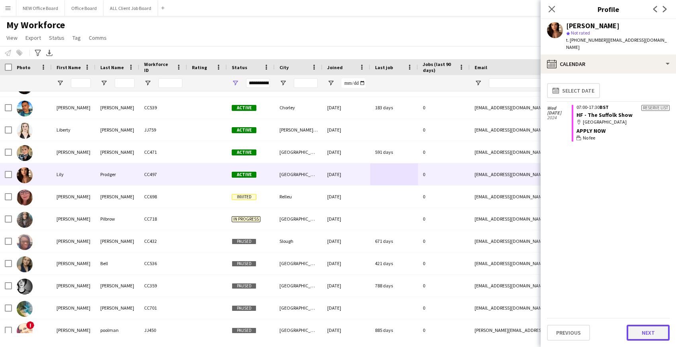
click at [643, 333] on button "Next" at bounding box center [647, 333] width 43 height 16
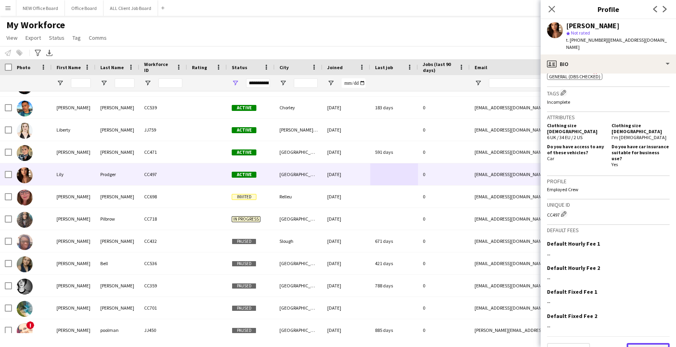
click at [643, 343] on button "Next" at bounding box center [647, 351] width 43 height 16
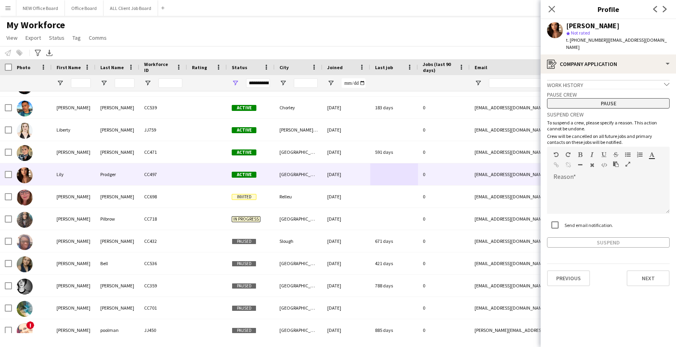
click at [600, 98] on button "Pause" at bounding box center [608, 103] width 123 height 10
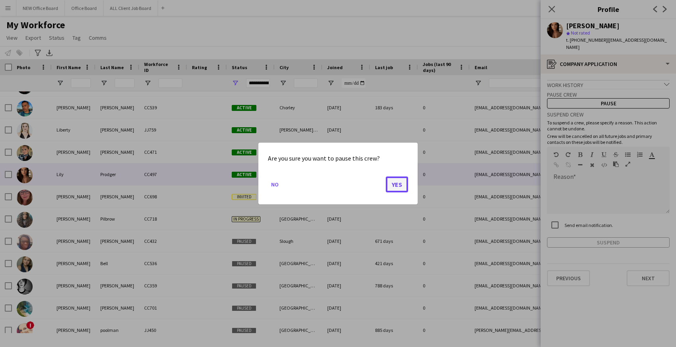
click at [402, 179] on button "Yes" at bounding box center [397, 185] width 22 height 16
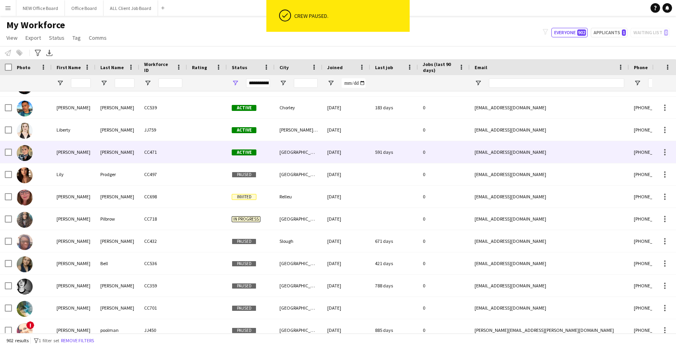
click at [388, 150] on div "591 days" at bounding box center [394, 152] width 48 height 22
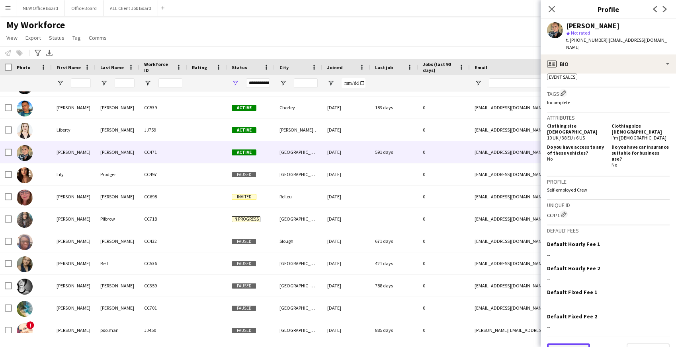
click at [583, 344] on button "Previous" at bounding box center [568, 352] width 43 height 16
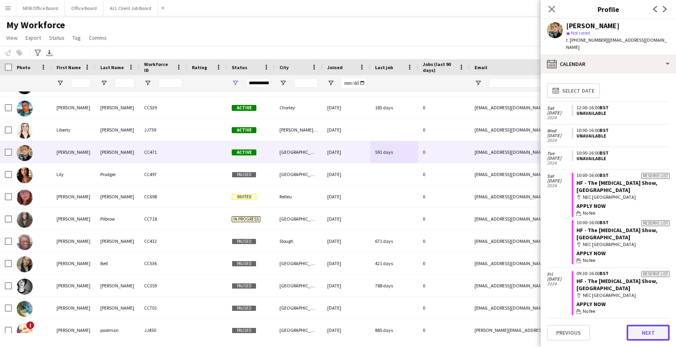
click at [647, 335] on button "Next" at bounding box center [647, 333] width 43 height 16
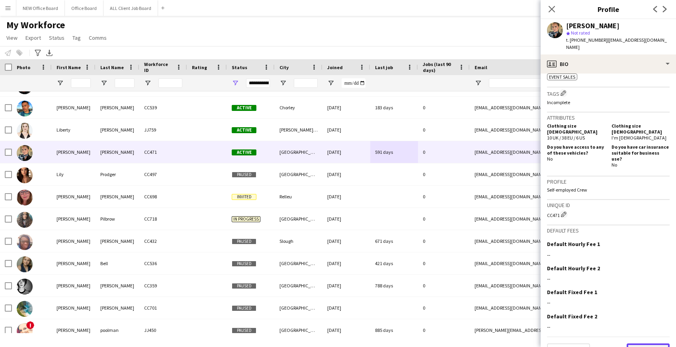
click at [643, 344] on button "Next" at bounding box center [647, 352] width 43 height 16
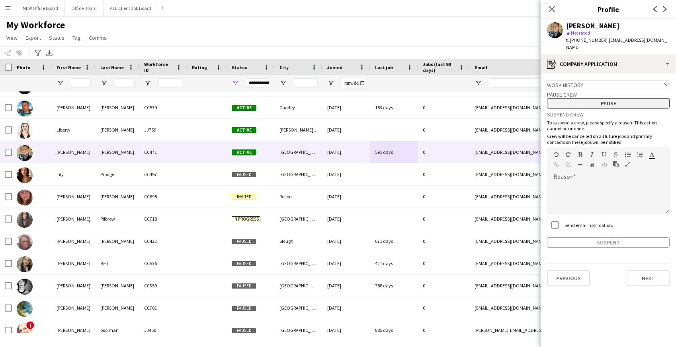
click at [616, 98] on button "Pause" at bounding box center [608, 103] width 123 height 10
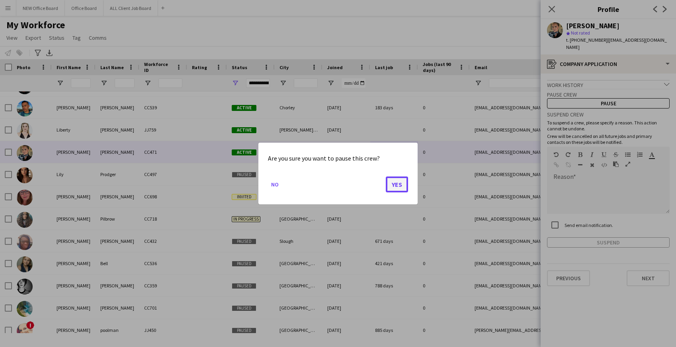
click at [398, 192] on button "Yes" at bounding box center [397, 185] width 22 height 16
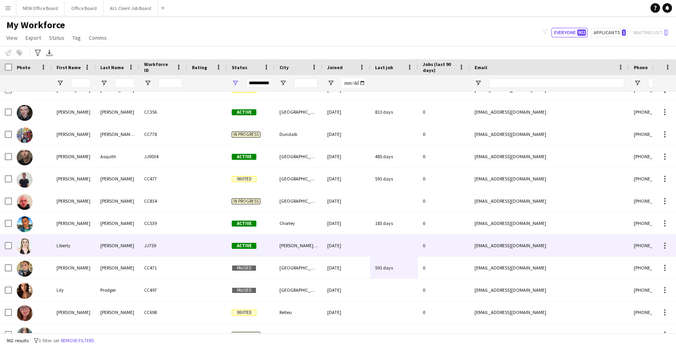
click at [380, 244] on div at bounding box center [394, 246] width 48 height 22
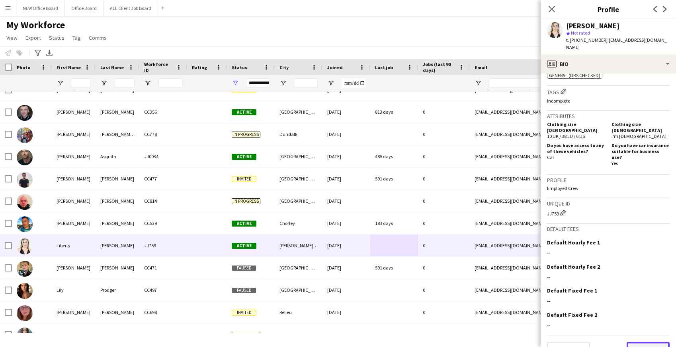
click at [651, 342] on button "Next" at bounding box center [647, 350] width 43 height 16
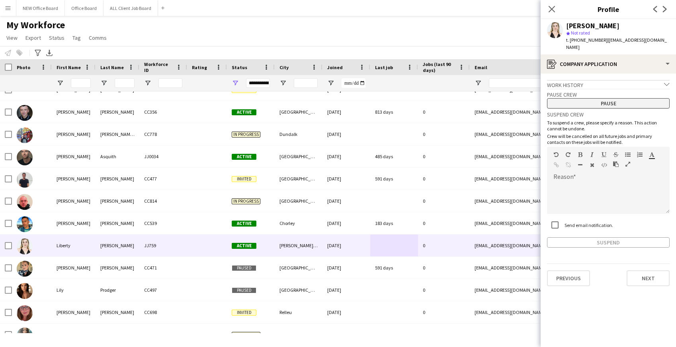
click at [588, 98] on button "Pause" at bounding box center [608, 103] width 123 height 10
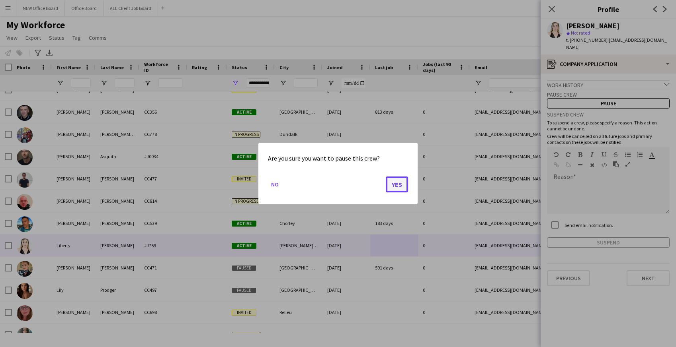
click at [398, 184] on button "Yes" at bounding box center [397, 185] width 22 height 16
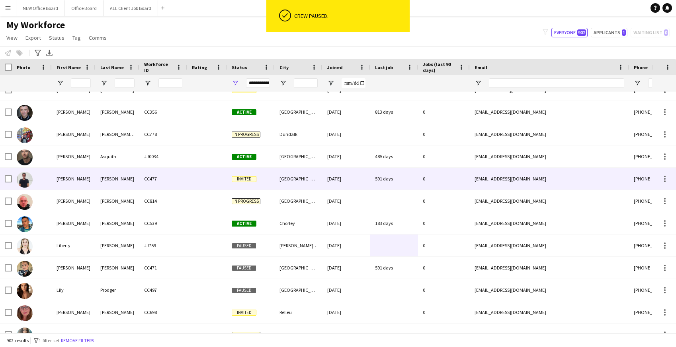
scroll to position [13055, 0]
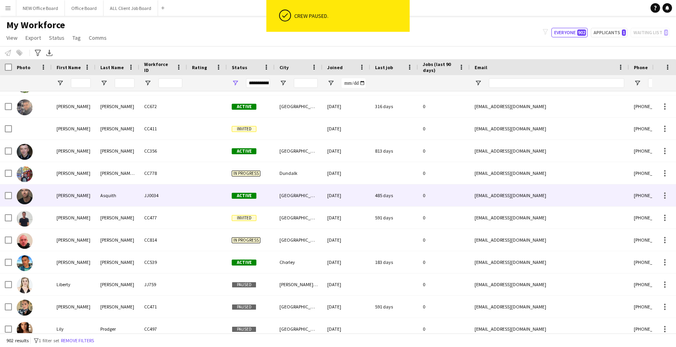
click at [321, 189] on div "London" at bounding box center [299, 196] width 48 height 22
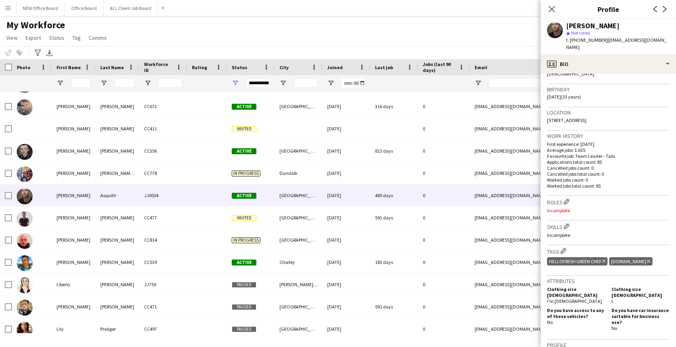
scroll to position [301, 0]
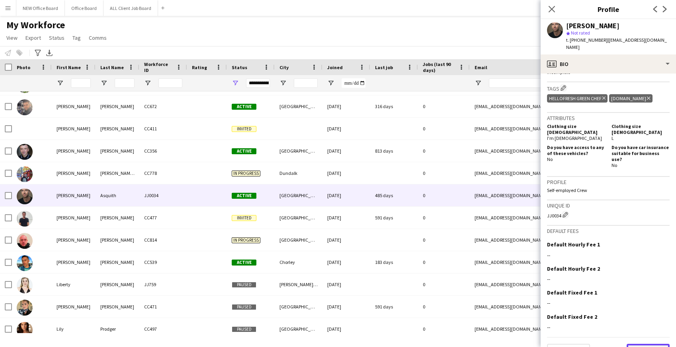
click at [639, 344] on button "Next" at bounding box center [647, 352] width 43 height 16
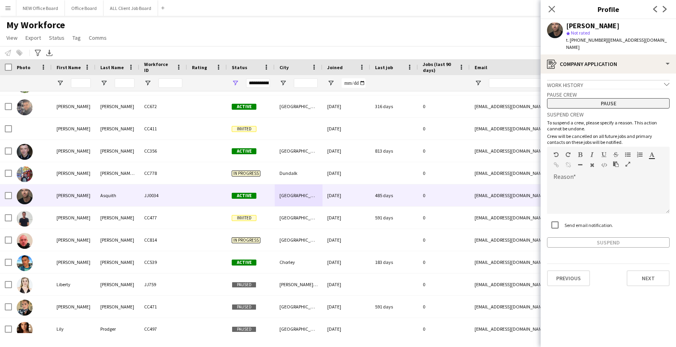
click at [611, 98] on button "Pause" at bounding box center [608, 103] width 123 height 10
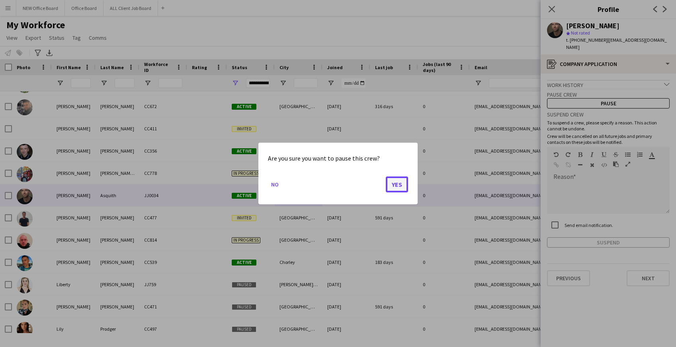
click at [402, 189] on button "Yes" at bounding box center [397, 185] width 22 height 16
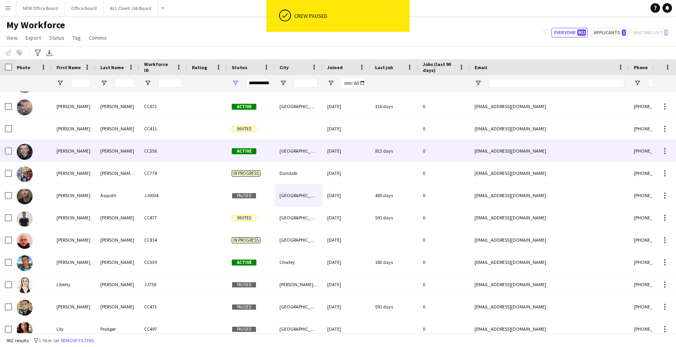
click at [382, 157] on div "813 days" at bounding box center [394, 151] width 48 height 22
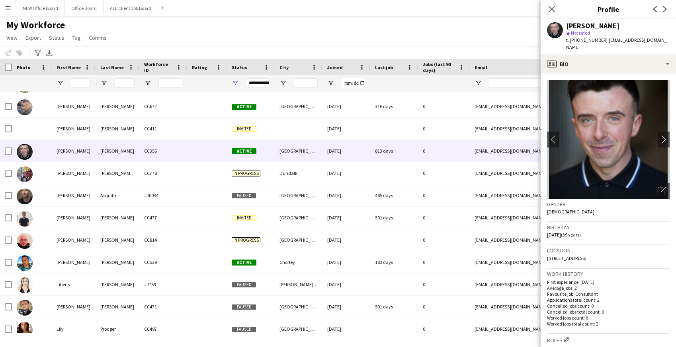
scroll to position [296, 0]
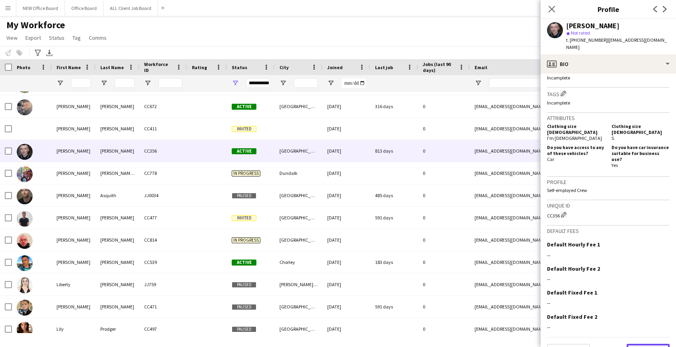
click at [651, 344] on button "Next" at bounding box center [647, 352] width 43 height 16
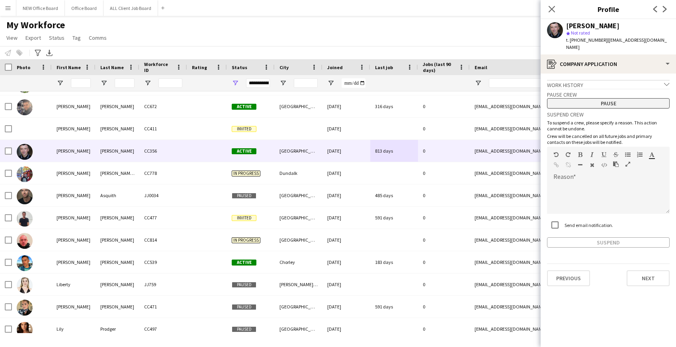
click at [610, 98] on button "Pause" at bounding box center [608, 103] width 123 height 10
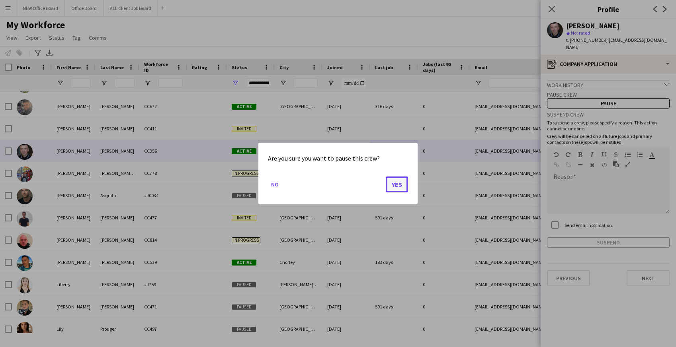
click at [400, 185] on button "Yes" at bounding box center [397, 185] width 22 height 16
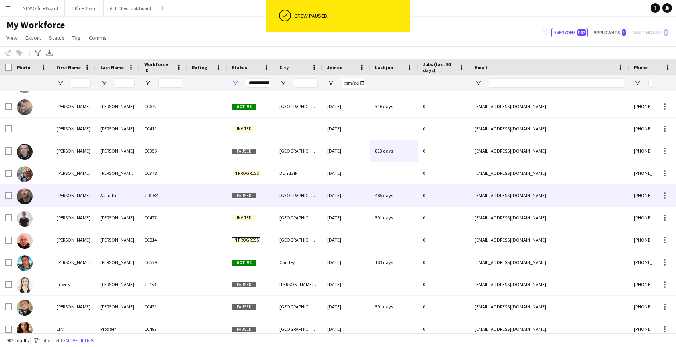
scroll to position [13014, 0]
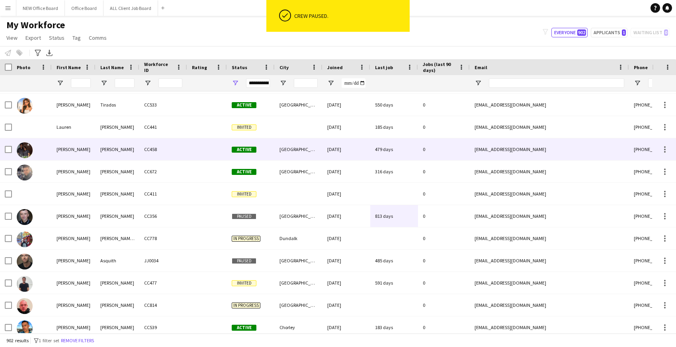
click at [397, 152] on div "479 days" at bounding box center [394, 149] width 48 height 22
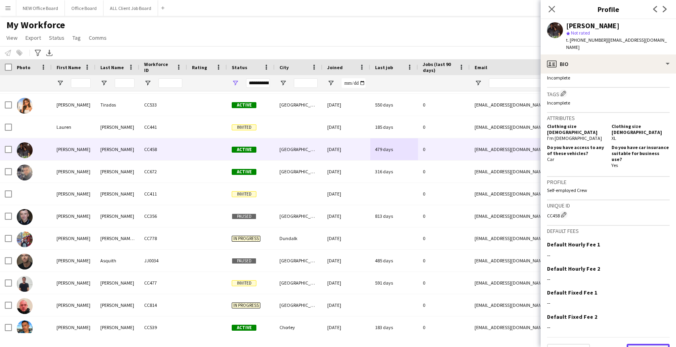
click at [653, 344] on button "Next" at bounding box center [647, 352] width 43 height 16
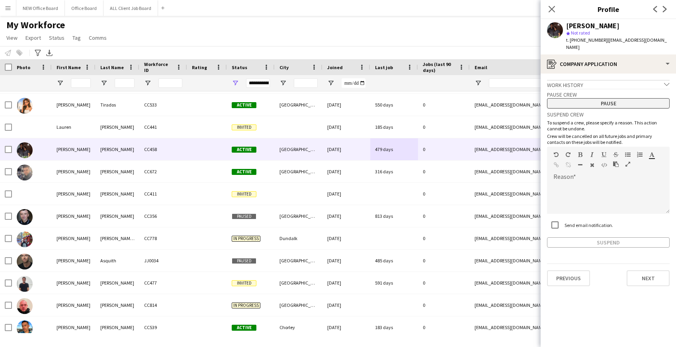
click at [600, 98] on button "Pause" at bounding box center [608, 103] width 123 height 10
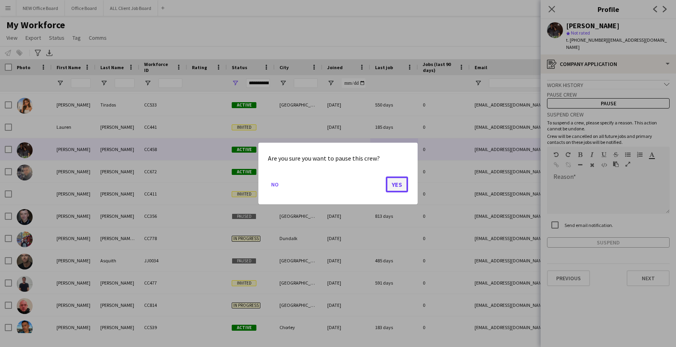
click at [396, 184] on button "Yes" at bounding box center [397, 185] width 22 height 16
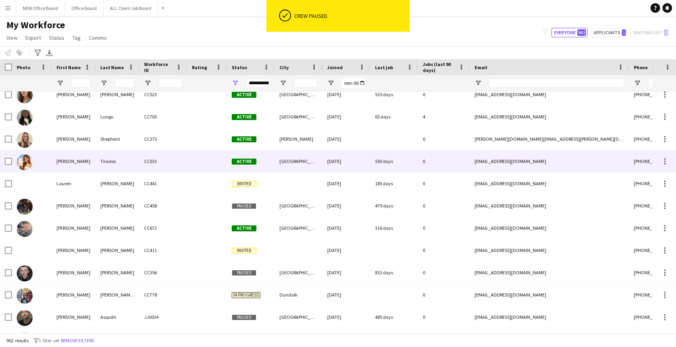
click at [395, 166] on div "550 days" at bounding box center [394, 161] width 48 height 22
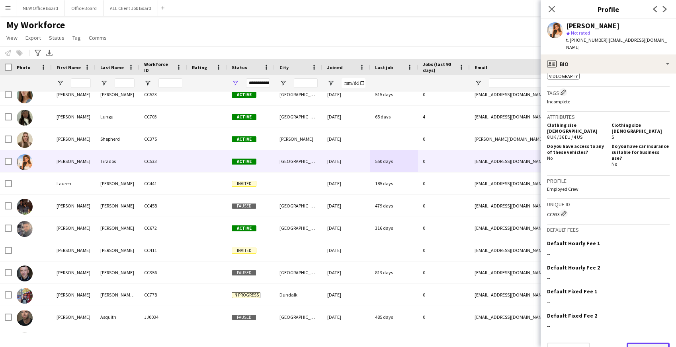
click at [646, 343] on button "Next" at bounding box center [647, 351] width 43 height 16
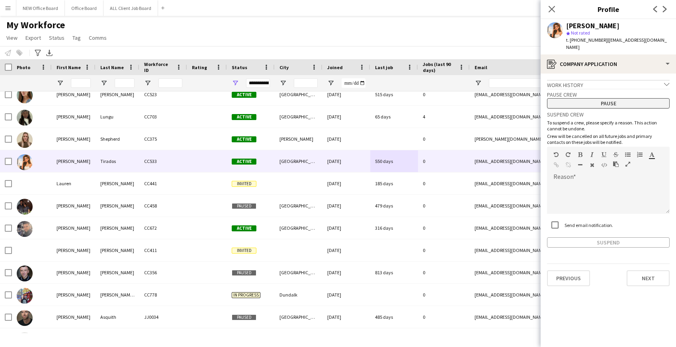
click at [600, 98] on button "Pause" at bounding box center [608, 103] width 123 height 10
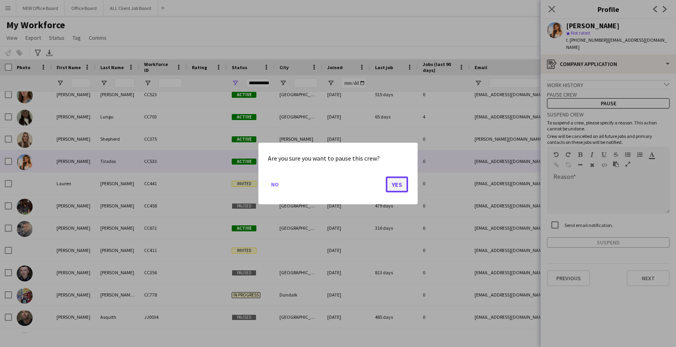
click at [399, 179] on button "Yes" at bounding box center [397, 185] width 22 height 16
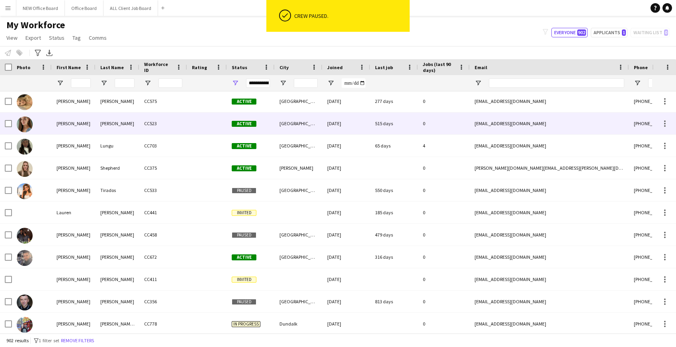
click at [380, 126] on div "515 days" at bounding box center [394, 124] width 48 height 22
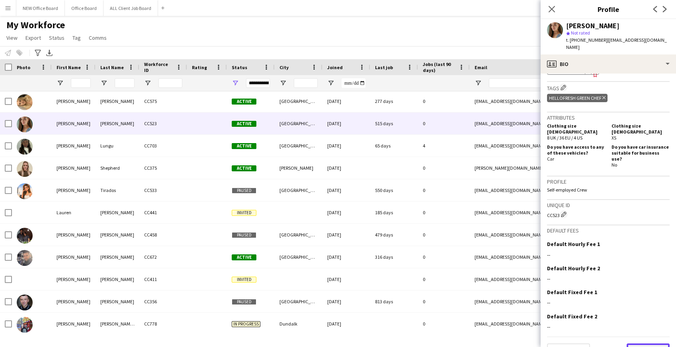
click at [642, 344] on button "Next" at bounding box center [647, 352] width 43 height 16
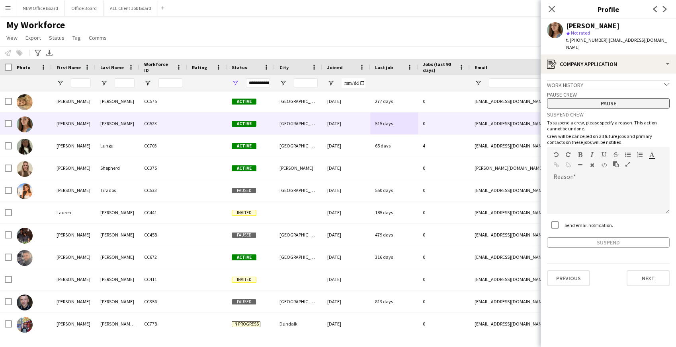
click at [630, 98] on button "Pause" at bounding box center [608, 103] width 123 height 10
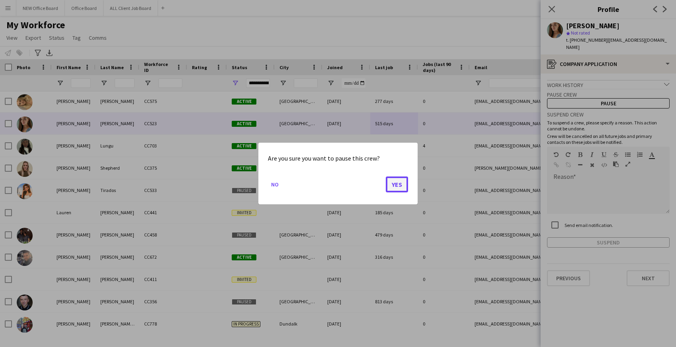
click at [396, 184] on button "Yes" at bounding box center [397, 185] width 22 height 16
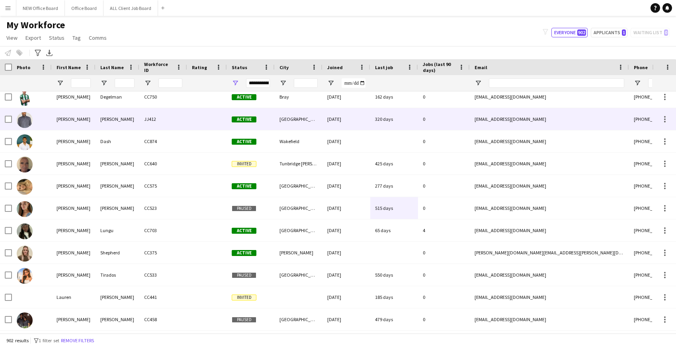
click at [379, 125] on div "320 days" at bounding box center [394, 119] width 48 height 22
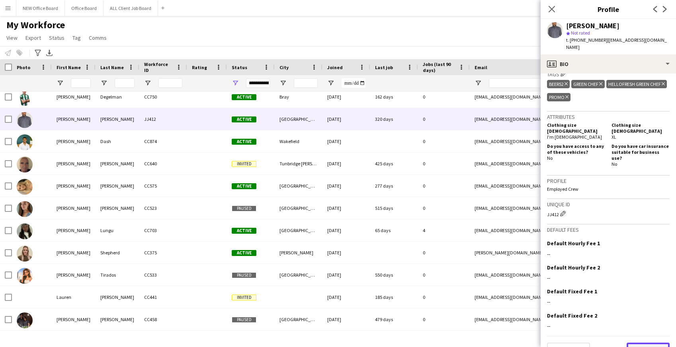
click at [654, 343] on button "Next" at bounding box center [647, 351] width 43 height 16
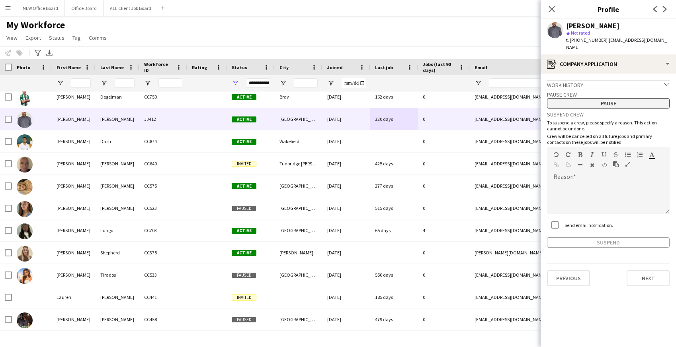
click at [607, 98] on button "Pause" at bounding box center [608, 103] width 123 height 10
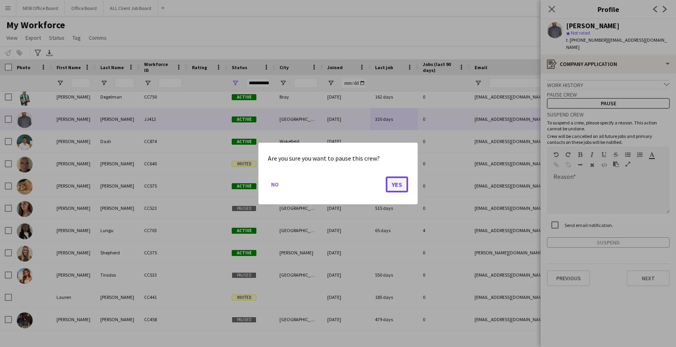
click at [398, 186] on button "Yes" at bounding box center [397, 185] width 22 height 16
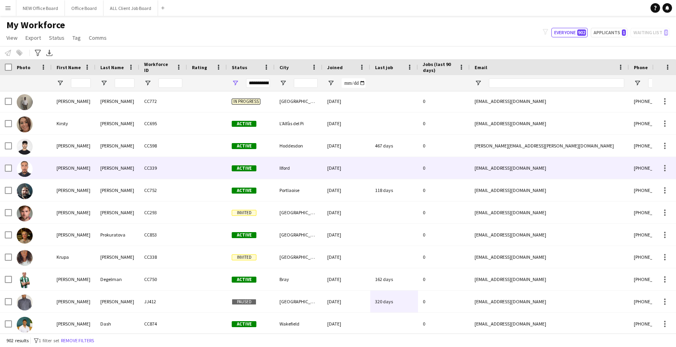
click at [389, 167] on div at bounding box center [394, 168] width 48 height 22
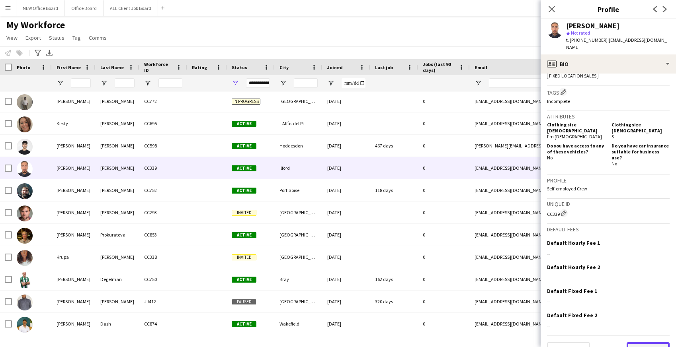
click at [653, 343] on button "Next" at bounding box center [647, 351] width 43 height 16
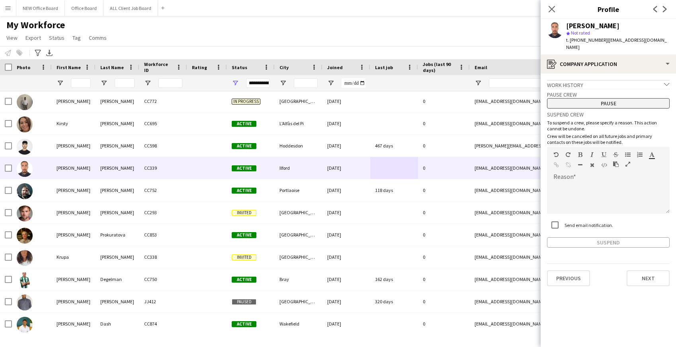
click at [611, 98] on button "Pause" at bounding box center [608, 103] width 123 height 10
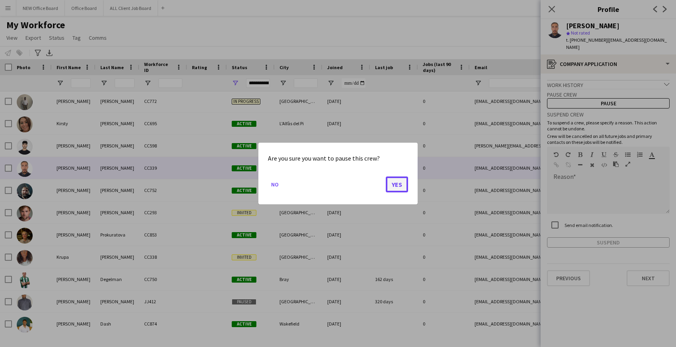
click at [396, 181] on button "Yes" at bounding box center [397, 185] width 22 height 16
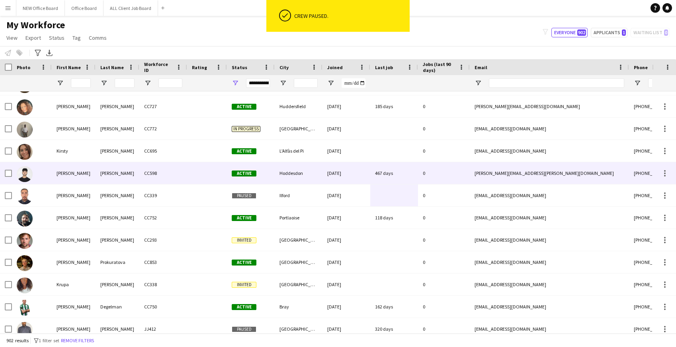
click at [395, 175] on div "467 days" at bounding box center [394, 173] width 48 height 22
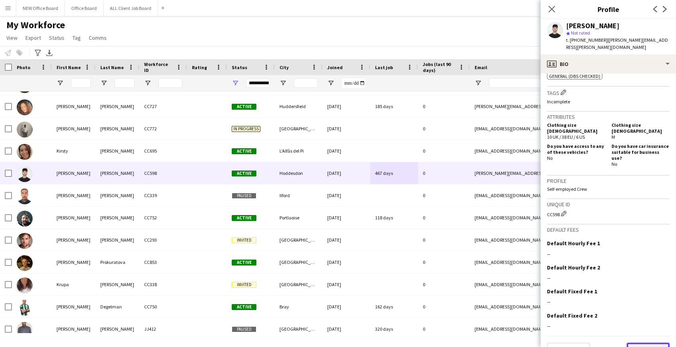
click at [650, 343] on button "Next" at bounding box center [647, 351] width 43 height 16
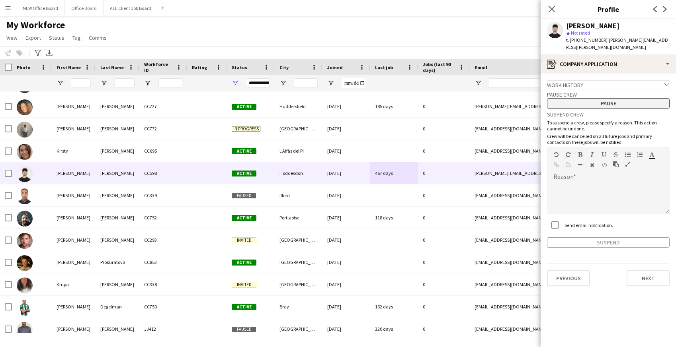
click at [586, 98] on button "Pause" at bounding box center [608, 103] width 123 height 10
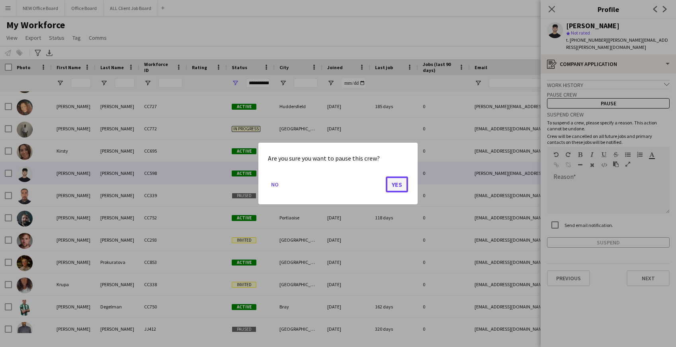
click at [405, 183] on button "Yes" at bounding box center [397, 185] width 22 height 16
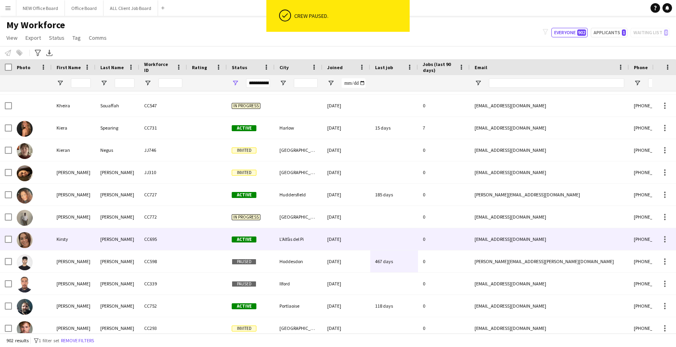
click at [383, 238] on div at bounding box center [394, 239] width 48 height 22
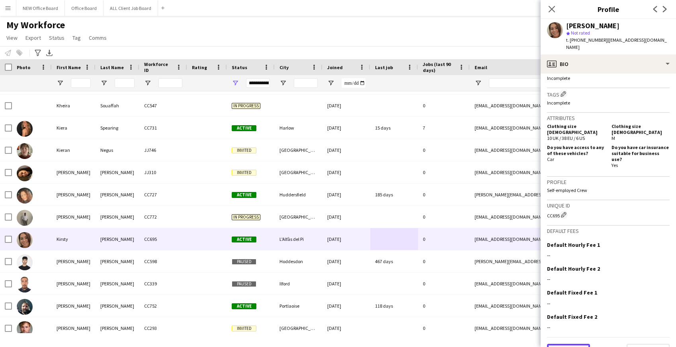
click at [562, 344] on button "Previous" at bounding box center [568, 352] width 43 height 16
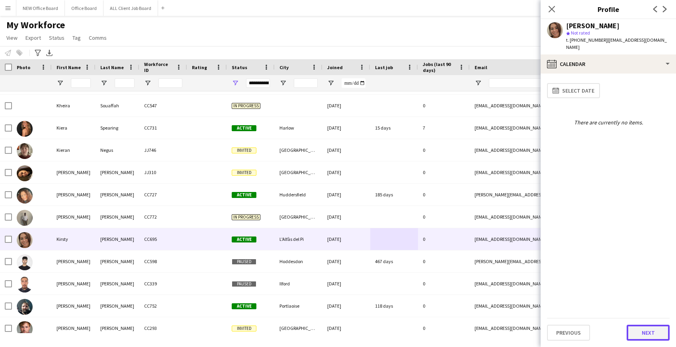
click at [640, 331] on button "Next" at bounding box center [647, 333] width 43 height 16
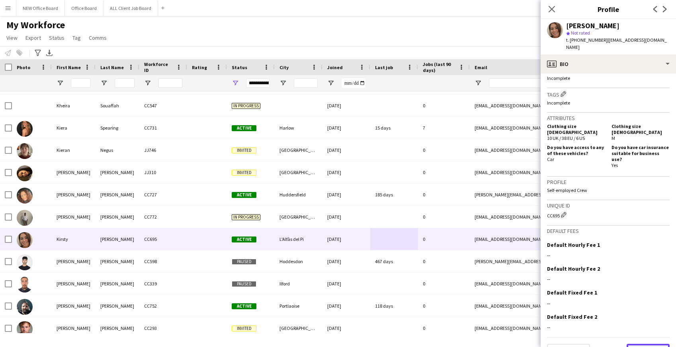
click at [659, 344] on button "Next" at bounding box center [647, 352] width 43 height 16
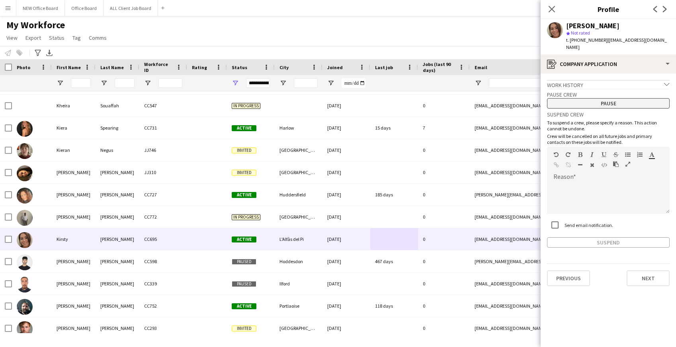
click at [606, 98] on button "Pause" at bounding box center [608, 103] width 123 height 10
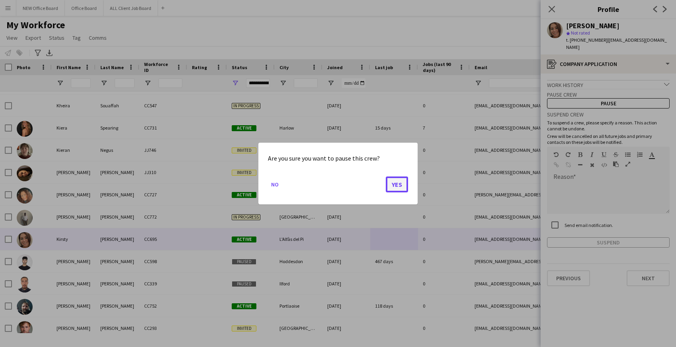
click at [398, 187] on button "Yes" at bounding box center [397, 185] width 22 height 16
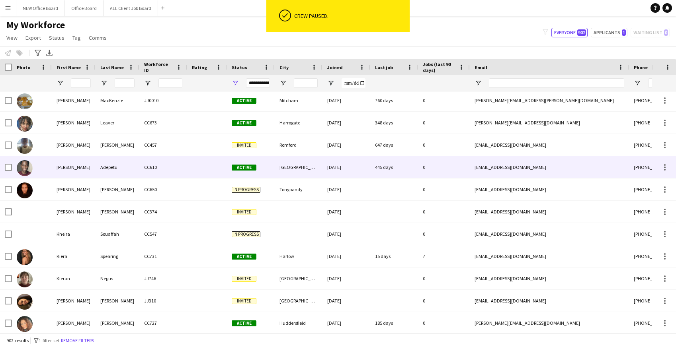
click at [398, 167] on div "445 days" at bounding box center [394, 167] width 48 height 22
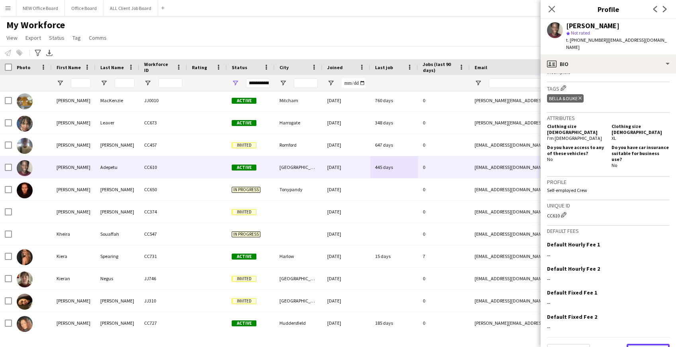
click at [640, 344] on button "Next" at bounding box center [647, 352] width 43 height 16
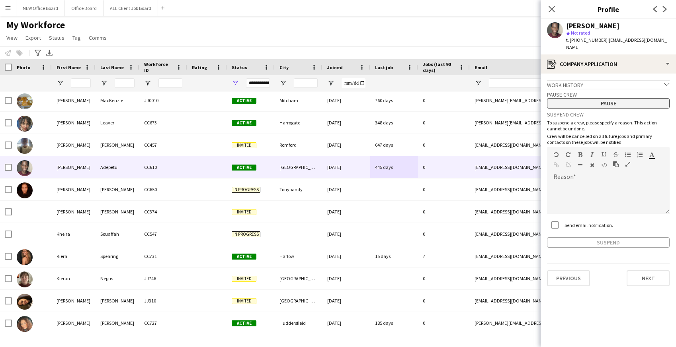
click at [605, 98] on button "Pause" at bounding box center [608, 103] width 123 height 10
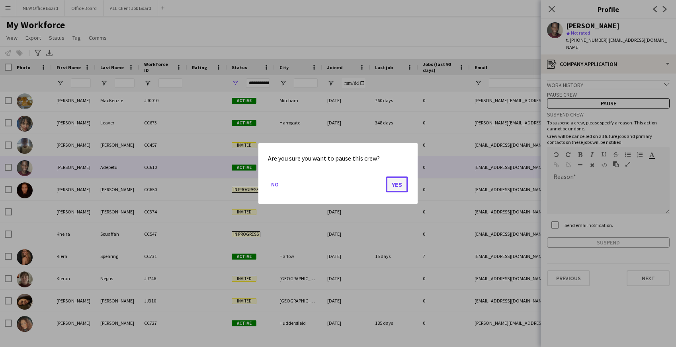
click at [400, 183] on button "Yes" at bounding box center [397, 185] width 22 height 16
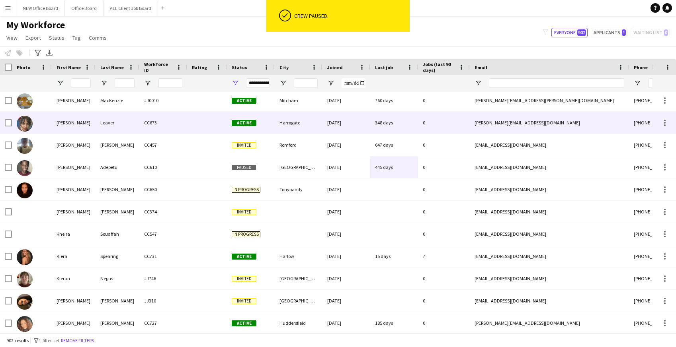
click at [383, 127] on div "348 days" at bounding box center [394, 123] width 48 height 22
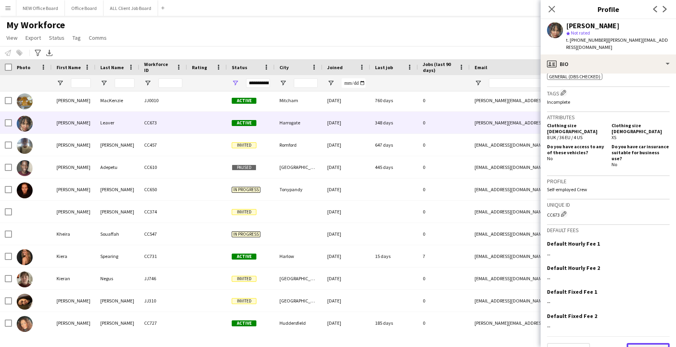
click at [639, 343] on button "Next" at bounding box center [647, 351] width 43 height 16
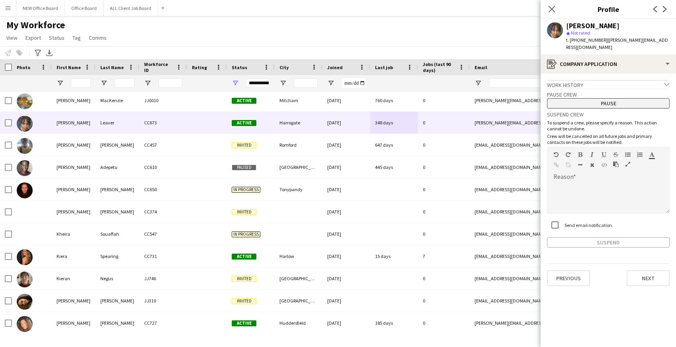
click at [606, 98] on button "Pause" at bounding box center [608, 103] width 123 height 10
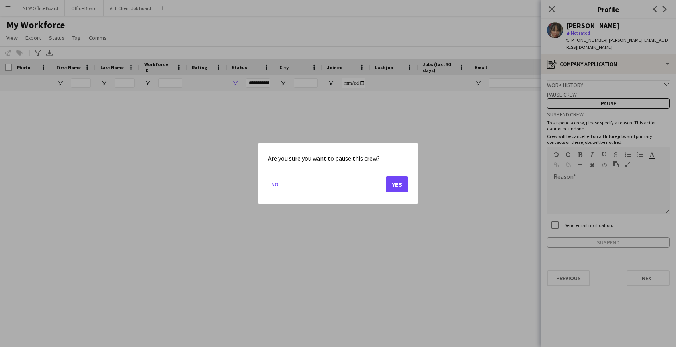
click at [399, 183] on button "Yes" at bounding box center [397, 185] width 22 height 16
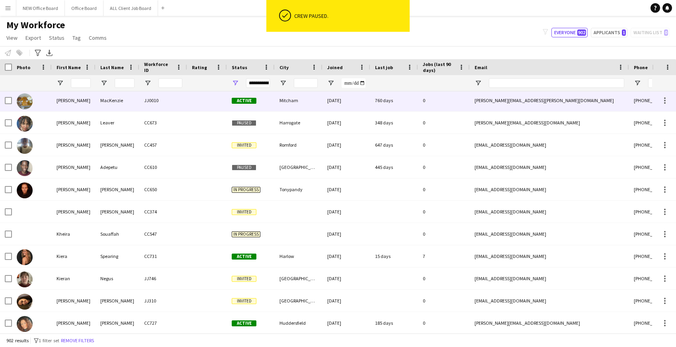
click at [388, 102] on div "760 days" at bounding box center [394, 101] width 48 height 22
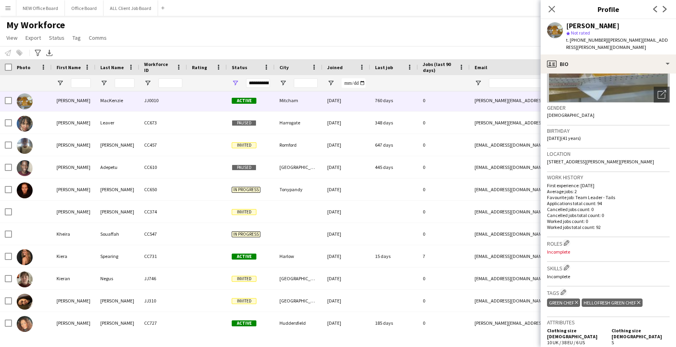
scroll to position [301, 0]
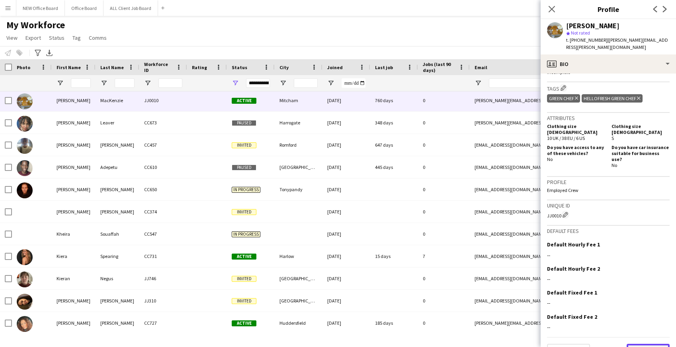
click at [647, 344] on button "Next" at bounding box center [647, 352] width 43 height 16
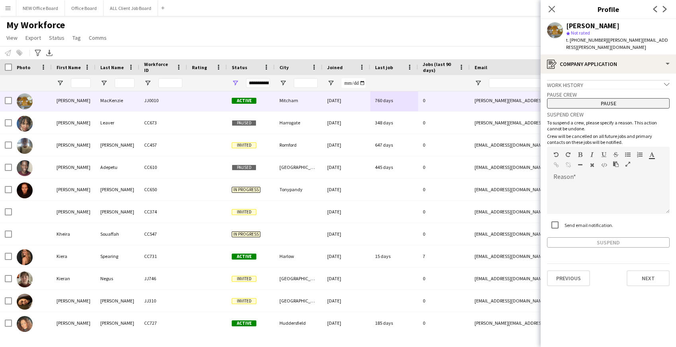
click at [604, 98] on button "Pause" at bounding box center [608, 103] width 123 height 10
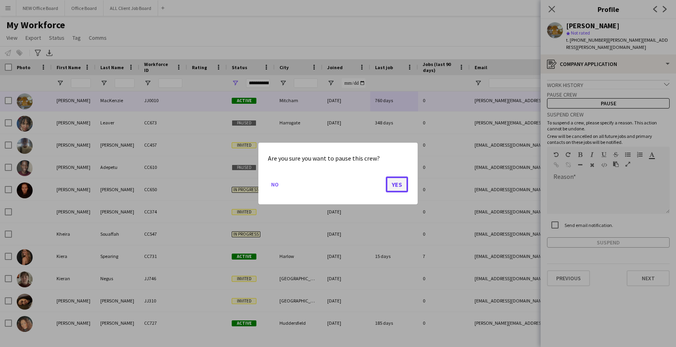
click at [397, 186] on button "Yes" at bounding box center [397, 185] width 22 height 16
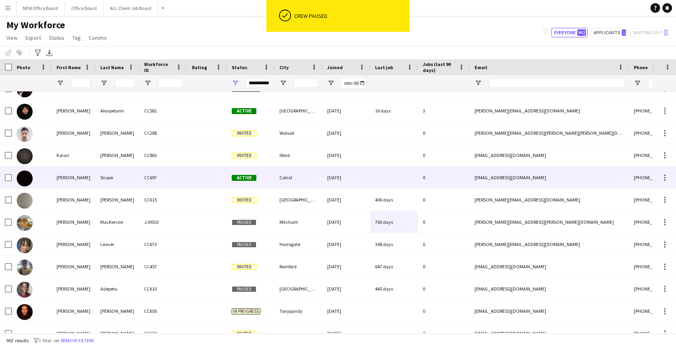
scroll to position [12236, 0]
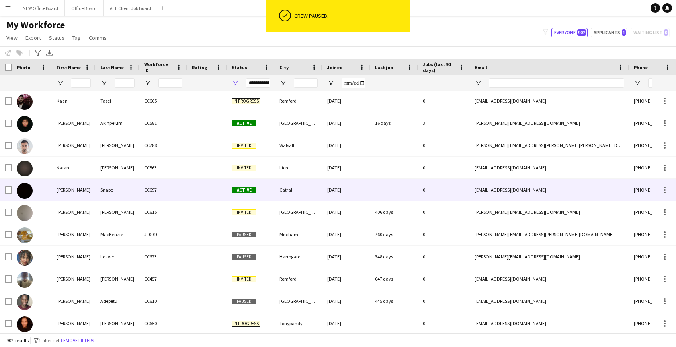
click at [385, 190] on div at bounding box center [394, 190] width 48 height 22
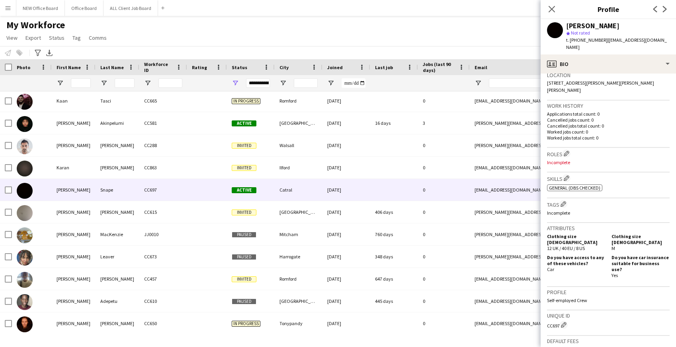
scroll to position [279, 0]
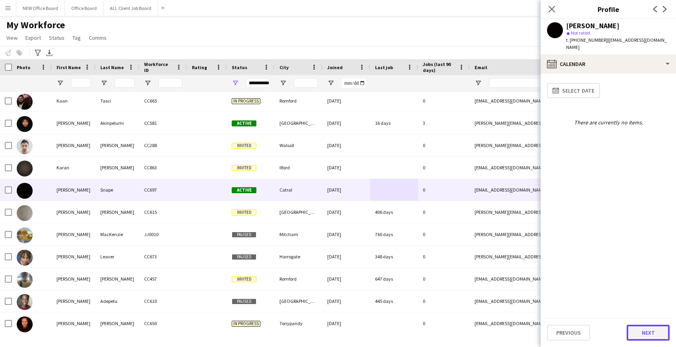
click at [641, 333] on button "Next" at bounding box center [647, 333] width 43 height 16
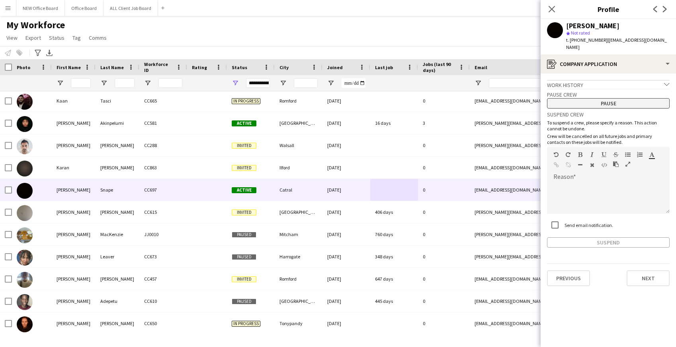
click at [614, 99] on button "Pause" at bounding box center [608, 103] width 123 height 10
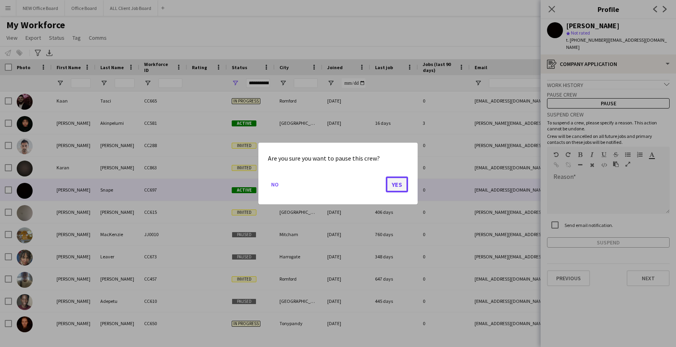
click at [396, 186] on button "Yes" at bounding box center [397, 185] width 22 height 16
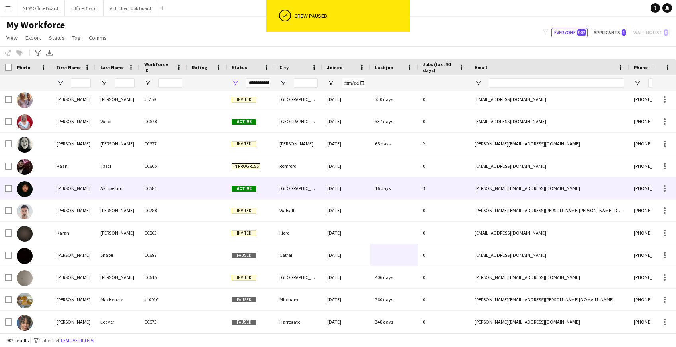
scroll to position [12151, 0]
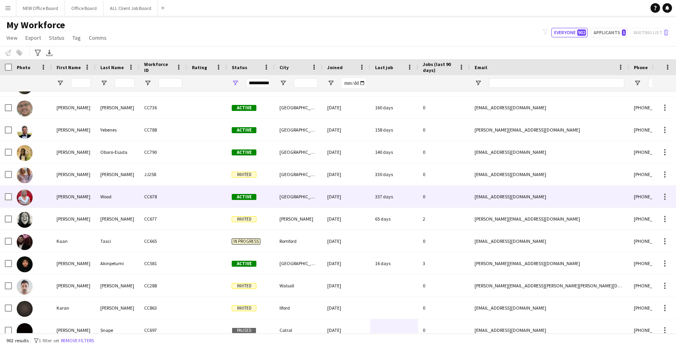
click at [392, 196] on div "337 days" at bounding box center [394, 197] width 48 height 22
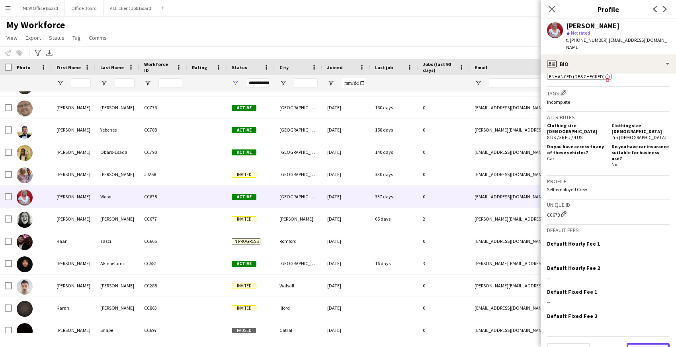
click at [652, 343] on button "Next" at bounding box center [647, 351] width 43 height 16
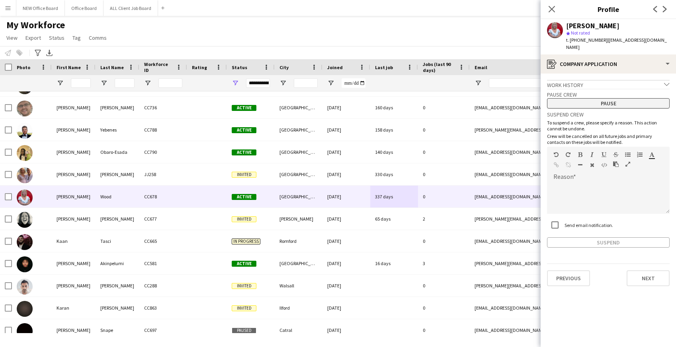
click at [593, 98] on button "Pause" at bounding box center [608, 103] width 123 height 10
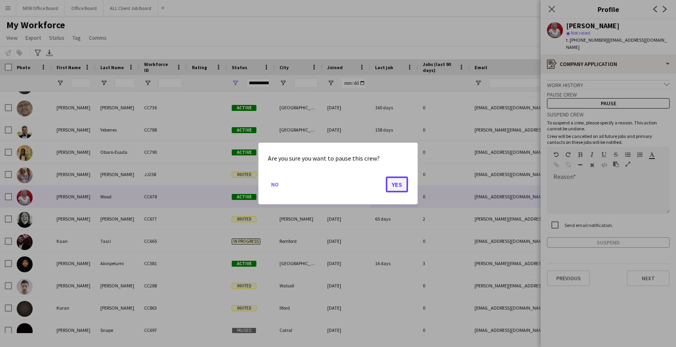
click at [406, 185] on button "Yes" at bounding box center [397, 185] width 22 height 16
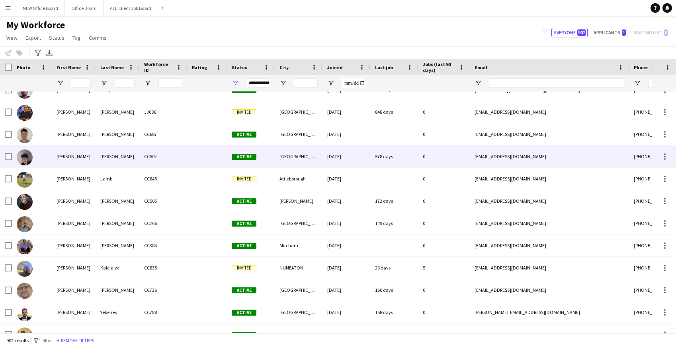
click at [389, 156] on div "578 days" at bounding box center [394, 157] width 48 height 22
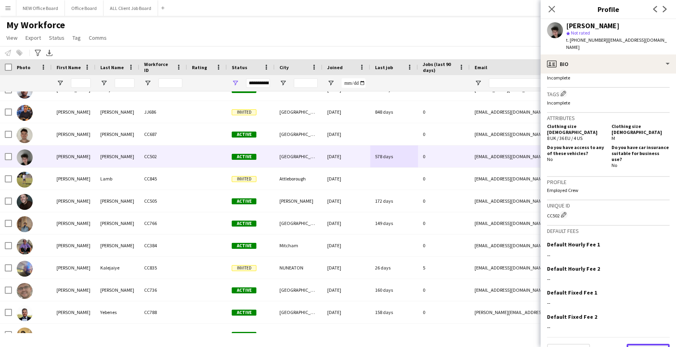
click at [647, 344] on button "Next" at bounding box center [647, 352] width 43 height 16
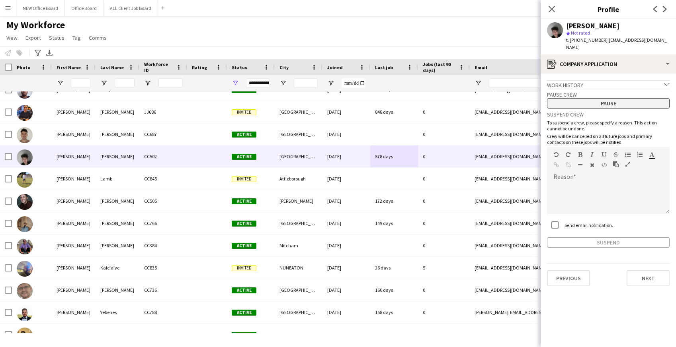
click at [611, 99] on button "Pause" at bounding box center [608, 103] width 123 height 10
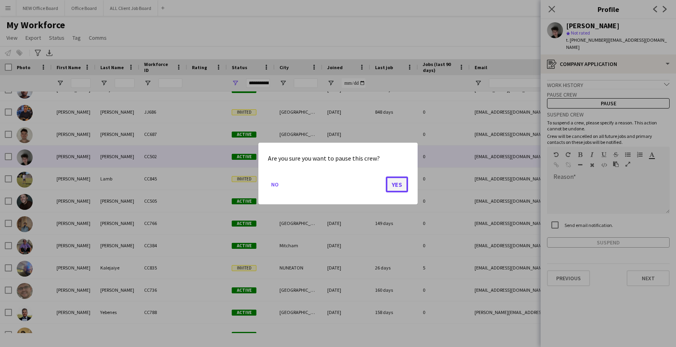
click at [392, 190] on button "Yes" at bounding box center [397, 185] width 22 height 16
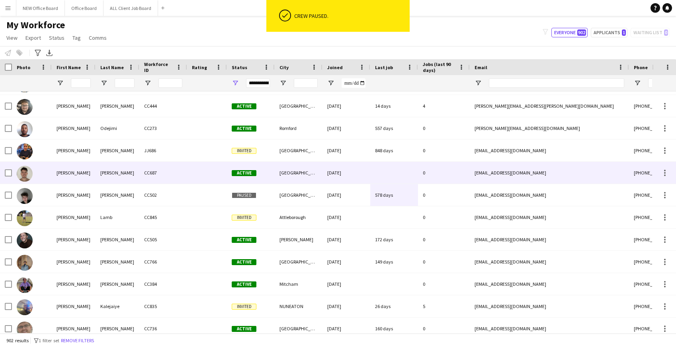
click at [389, 177] on div at bounding box center [394, 173] width 48 height 22
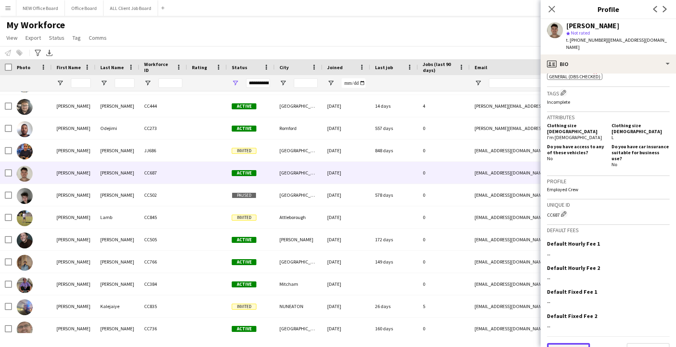
click at [577, 343] on button "Previous" at bounding box center [568, 351] width 43 height 16
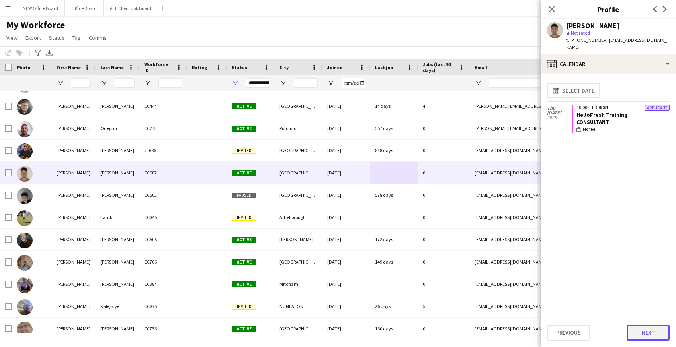
click at [650, 335] on button "Next" at bounding box center [647, 333] width 43 height 16
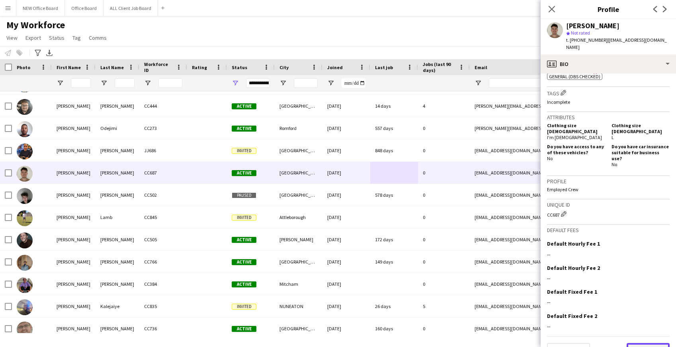
click at [644, 343] on button "Next" at bounding box center [647, 351] width 43 height 16
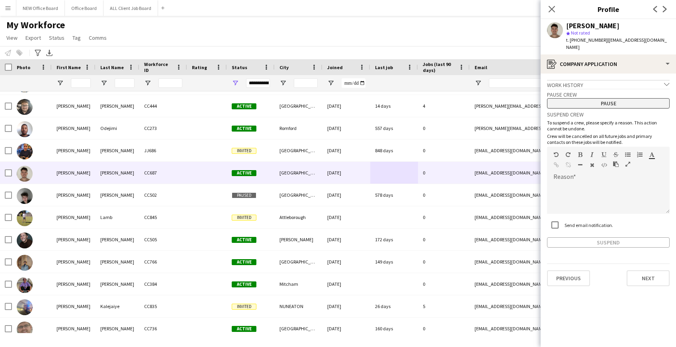
click at [614, 98] on button "Pause" at bounding box center [608, 103] width 123 height 10
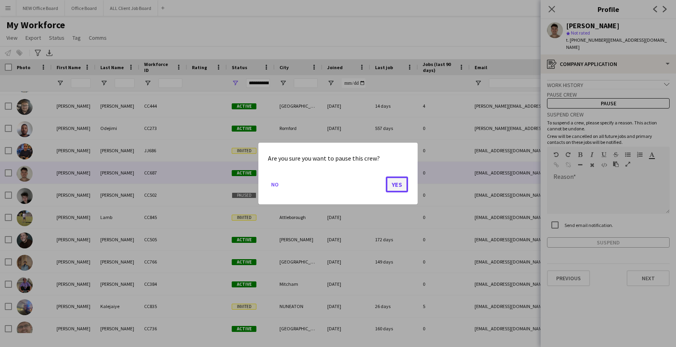
click at [392, 182] on button "Yes" at bounding box center [397, 185] width 22 height 16
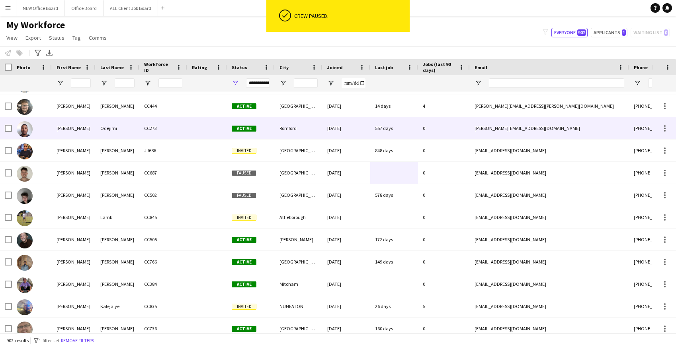
click at [390, 130] on div "557 days" at bounding box center [394, 128] width 48 height 22
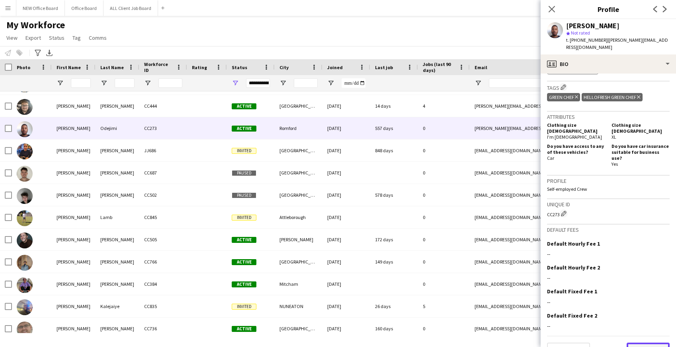
click at [648, 343] on button "Next" at bounding box center [647, 351] width 43 height 16
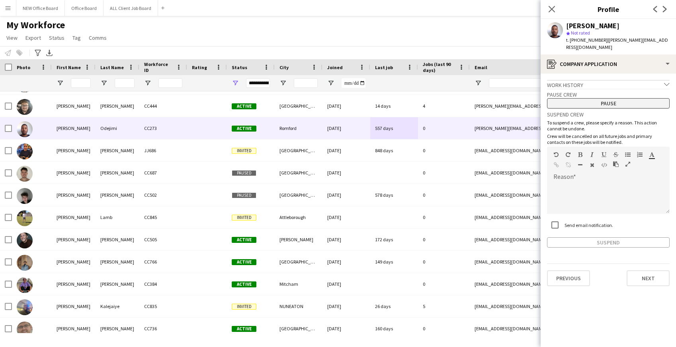
click at [595, 98] on button "Pause" at bounding box center [608, 103] width 123 height 10
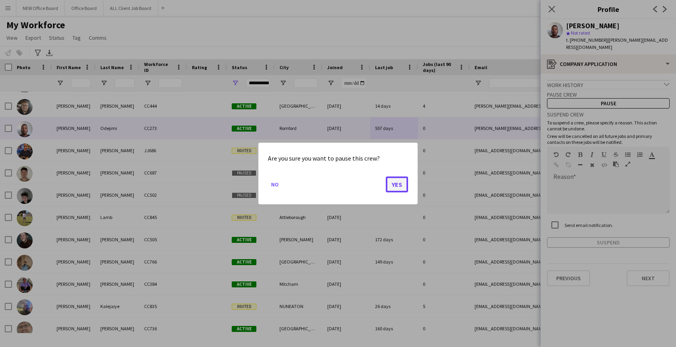
click at [402, 180] on button "Yes" at bounding box center [397, 185] width 22 height 16
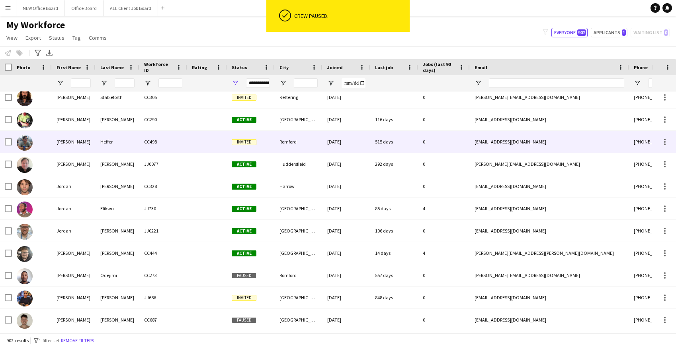
click at [428, 140] on div "0" at bounding box center [444, 142] width 52 height 22
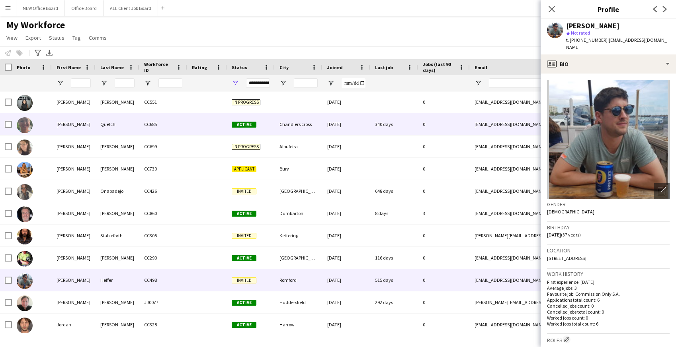
click at [397, 121] on div "340 days" at bounding box center [394, 124] width 48 height 22
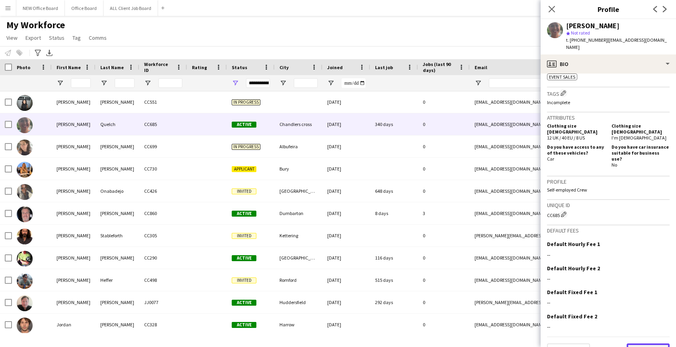
click at [647, 344] on button "Next" at bounding box center [647, 352] width 43 height 16
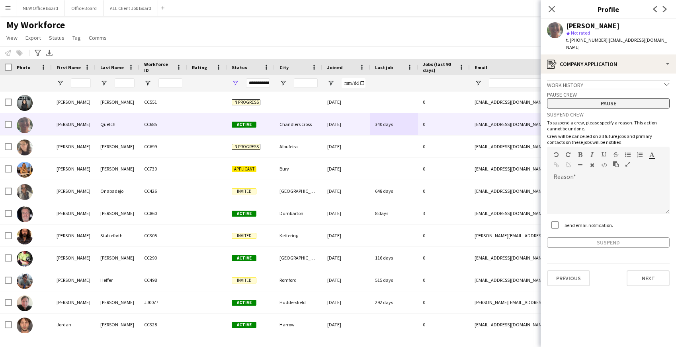
click at [606, 99] on button "Pause" at bounding box center [608, 103] width 123 height 10
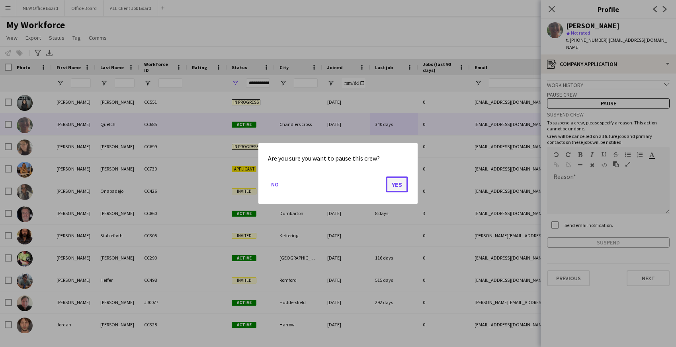
click at [400, 184] on button "Yes" at bounding box center [397, 185] width 22 height 16
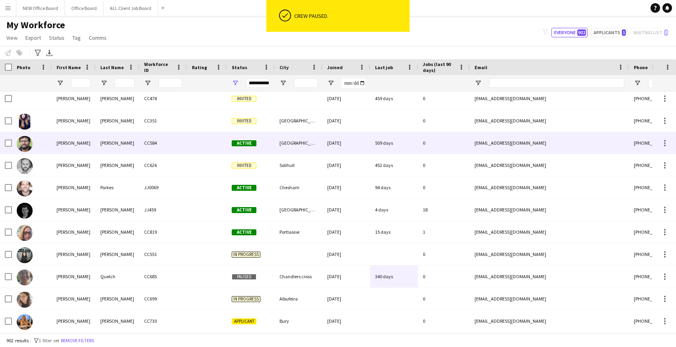
click at [398, 145] on div "509 days" at bounding box center [394, 143] width 48 height 22
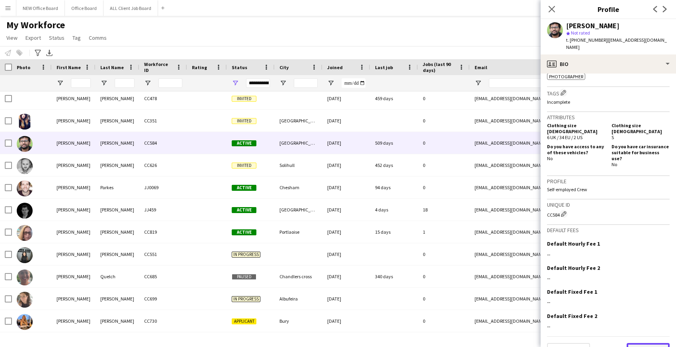
click at [649, 343] on button "Next" at bounding box center [647, 351] width 43 height 16
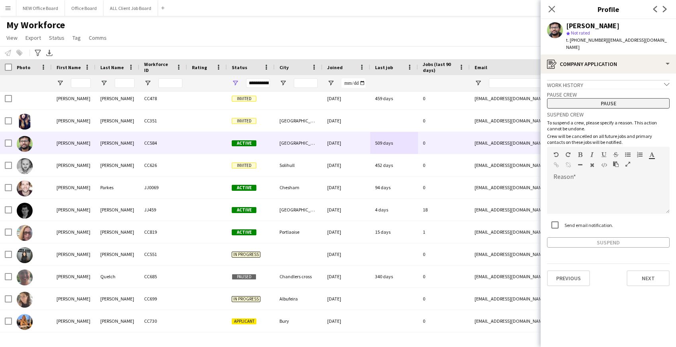
click at [611, 101] on button "Pause" at bounding box center [608, 103] width 123 height 10
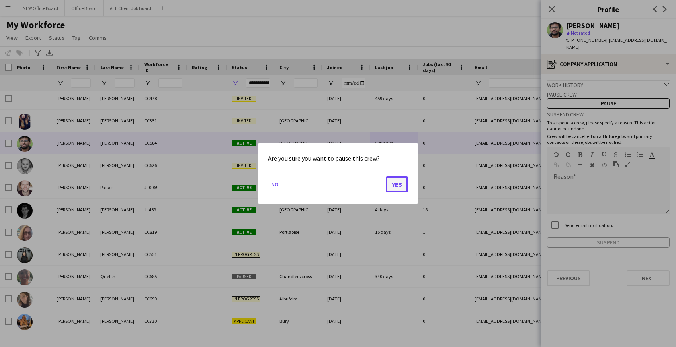
click at [396, 183] on button "Yes" at bounding box center [397, 185] width 22 height 16
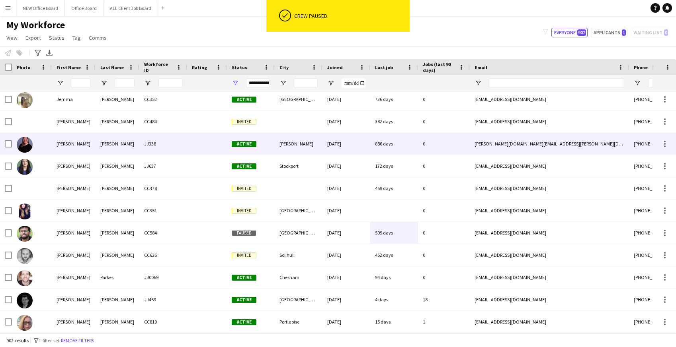
click at [390, 146] on div "886 days" at bounding box center [394, 144] width 48 height 22
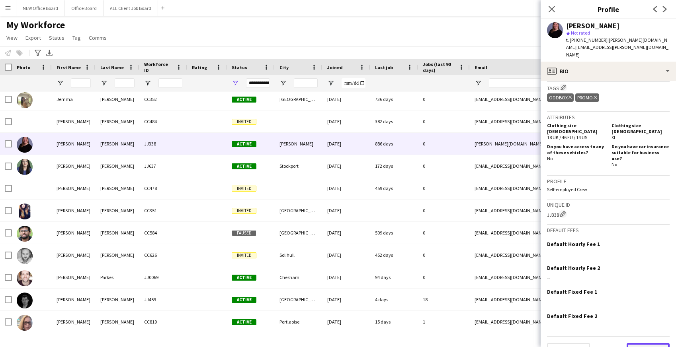
click at [646, 343] on button "Next" at bounding box center [647, 351] width 43 height 16
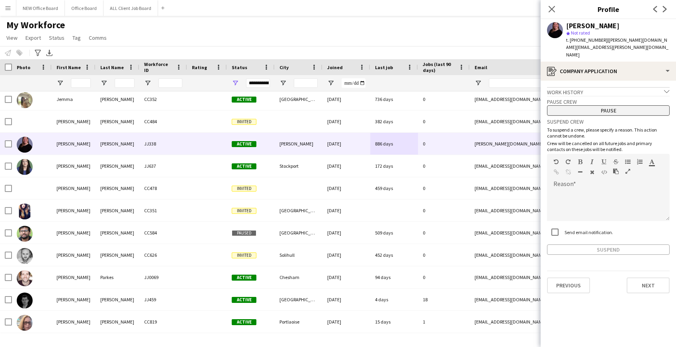
click at [608, 107] on button "Pause" at bounding box center [608, 110] width 123 height 10
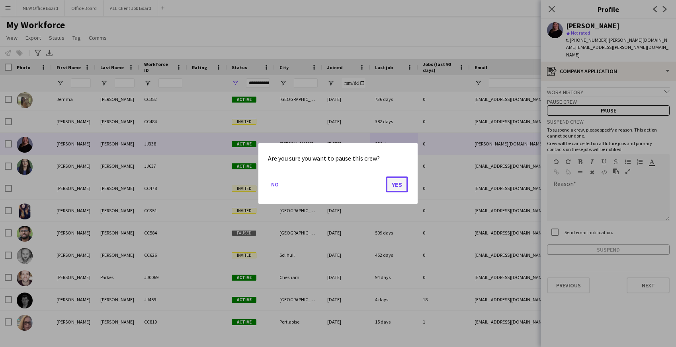
click at [402, 181] on button "Yes" at bounding box center [397, 185] width 22 height 16
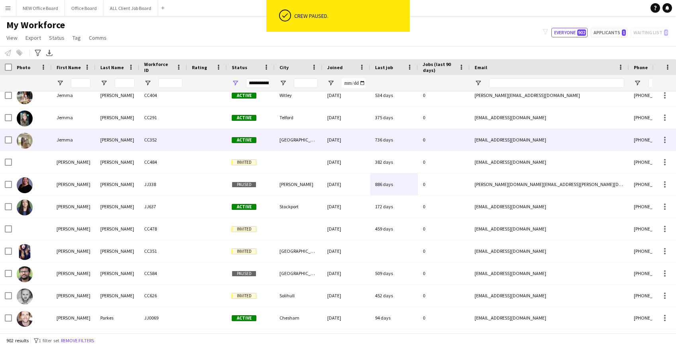
click at [404, 138] on div "736 days" at bounding box center [394, 140] width 48 height 22
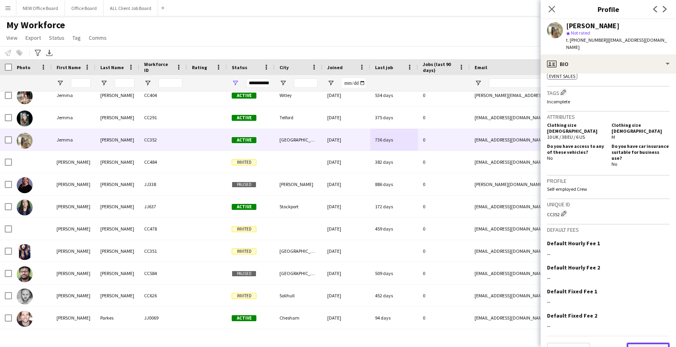
click at [640, 343] on button "Next" at bounding box center [647, 351] width 43 height 16
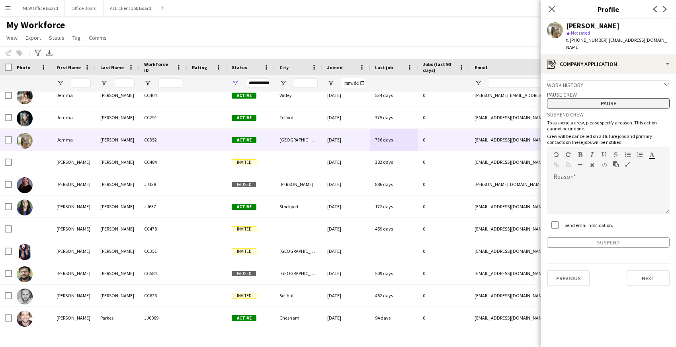
click at [599, 98] on button "Pause" at bounding box center [608, 103] width 123 height 10
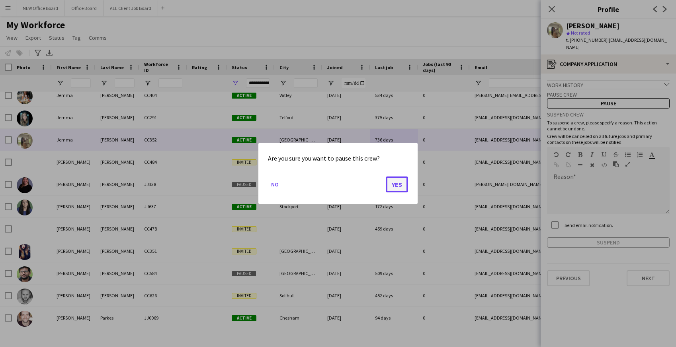
click at [397, 181] on button "Yes" at bounding box center [397, 185] width 22 height 16
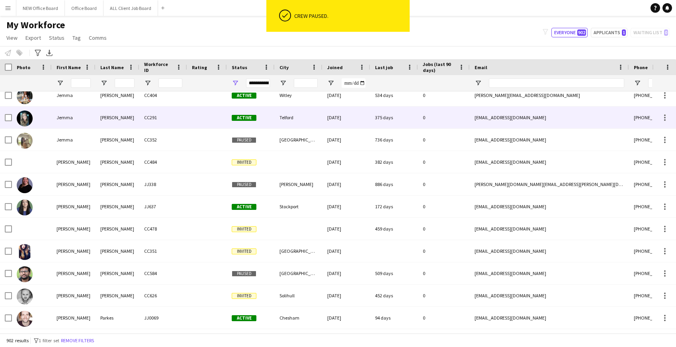
click at [390, 116] on div "375 days" at bounding box center [394, 118] width 48 height 22
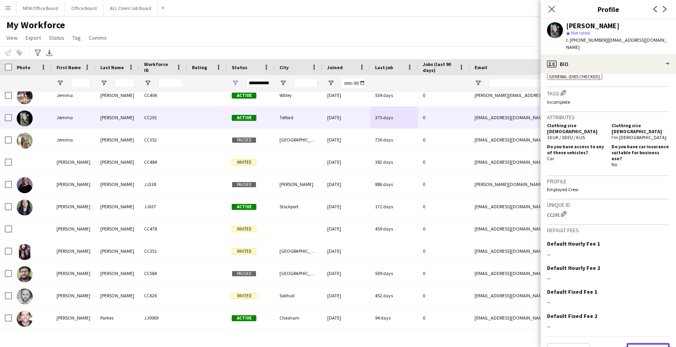
click at [663, 343] on button "Next" at bounding box center [647, 351] width 43 height 16
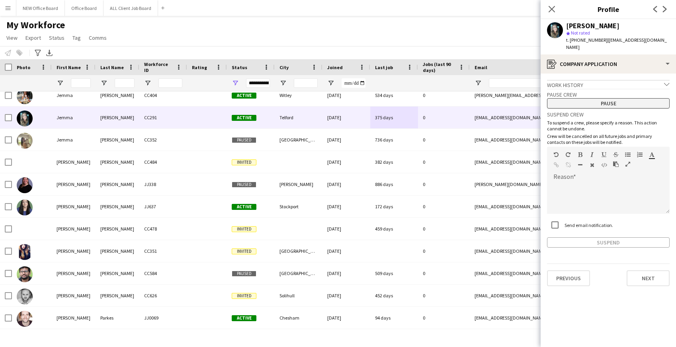
click at [585, 98] on button "Pause" at bounding box center [608, 103] width 123 height 10
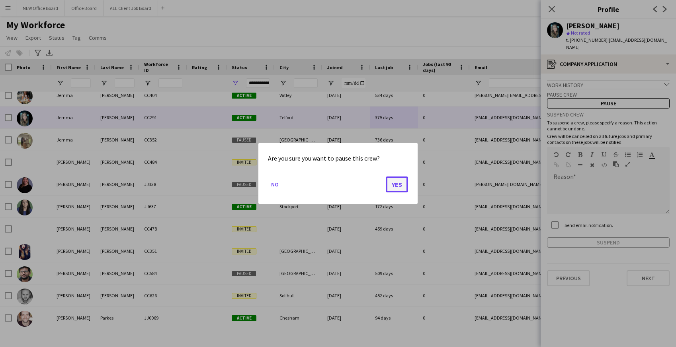
click at [394, 184] on button "Yes" at bounding box center [397, 185] width 22 height 16
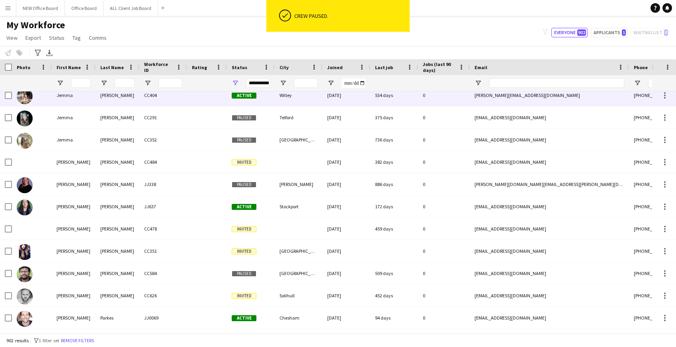
click at [372, 99] on div "534 days" at bounding box center [394, 95] width 48 height 22
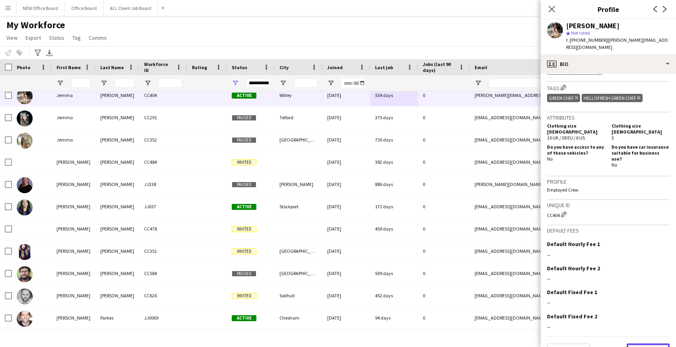
click at [644, 344] on button "Next" at bounding box center [647, 352] width 43 height 16
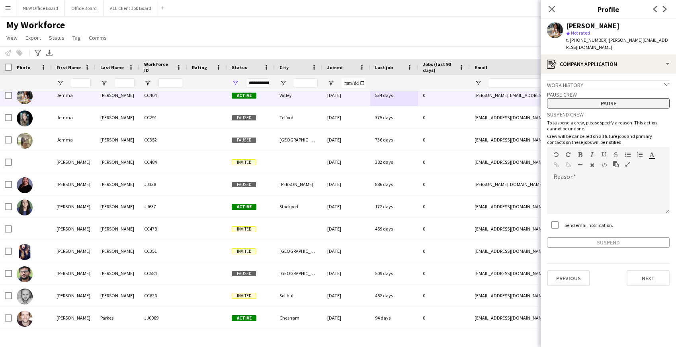
click at [615, 98] on button "Pause" at bounding box center [608, 103] width 123 height 10
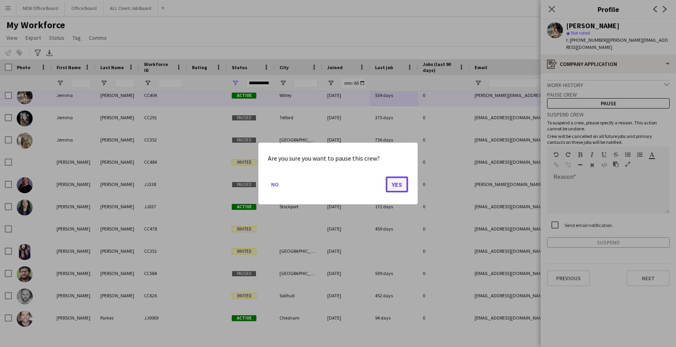
click at [392, 188] on button "Yes" at bounding box center [397, 185] width 22 height 16
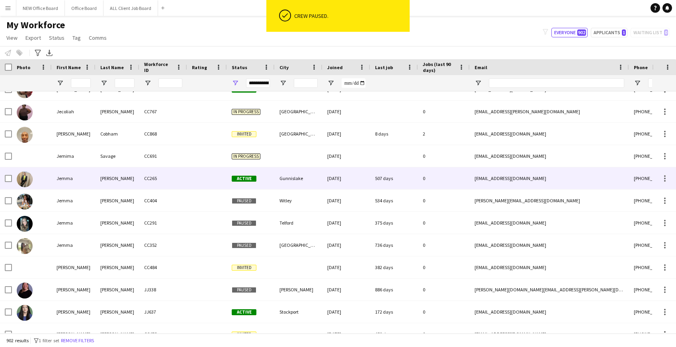
click at [394, 180] on div "507 days" at bounding box center [394, 179] width 48 height 22
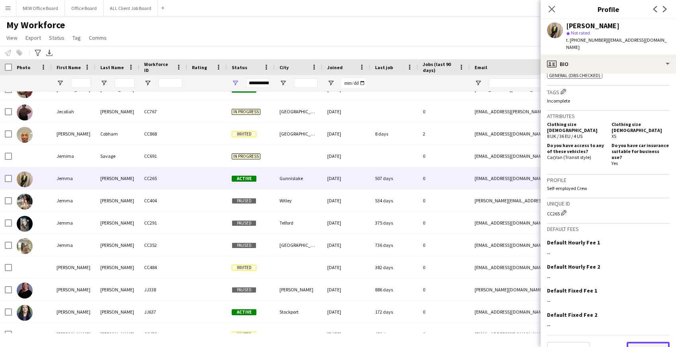
click at [638, 342] on button "Next" at bounding box center [647, 350] width 43 height 16
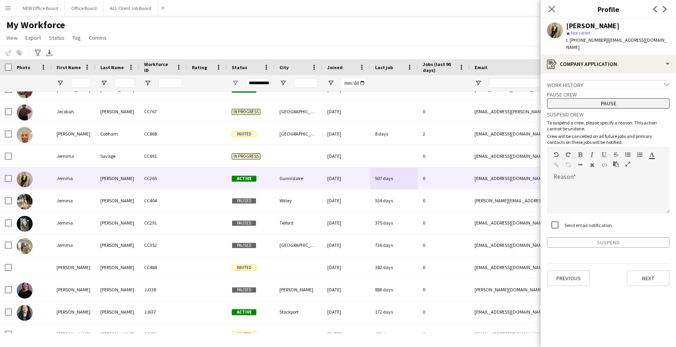
click at [620, 98] on button "Pause" at bounding box center [608, 103] width 123 height 10
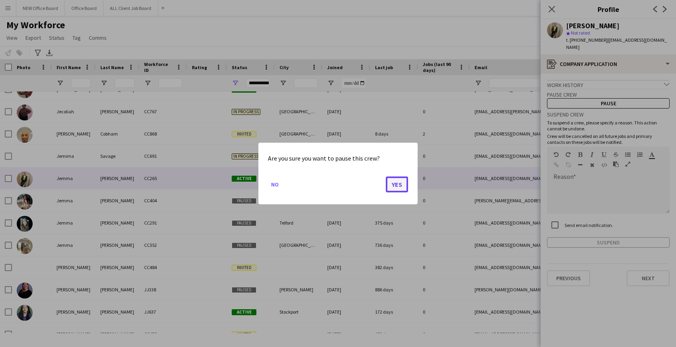
click at [400, 188] on button "Yes" at bounding box center [397, 185] width 22 height 16
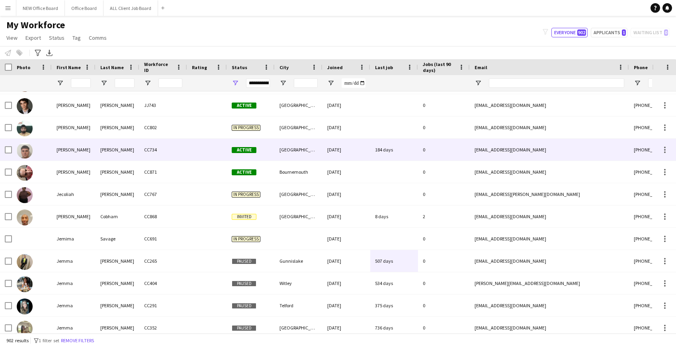
click at [380, 153] on div "184 days" at bounding box center [394, 150] width 48 height 22
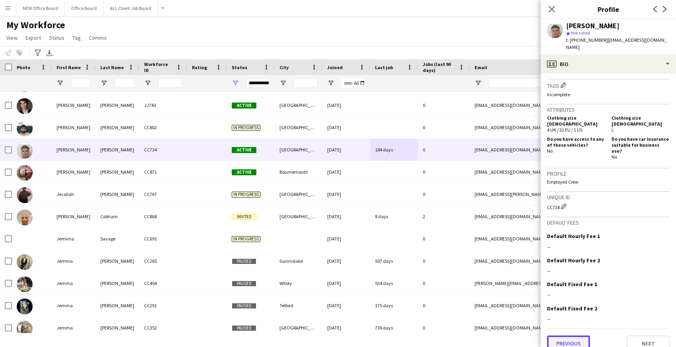
click at [560, 337] on button "Previous" at bounding box center [568, 344] width 43 height 16
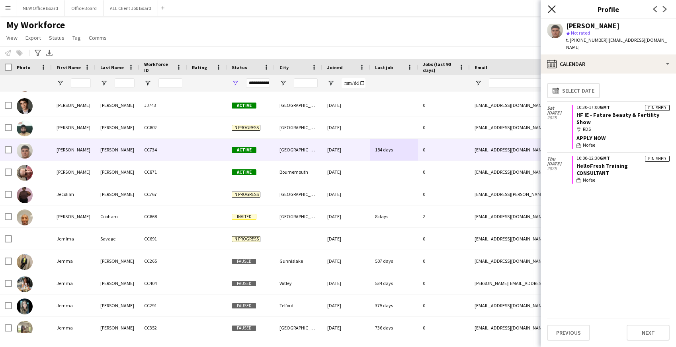
click at [552, 11] on icon "Close pop-in" at bounding box center [552, 9] width 8 height 8
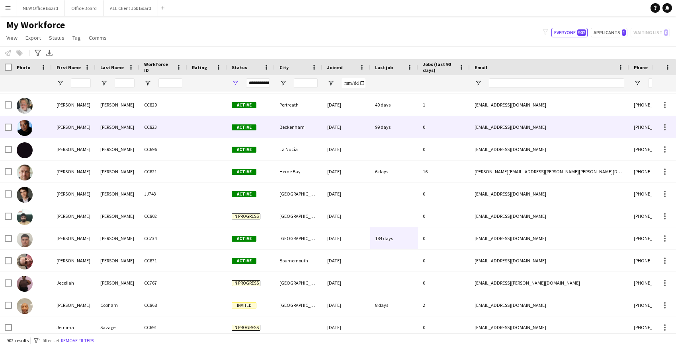
scroll to position [10990, 0]
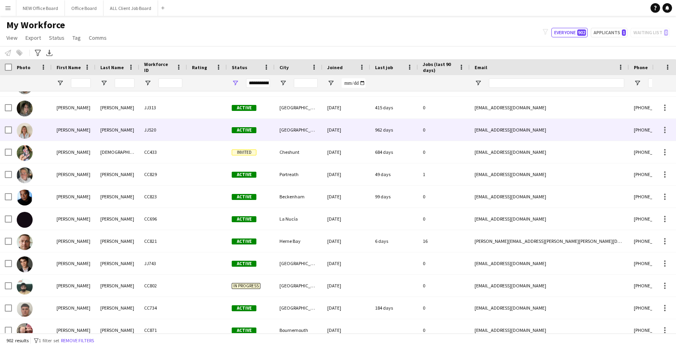
click at [384, 126] on div "962 days" at bounding box center [394, 130] width 48 height 22
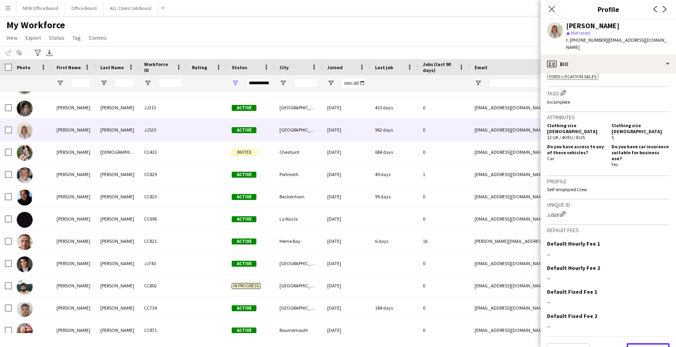
click at [644, 343] on button "Next" at bounding box center [647, 351] width 43 height 16
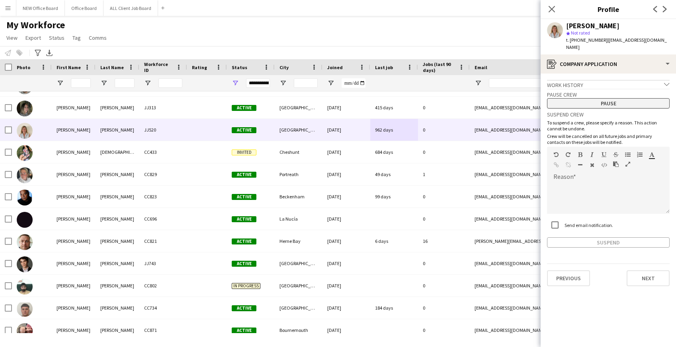
click at [601, 98] on button "Pause" at bounding box center [608, 103] width 123 height 10
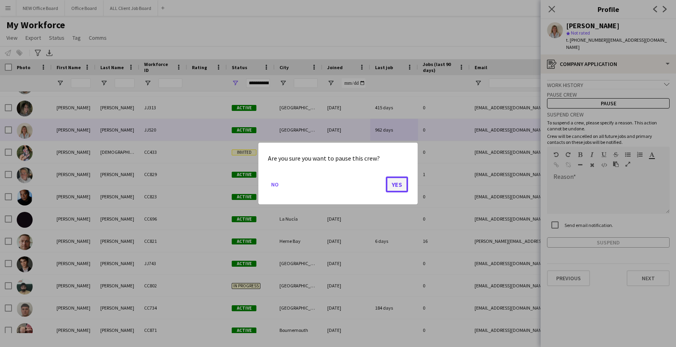
click at [402, 182] on button "Yes" at bounding box center [397, 185] width 22 height 16
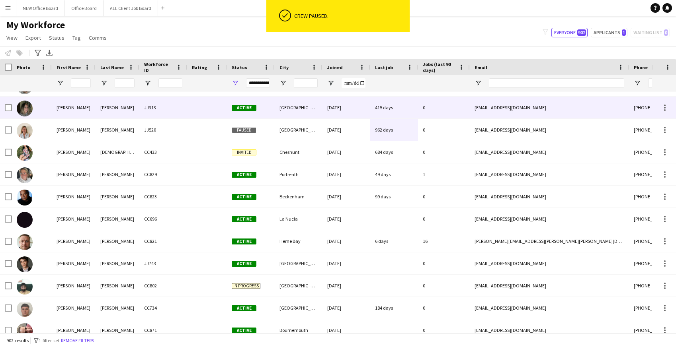
click at [389, 110] on div "415 days" at bounding box center [394, 108] width 48 height 22
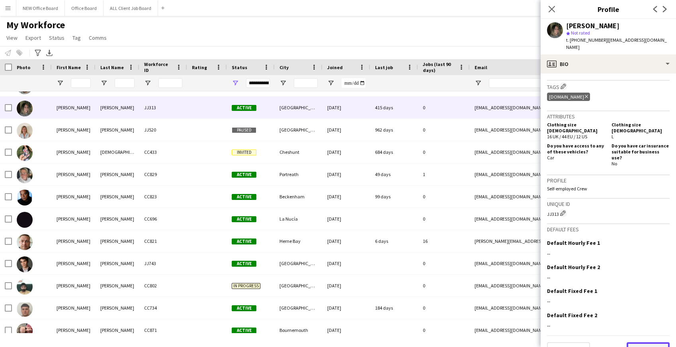
click at [647, 343] on button "Next" at bounding box center [647, 351] width 43 height 16
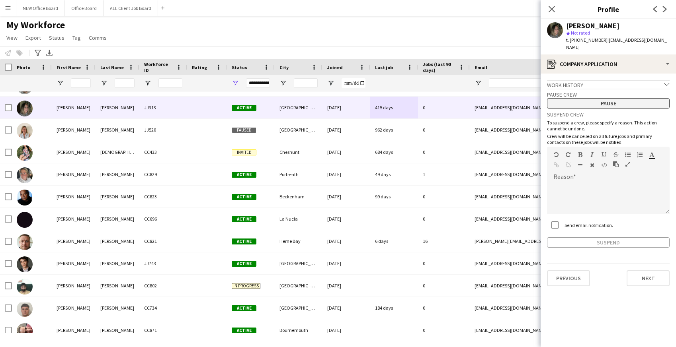
click at [593, 98] on button "Pause" at bounding box center [608, 103] width 123 height 10
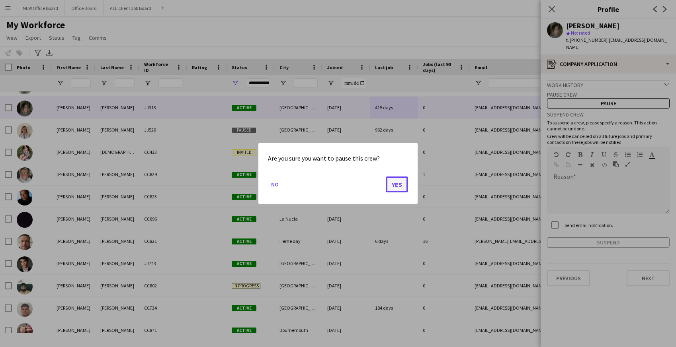
click at [398, 185] on button "Yes" at bounding box center [397, 185] width 22 height 16
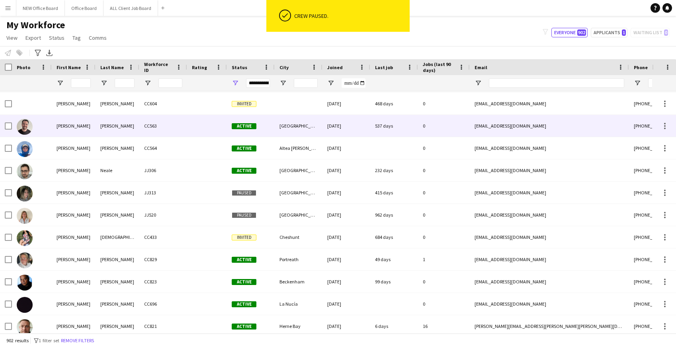
click at [386, 130] on div "537 days" at bounding box center [394, 126] width 48 height 22
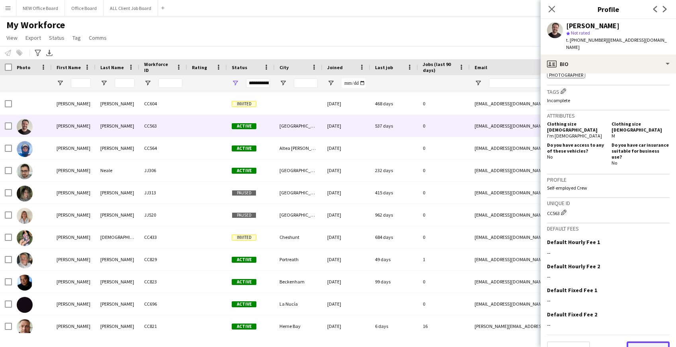
click at [646, 342] on button "Next" at bounding box center [647, 350] width 43 height 16
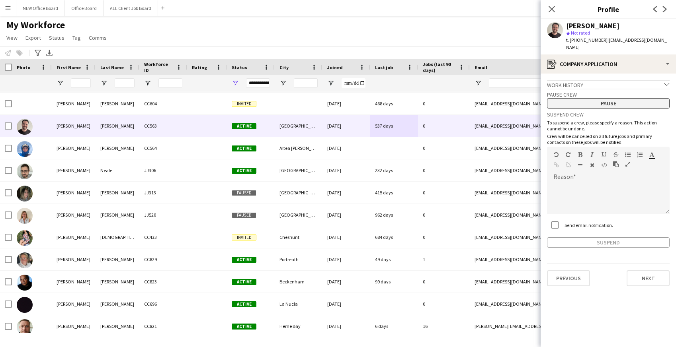
click at [622, 99] on button "Pause" at bounding box center [608, 103] width 123 height 10
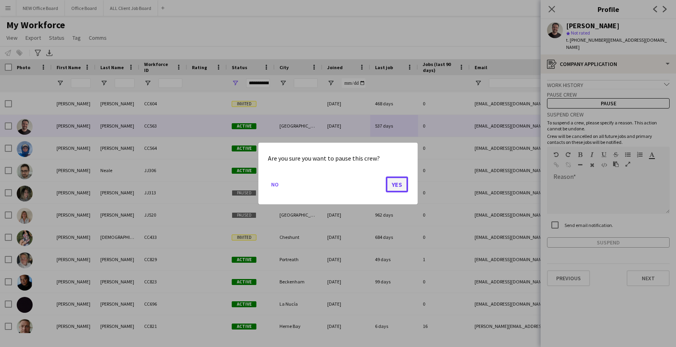
click at [394, 181] on button "Yes" at bounding box center [397, 185] width 22 height 16
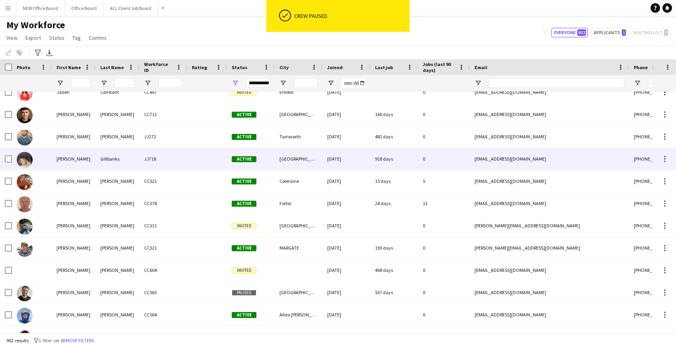
click at [390, 157] on div "918 days" at bounding box center [394, 159] width 48 height 22
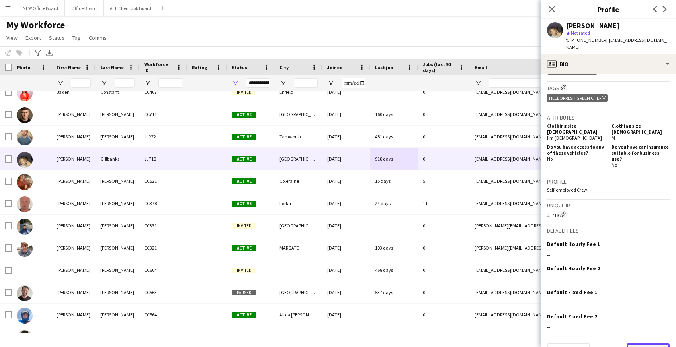
click at [656, 344] on button "Next" at bounding box center [647, 352] width 43 height 16
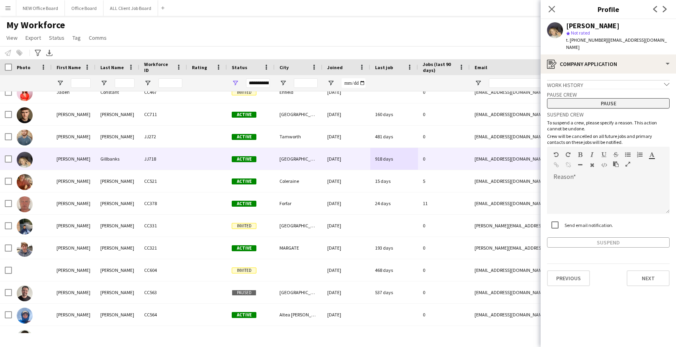
click at [594, 98] on button "Pause" at bounding box center [608, 103] width 123 height 10
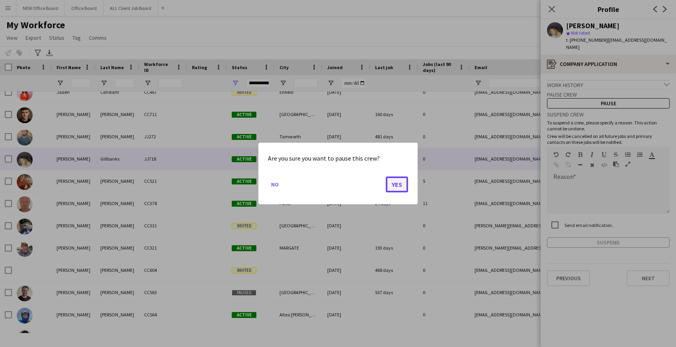
click at [399, 182] on button "Yes" at bounding box center [397, 185] width 22 height 16
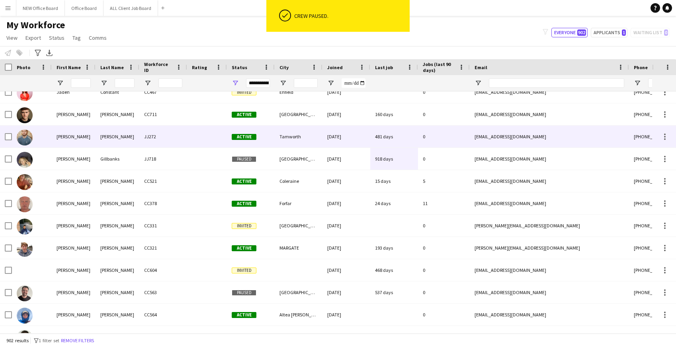
click at [389, 138] on div "481 days" at bounding box center [394, 137] width 48 height 22
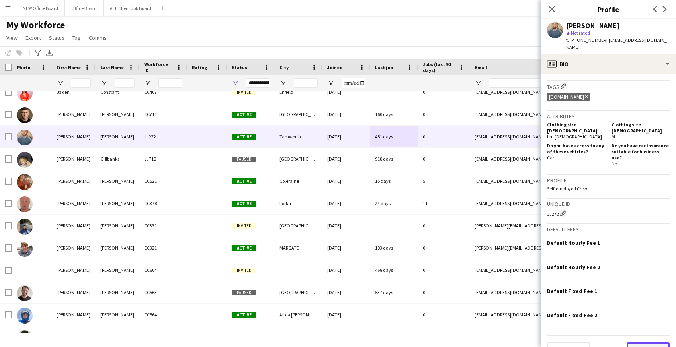
click at [656, 343] on button "Next" at bounding box center [647, 351] width 43 height 16
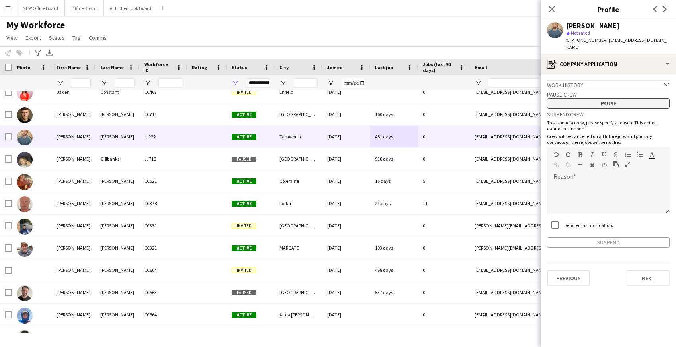
click at [606, 98] on button "Pause" at bounding box center [608, 103] width 123 height 10
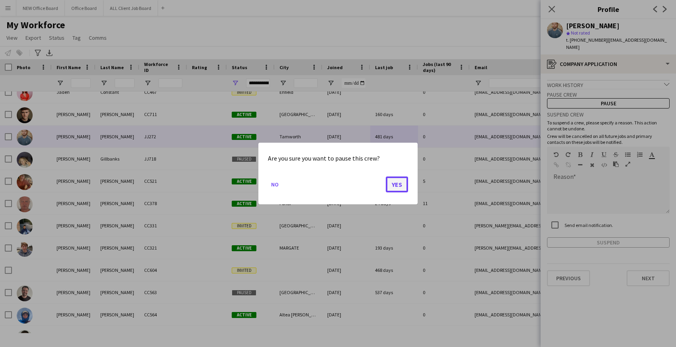
click at [396, 185] on button "Yes" at bounding box center [397, 185] width 22 height 16
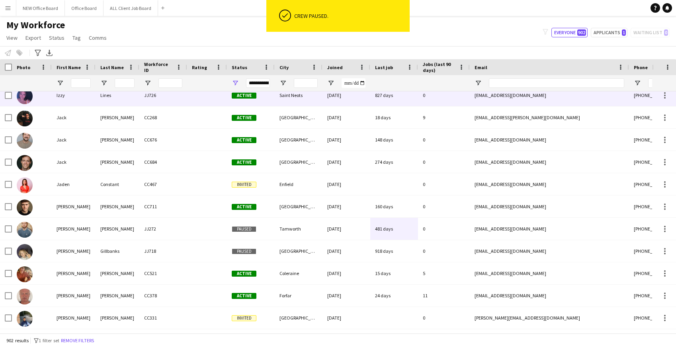
click at [390, 98] on div "827 days" at bounding box center [394, 95] width 48 height 22
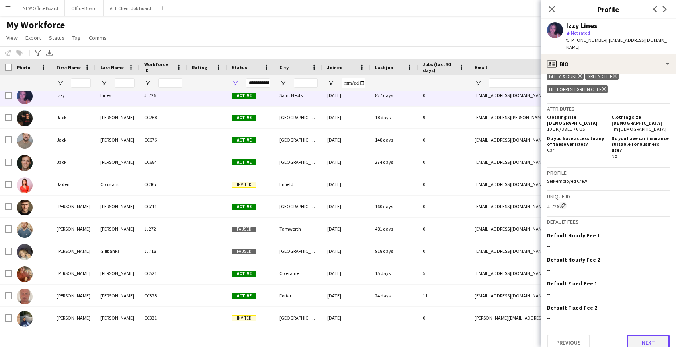
click at [647, 335] on button "Next" at bounding box center [647, 343] width 43 height 16
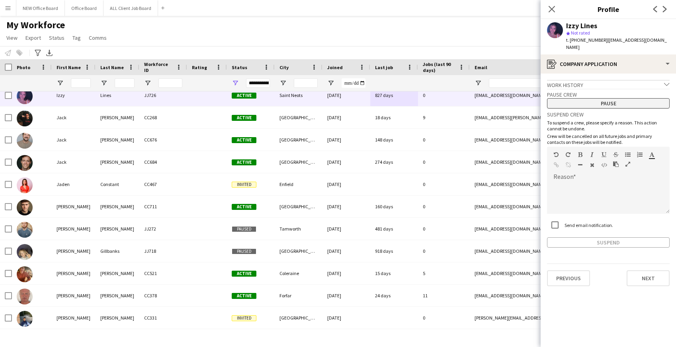
click at [605, 98] on button "Pause" at bounding box center [608, 103] width 123 height 10
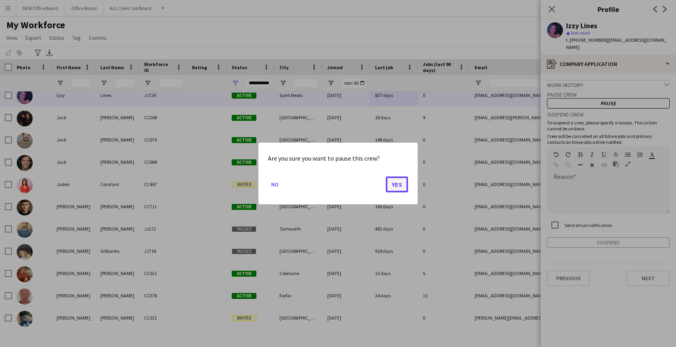
click at [393, 186] on button "Yes" at bounding box center [397, 185] width 22 height 16
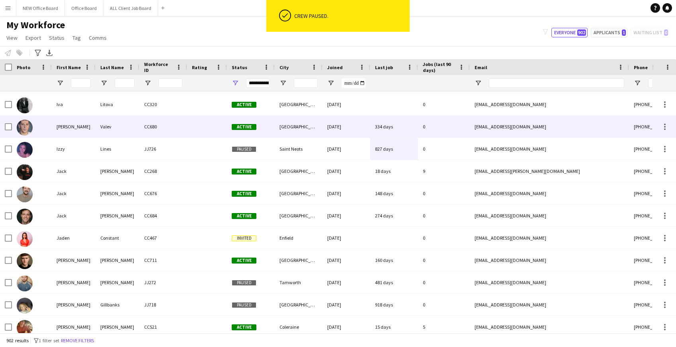
click at [389, 130] on div "334 days" at bounding box center [394, 127] width 48 height 22
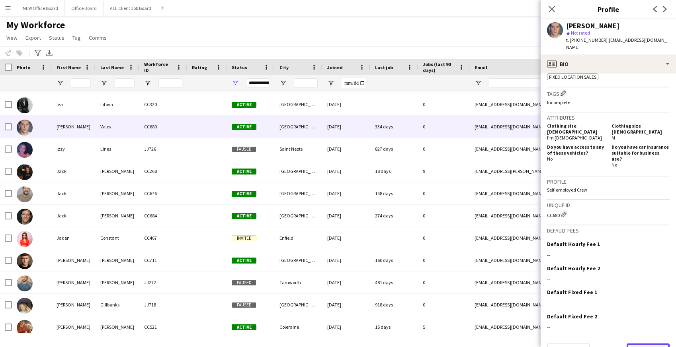
click at [644, 344] on button "Next" at bounding box center [647, 352] width 43 height 16
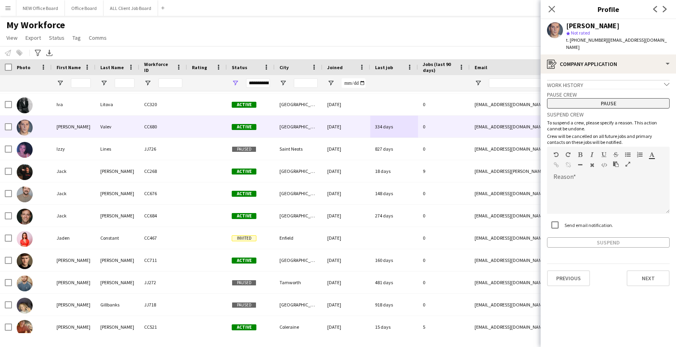
click at [595, 98] on button "Pause" at bounding box center [608, 103] width 123 height 10
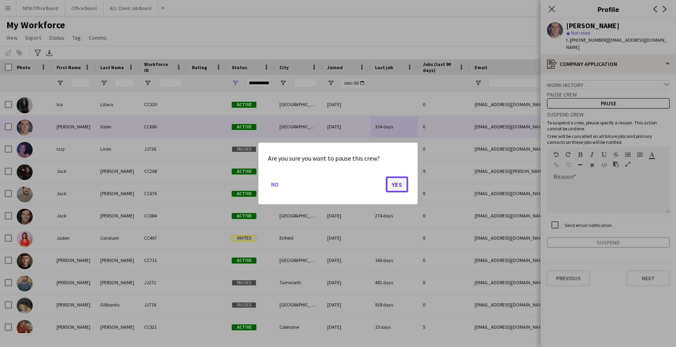
click at [393, 184] on button "Yes" at bounding box center [397, 185] width 22 height 16
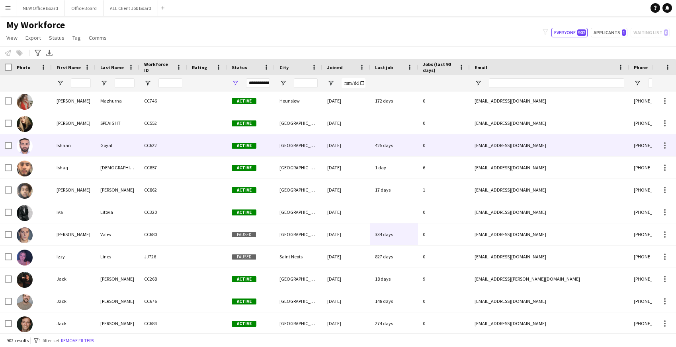
click at [376, 146] on div "425 days" at bounding box center [394, 146] width 48 height 22
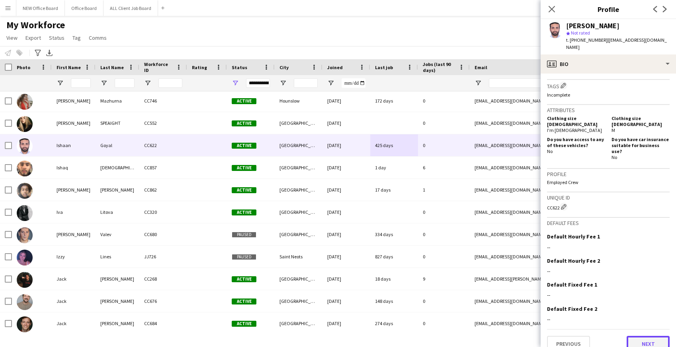
click at [634, 336] on button "Next" at bounding box center [647, 344] width 43 height 16
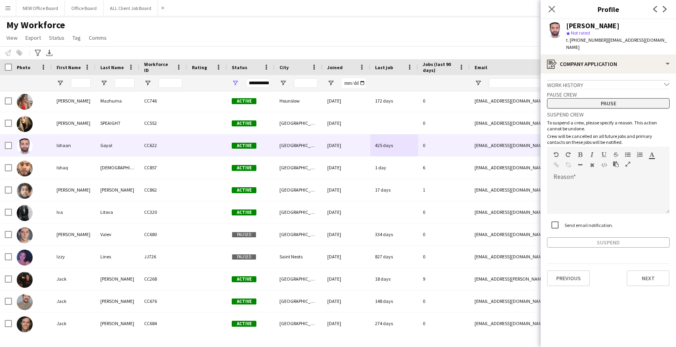
click at [580, 99] on button "Pause" at bounding box center [608, 103] width 123 height 10
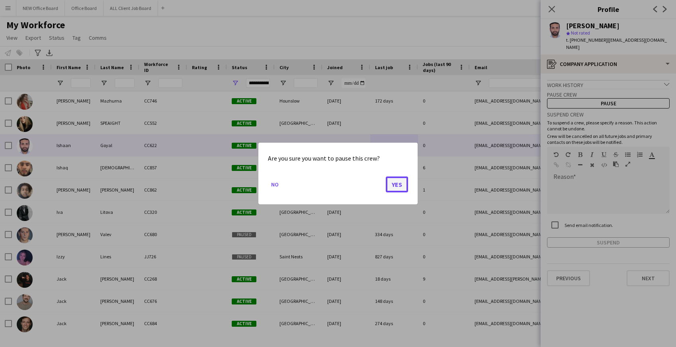
click at [392, 183] on button "Yes" at bounding box center [397, 185] width 22 height 16
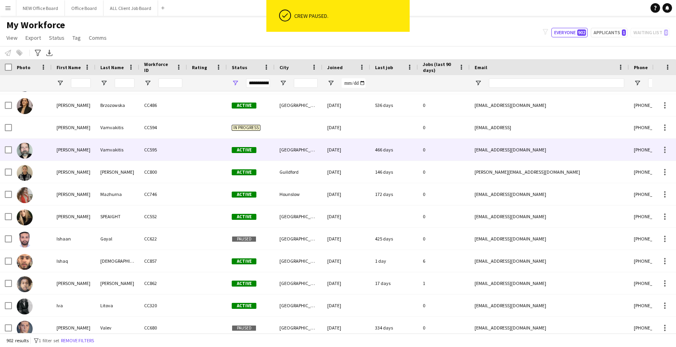
click at [384, 148] on div "466 days" at bounding box center [394, 150] width 48 height 22
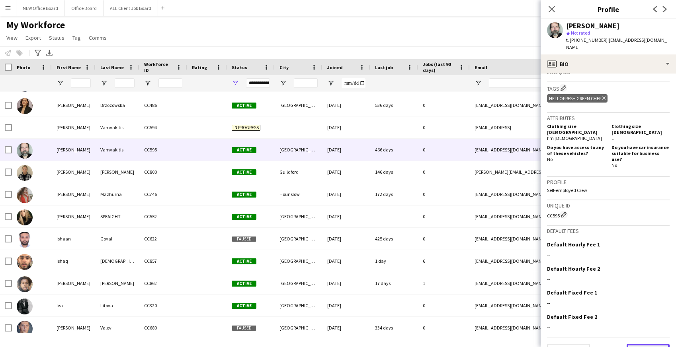
click at [648, 344] on button "Next" at bounding box center [647, 352] width 43 height 16
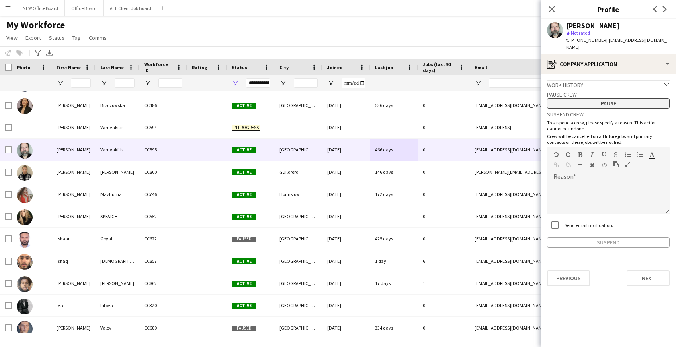
click at [570, 100] on button "Pause" at bounding box center [608, 103] width 123 height 10
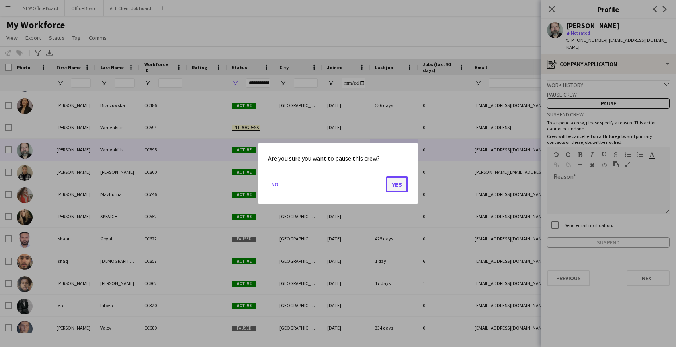
click at [390, 180] on button "Yes" at bounding box center [397, 185] width 22 height 16
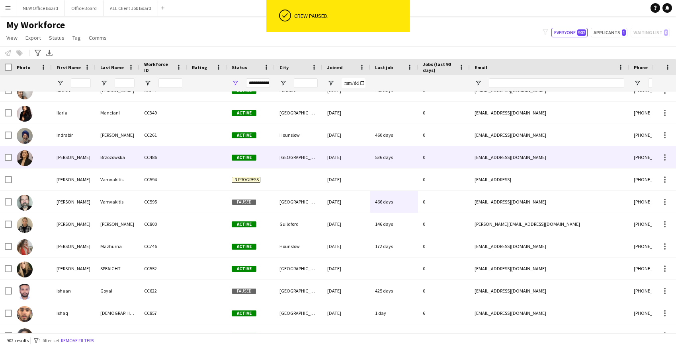
click at [389, 157] on div "536 days" at bounding box center [394, 157] width 48 height 22
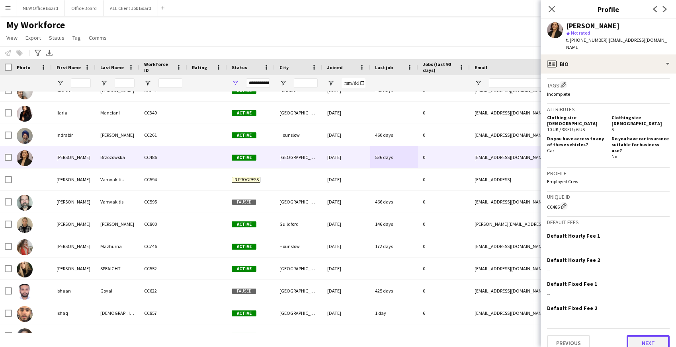
click at [648, 335] on button "Next" at bounding box center [647, 343] width 43 height 16
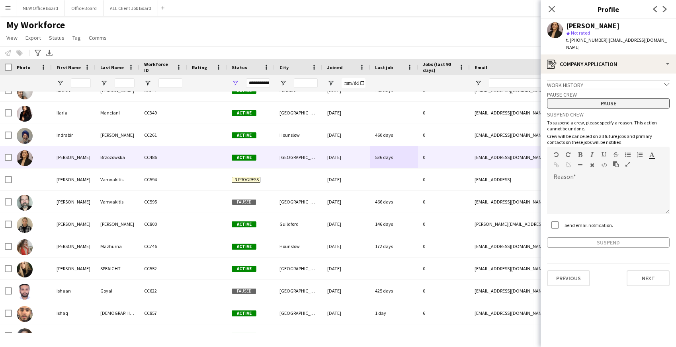
click at [583, 98] on button "Pause" at bounding box center [608, 103] width 123 height 10
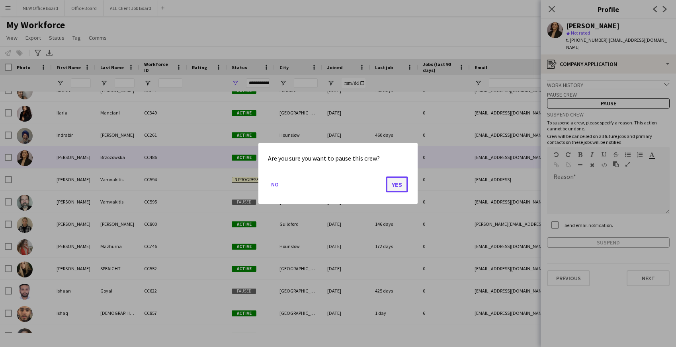
click at [393, 184] on button "Yes" at bounding box center [397, 185] width 22 height 16
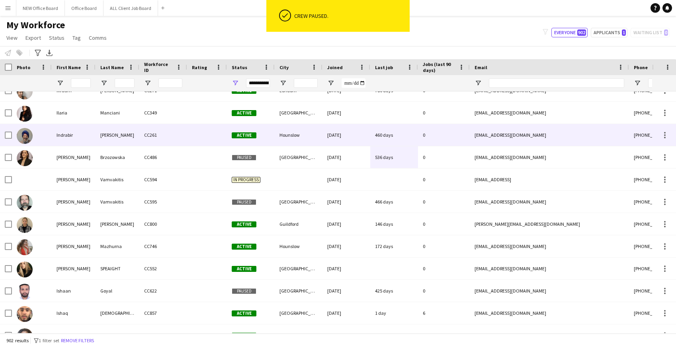
click at [387, 135] on div "460 days" at bounding box center [394, 135] width 48 height 22
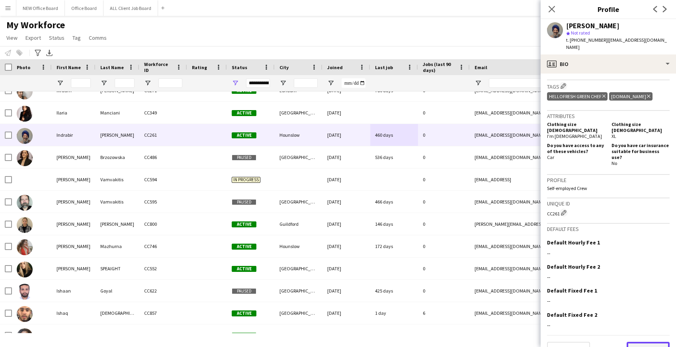
click at [646, 342] on button "Next" at bounding box center [647, 350] width 43 height 16
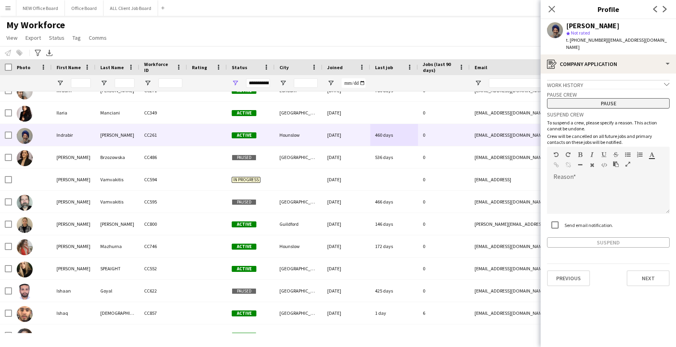
click at [604, 98] on button "Pause" at bounding box center [608, 103] width 123 height 10
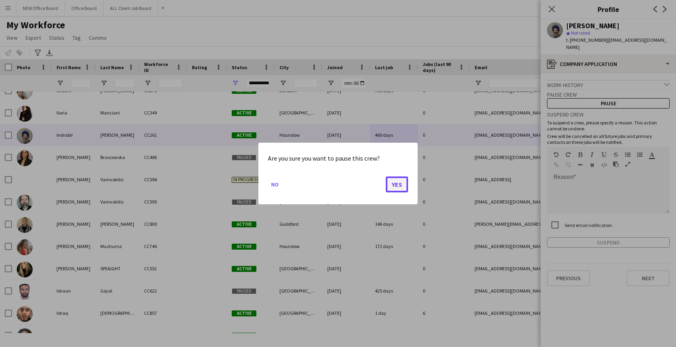
click at [393, 185] on button "Yes" at bounding box center [397, 185] width 22 height 16
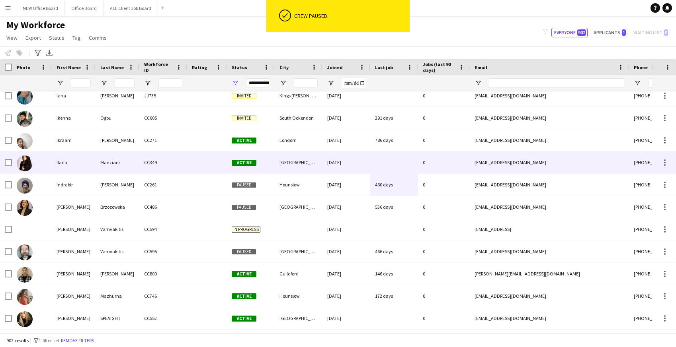
click at [382, 159] on div at bounding box center [394, 163] width 48 height 22
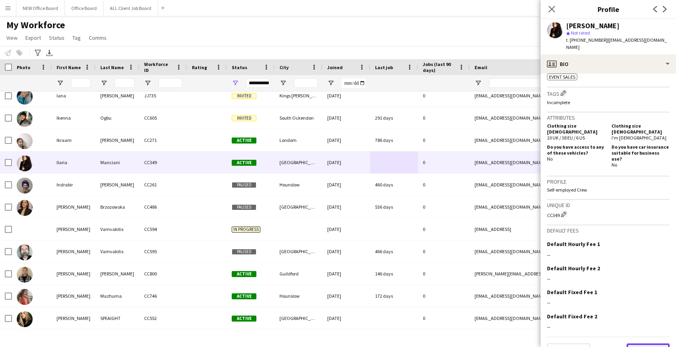
click at [666, 344] on button "Next" at bounding box center [647, 352] width 43 height 16
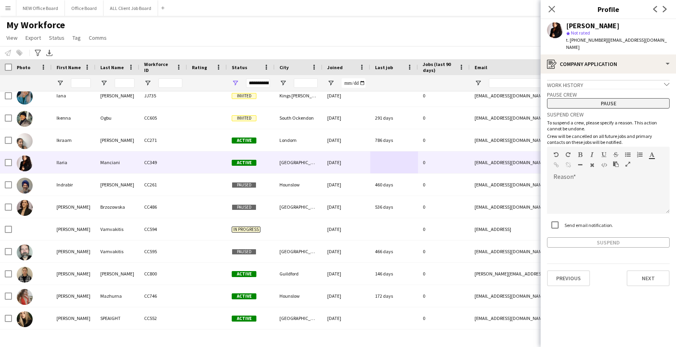
click at [606, 98] on button "Pause" at bounding box center [608, 103] width 123 height 10
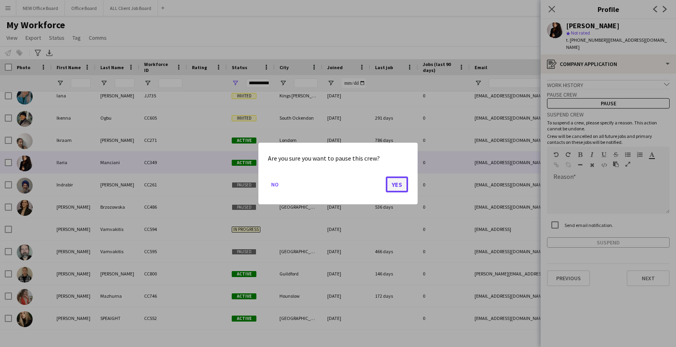
click at [389, 187] on button "Yes" at bounding box center [397, 185] width 22 height 16
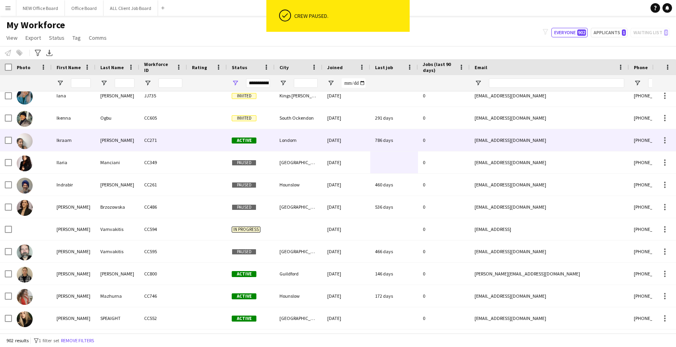
click at [387, 144] on div "786 days" at bounding box center [394, 140] width 48 height 22
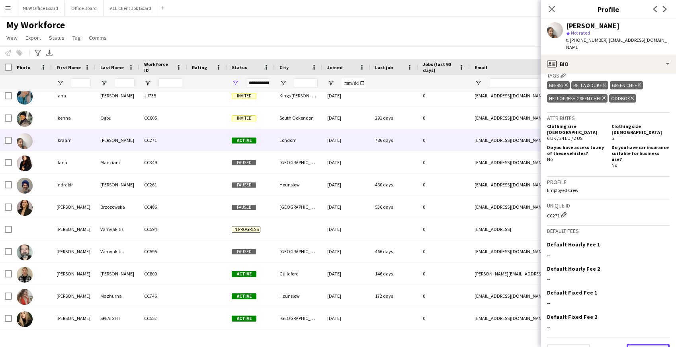
click at [658, 344] on button "Next" at bounding box center [647, 352] width 43 height 16
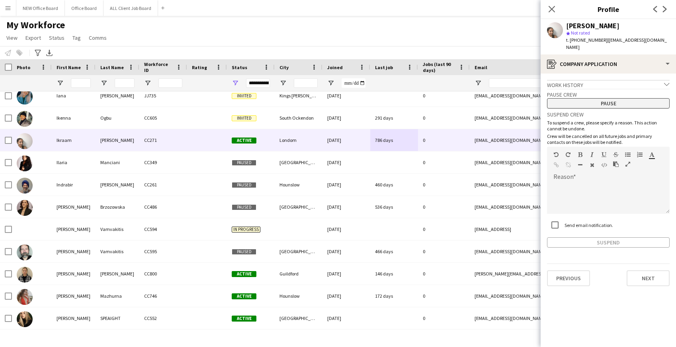
click at [605, 98] on button "Pause" at bounding box center [608, 103] width 123 height 10
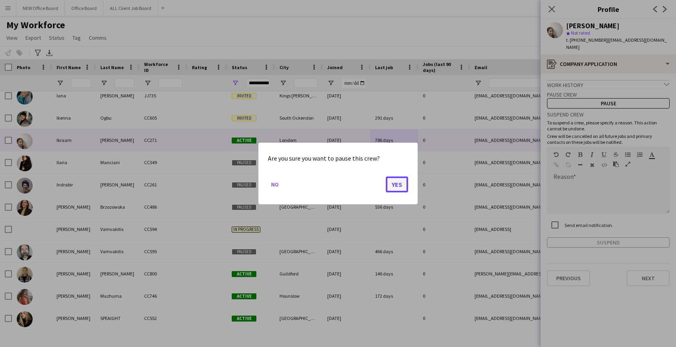
click at [398, 180] on button "Yes" at bounding box center [397, 185] width 22 height 16
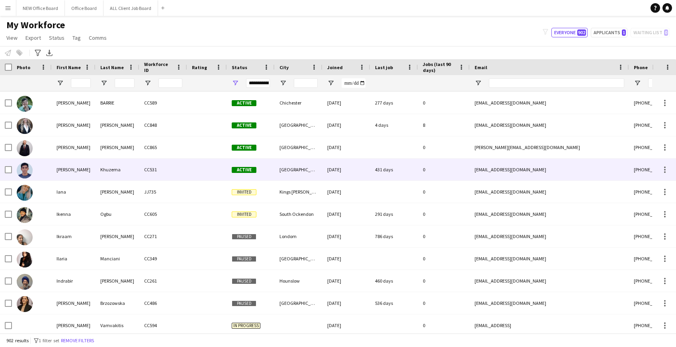
click at [398, 174] on div "431 days" at bounding box center [394, 170] width 48 height 22
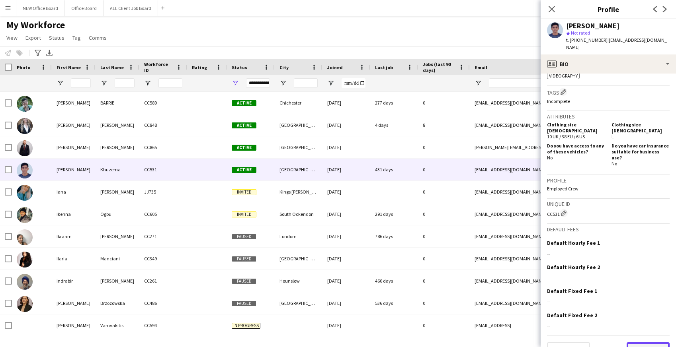
click at [652, 343] on button "Next" at bounding box center [647, 351] width 43 height 16
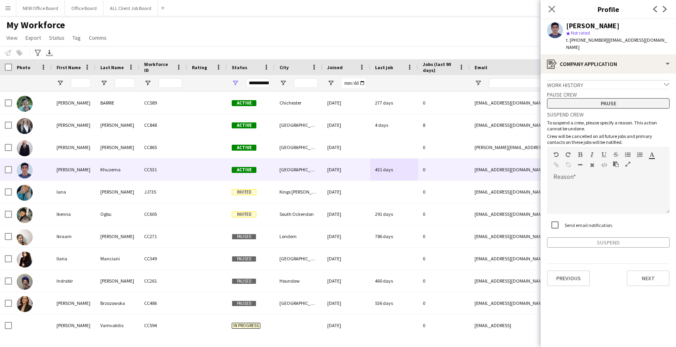
click at [604, 98] on button "Pause" at bounding box center [608, 103] width 123 height 10
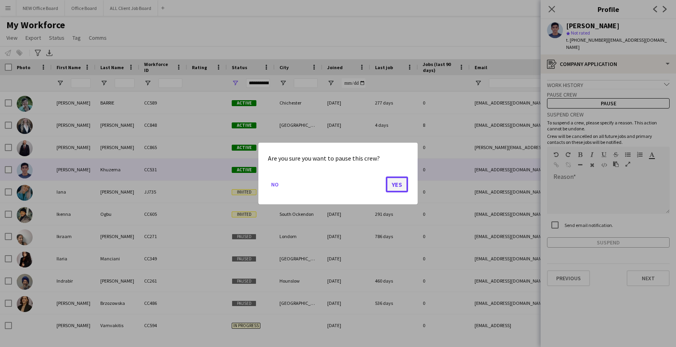
click at [397, 185] on button "Yes" at bounding box center [397, 185] width 22 height 16
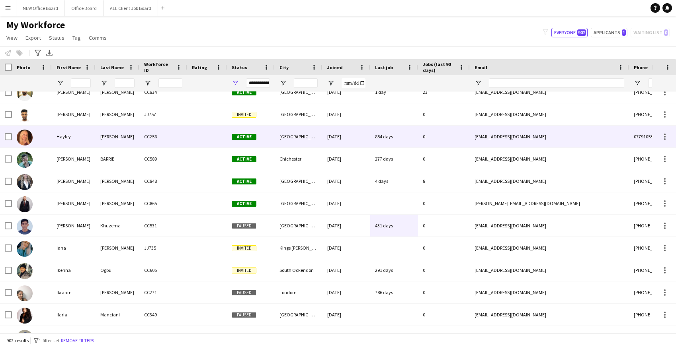
click at [382, 137] on div "854 days" at bounding box center [394, 137] width 48 height 22
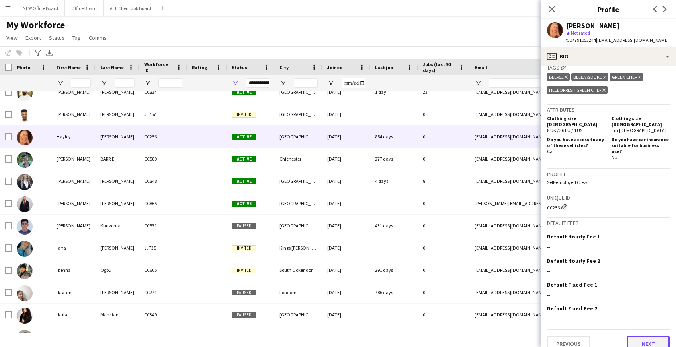
click at [657, 336] on button "Next" at bounding box center [647, 344] width 43 height 16
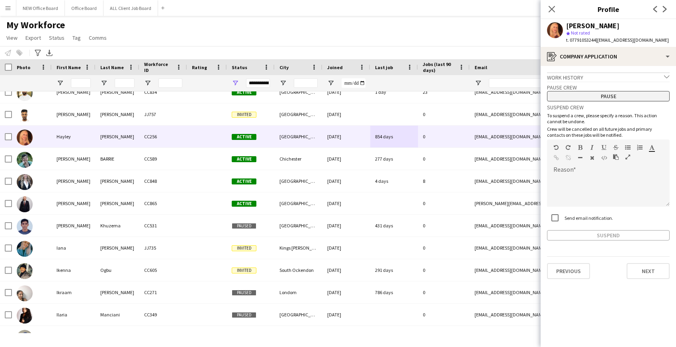
click at [608, 96] on button "Pause" at bounding box center [608, 96] width 123 height 10
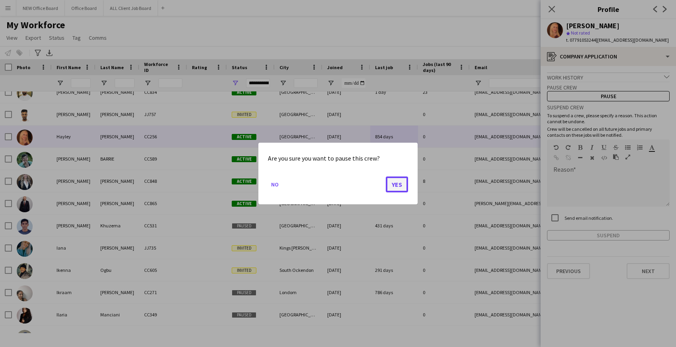
click at [399, 181] on button "Yes" at bounding box center [397, 185] width 22 height 16
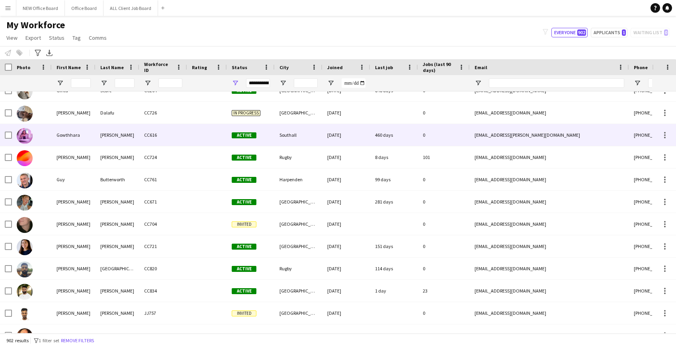
click at [392, 136] on div "460 days" at bounding box center [394, 135] width 48 height 22
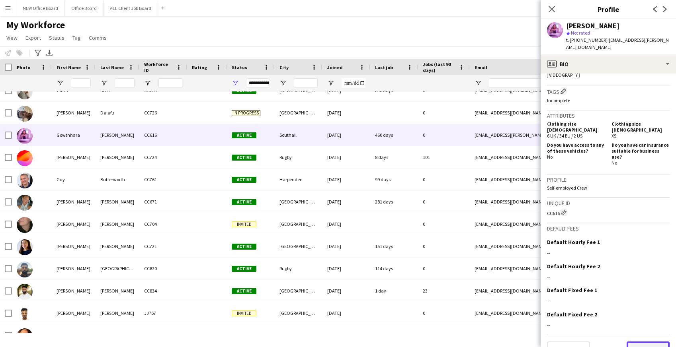
click at [649, 342] on button "Next" at bounding box center [647, 350] width 43 height 16
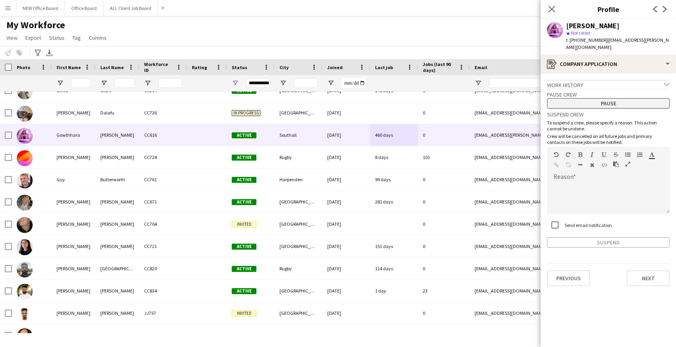
click at [628, 98] on button "Pause" at bounding box center [608, 103] width 123 height 10
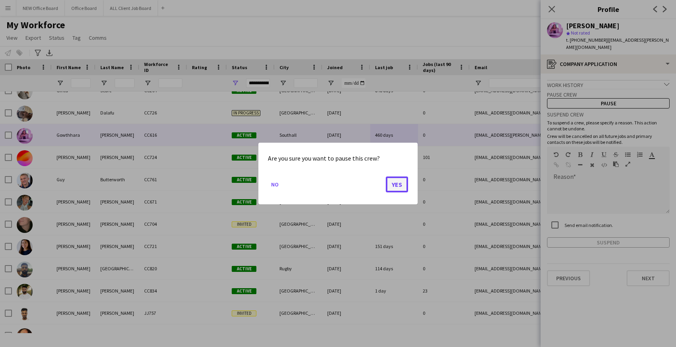
click at [400, 178] on button "Yes" at bounding box center [397, 185] width 22 height 16
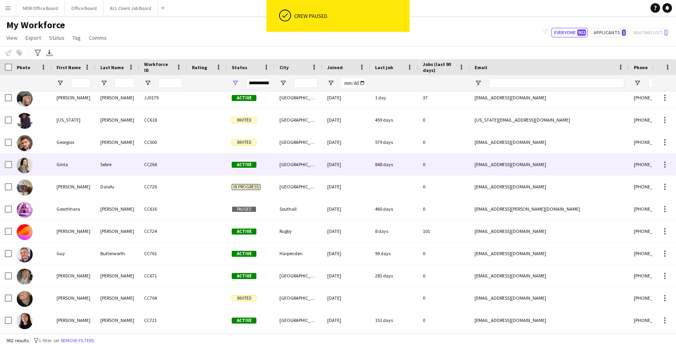
click at [402, 166] on div "848 days" at bounding box center [394, 165] width 48 height 22
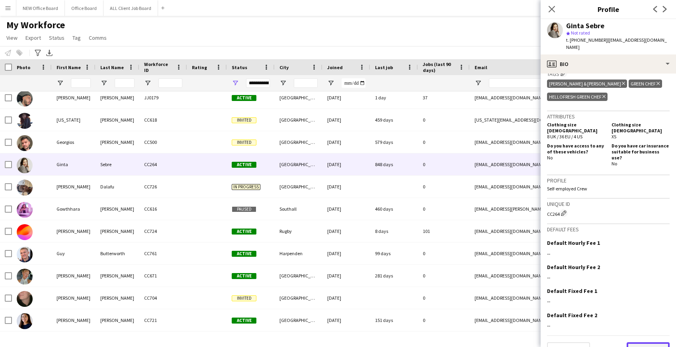
click at [634, 343] on button "Next" at bounding box center [647, 351] width 43 height 16
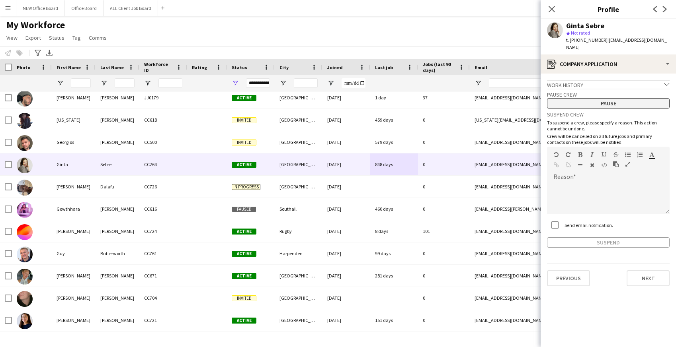
click at [618, 98] on button "Pause" at bounding box center [608, 103] width 123 height 10
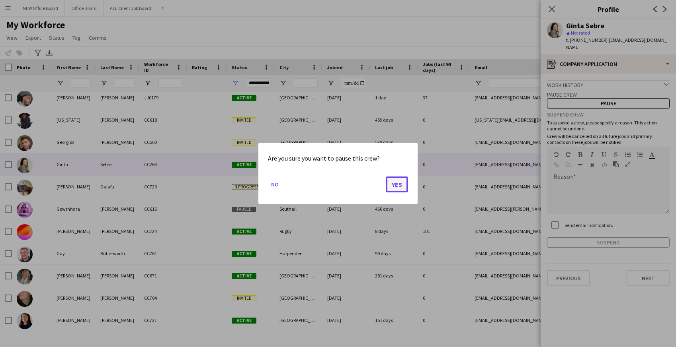
click at [388, 186] on button "Yes" at bounding box center [397, 185] width 22 height 16
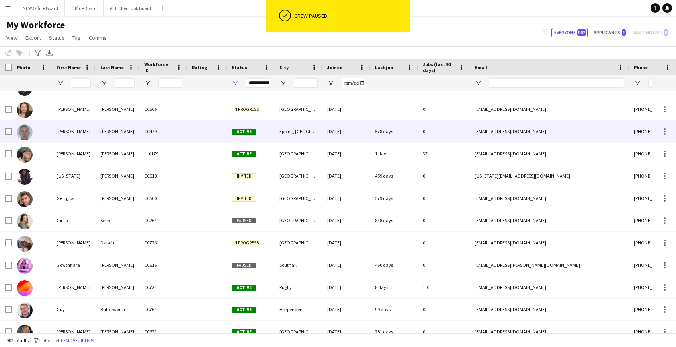
click at [364, 132] on div "[DATE]" at bounding box center [346, 132] width 48 height 22
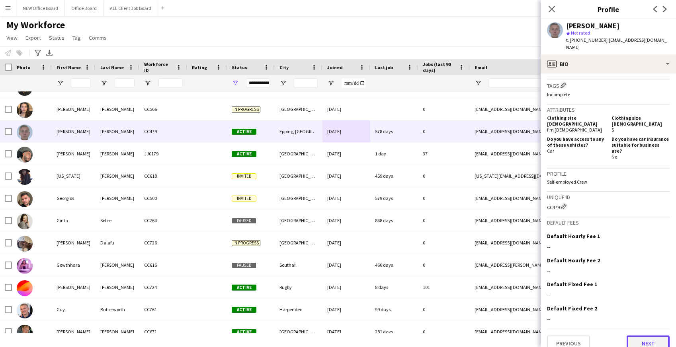
click at [647, 336] on button "Next" at bounding box center [647, 344] width 43 height 16
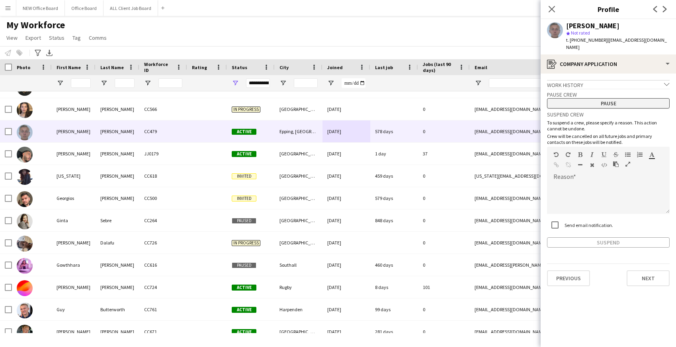
click at [639, 99] on button "Pause" at bounding box center [608, 103] width 123 height 10
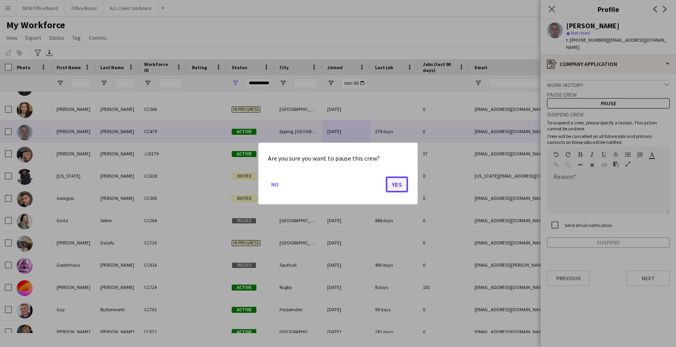
click at [396, 189] on button "Yes" at bounding box center [397, 185] width 22 height 16
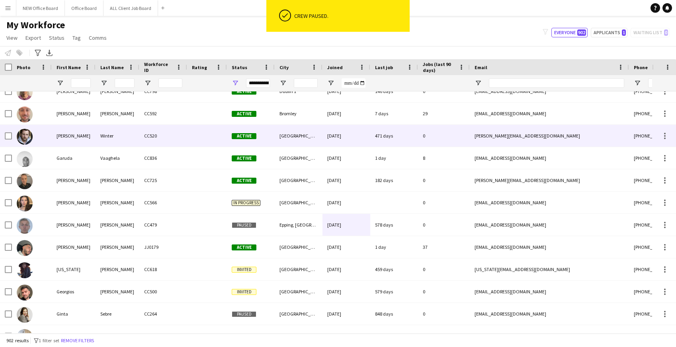
click at [385, 135] on div "471 days" at bounding box center [394, 136] width 48 height 22
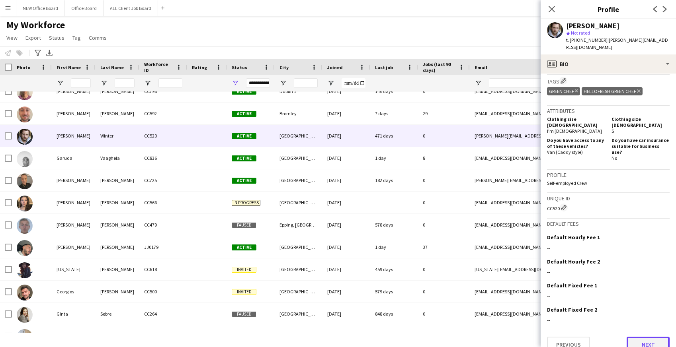
click at [648, 337] on button "Next" at bounding box center [647, 345] width 43 height 16
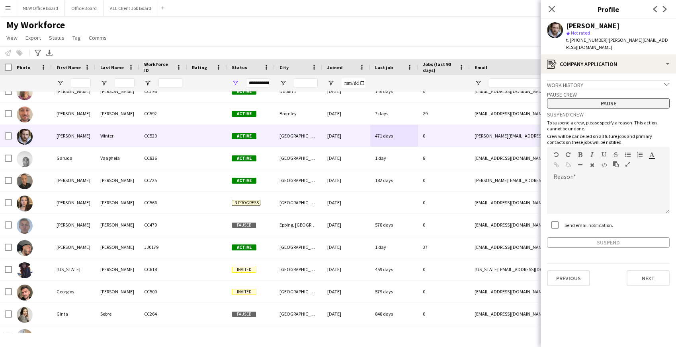
click at [633, 98] on button "Pause" at bounding box center [608, 103] width 123 height 10
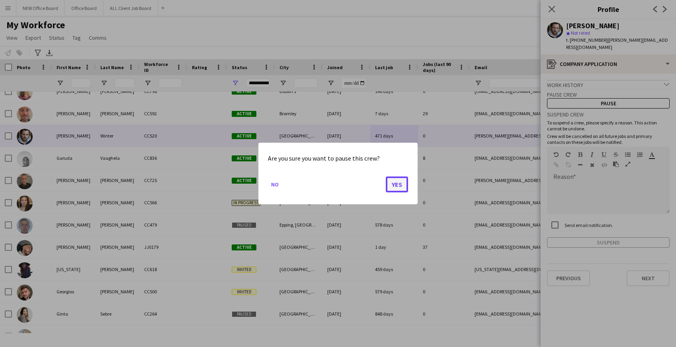
click at [398, 181] on button "Yes" at bounding box center [397, 185] width 22 height 16
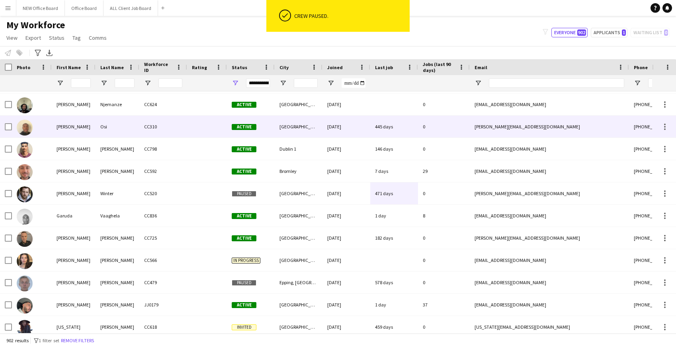
click at [386, 129] on div "445 days" at bounding box center [394, 127] width 48 height 22
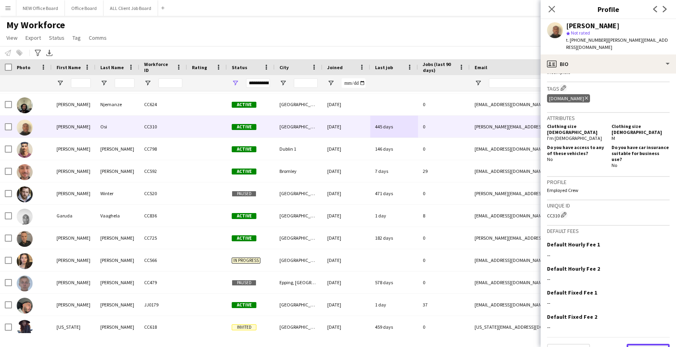
click at [649, 344] on button "Next" at bounding box center [647, 352] width 43 height 16
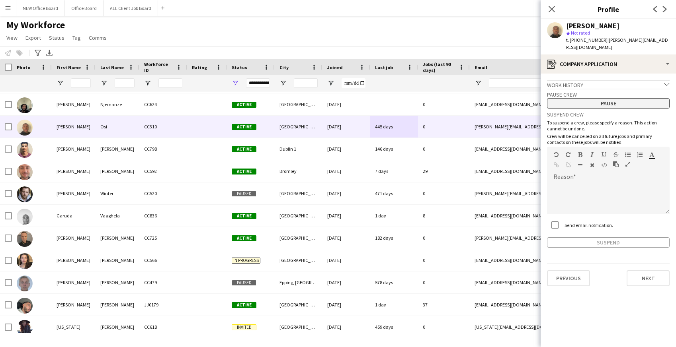
click at [604, 98] on button "Pause" at bounding box center [608, 103] width 123 height 10
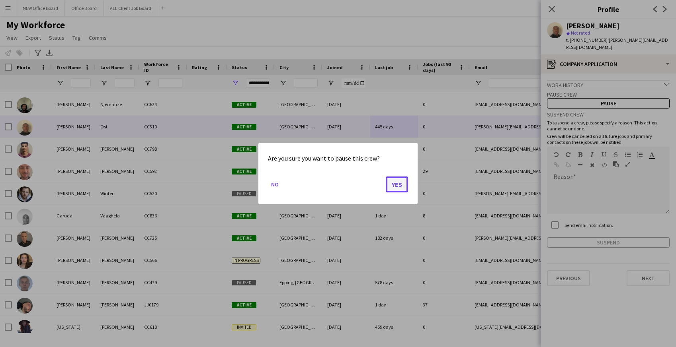
click at [390, 178] on button "Yes" at bounding box center [397, 185] width 22 height 16
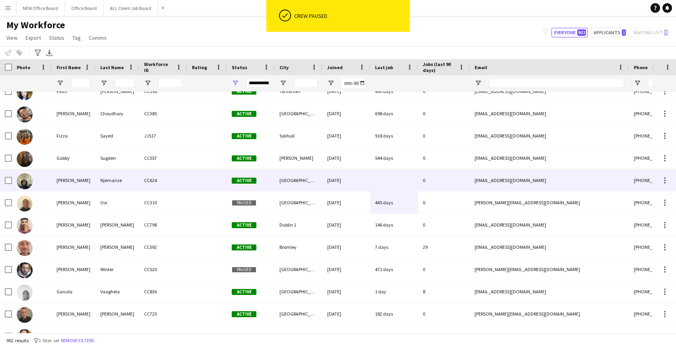
click at [390, 178] on div at bounding box center [394, 181] width 48 height 22
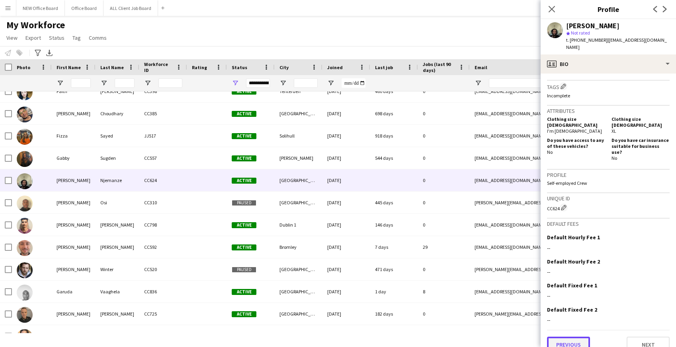
click at [564, 337] on button "Previous" at bounding box center [568, 345] width 43 height 16
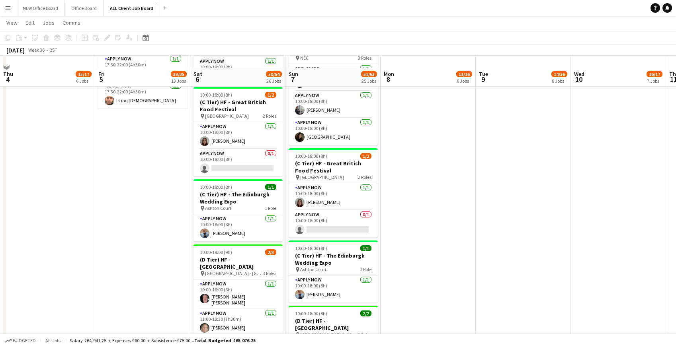
scroll to position [1236, 0]
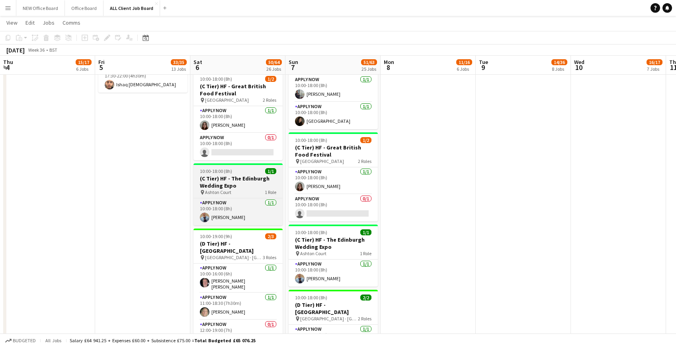
click at [224, 176] on h3 "(C Tier) HF - The Edinburgh Wedding Expo" at bounding box center [237, 182] width 89 height 14
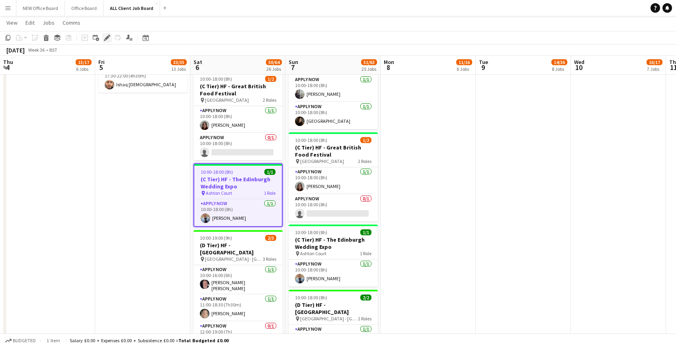
click at [105, 37] on icon "Edit" at bounding box center [107, 38] width 6 height 6
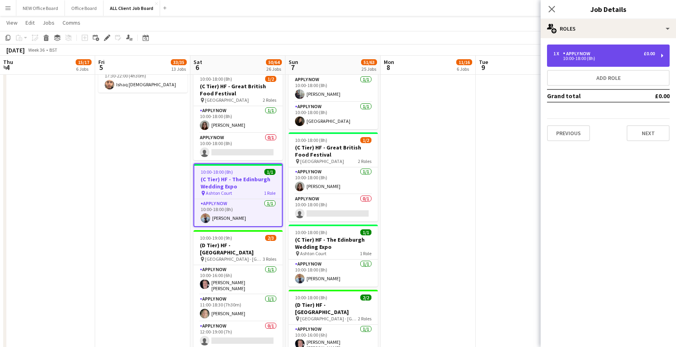
click at [597, 52] on div "1 x APPLY NOW £0.00" at bounding box center [603, 54] width 101 height 6
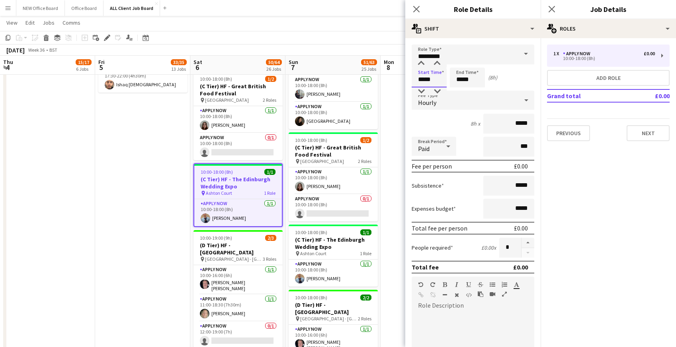
drag, startPoint x: 418, startPoint y: 80, endPoint x: 441, endPoint y: 80, distance: 22.7
click at [441, 80] on input "*****" at bounding box center [428, 78] width 35 height 20
type input "*****"
click at [417, 10] on icon at bounding box center [416, 9] width 8 height 8
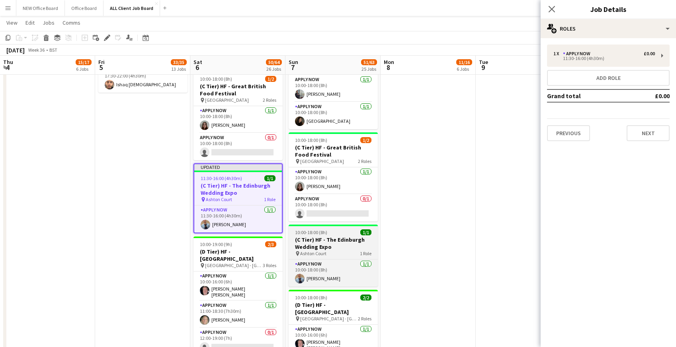
click at [339, 239] on h3 "(C Tier) HF - The Edinburgh Wedding Expo" at bounding box center [333, 243] width 89 height 14
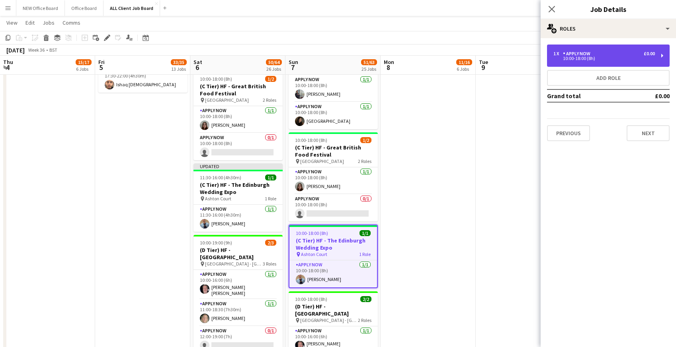
click at [581, 52] on div "APPLY NOW" at bounding box center [578, 54] width 31 height 6
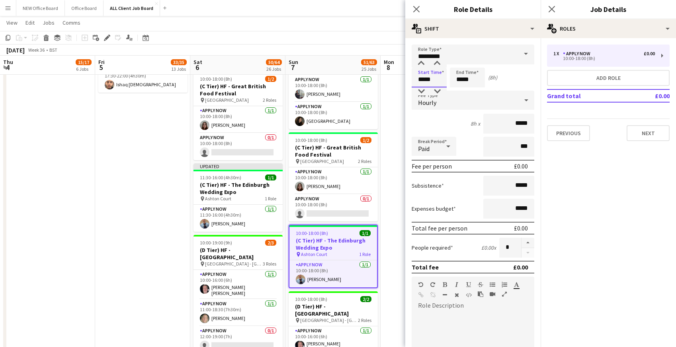
drag, startPoint x: 418, startPoint y: 79, endPoint x: 437, endPoint y: 80, distance: 19.1
click at [437, 80] on input "*****" at bounding box center [428, 78] width 35 height 20
type input "*****"
click at [417, 9] on icon at bounding box center [416, 9] width 8 height 8
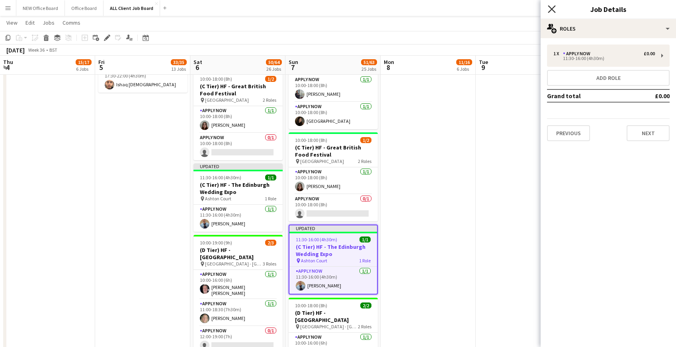
click at [551, 10] on icon at bounding box center [552, 9] width 8 height 8
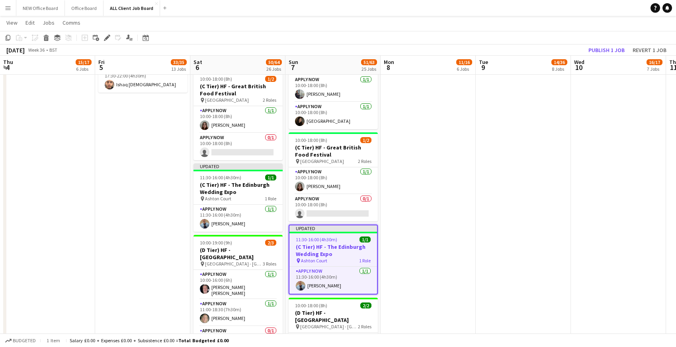
click at [538, 13] on app-navbar "Menu Boards Boards Boards All jobs Status Workforce Workforce My Workforce Recr…" at bounding box center [338, 8] width 676 height 16
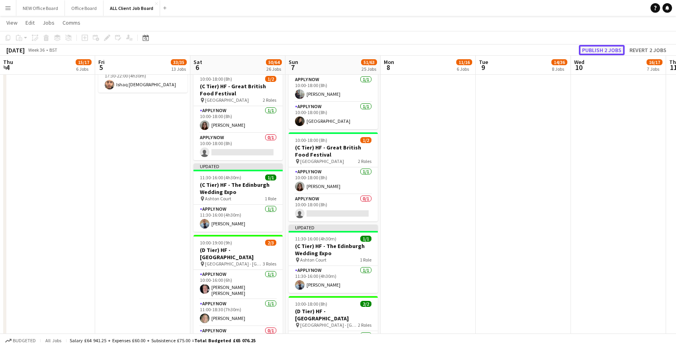
click at [587, 48] on button "Publish 2 jobs" at bounding box center [602, 50] width 46 height 10
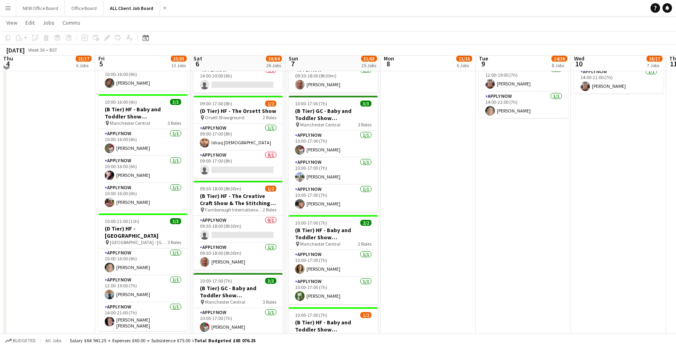
scroll to position [639, 0]
